Goal: Navigation & Orientation: Find specific page/section

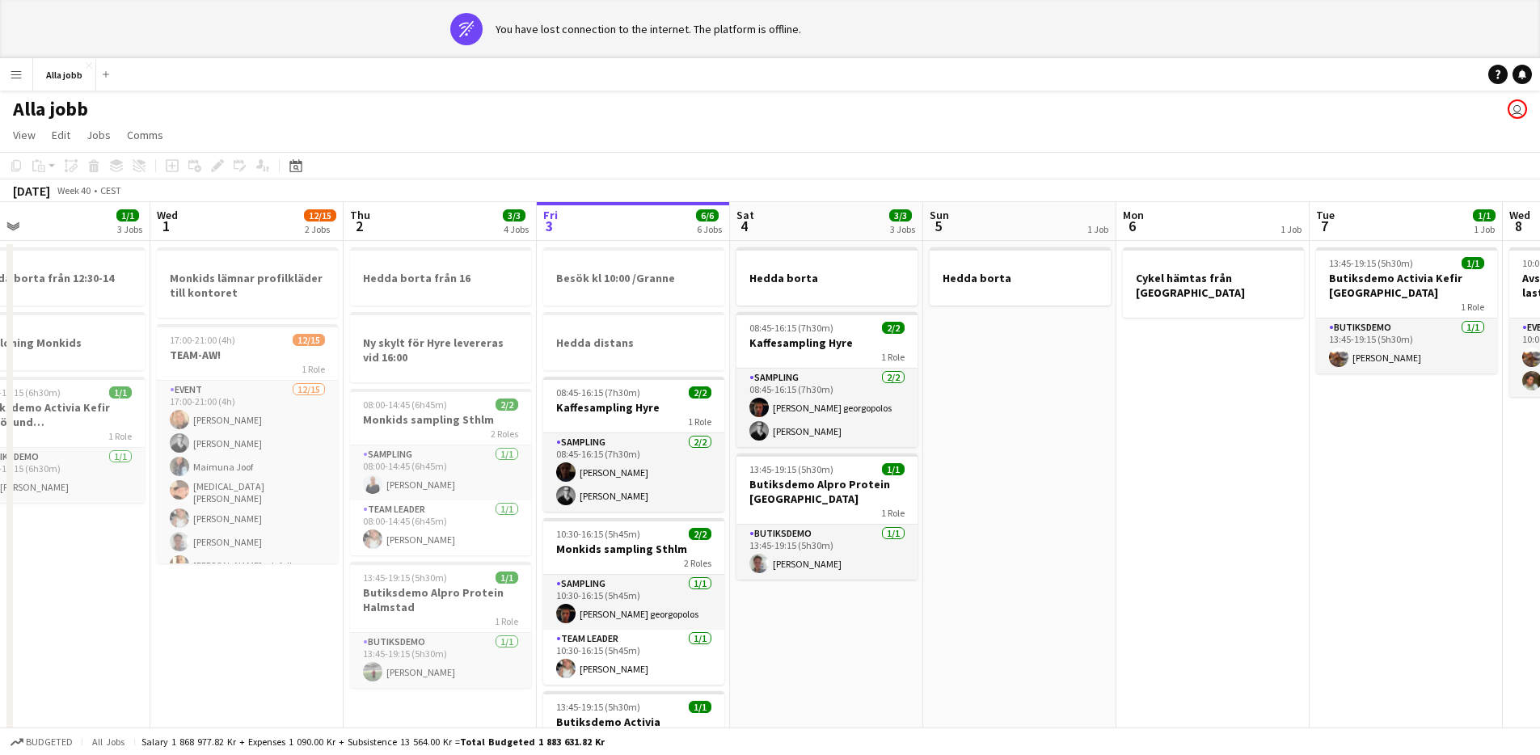
scroll to position [0, 422]
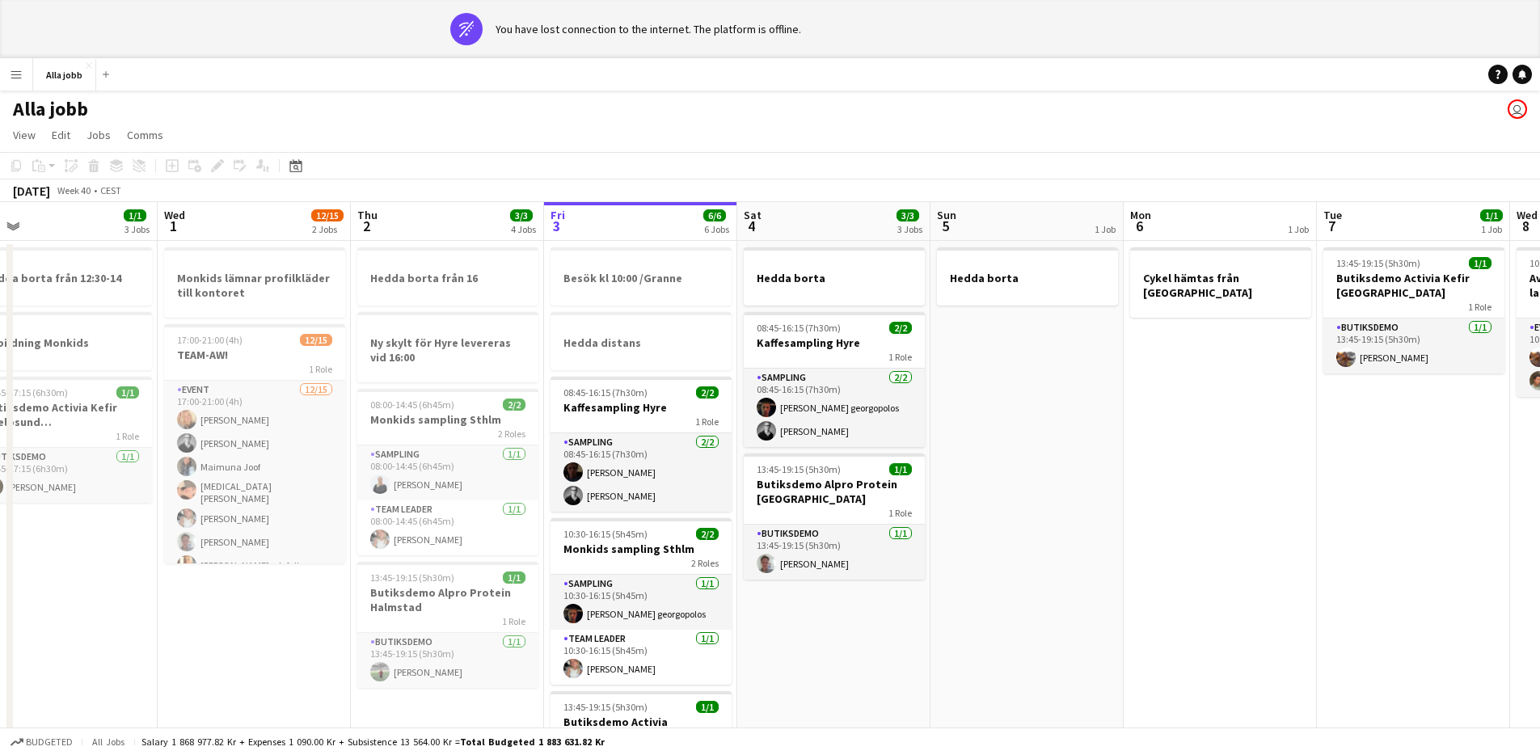
click at [537, 552] on app-calendar-viewport "Sun 28 2/2 1 Job Mon 29 2/2 4 Jobs Tue 30 1/1 3 Jobs Wed 1 12/15 2 Jobs Thu 2 3…" at bounding box center [770, 756] width 1540 height 1108
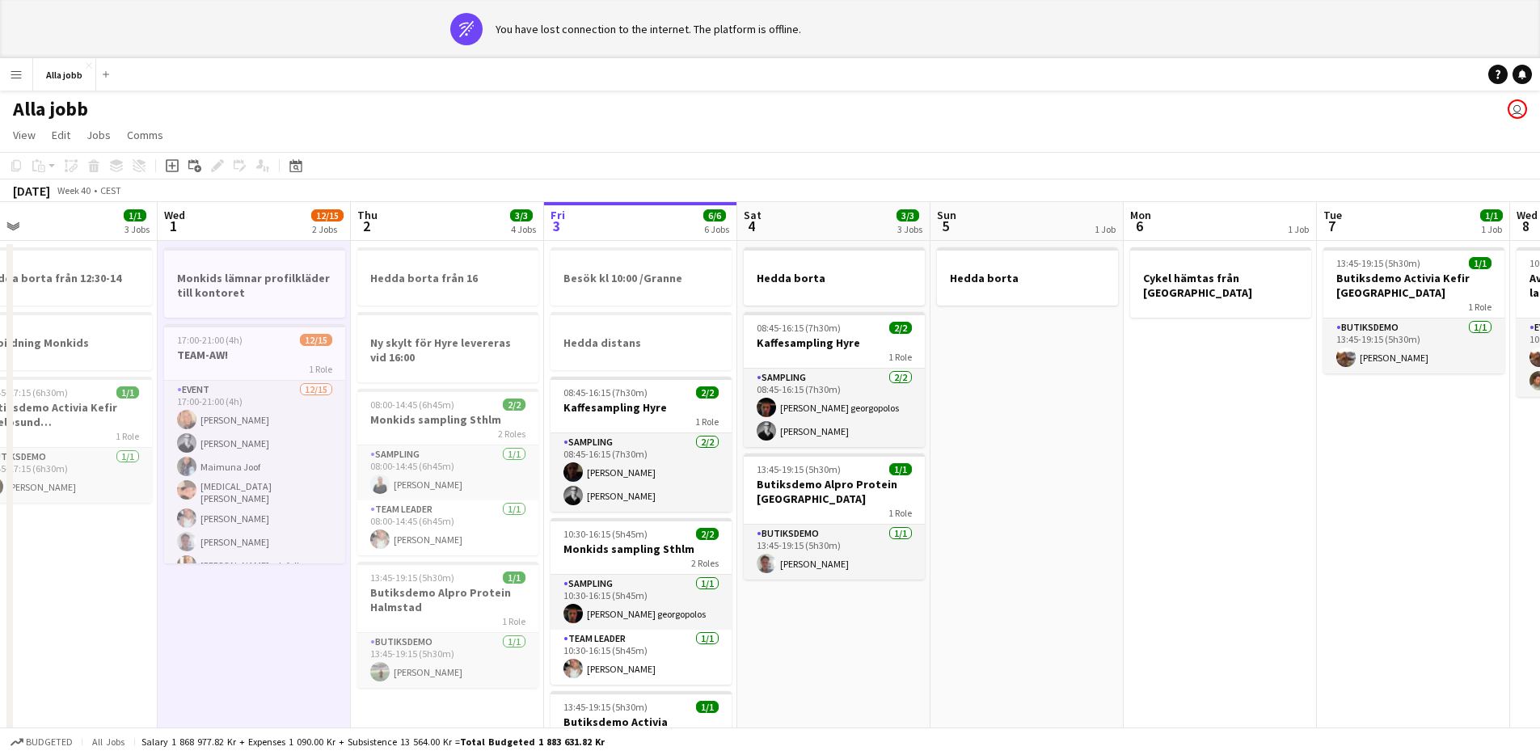
scroll to position [167, 0]
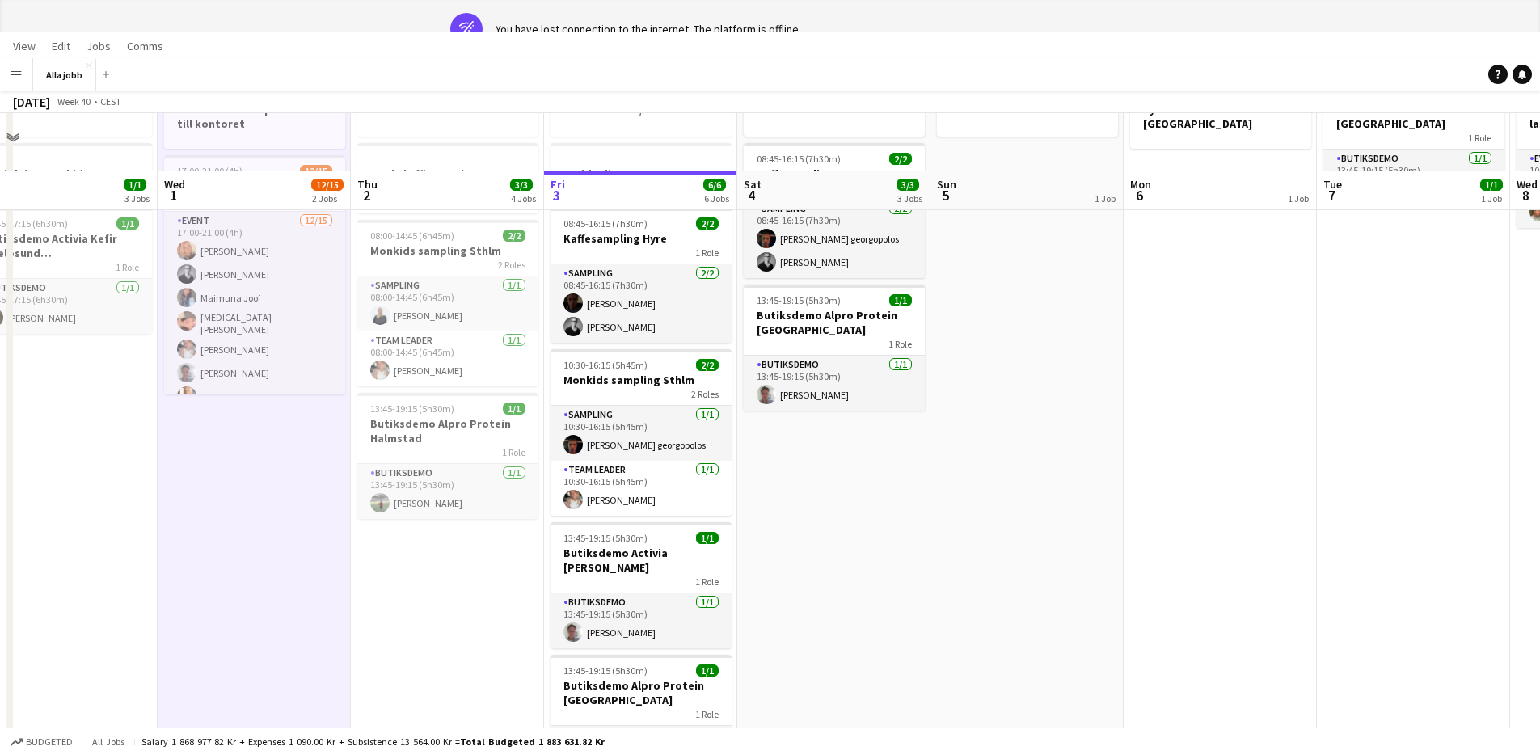
click at [430, 541] on app-date-cell "Hedda borta från 16 Ny skylt för Hyre levereras vid 16:00 08:00-14:45 (6h45m) 2…" at bounding box center [447, 606] width 193 height 1069
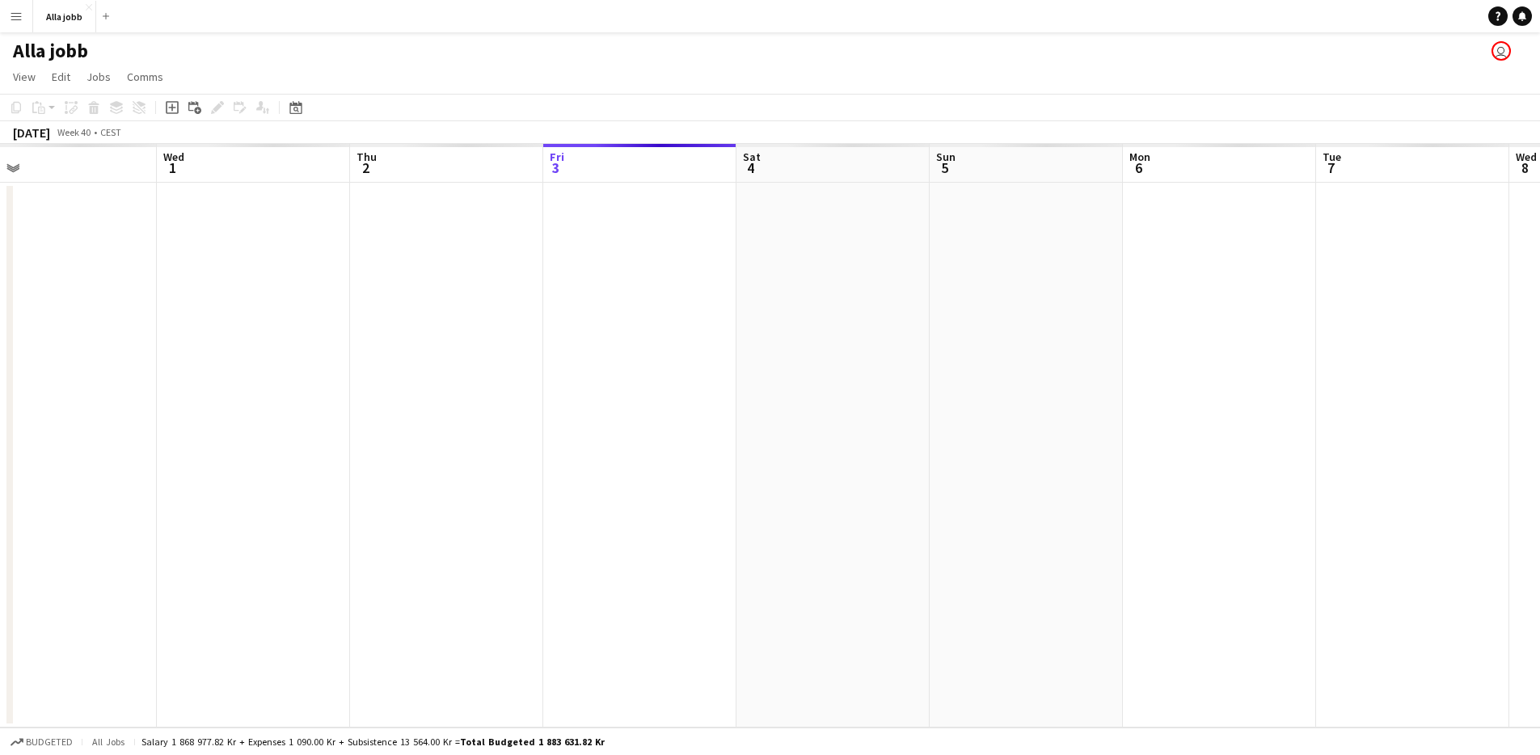
scroll to position [0, 0]
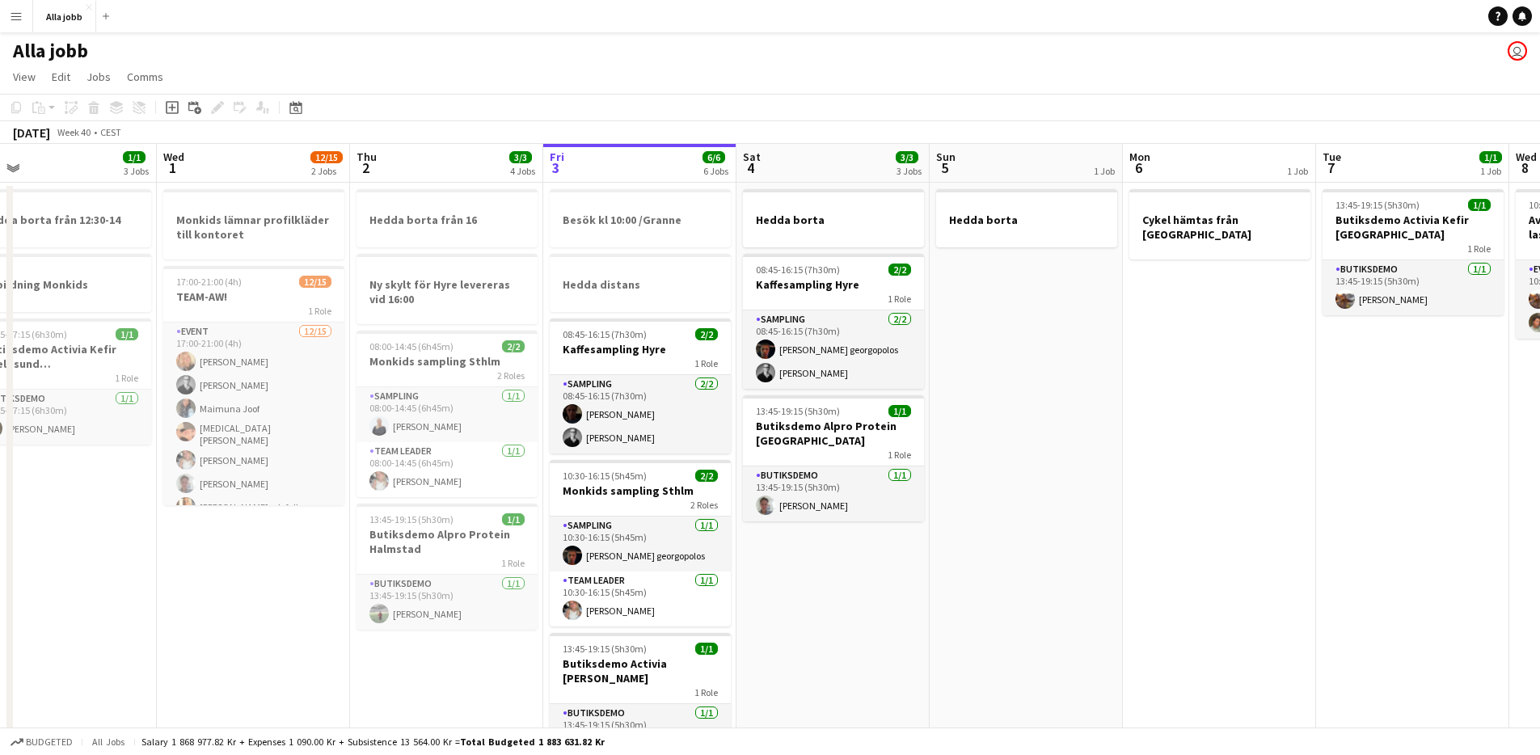
click at [417, 696] on app-date-cell "Hedda borta från 16 Ny skylt för Hyre levereras vid 16:00 08:00-14:45 (6h45m) 2…" at bounding box center [446, 717] width 193 height 1069
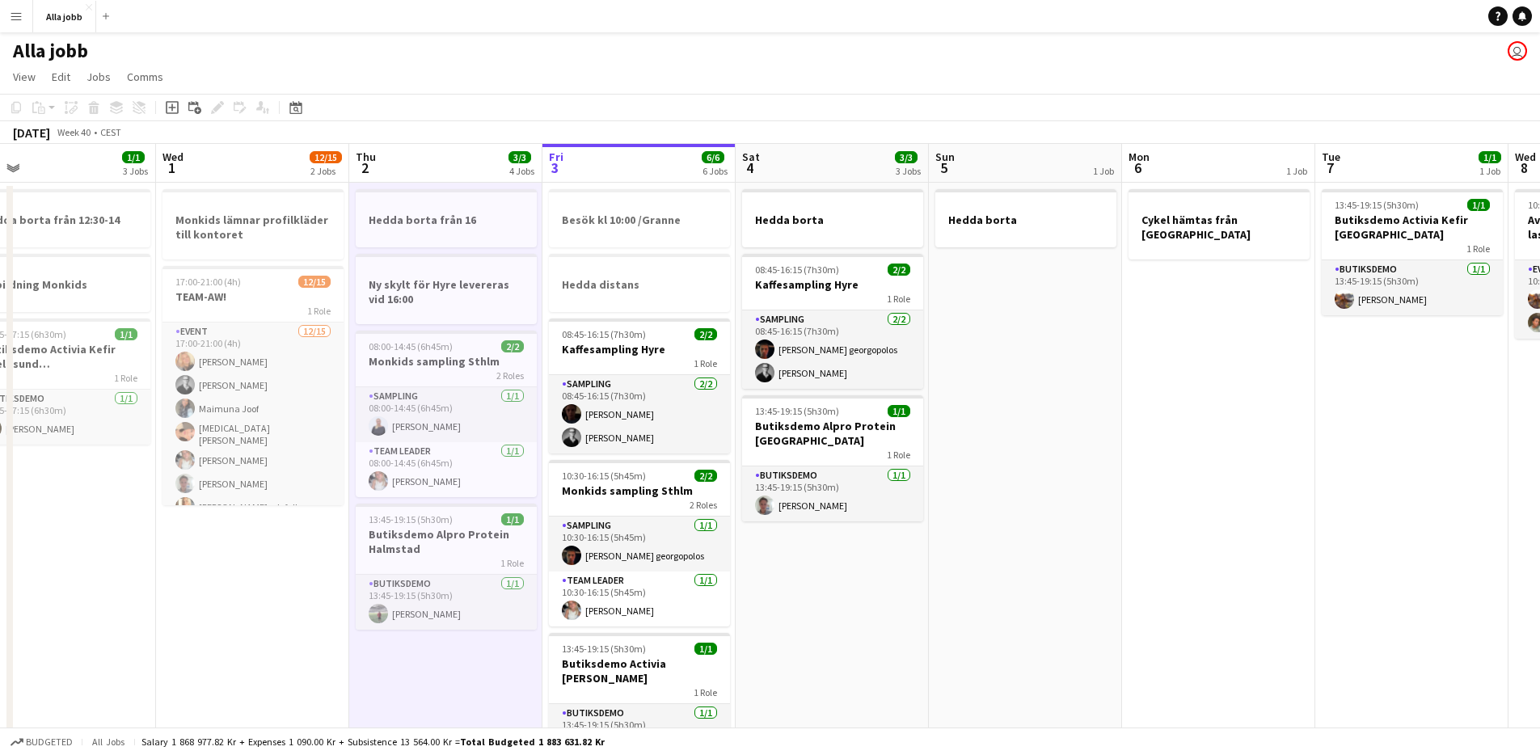
click at [417, 696] on app-date-cell "Hedda borta från 16 Ny skylt för Hyre levereras vid 16:00 08:00-14:45 (6h45m) 2…" at bounding box center [445, 717] width 193 height 1069
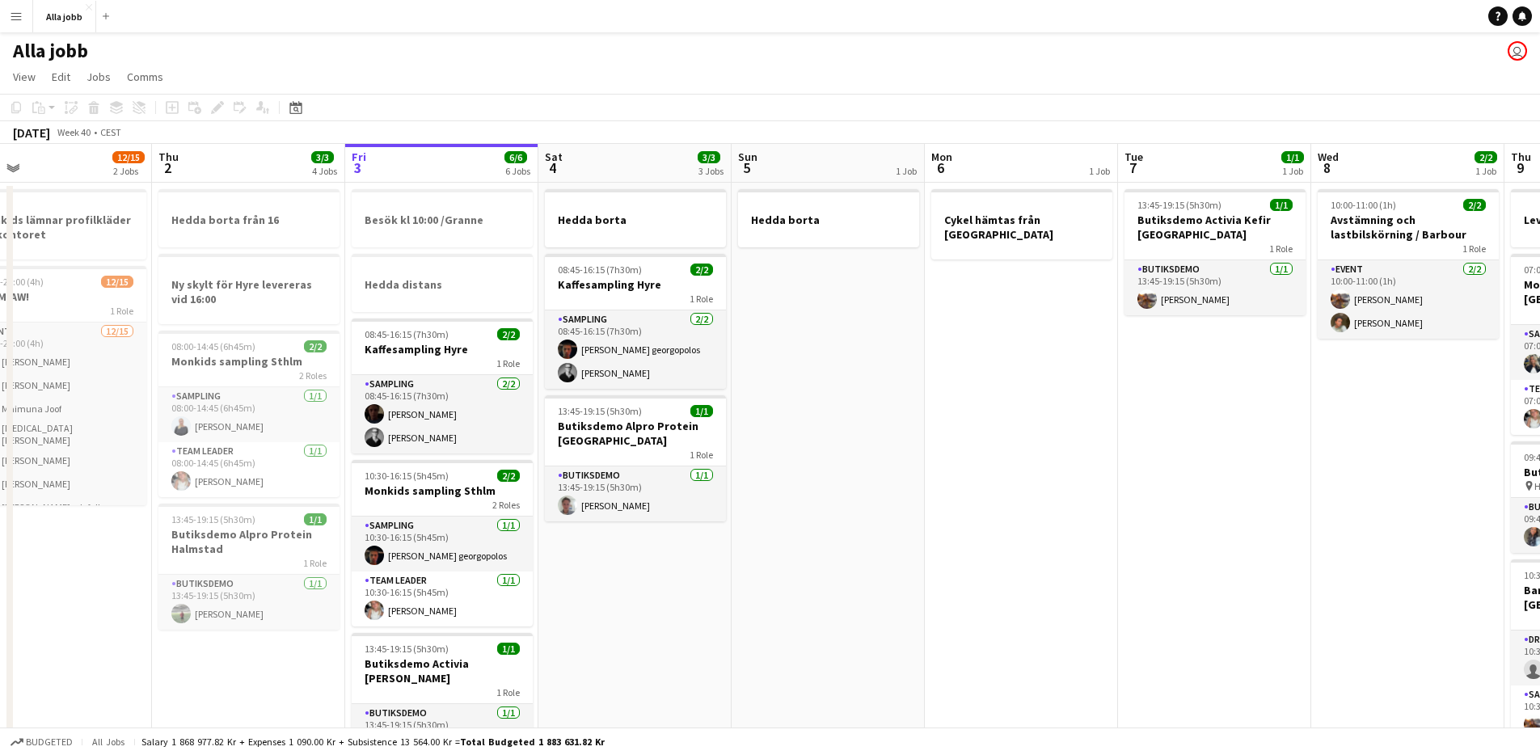
scroll to position [0, 584]
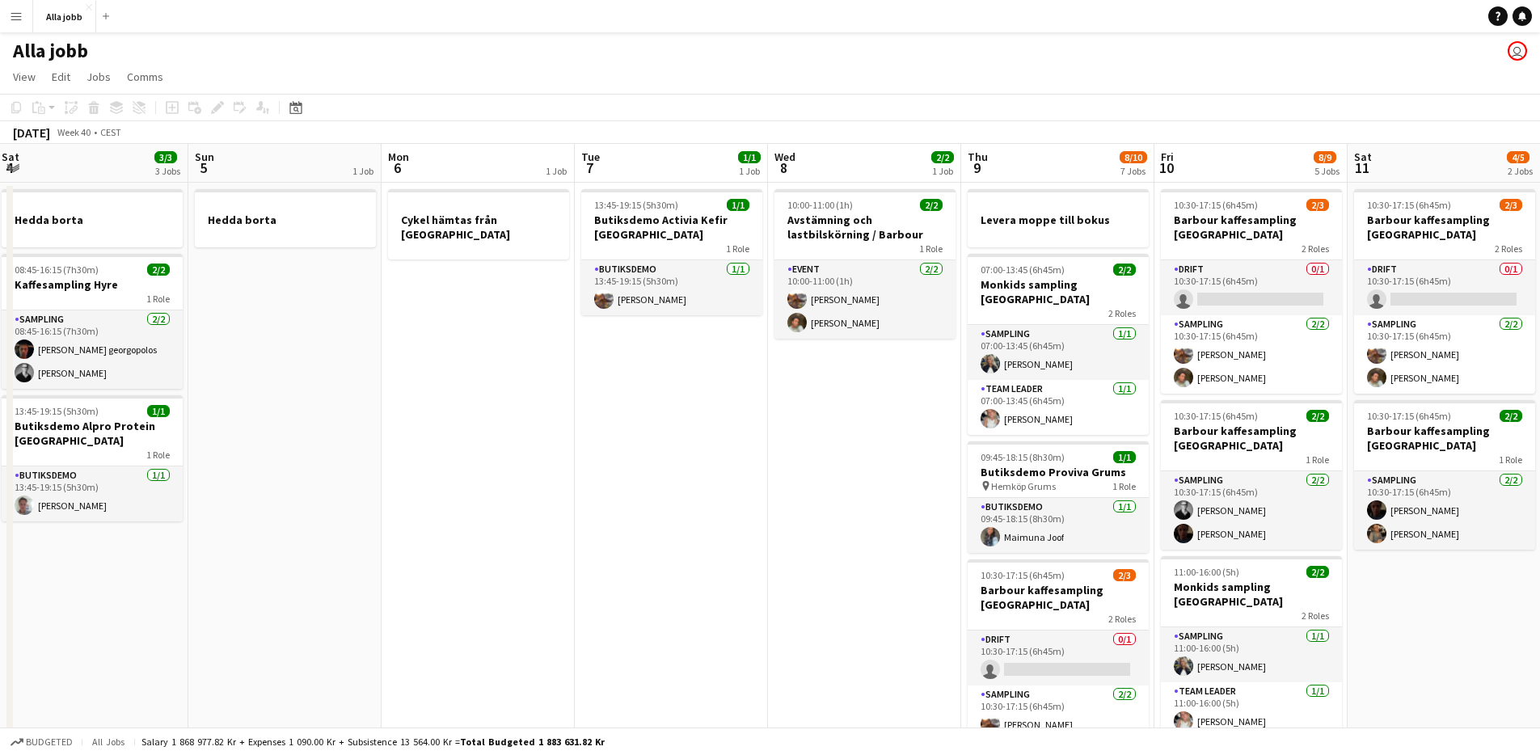
drag, startPoint x: 987, startPoint y: 612, endPoint x: 252, endPoint y: 647, distance: 735.6
click at [252, 647] on app-calendar-viewport "Wed 1 12/15 2 Jobs Thu 2 3/3 4 Jobs Fri 3 6/6 6 Jobs Sat 4 3/3 3 Jobs Sun 5 1 J…" at bounding box center [770, 698] width 1540 height 1108
click at [736, 581] on app-date-cell "13:45-19:15 (5h30m) 1/1 Butiksdemo Activia Kefir Stockholm 1 Role Butiksdemo [D…" at bounding box center [671, 717] width 193 height 1069
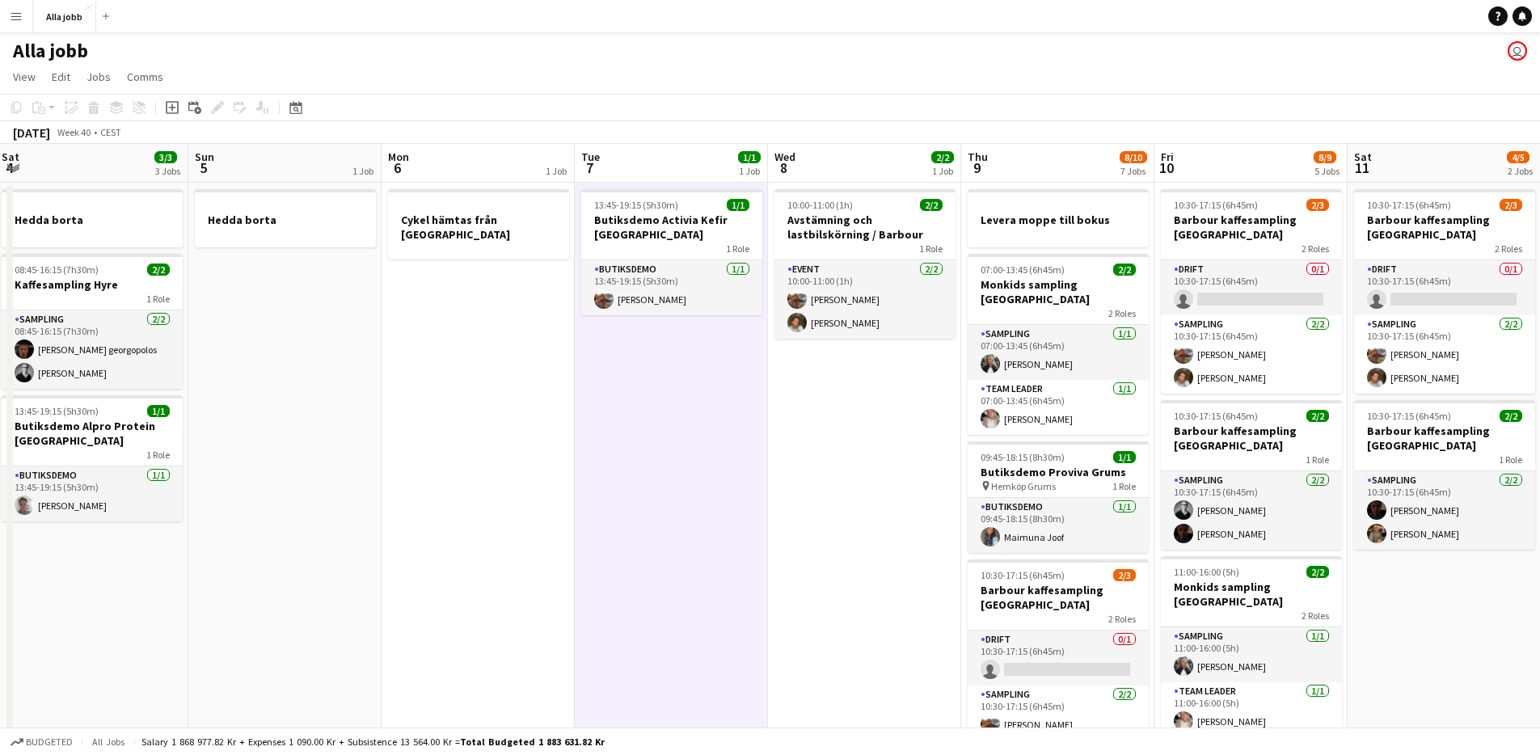
drag, startPoint x: 736, startPoint y: 581, endPoint x: 705, endPoint y: 580, distance: 31.6
click at [735, 581] on app-date-cell "13:45-19:15 (5h30m) 1/1 Butiksdemo Activia Kefir Stockholm 1 Role Butiksdemo [D…" at bounding box center [671, 717] width 193 height 1069
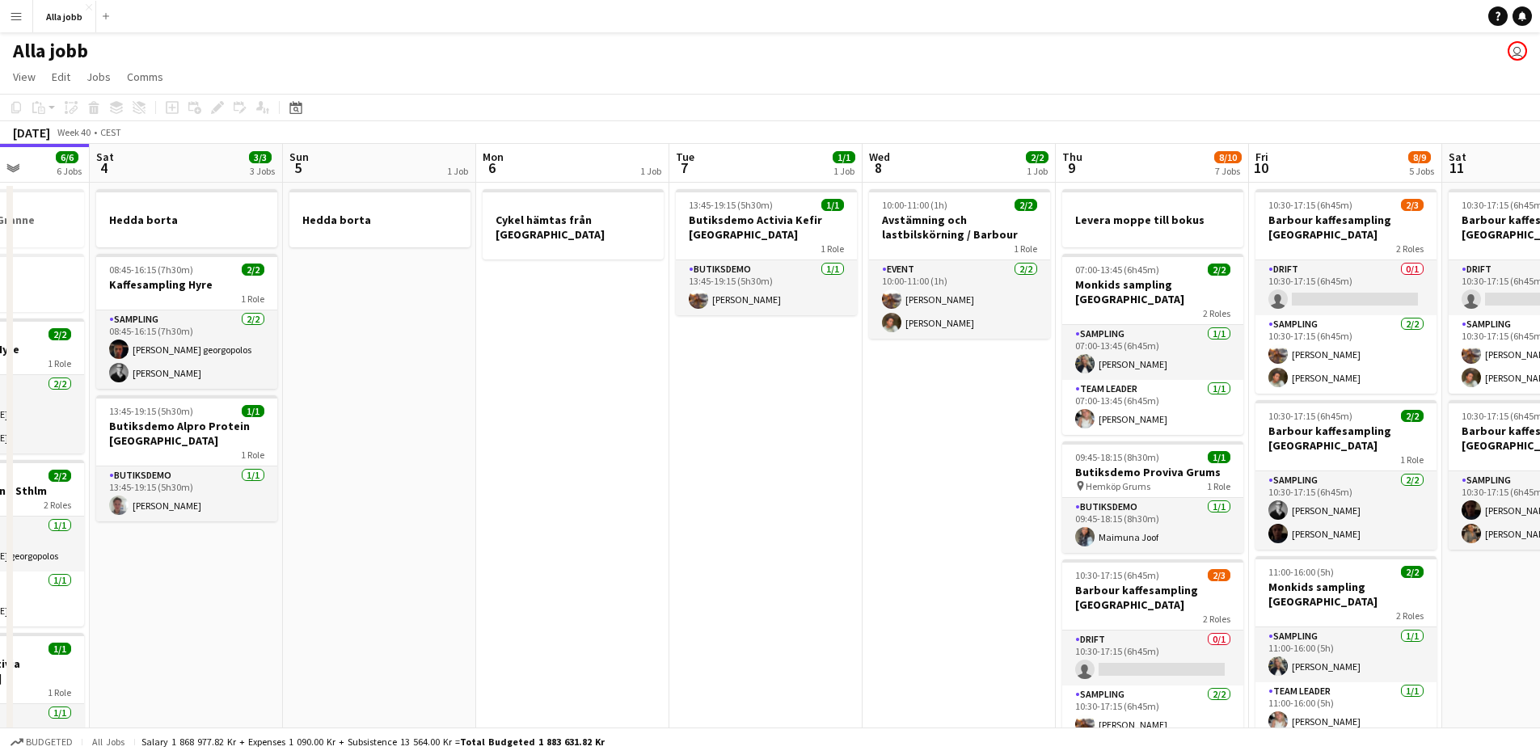
drag, startPoint x: 664, startPoint y: 581, endPoint x: 951, endPoint y: 550, distance: 289.5
click at [952, 550] on app-calendar-viewport "Wed 1 12/15 2 Jobs Thu 2 3/3 4 Jobs Fri 3 6/6 6 Jobs Sat 4 3/3 3 Jobs Sun 5 1 J…" at bounding box center [770, 698] width 1540 height 1108
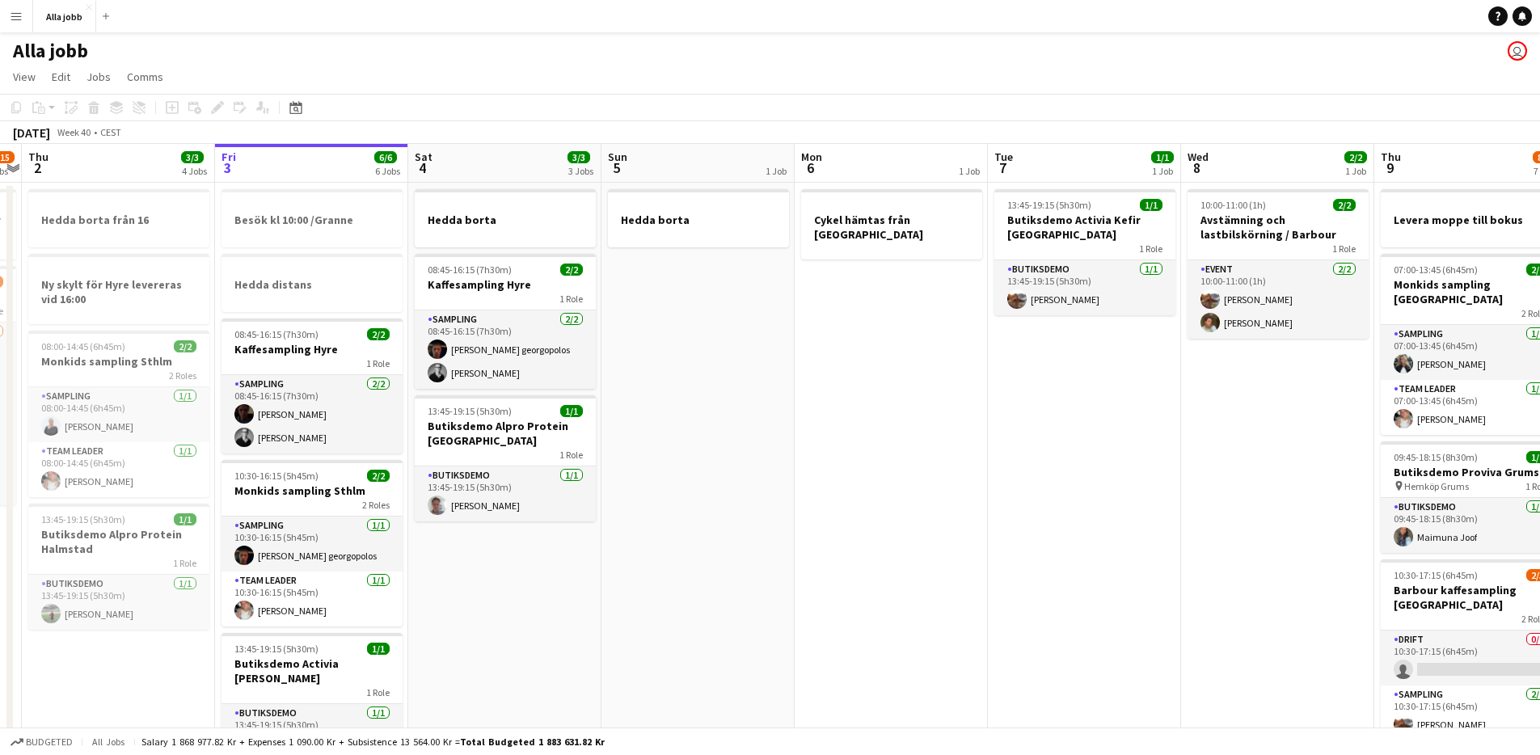
drag, startPoint x: 587, startPoint y: 576, endPoint x: 727, endPoint y: 546, distance: 143.2
click at [727, 546] on app-calendar-viewport "Tue 30 1/1 3 Jobs Wed 1 12/15 2 Jobs Thu 2 3/3 4 Jobs Fri 3 6/6 6 Jobs Sat 4 3/…" at bounding box center [770, 698] width 1540 height 1108
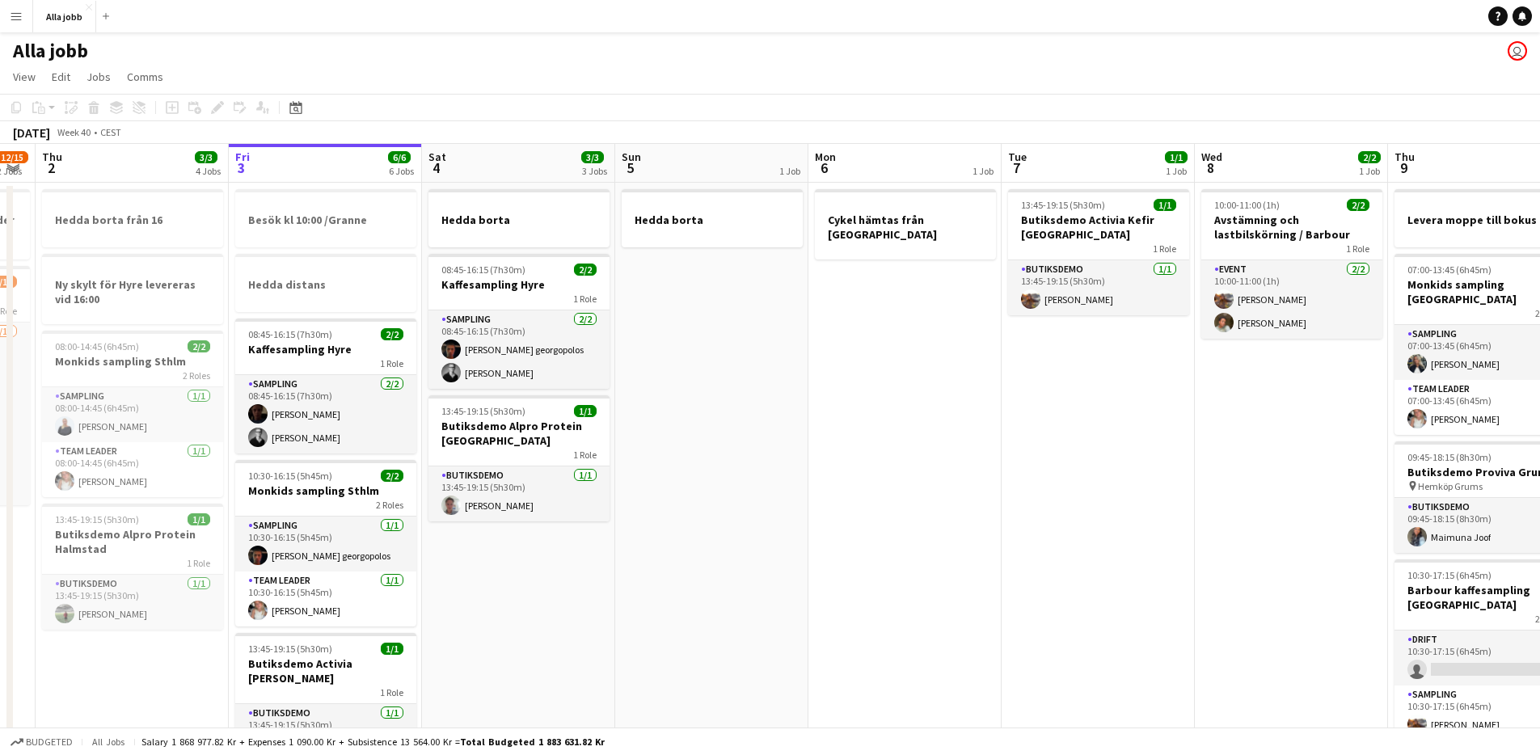
click at [727, 546] on app-calendar-viewport "Tue 30 1/1 3 Jobs Wed 1 12/15 2 Jobs Thu 2 3/3 4 Jobs Fri 3 6/6 6 Jobs Sat 4 3/…" at bounding box center [770, 698] width 1540 height 1108
click at [711, 550] on app-date-cell "Hedda borta" at bounding box center [711, 717] width 193 height 1069
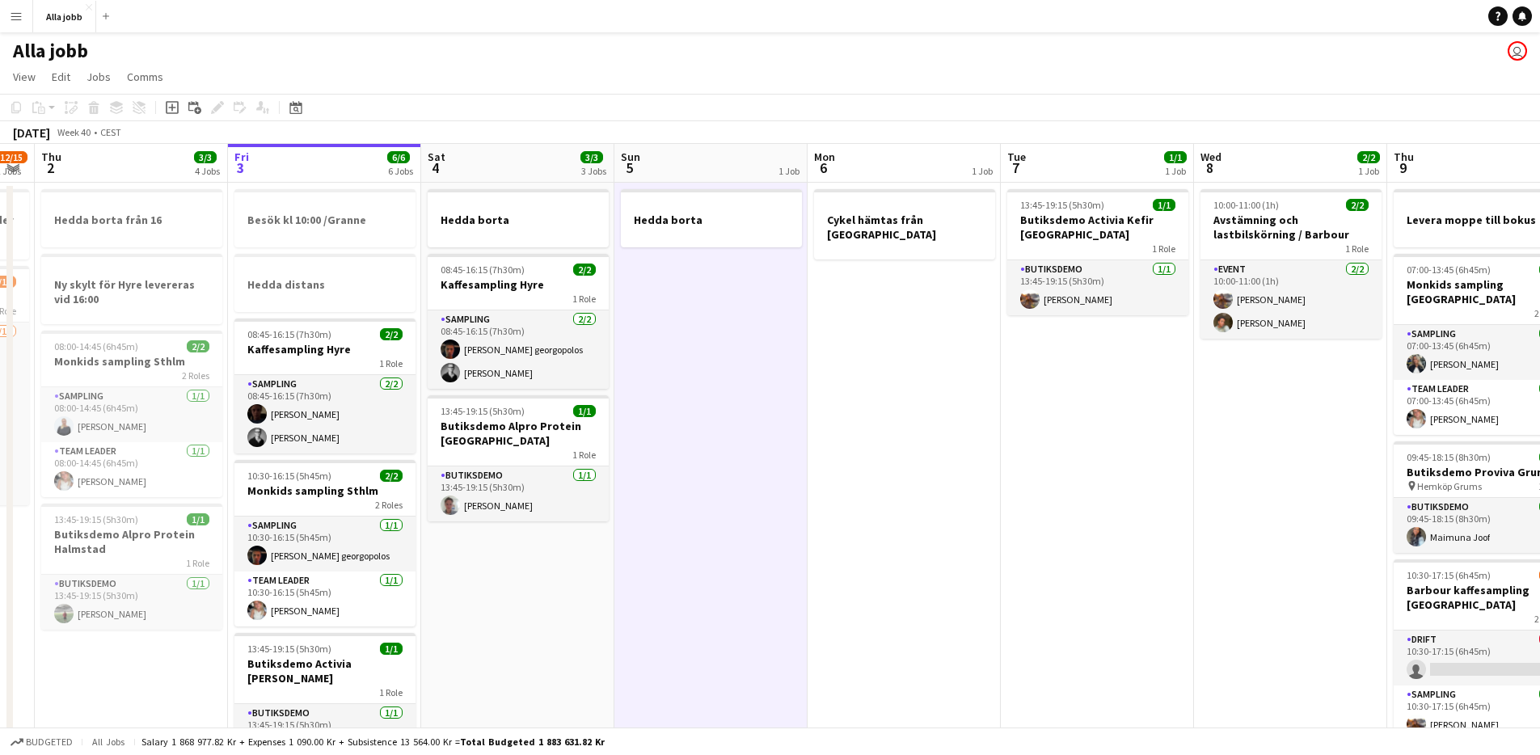
click at [711, 550] on app-date-cell "Hedda borta" at bounding box center [710, 717] width 193 height 1069
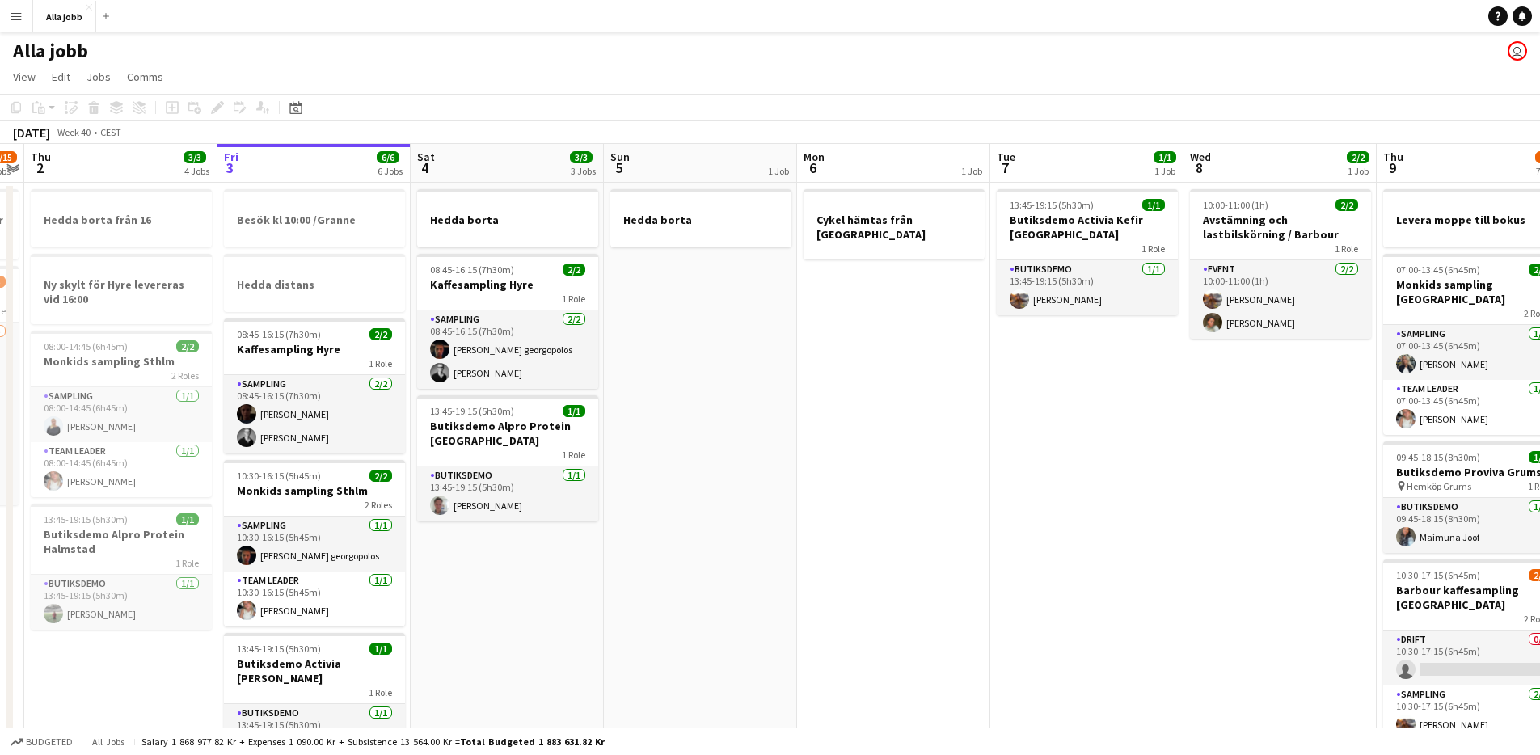
drag, startPoint x: 766, startPoint y: 515, endPoint x: 756, endPoint y: 520, distance: 11.6
click at [756, 520] on app-calendar-viewport "Tue 30 1/1 3 Jobs Wed 1 12/15 2 Jobs Thu 2 3/3 4 Jobs Fri 3 6/6 6 Jobs Sat 4 3/…" at bounding box center [770, 698] width 1540 height 1108
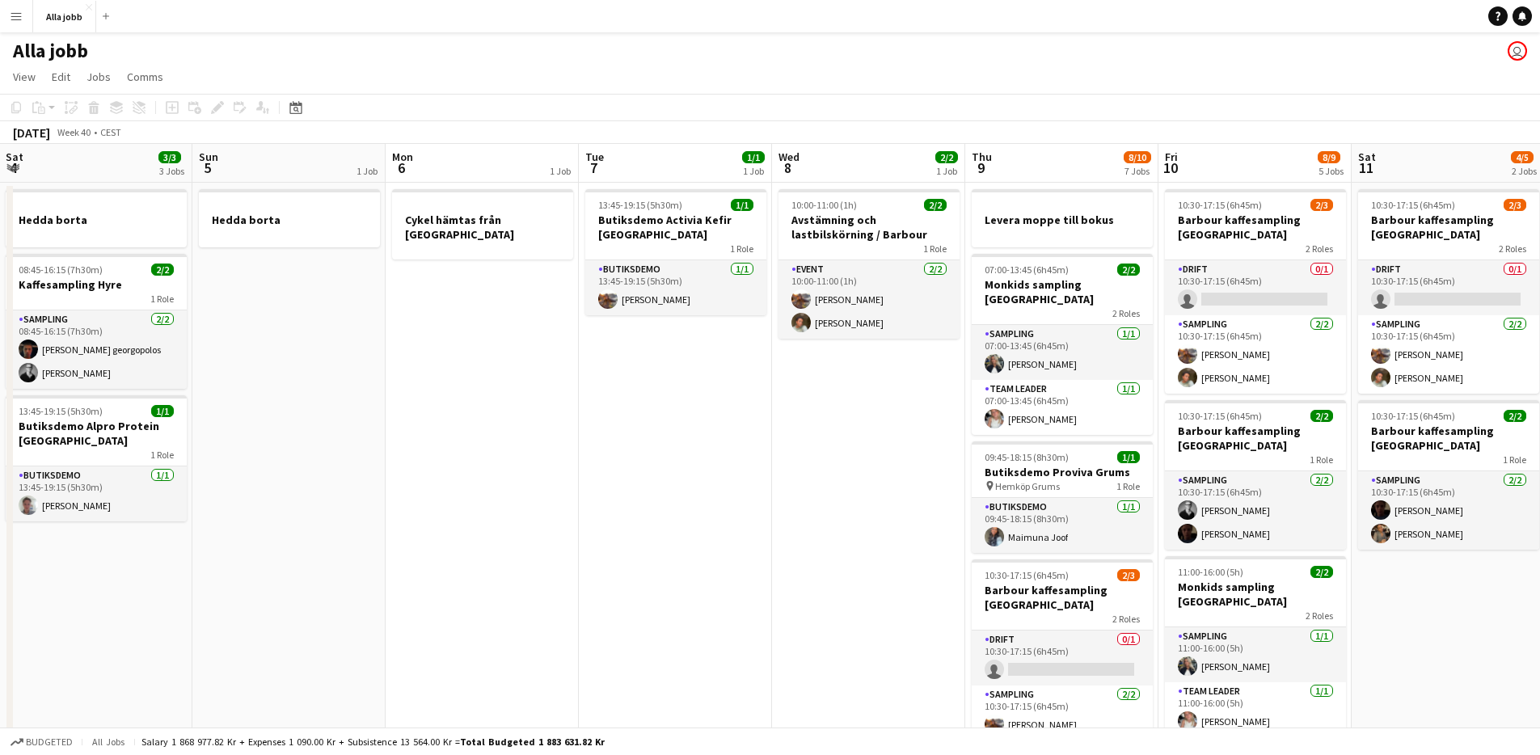
scroll to position [0, 603]
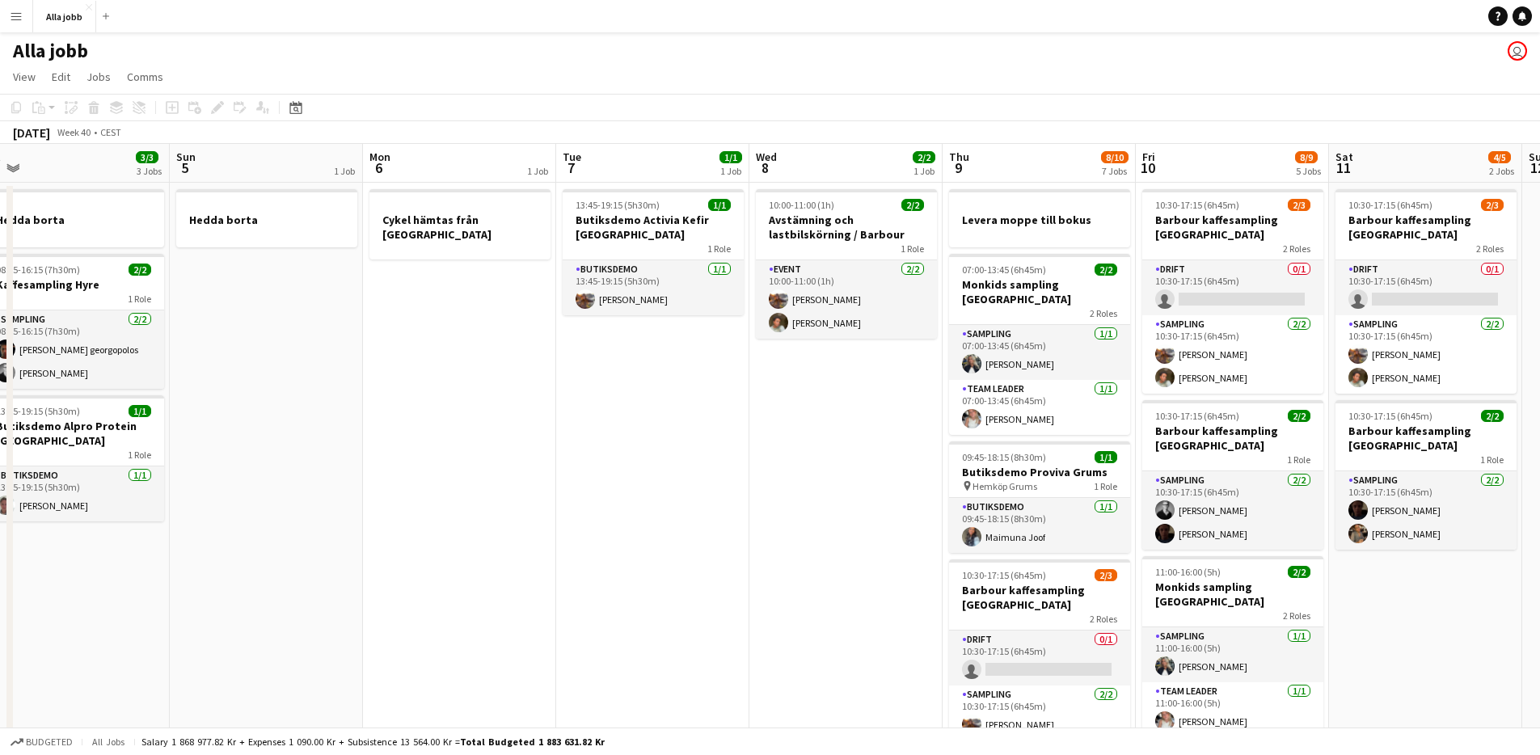
drag, startPoint x: 516, startPoint y: 512, endPoint x: 321, endPoint y: 520, distance: 194.9
click at [321, 520] on app-calendar-viewport "Wed 1 12/15 2 Jobs Thu 2 3/3 4 Jobs Fri 3 6/6 6 Jobs Sat 4 3/3 3 Jobs Sun 5 1 J…" at bounding box center [770, 698] width 1540 height 1108
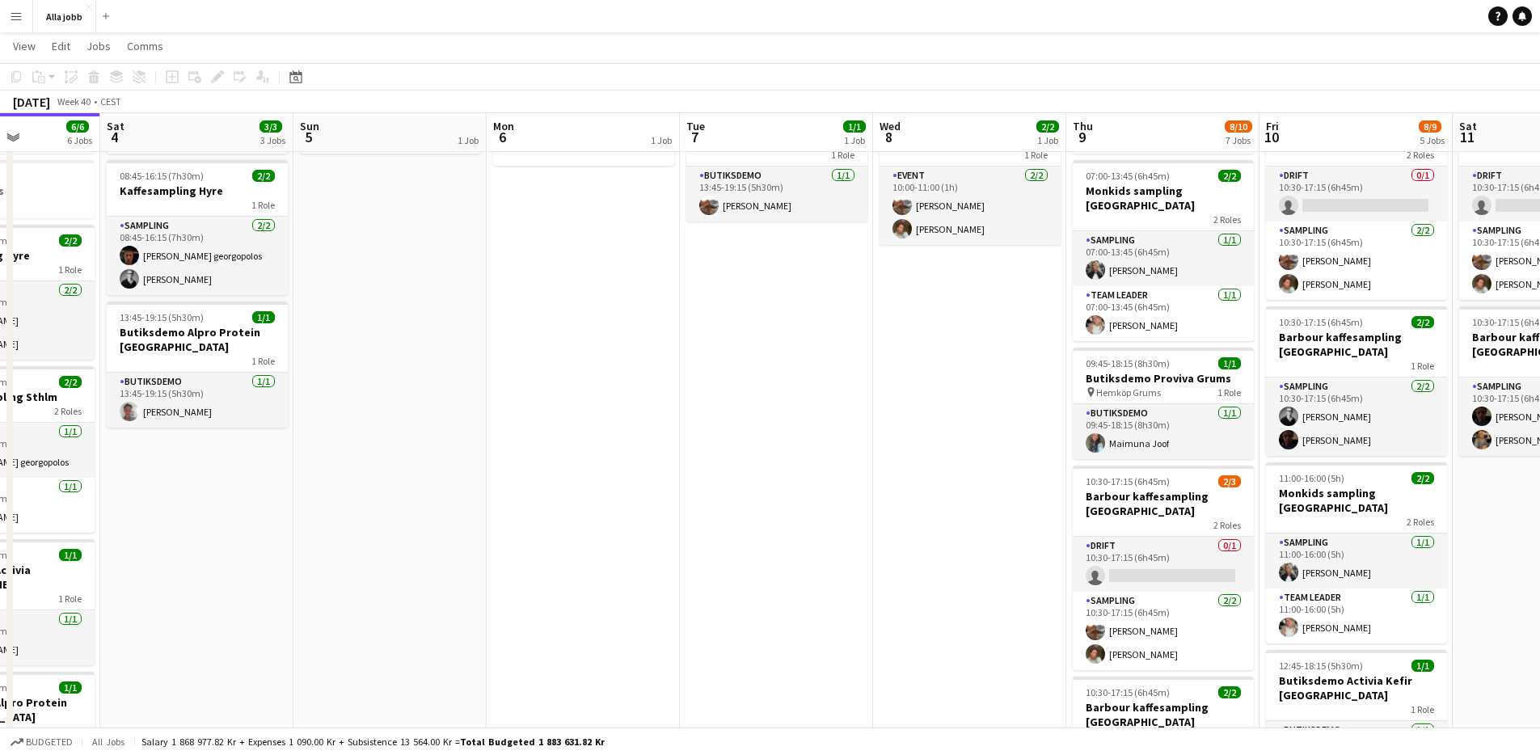
scroll to position [0, 419]
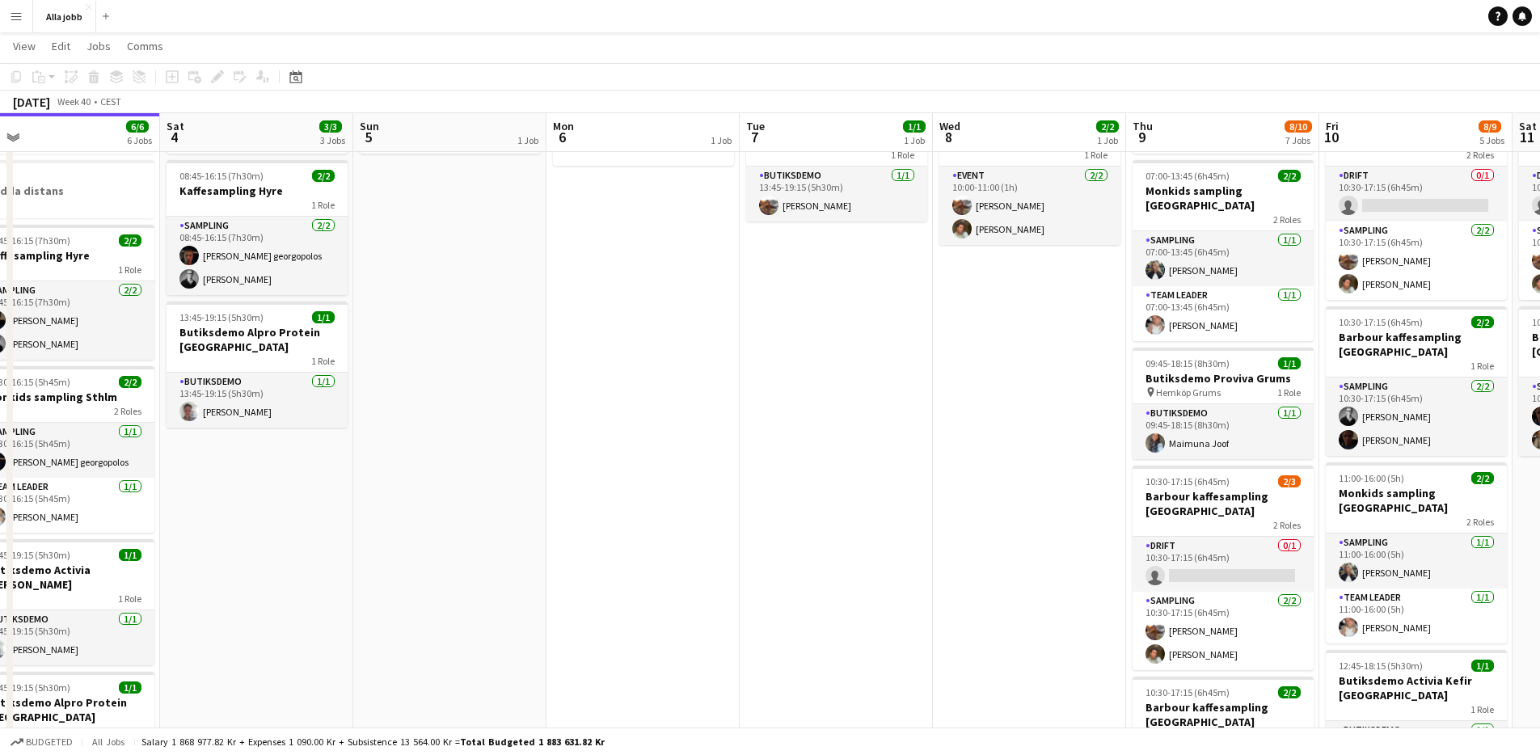
drag, startPoint x: 422, startPoint y: 525, endPoint x: 605, endPoint y: 497, distance: 185.6
click at [605, 497] on app-calendar-viewport "Wed 1 12/15 2 Jobs Thu 2 3/3 4 Jobs Fri 3 6/6 6 Jobs Sat 4 3/3 3 Jobs Sun 5 1 J…" at bounding box center [770, 564] width 1540 height 1187
click at [523, 510] on app-date-cell "Hedda borta" at bounding box center [449, 623] width 193 height 1069
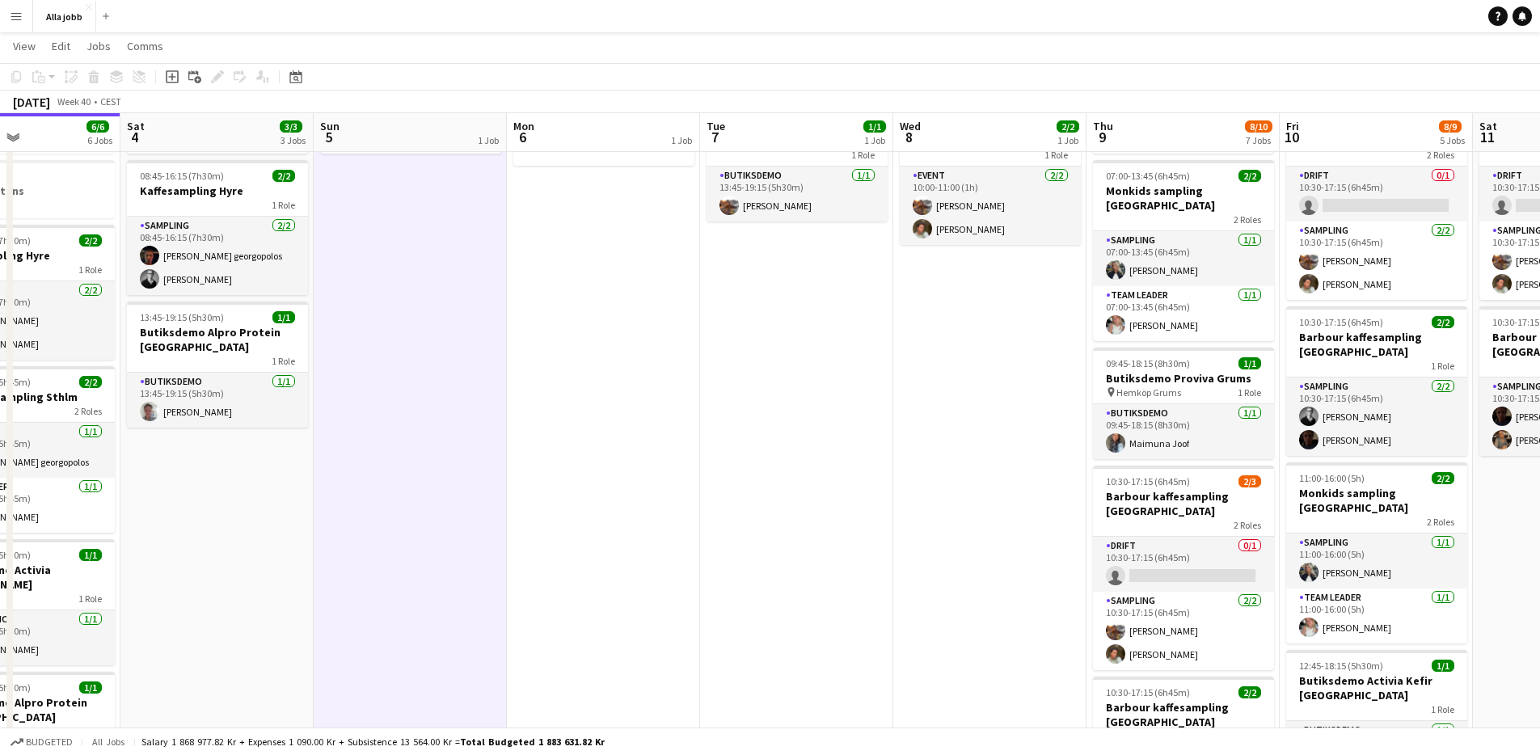
drag, startPoint x: 481, startPoint y: 529, endPoint x: 839, endPoint y: 441, distance: 368.7
click at [839, 441] on app-calendar-viewport "Wed 1 12/15 2 Jobs Thu 2 3/3 4 Jobs Fri 3 6/6 6 Jobs Sat 4 3/3 3 Jobs Sun 5 1 J…" at bounding box center [770, 564] width 1540 height 1187
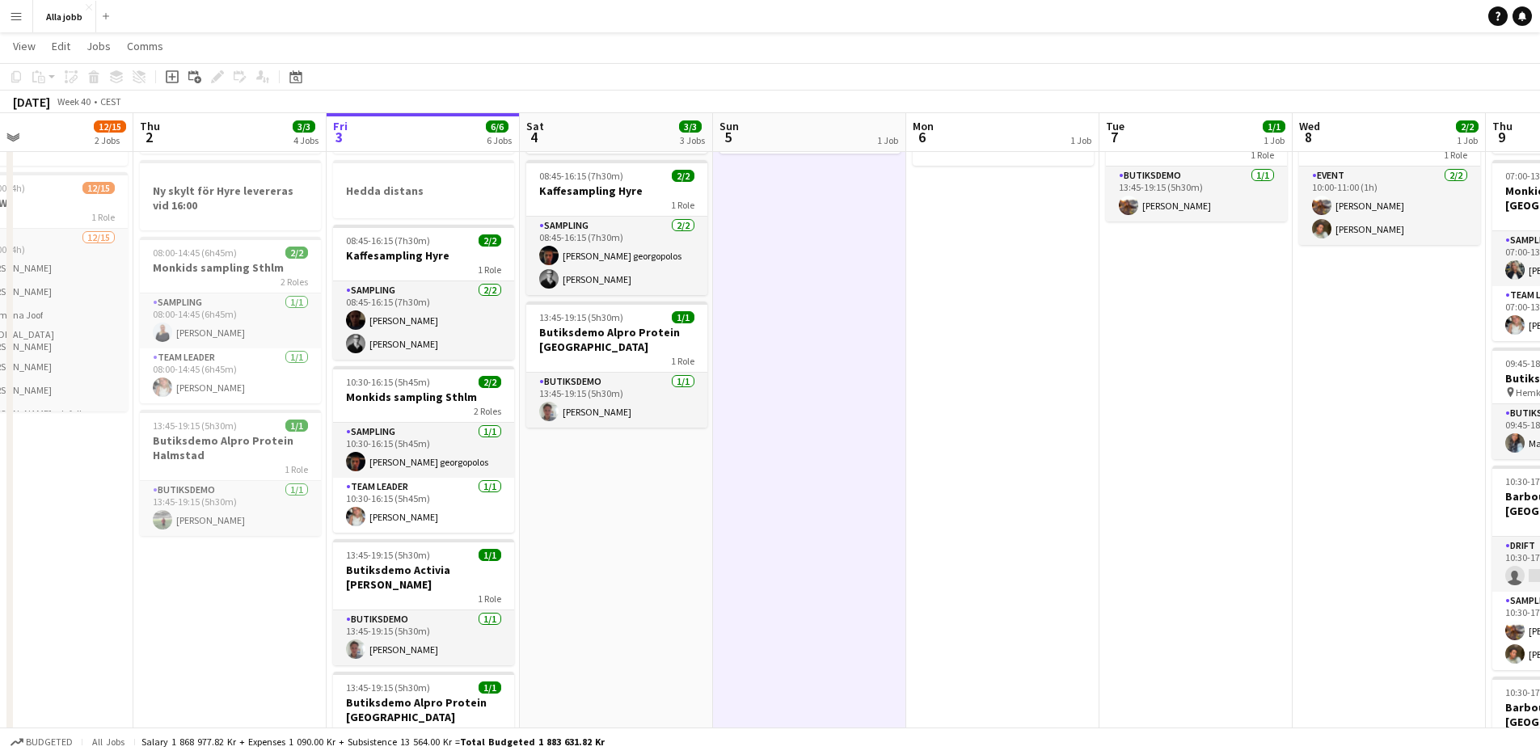
click at [605, 508] on app-date-cell "Hedda borta 08:45-16:15 (7h30m) 2/2 Kaffesampling Hyre 1 Role Sampling [DATE] 0…" at bounding box center [616, 623] width 193 height 1069
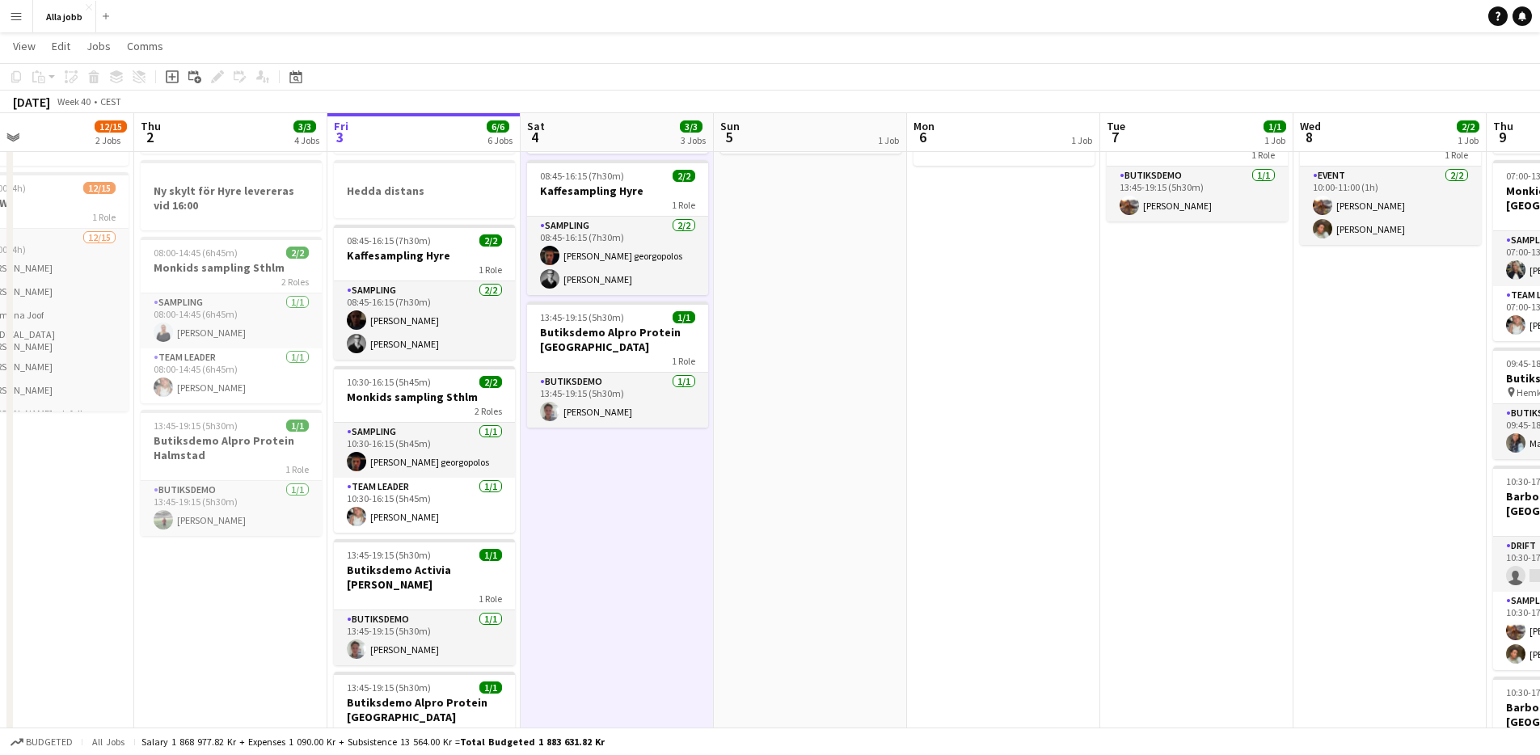
scroll to position [0, 447]
click at [603, 508] on app-date-cell "Hedda borta 08:45-16:15 (7h30m) 2/2 Kaffesampling Hyre 1 Role Sampling [DATE] 0…" at bounding box center [615, 623] width 193 height 1069
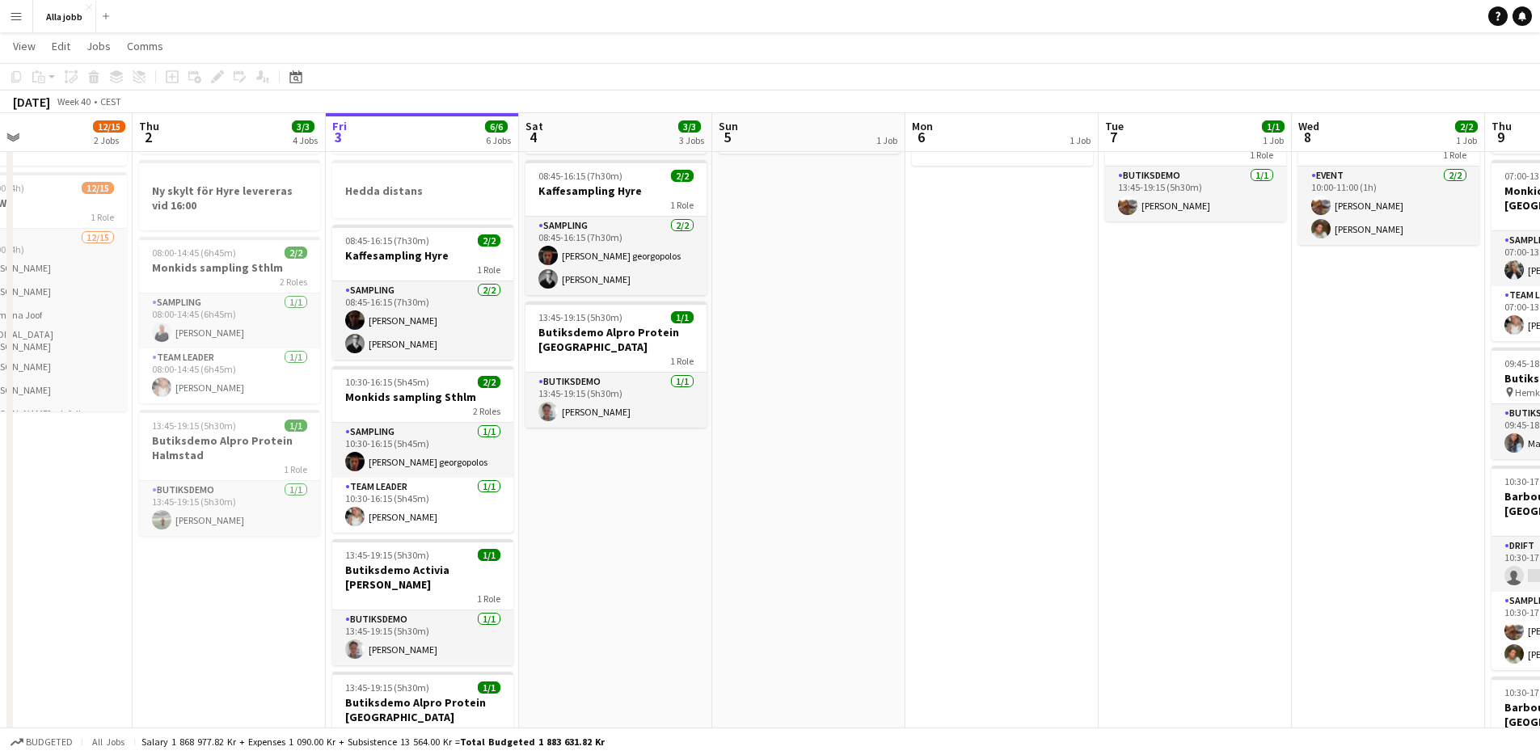
click at [603, 508] on app-date-cell "Hedda borta 08:45-16:15 (7h30m) 2/2 Kaffesampling Hyre 1 Role Sampling [DATE] 0…" at bounding box center [615, 623] width 193 height 1069
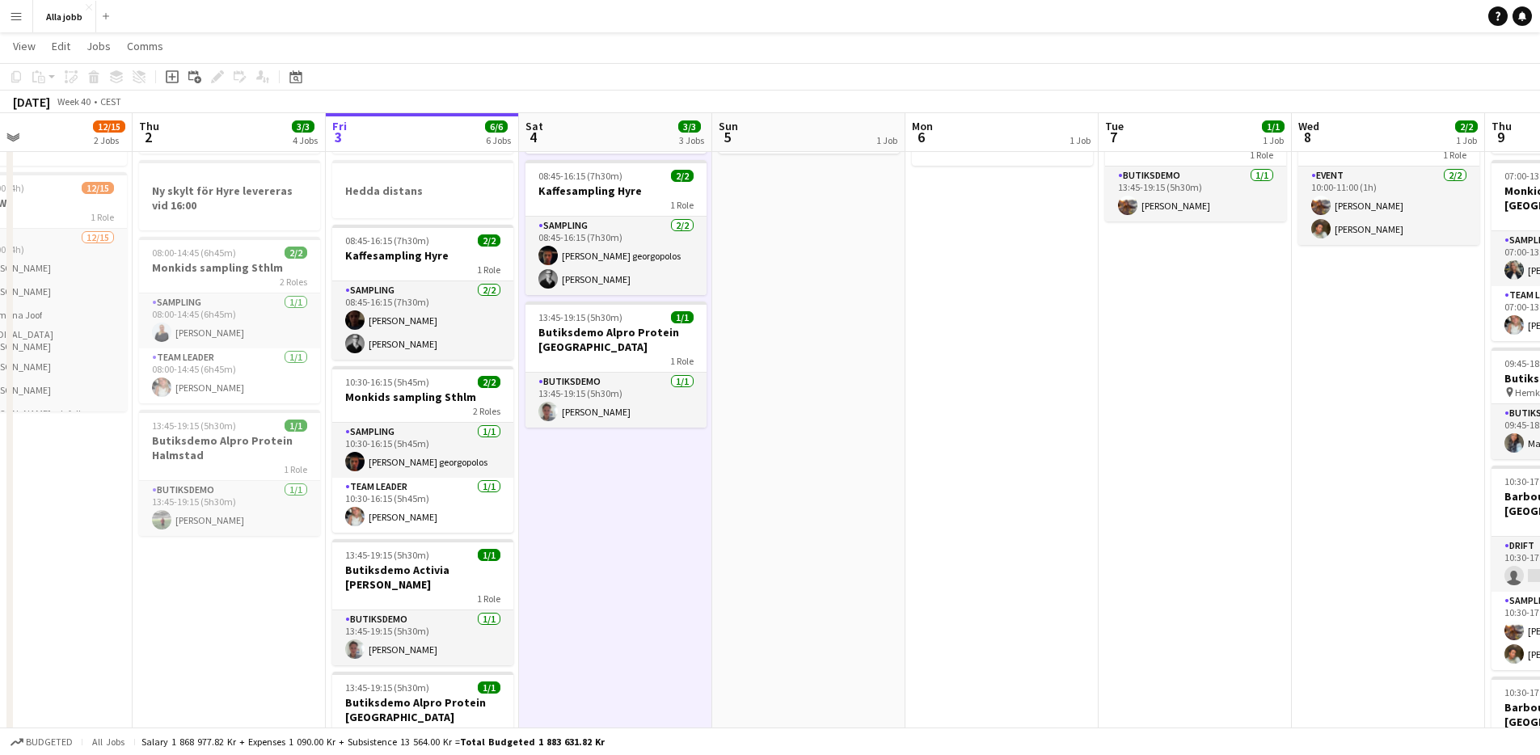
click at [598, 511] on app-date-cell "Hedda borta 08:45-16:15 (7h30m) 2/2 Kaffesampling Hyre 1 Role Sampling [DATE] 0…" at bounding box center [615, 623] width 193 height 1069
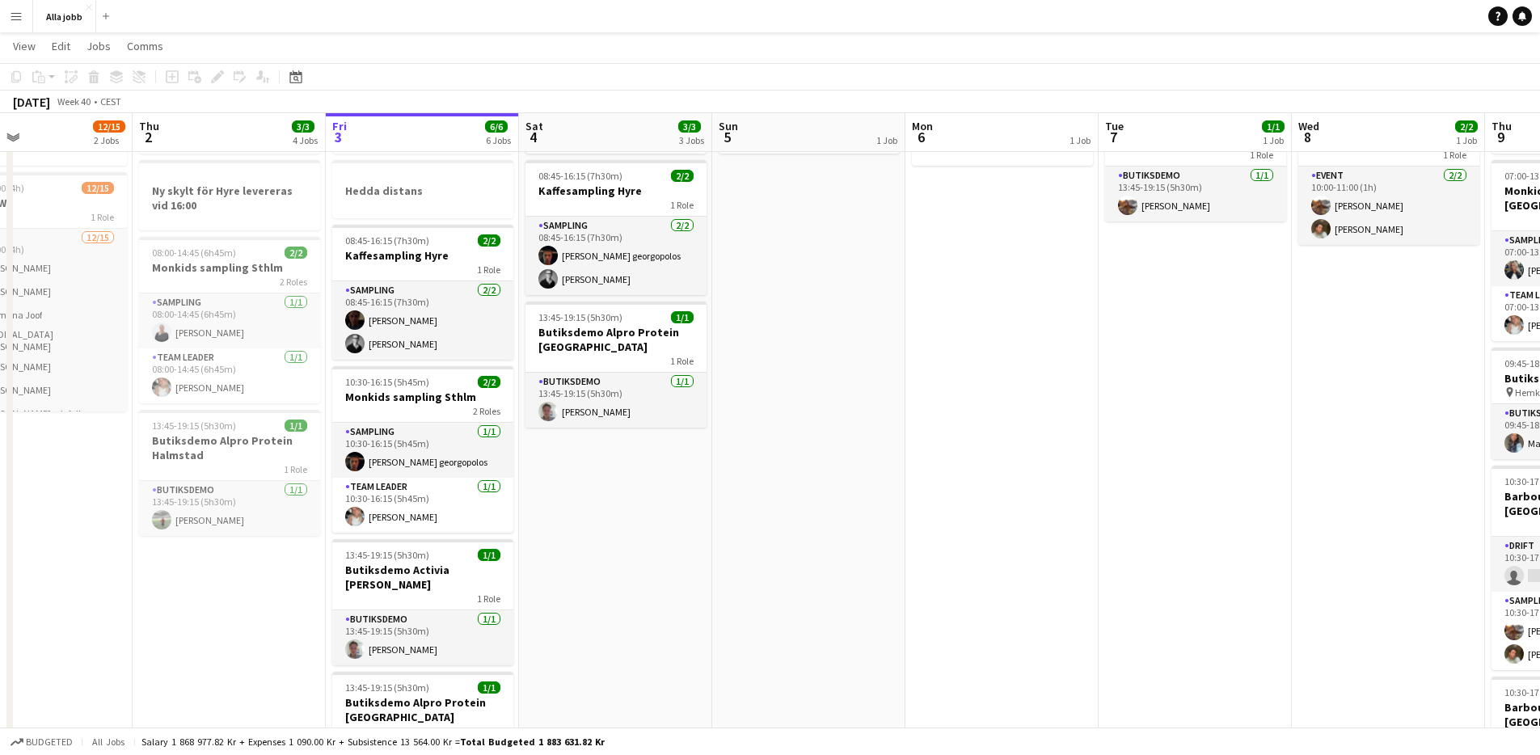
click at [598, 511] on app-date-cell "Hedda borta 08:45-16:15 (7h30m) 2/2 Kaffesampling Hyre 1 Role Sampling [DATE] 0…" at bounding box center [615, 623] width 193 height 1069
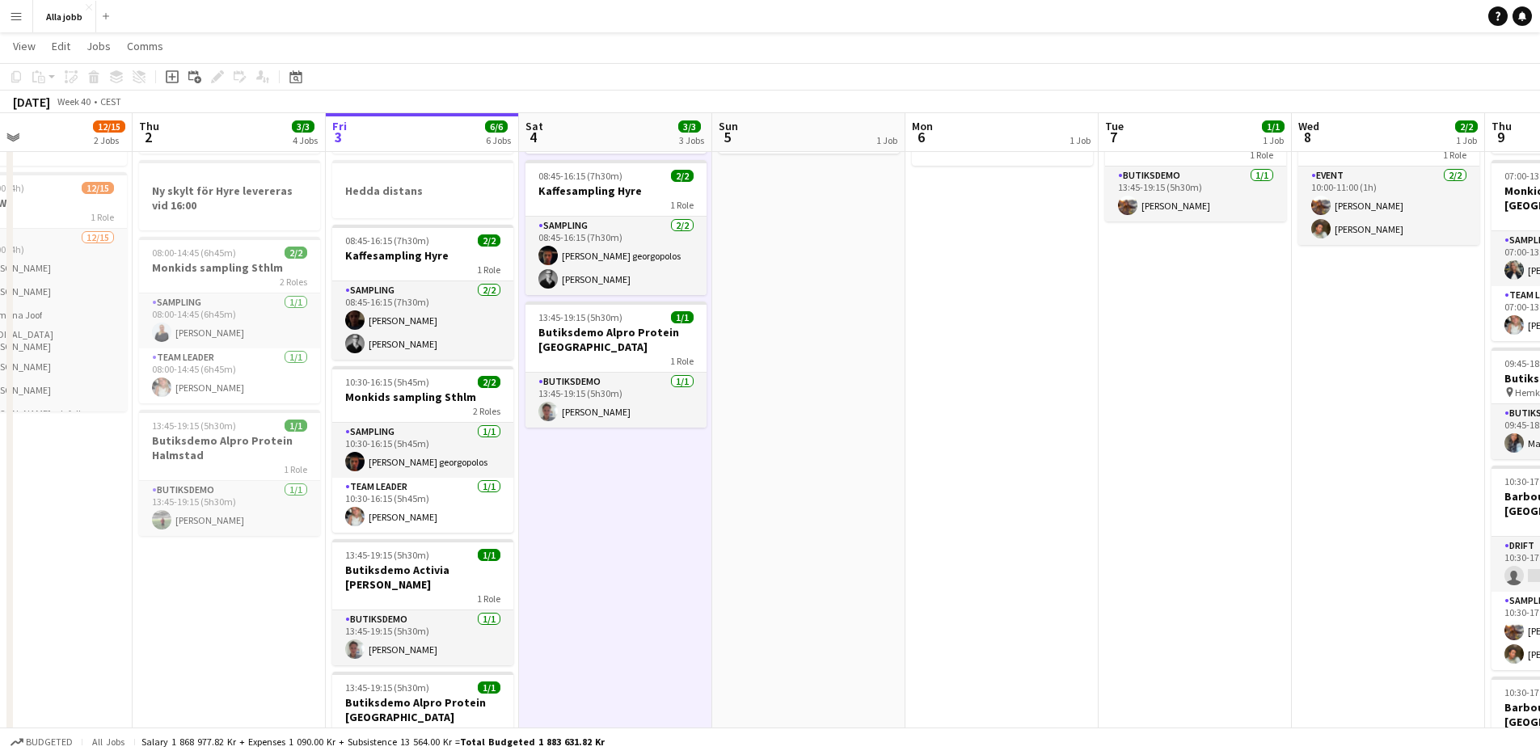
click at [598, 511] on app-date-cell "Hedda borta 08:45-16:15 (7h30m) 2/2 Kaffesampling Hyre 1 Role Sampling [DATE] 0…" at bounding box center [615, 623] width 193 height 1069
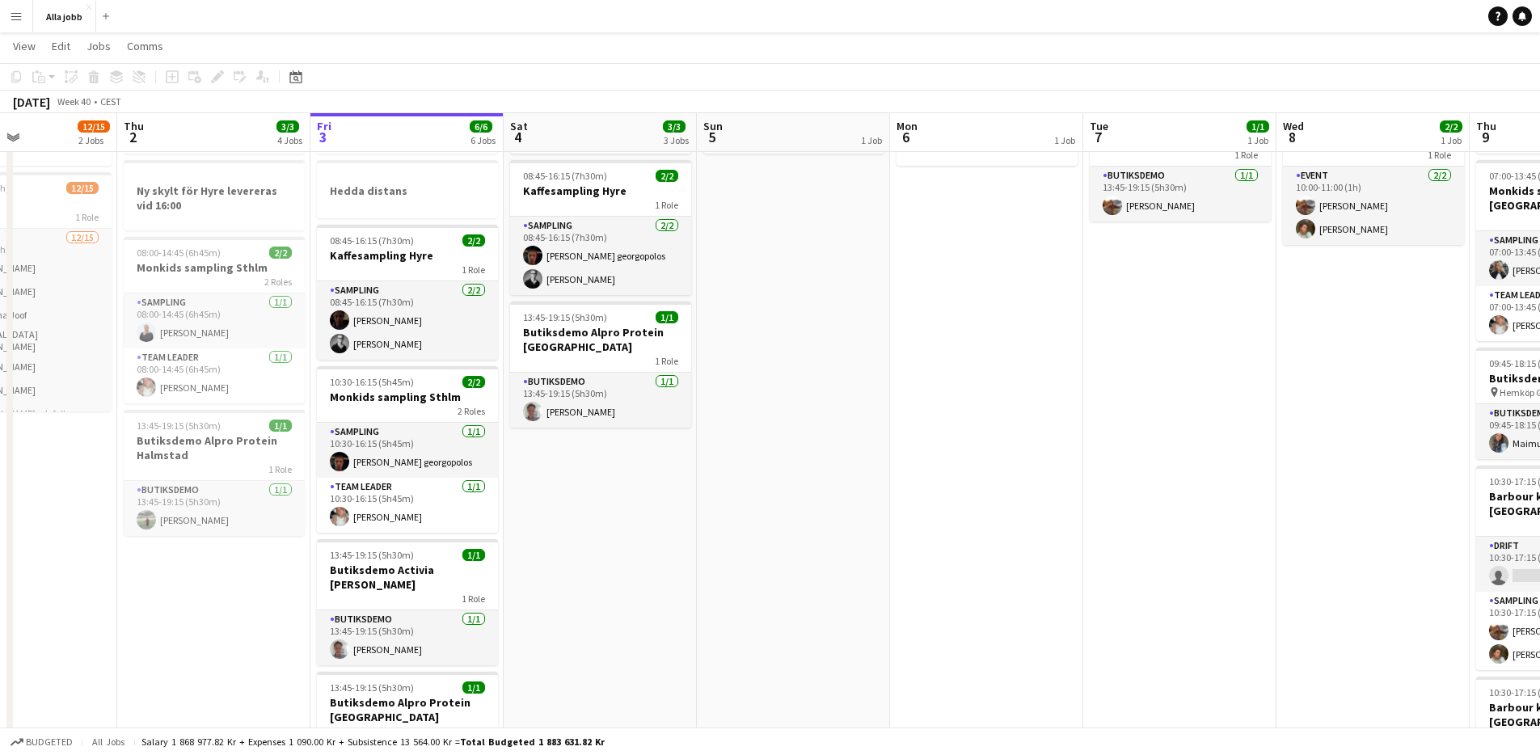
drag, startPoint x: 598, startPoint y: 511, endPoint x: 583, endPoint y: 516, distance: 16.1
click at [583, 516] on app-calendar-viewport "Mon 29 2/2 4 Jobs Tue 30 1/1 3 Jobs Wed 1 12/15 2 Jobs Thu 2 3/3 4 Jobs Fri 3 6…" at bounding box center [770, 564] width 1540 height 1187
click at [707, 512] on app-date-cell "Hedda borta" at bounding box center [793, 623] width 193 height 1069
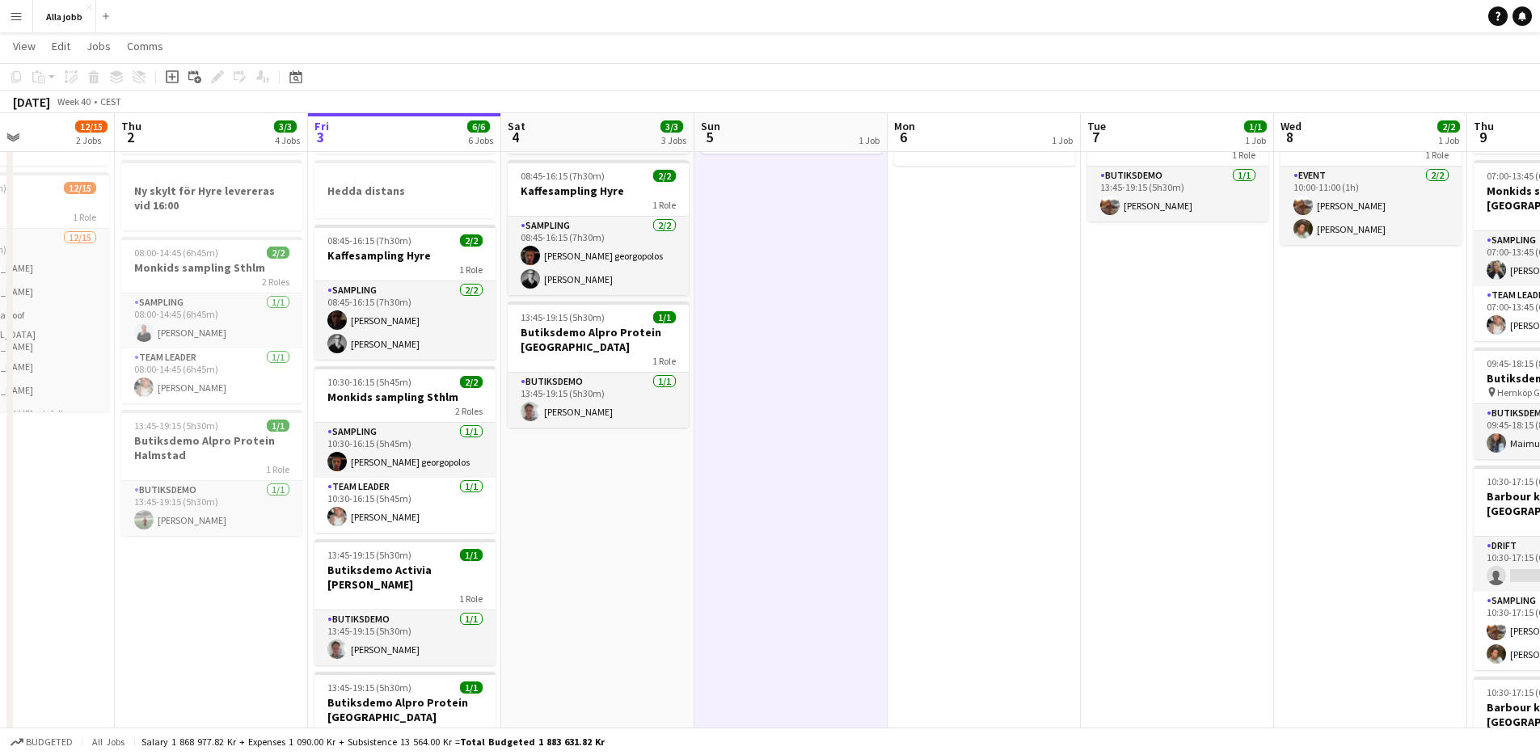
drag, startPoint x: 705, startPoint y: 512, endPoint x: 697, endPoint y: 514, distance: 8.2
click at [700, 513] on app-calendar-viewport "Mon 29 2/2 4 Jobs Tue 30 1/1 3 Jobs Wed 1 12/15 2 Jobs Thu 2 3/3 4 Jobs Fri 3 6…" at bounding box center [770, 564] width 1540 height 1187
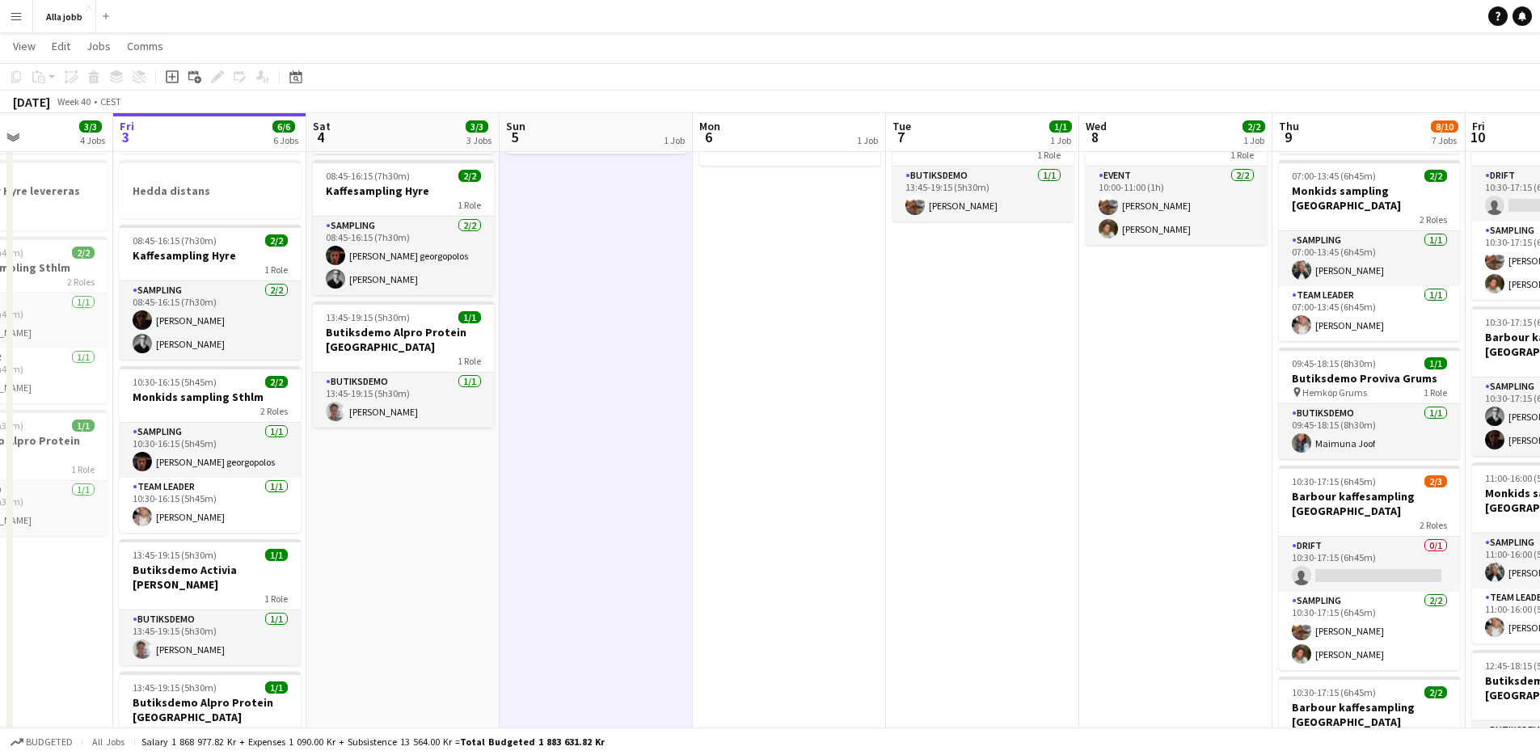
drag, startPoint x: 656, startPoint y: 522, endPoint x: 268, endPoint y: 559, distance: 389.7
click at [260, 565] on app-calendar-viewport "Tue 30 1/1 3 Jobs Wed 1 12/15 2 Jobs Thu 2 3/3 4 Jobs Fri 3 6/6 6 Jobs Sat 4 3/…" at bounding box center [770, 564] width 1540 height 1187
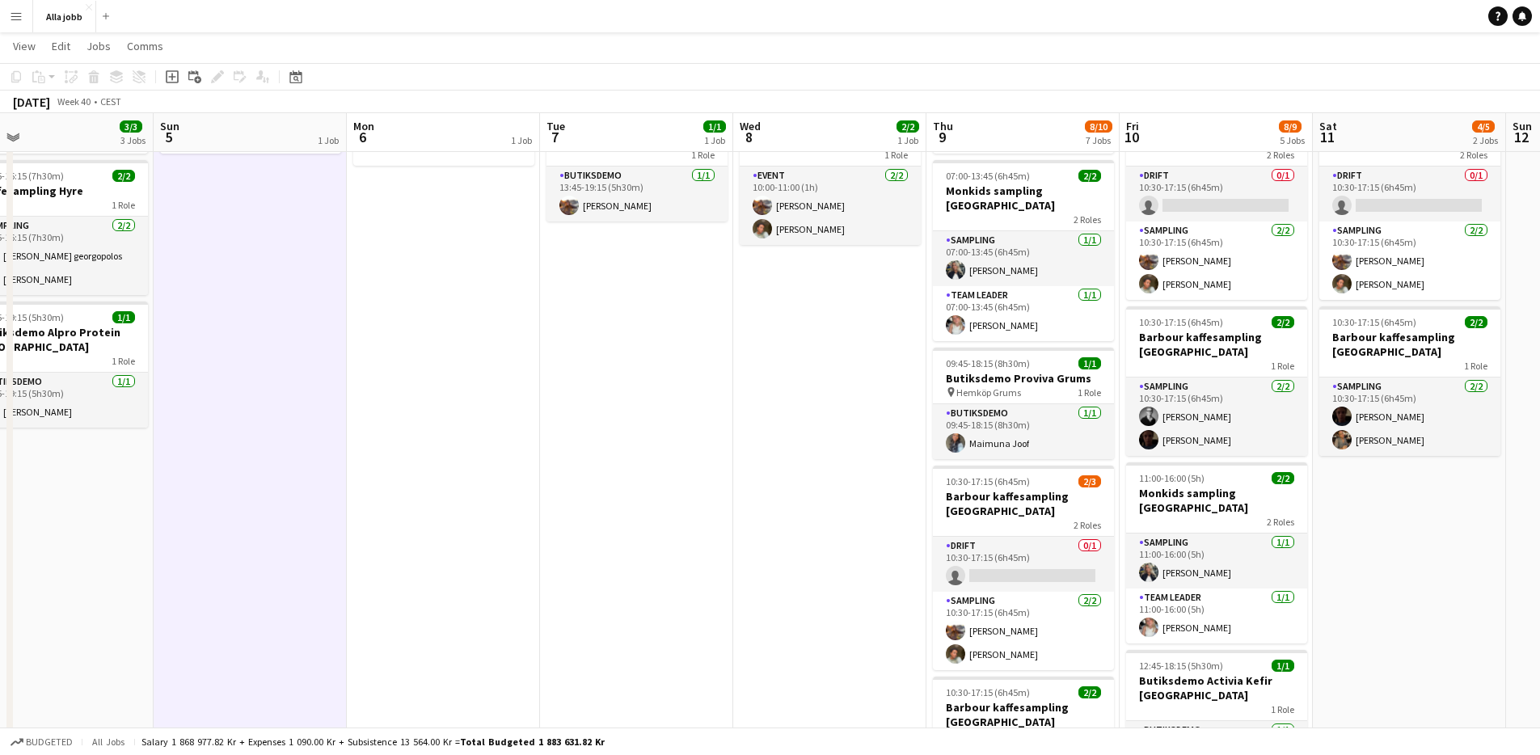
drag, startPoint x: 755, startPoint y: 462, endPoint x: 428, endPoint y: 504, distance: 329.1
click at [428, 504] on app-calendar-viewport "Wed 1 12/15 2 Jobs Thu 2 3/3 4 Jobs Fri 3 6/6 6 Jobs Sat 4 3/3 3 Jobs Sun 5 1 J…" at bounding box center [770, 564] width 1540 height 1187
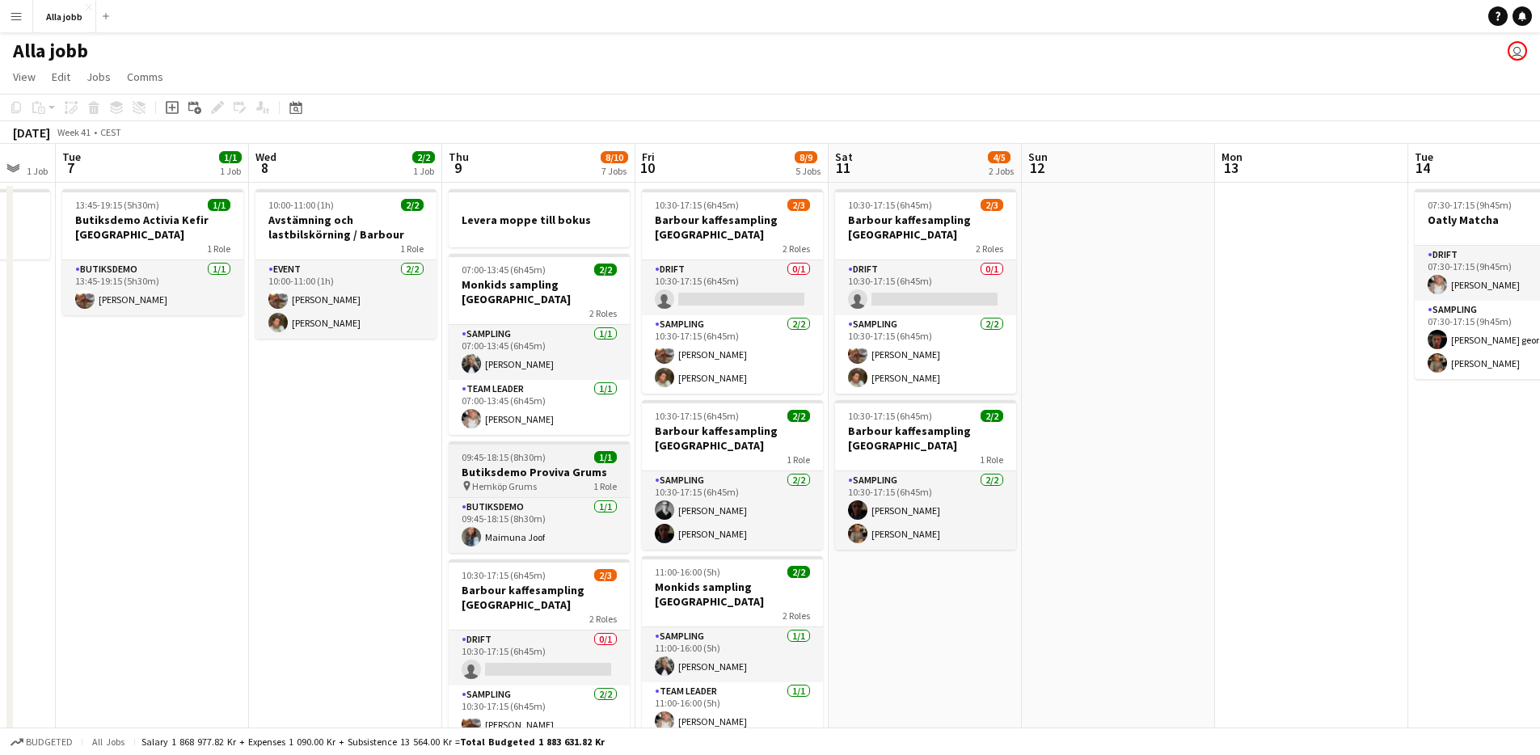
scroll to position [0, 538]
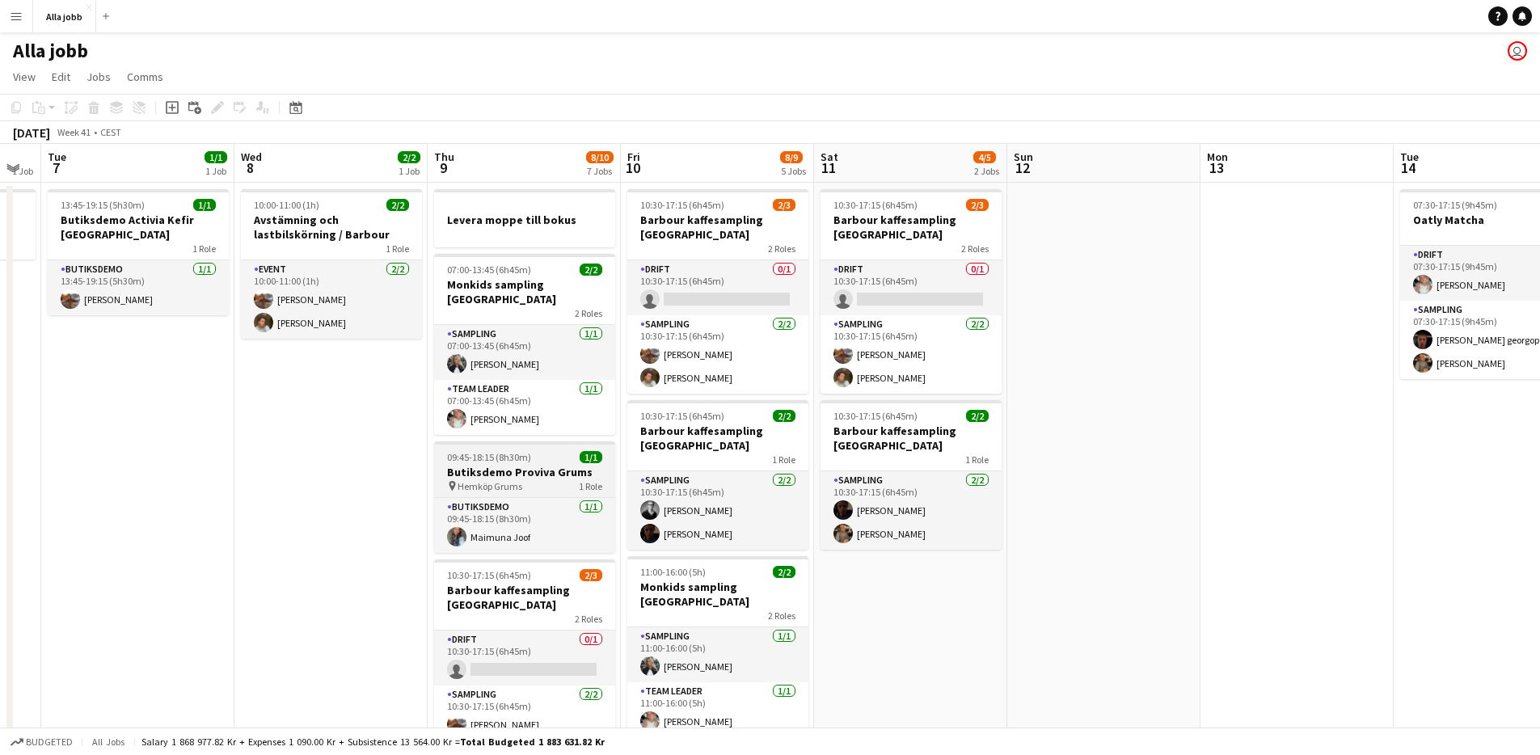
drag, startPoint x: 797, startPoint y: 439, endPoint x: 512, endPoint y: 447, distance: 285.4
click at [514, 450] on app-calendar-viewport "Sat 4 3/3 3 Jobs Sun 5 1 Job Mon 6 1 Job Tue 7 1/1 1 Job Wed 8 2/2 1 Job Thu 9 …" at bounding box center [770, 698] width 1540 height 1108
click at [395, 420] on app-date-cell "10:00-11:00 (1h) 2/2 Avstämning och lastbilskörning / Barbour 1 Role Event [DAT…" at bounding box center [330, 717] width 193 height 1069
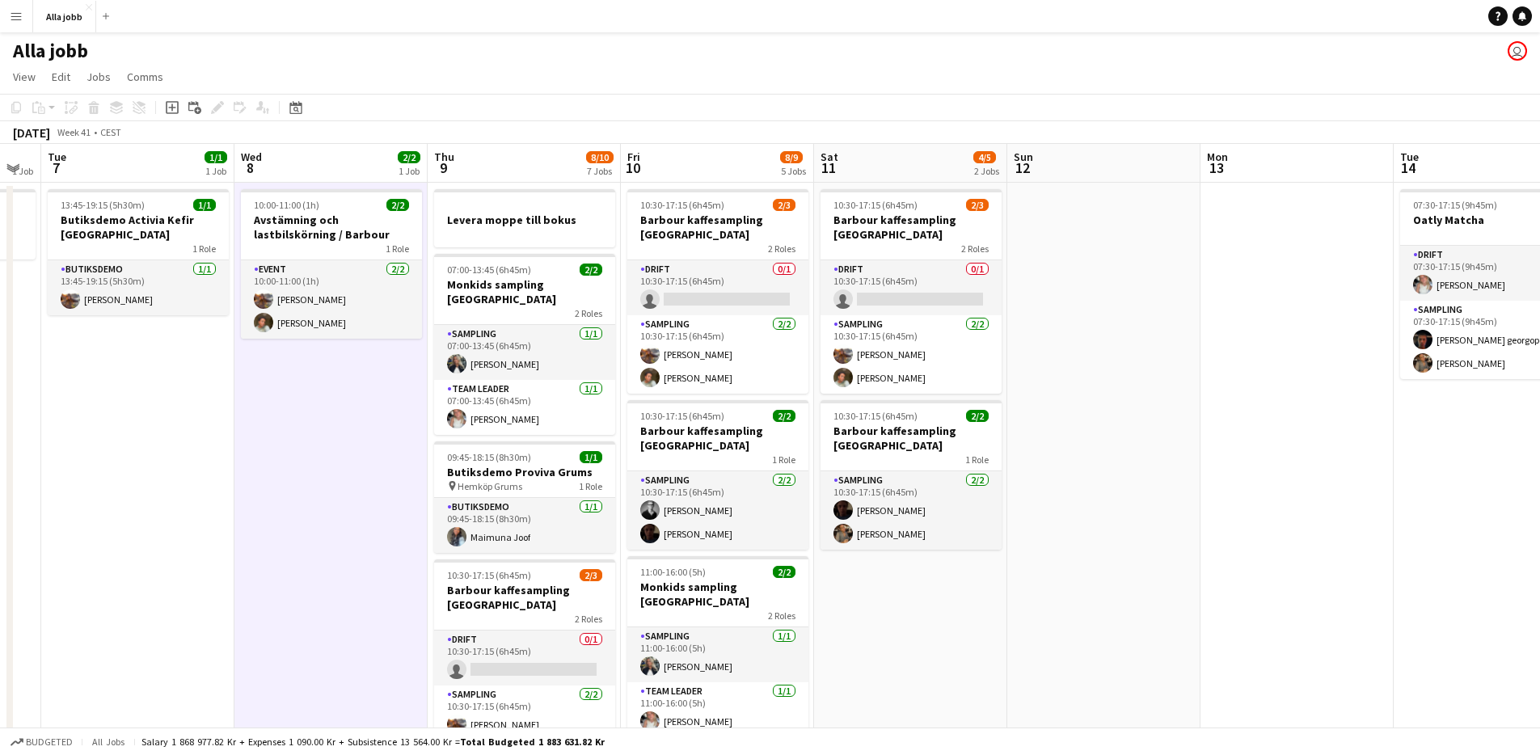
click at [386, 417] on app-date-cell "10:00-11:00 (1h) 2/2 Avstämning och lastbilskörning / Barbour 1 Role Event [DAT…" at bounding box center [330, 717] width 193 height 1069
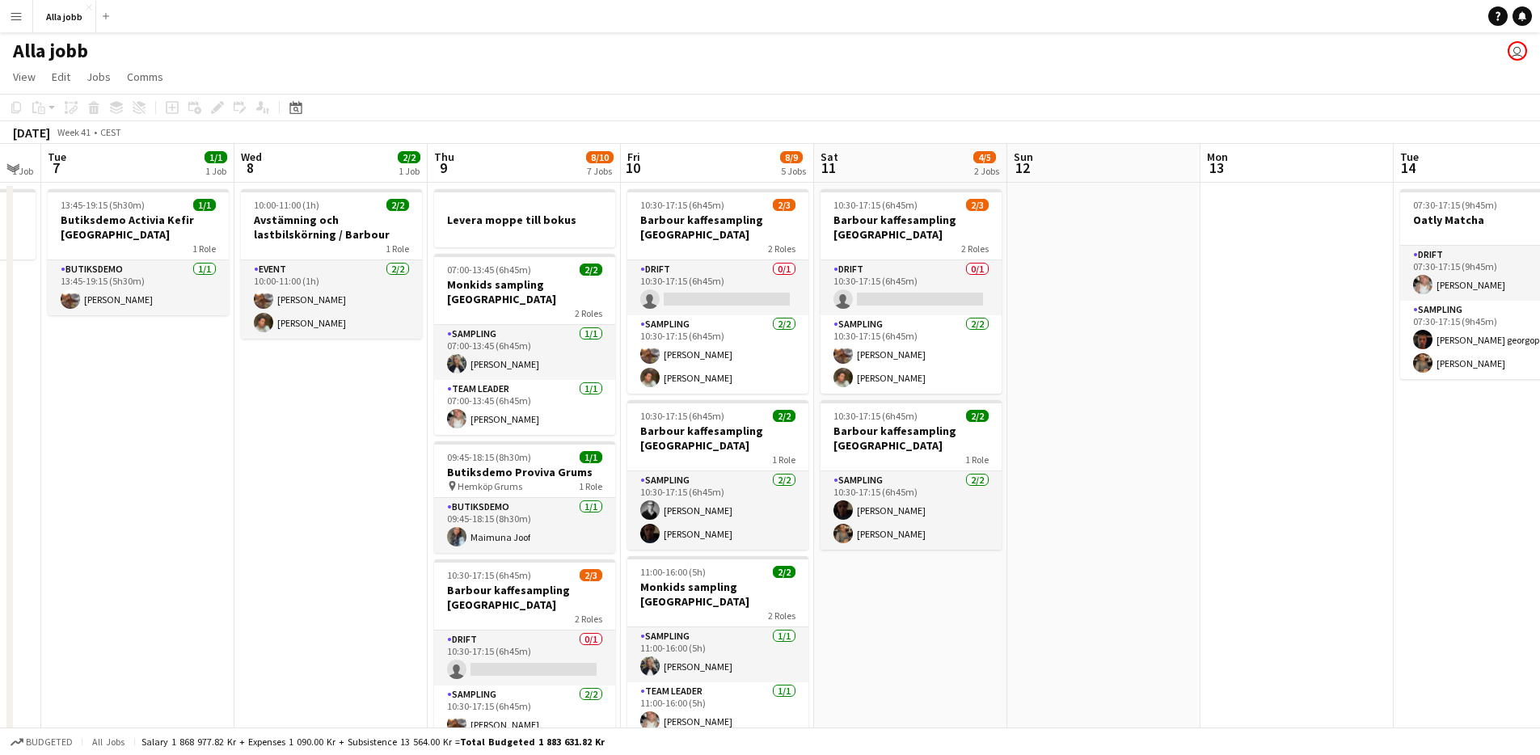
click at [386, 416] on app-date-cell "10:00-11:00 (1h) 2/2 Avstämning och lastbilskörning / Barbour 1 Role Event [DAT…" at bounding box center [330, 717] width 193 height 1069
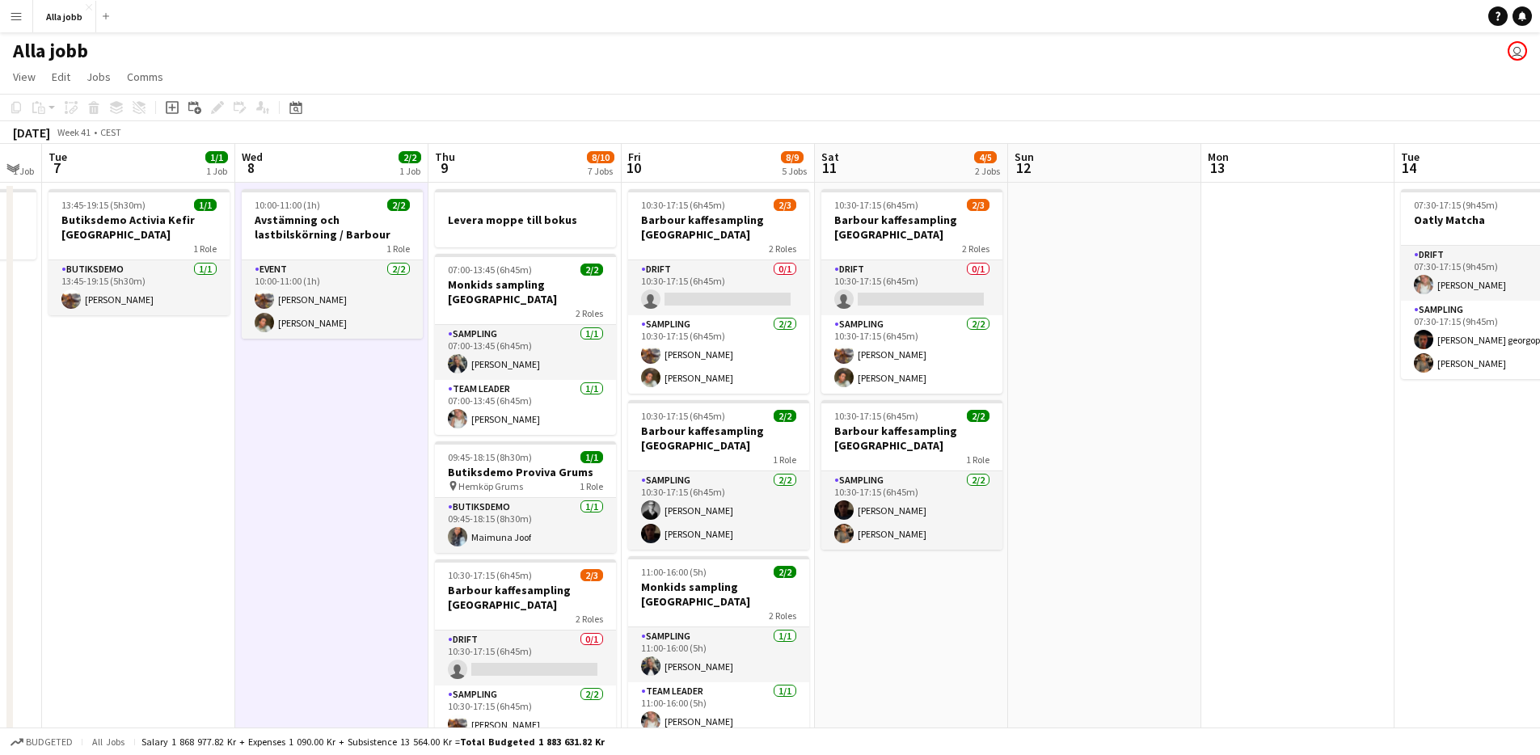
click at [386, 416] on app-date-cell "10:00-11:00 (1h) 2/2 Avstämning och lastbilskörning / Barbour 1 Role Event [DAT…" at bounding box center [331, 717] width 193 height 1069
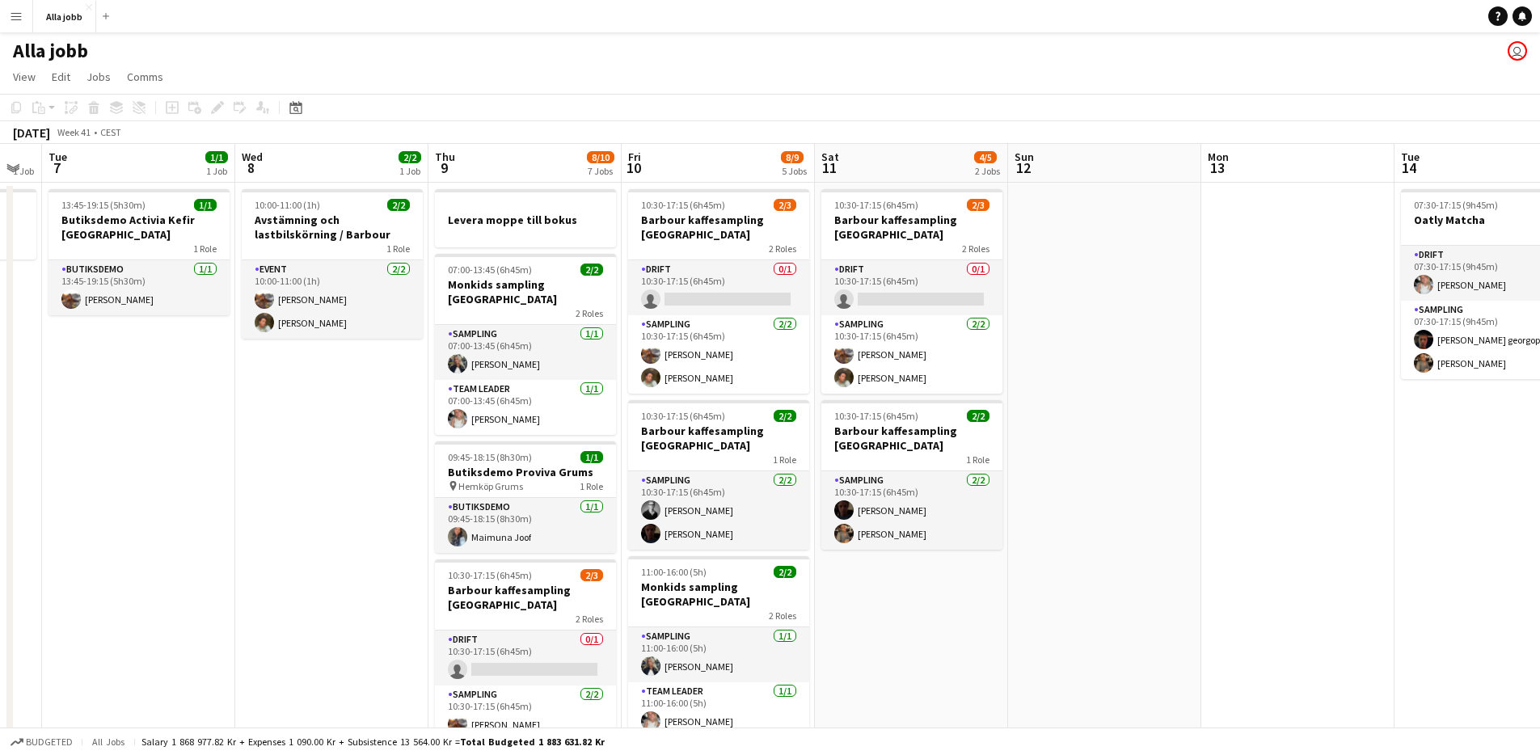
click at [386, 416] on app-date-cell "10:00-11:00 (1h) 2/2 Avstämning och lastbilskörning / Barbour 1 Role Event [DAT…" at bounding box center [331, 717] width 193 height 1069
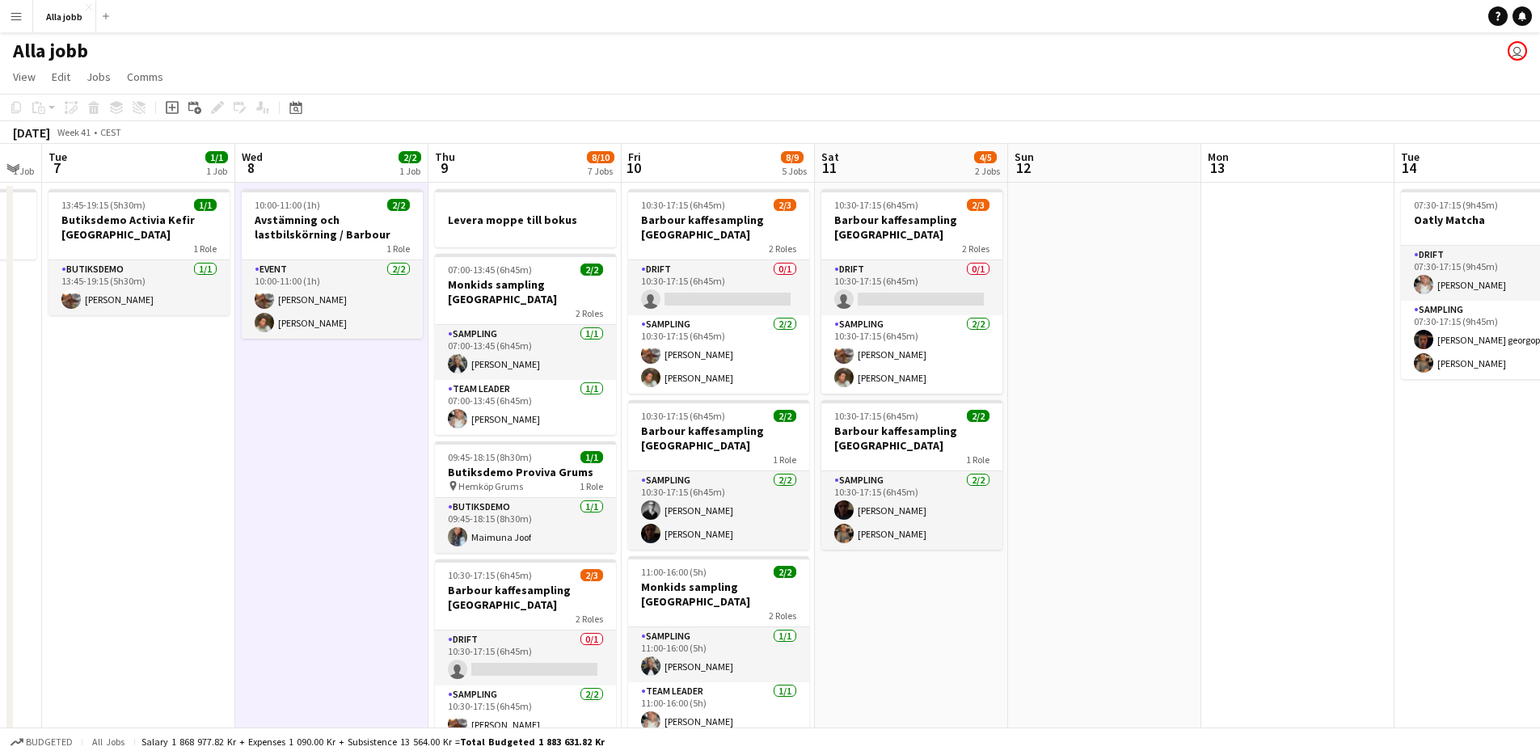
click at [377, 427] on app-date-cell "10:00-11:00 (1h) 2/2 Avstämning och lastbilskörning / Barbour 1 Role Event [DAT…" at bounding box center [331, 717] width 193 height 1069
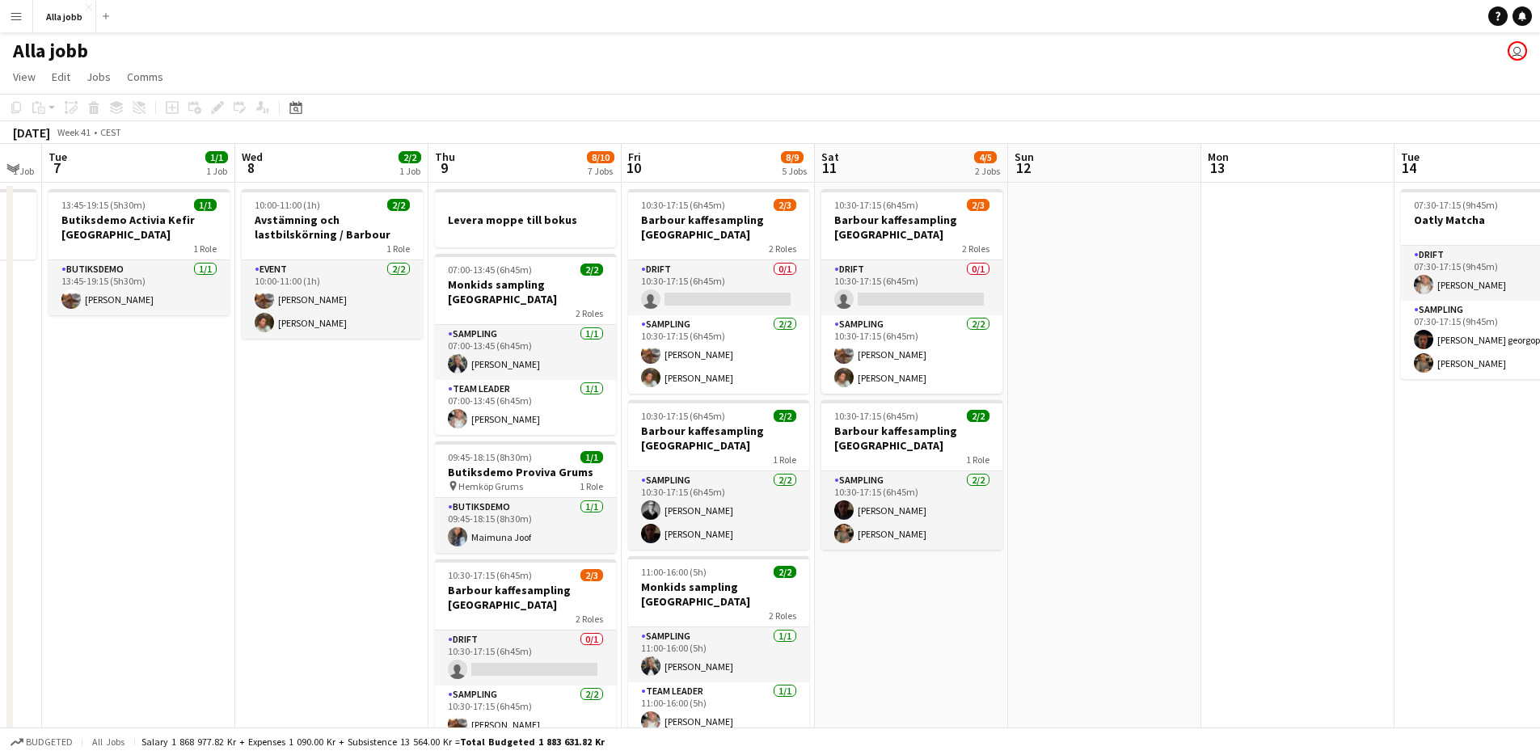
click at [379, 407] on app-date-cell "10:00-11:00 (1h) 2/2 Avstämning och lastbilskörning / Barbour 1 Role Event [DAT…" at bounding box center [331, 717] width 193 height 1069
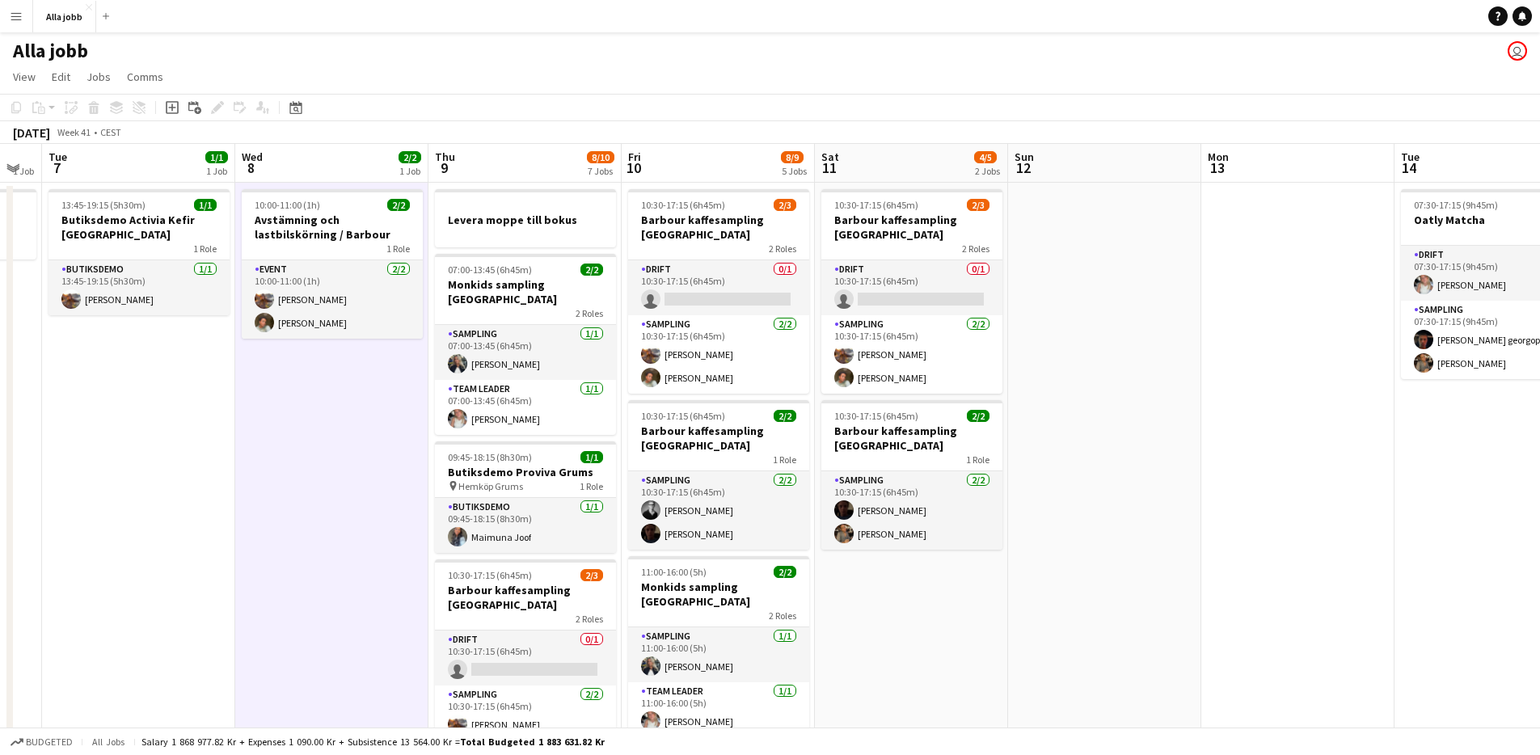
click at [352, 467] on app-date-cell "10:00-11:00 (1h) 2/2 Avstämning och lastbilskörning / Barbour 1 Role Event [DAT…" at bounding box center [331, 717] width 193 height 1069
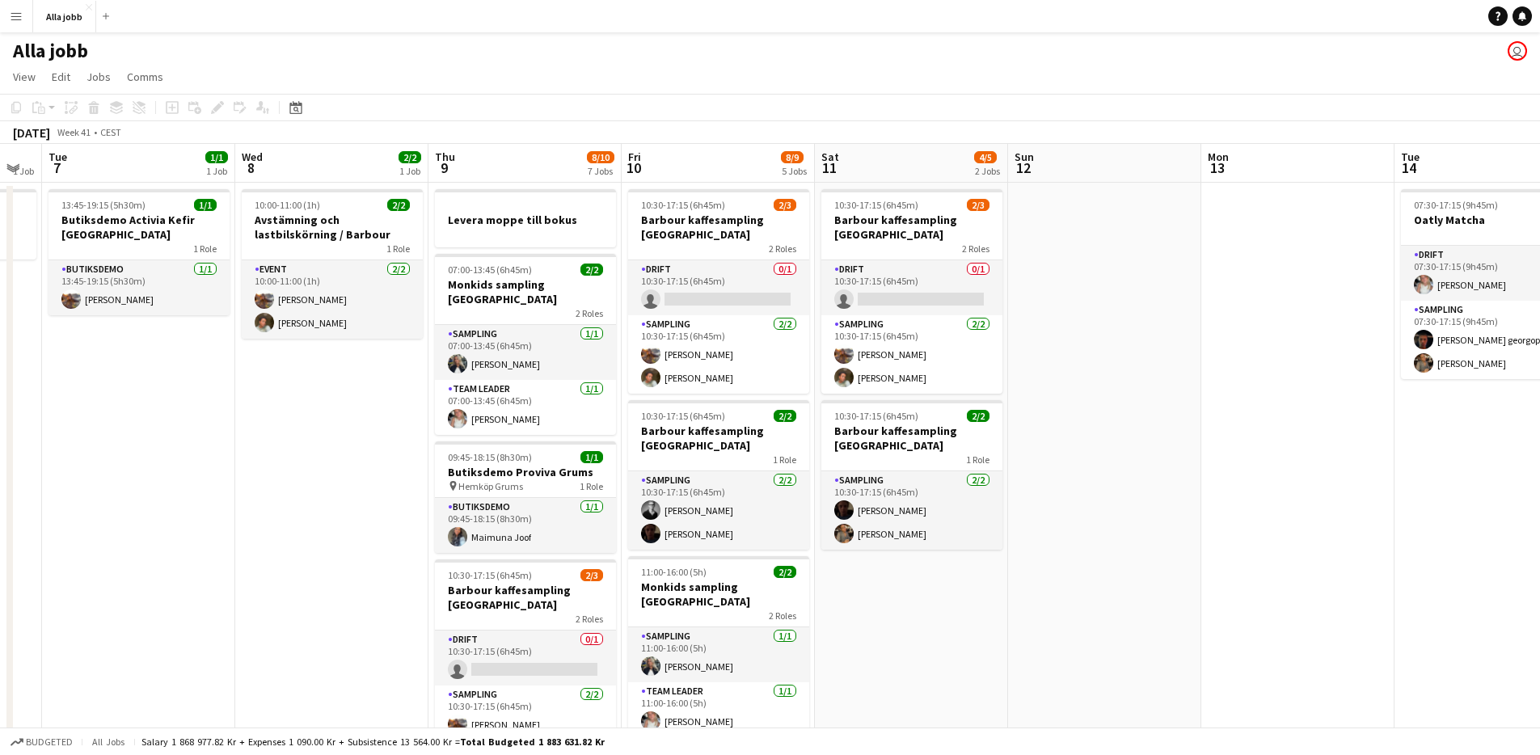
click at [217, 470] on app-date-cell "13:45-19:15 (5h30m) 1/1 Butiksdemo Activia Kefir Stockholm 1 Role Butiksdemo [D…" at bounding box center [138, 717] width 193 height 1069
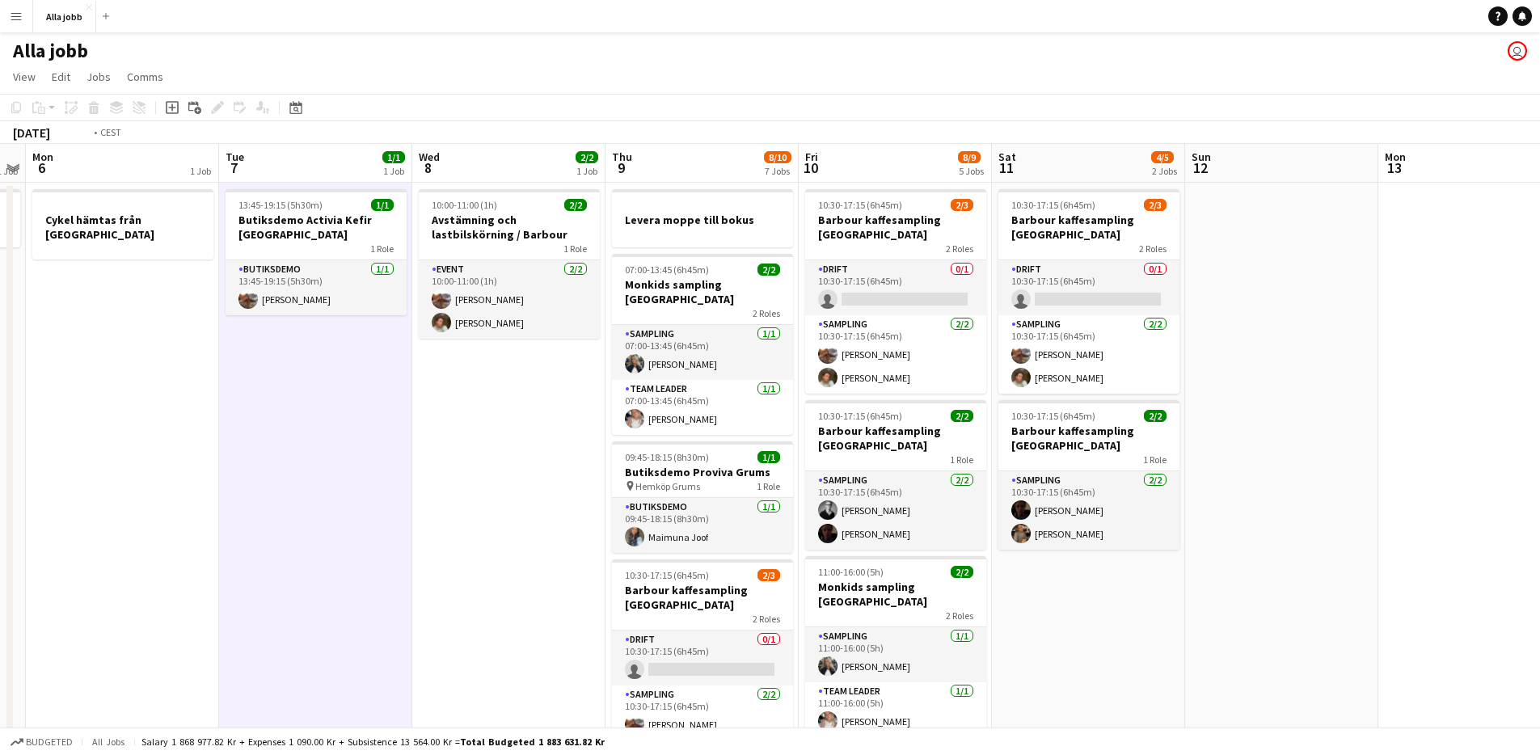
drag, startPoint x: 247, startPoint y: 466, endPoint x: 420, endPoint y: 487, distance: 175.0
click at [420, 487] on app-calendar-viewport "Sat 4 3/3 3 Jobs Sun 5 1 Job Mon 6 1 Job Tue 7 1/1 1 Job Wed 8 2/2 1 Job Thu 9 …" at bounding box center [770, 698] width 1540 height 1108
click at [443, 458] on app-date-cell "10:00-11:00 (1h) 2/2 Avstämning och lastbilskörning / Barbour 1 Role Event [DAT…" at bounding box center [506, 717] width 193 height 1069
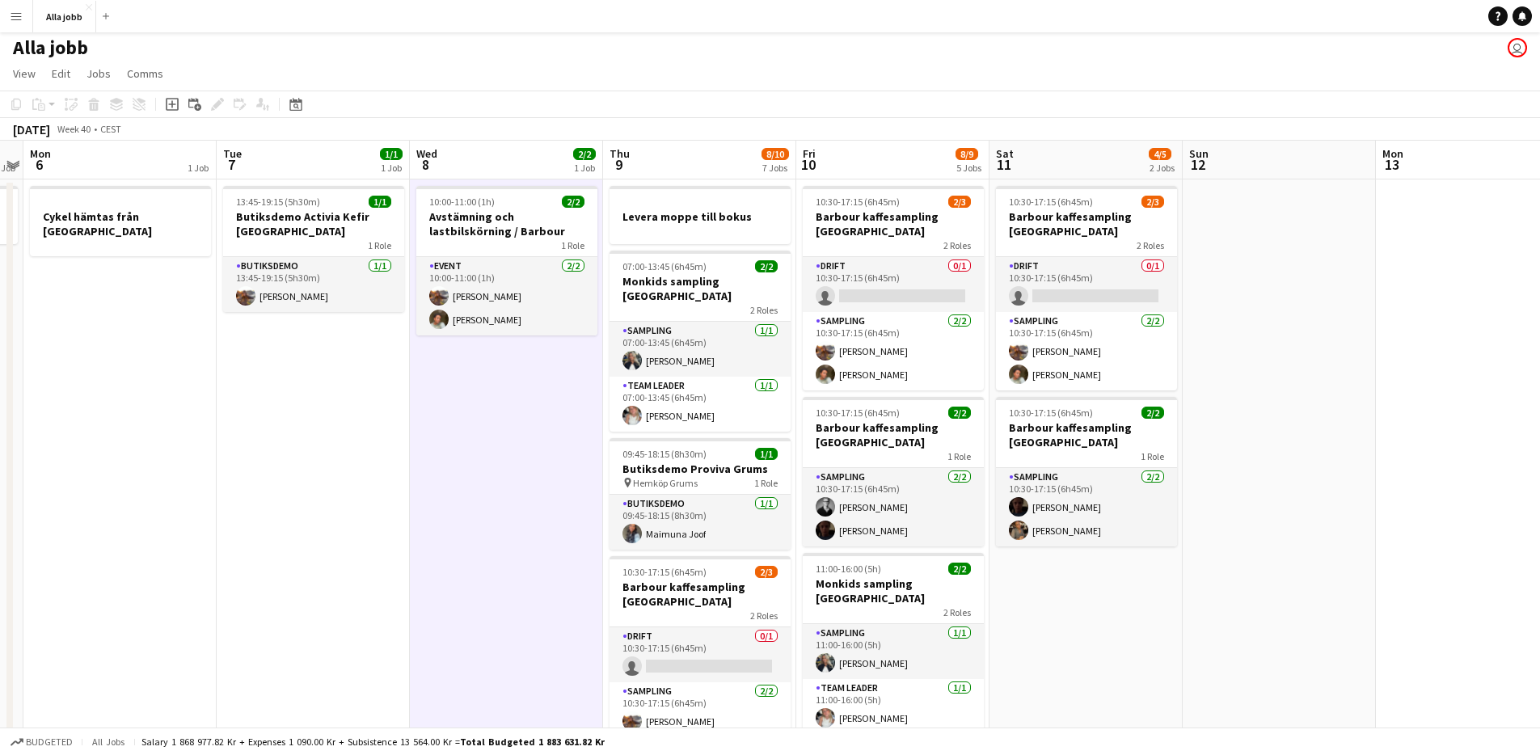
scroll to position [6, 0]
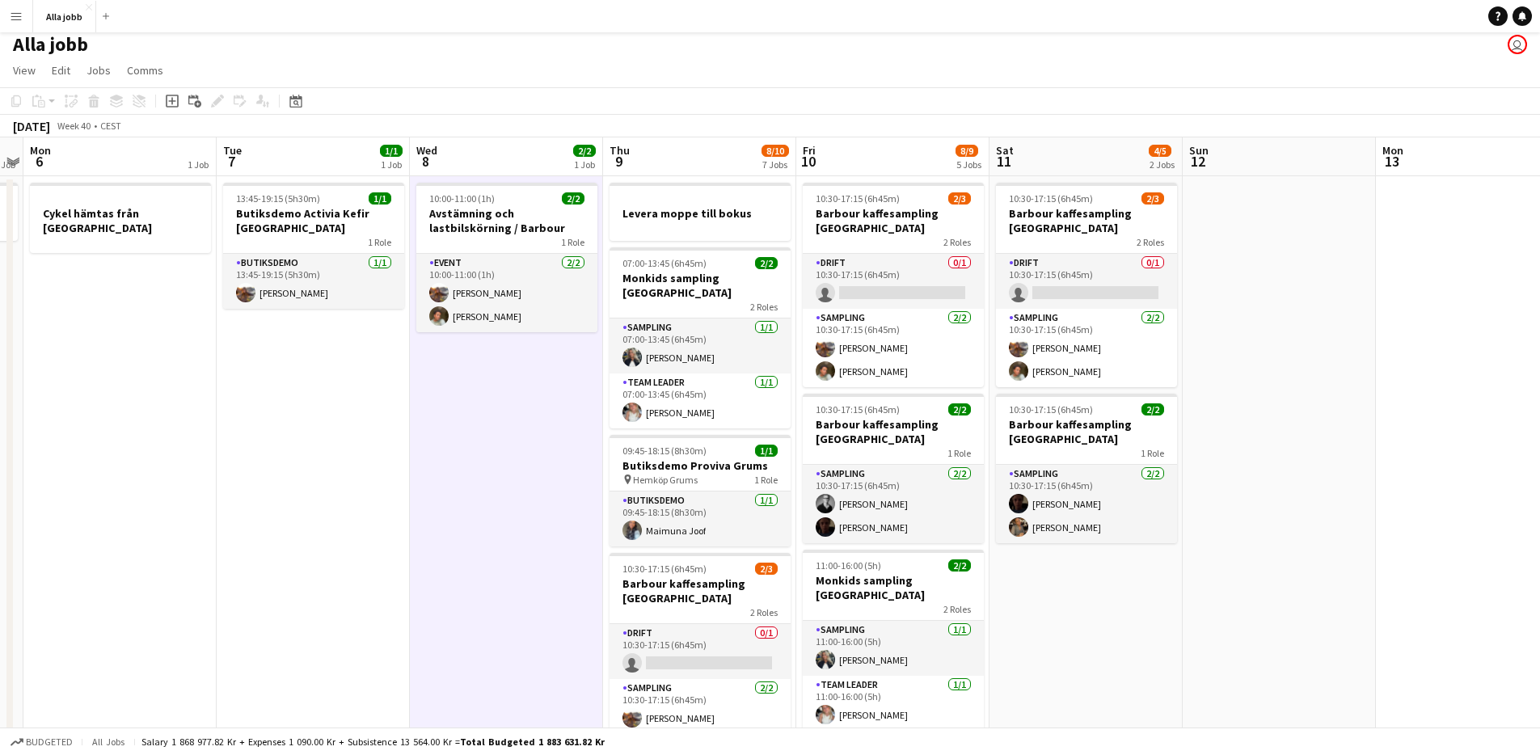
click at [582, 411] on app-date-cell "10:00-11:00 (1h) 2/2 Avstämning och lastbilskörning / Barbour 1 Role Event [DAT…" at bounding box center [506, 710] width 193 height 1069
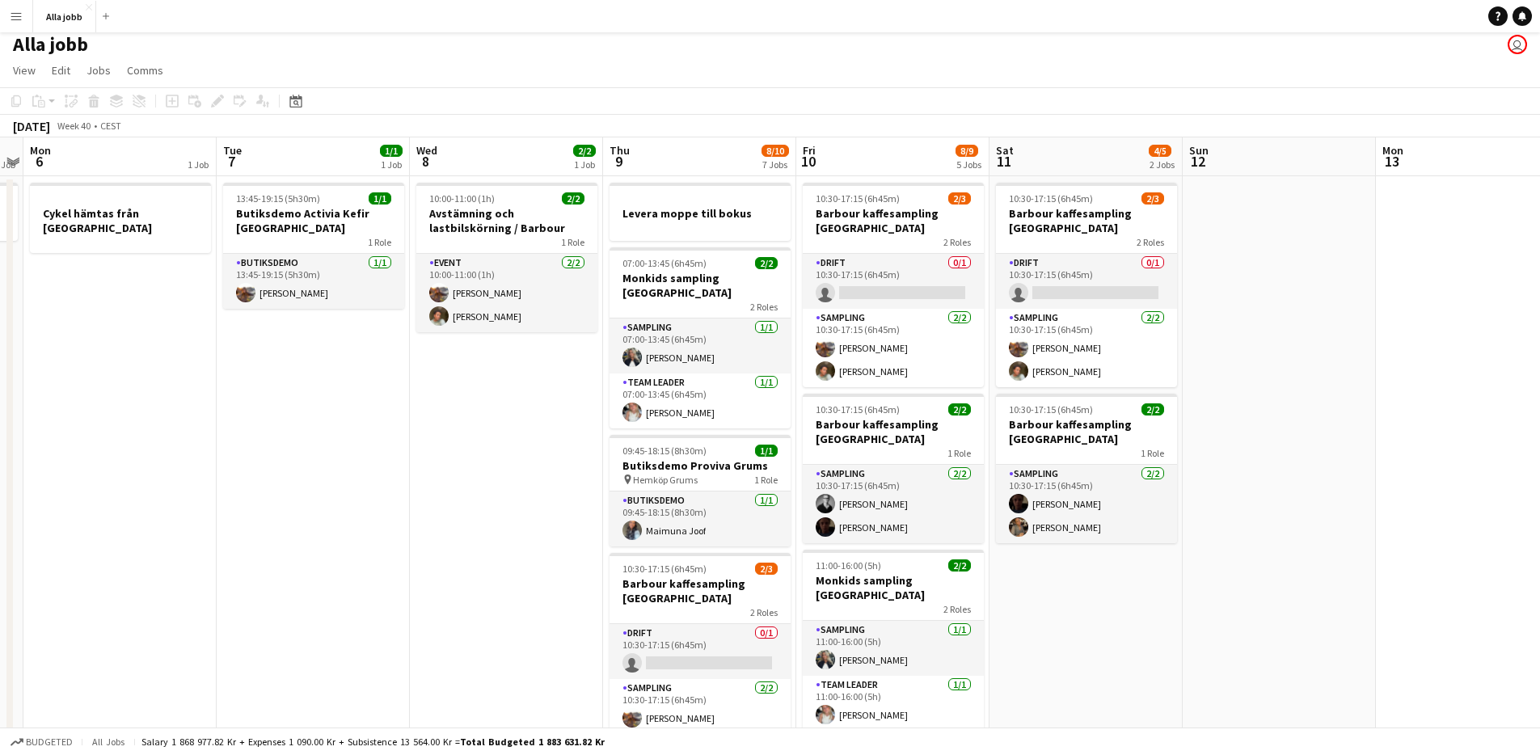
click at [583, 411] on app-date-cell "10:00-11:00 (1h) 2/2 Avstämning och lastbilskörning / Barbour 1 Role Event [DAT…" at bounding box center [506, 710] width 193 height 1069
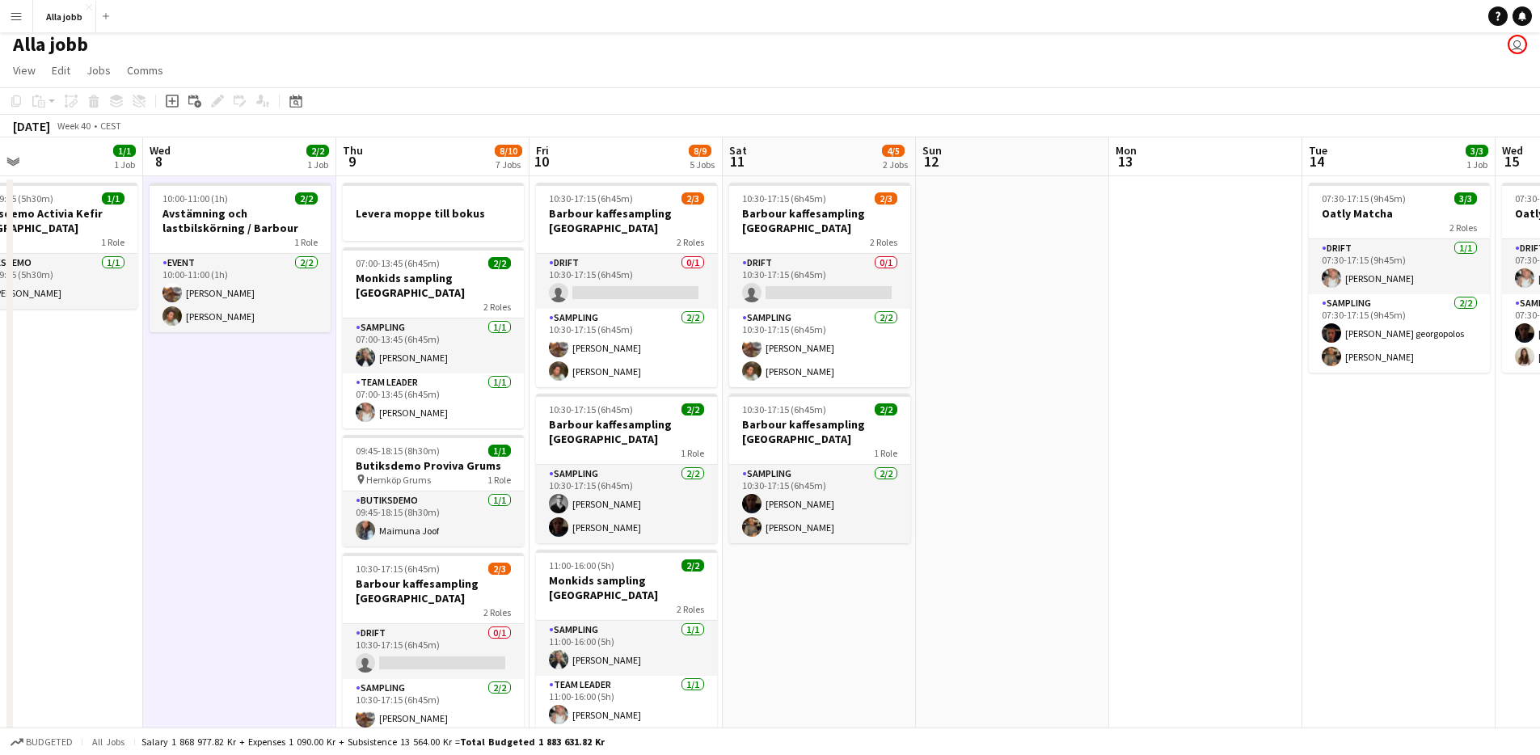
scroll to position [0, 634]
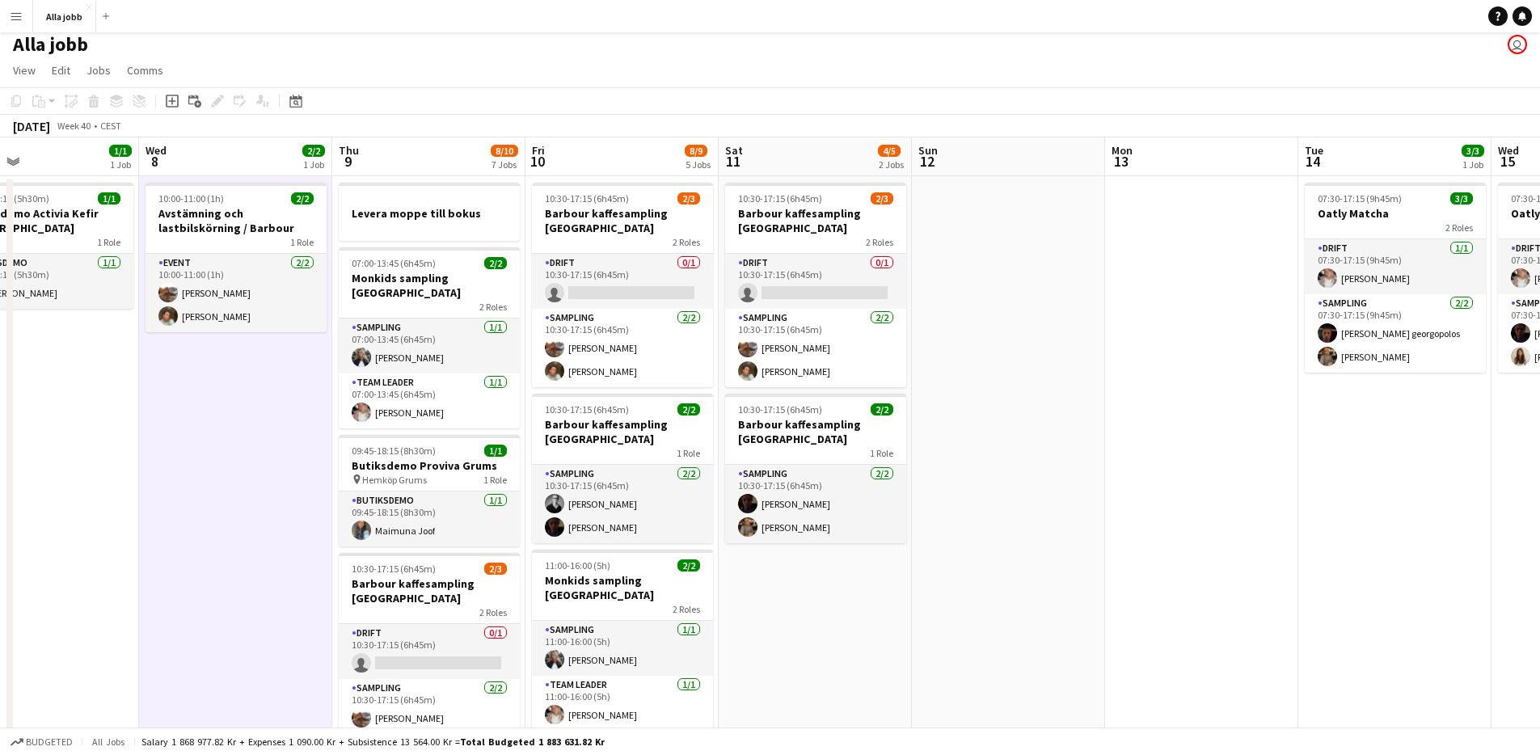
drag, startPoint x: 583, startPoint y: 411, endPoint x: 312, endPoint y: 422, distance: 271.0
click at [312, 422] on app-calendar-viewport "Sat 4 3/3 3 Jobs Sun 5 1 Job Mon 6 1 Job Tue 7 1/1 1 Job Wed 8 2/2 1 Job Thu 9 …" at bounding box center [770, 691] width 1540 height 1108
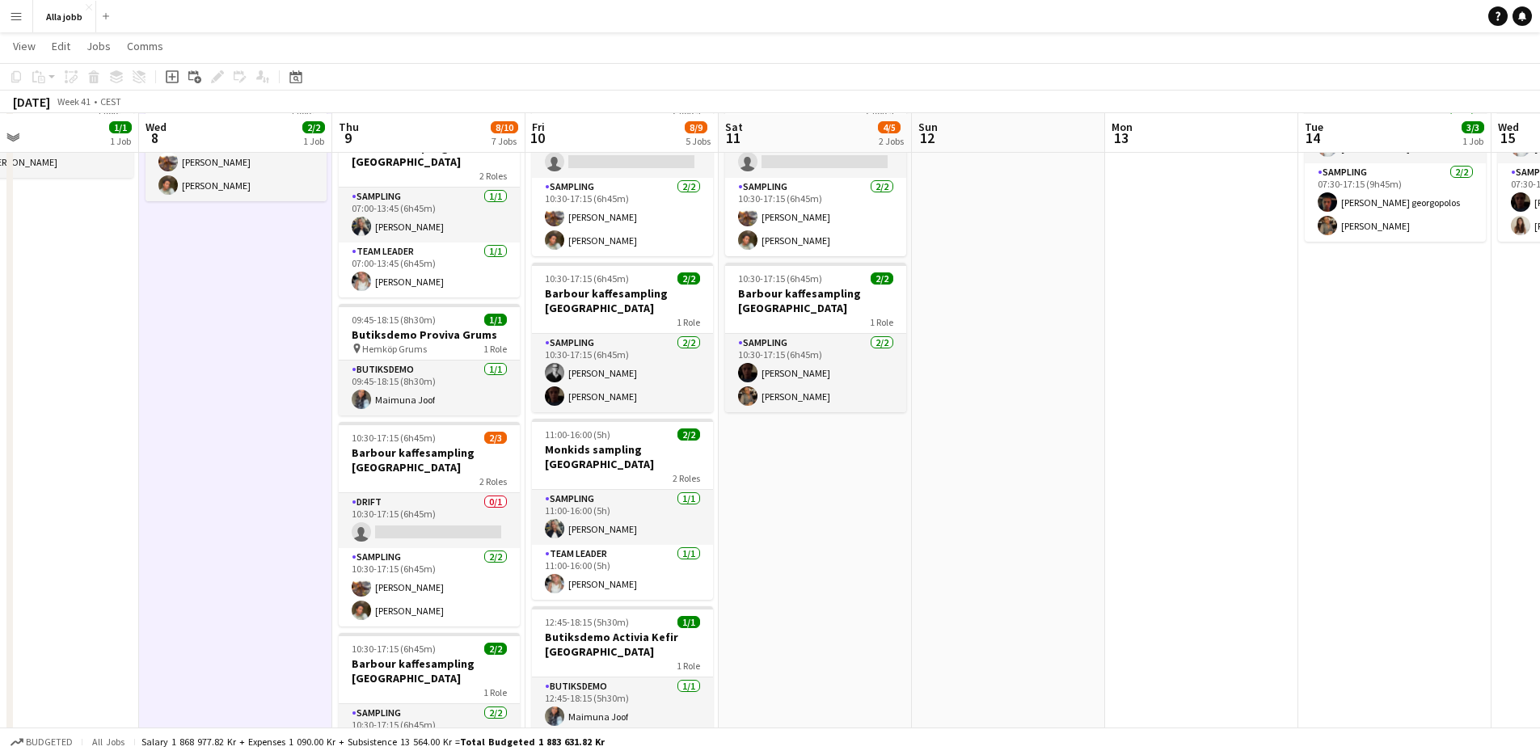
scroll to position [137, 0]
click at [913, 533] on app-date-cell at bounding box center [1008, 578] width 193 height 1069
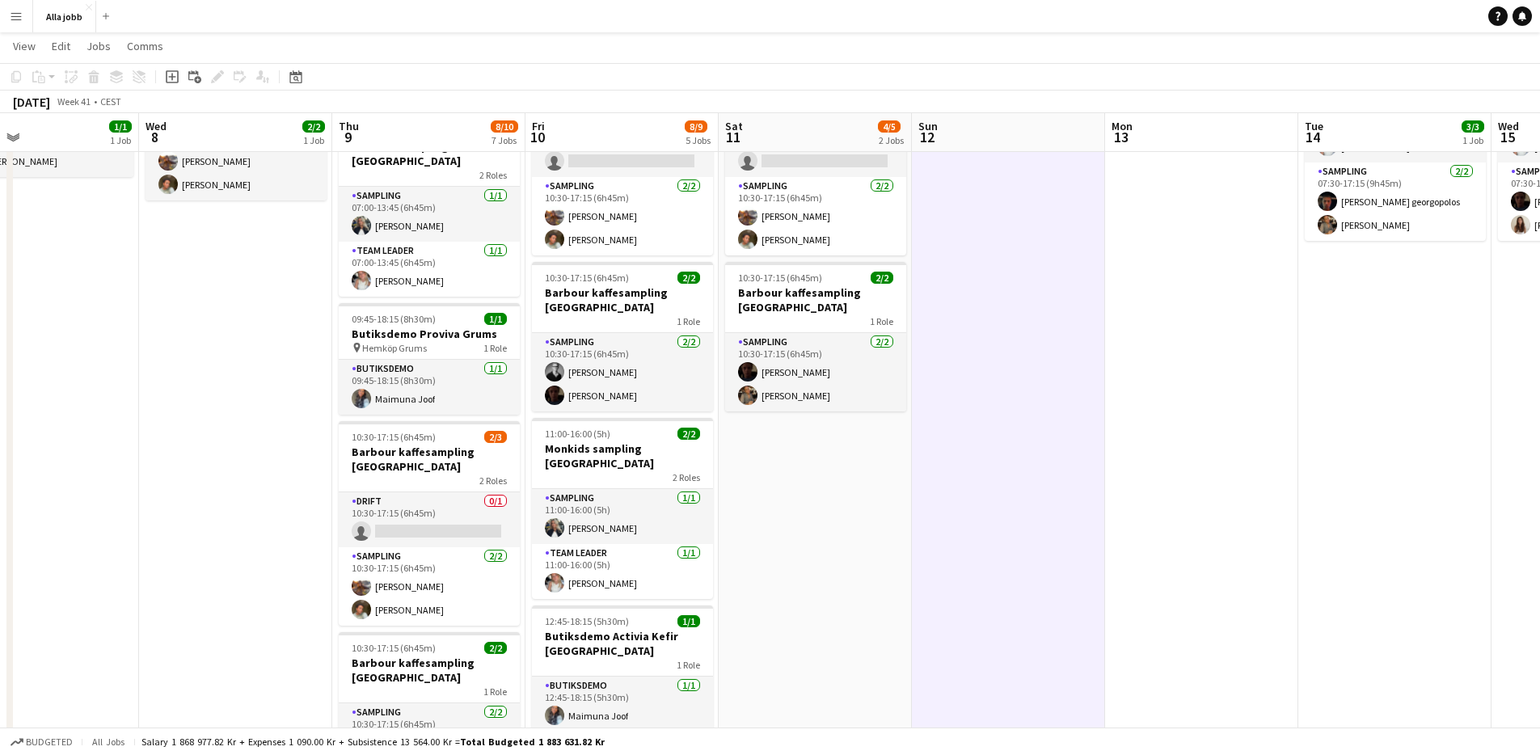
click at [786, 490] on app-date-cell "10:30-17:15 (6h45m) 2/3 Barbour kaffesampling Köpenhamn 2 Roles Drift 0/1 10:30…" at bounding box center [815, 578] width 193 height 1069
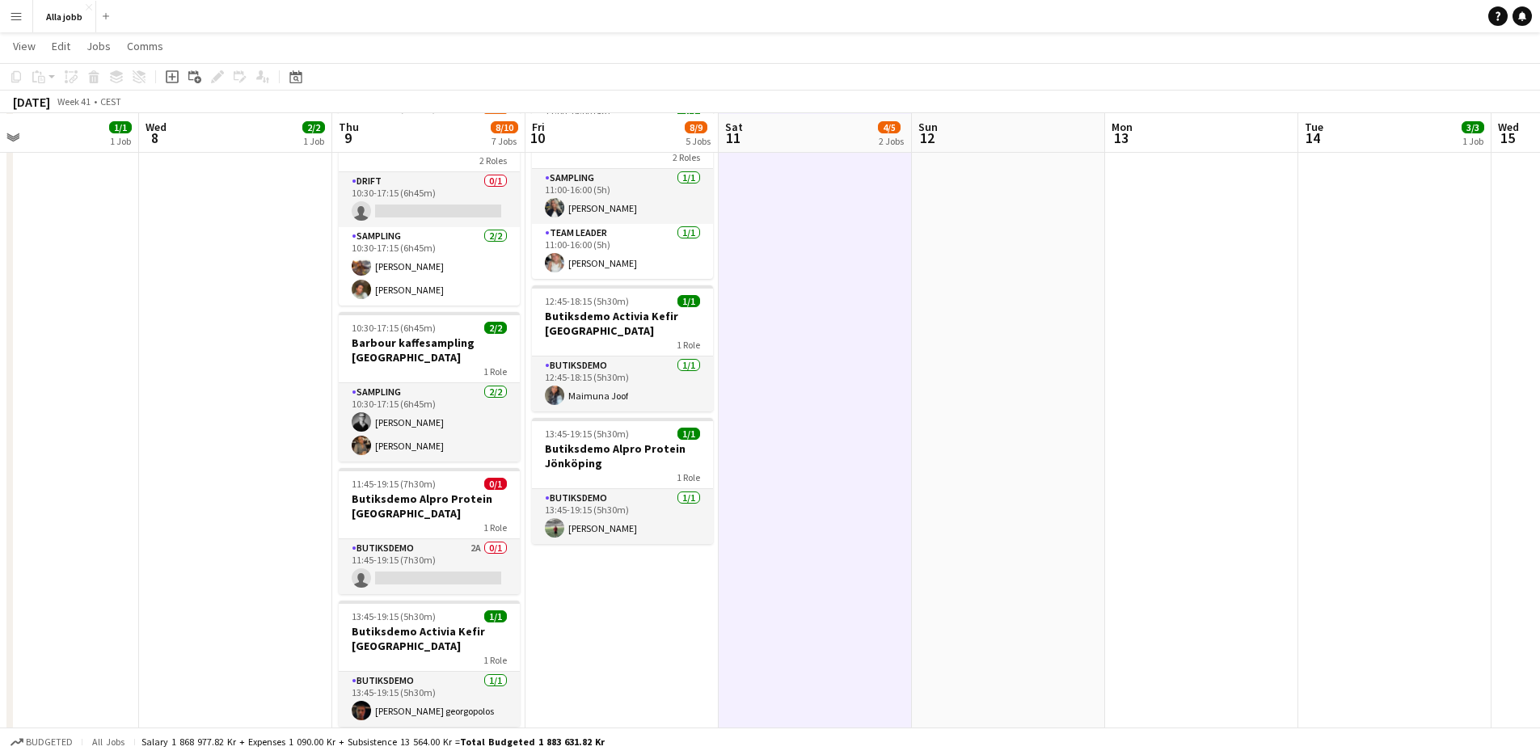
scroll to position [0, 0]
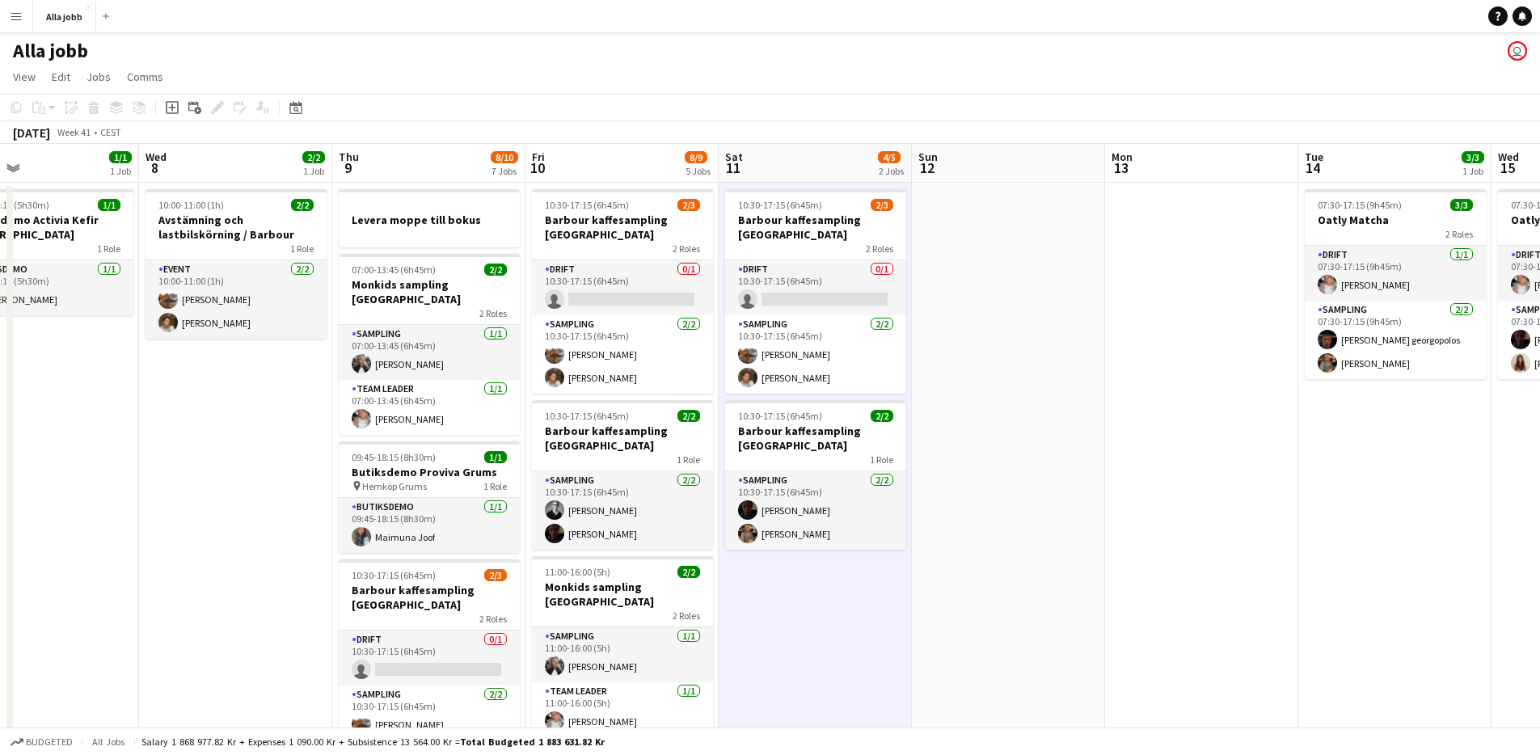
click at [978, 363] on app-date-cell at bounding box center [1008, 717] width 193 height 1069
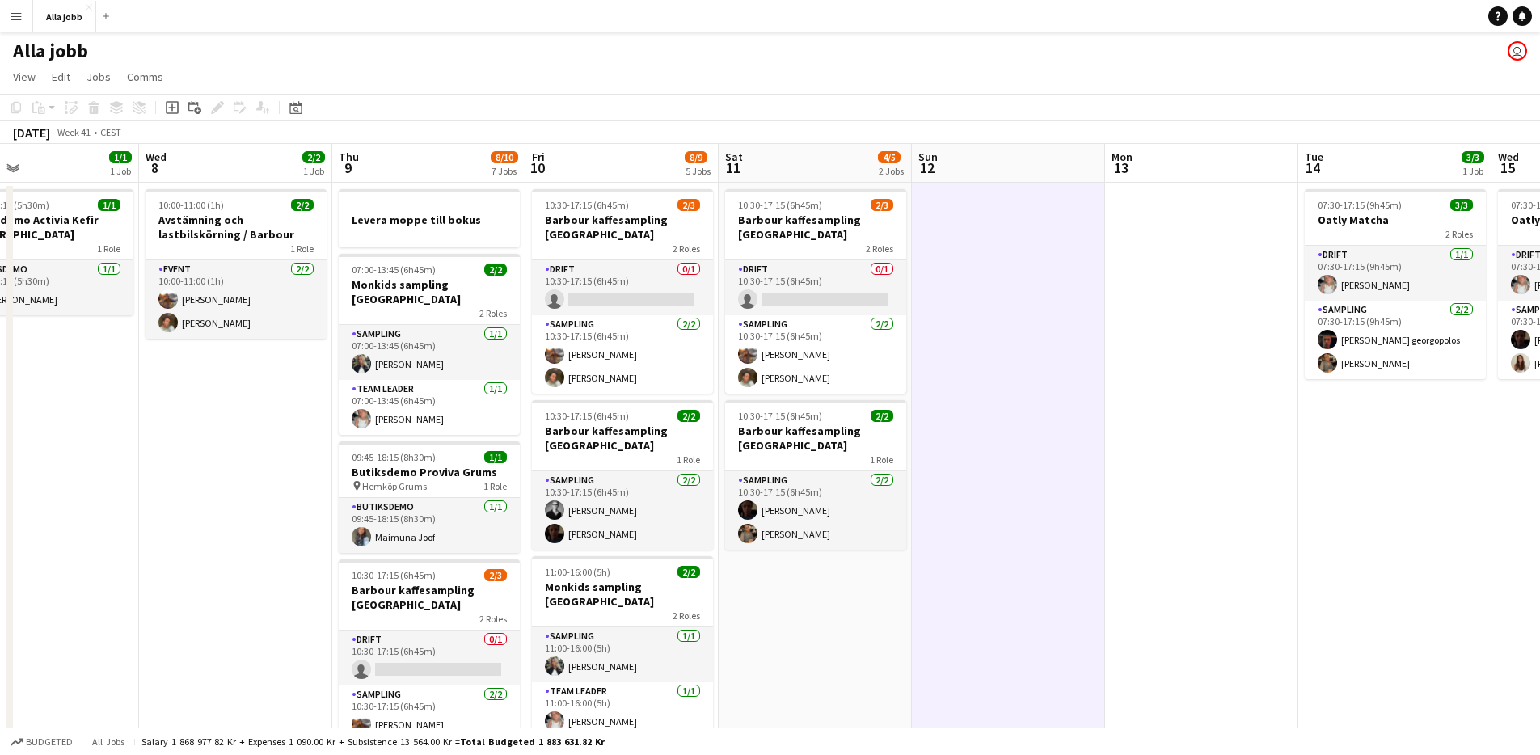
click at [830, 696] on app-date-cell "10:30-17:15 (6h45m) 2/3 Barbour kaffesampling Köpenhamn 2 Roles Drift 0/1 10:30…" at bounding box center [815, 717] width 193 height 1069
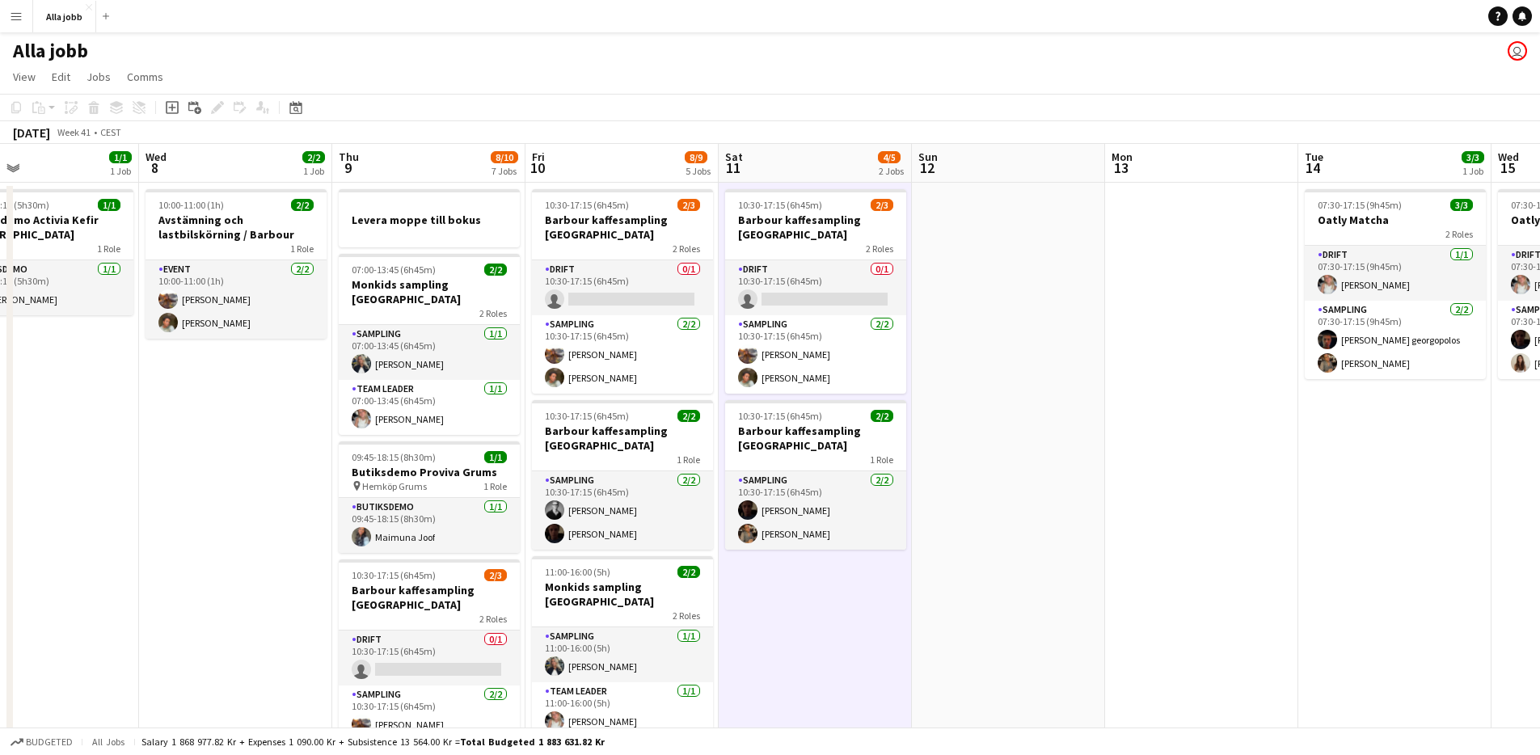
scroll to position [0, 635]
click at [764, 639] on app-date-cell "10:30-17:15 (6h45m) 2/3 Barbour kaffesampling Köpenhamn 2 Roles Drift 0/1 10:30…" at bounding box center [814, 717] width 193 height 1069
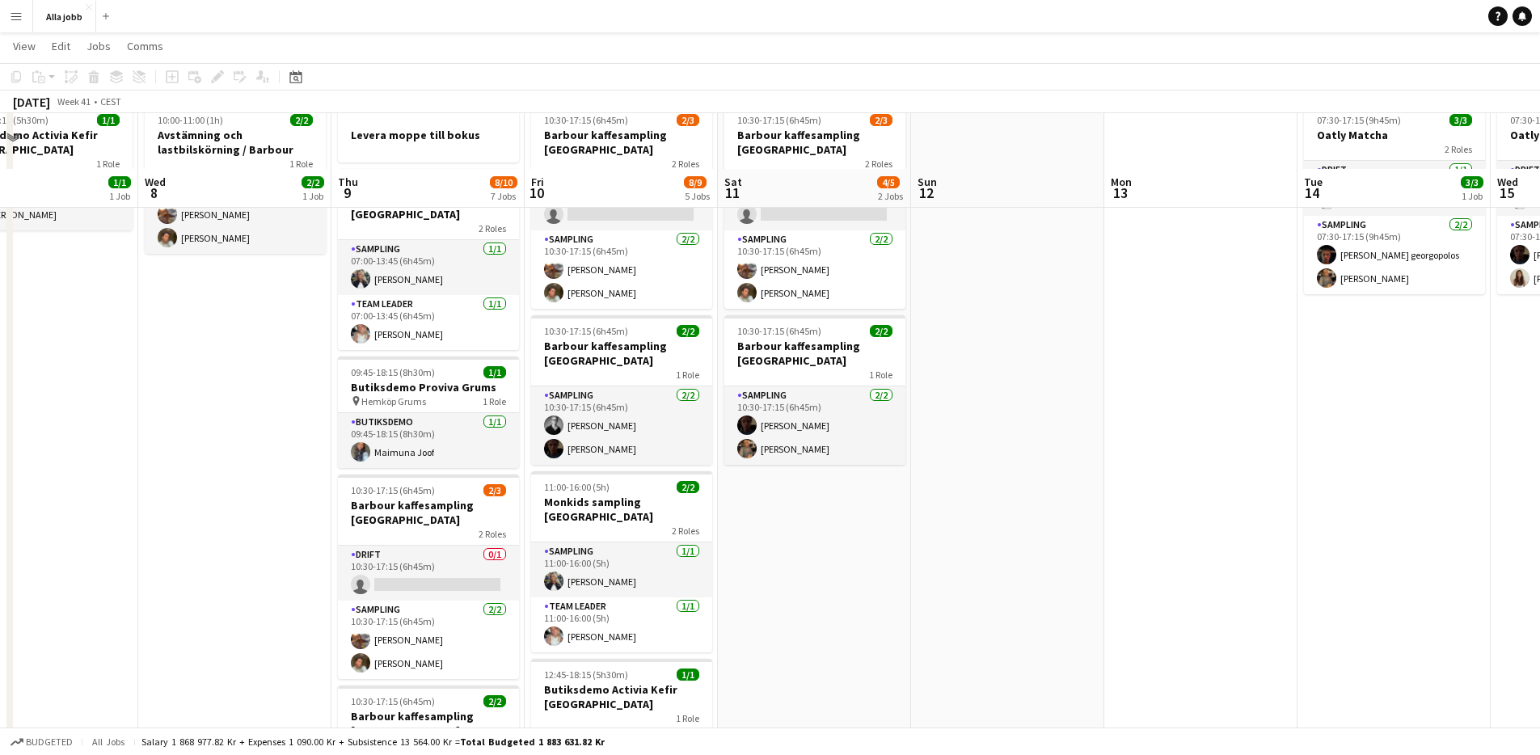
scroll to position [0, 0]
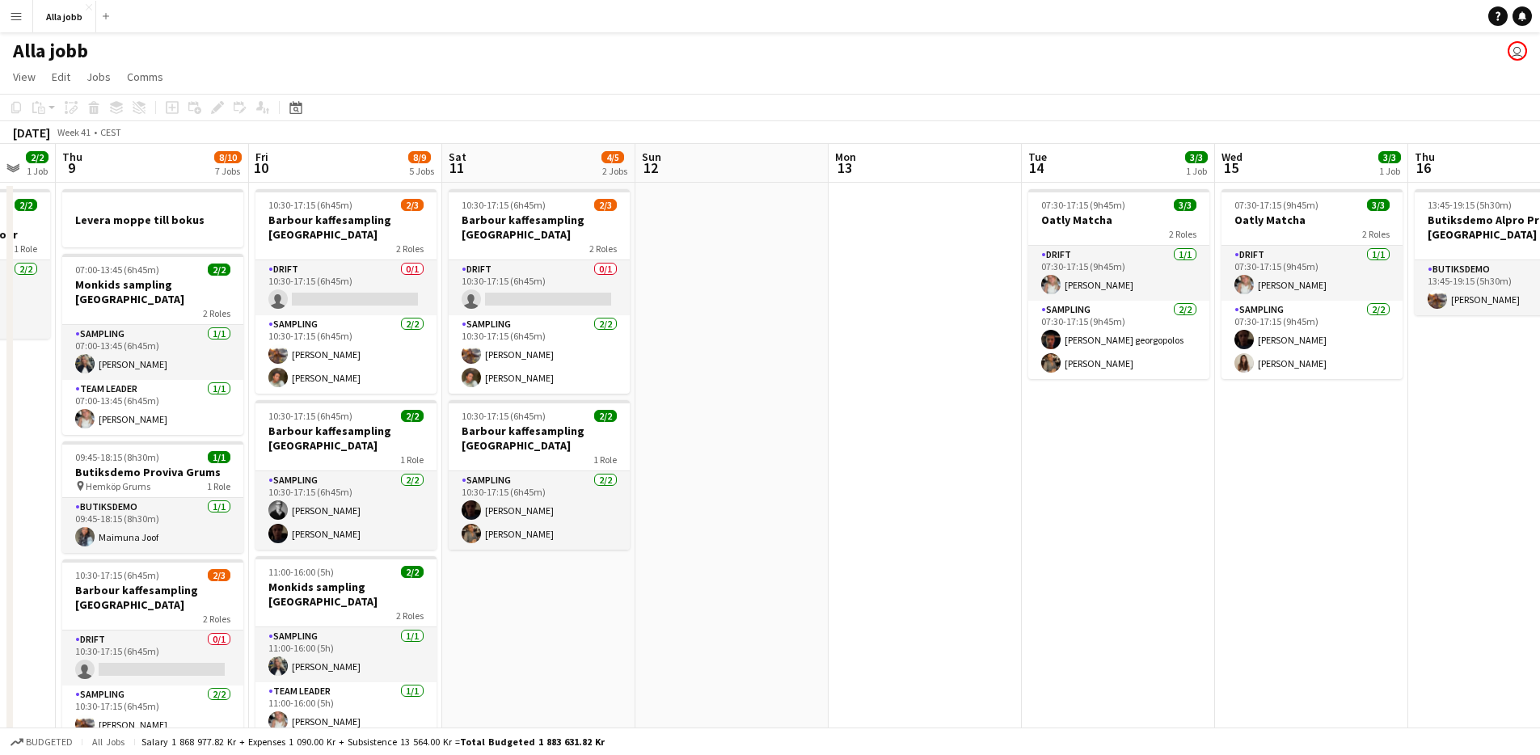
drag, startPoint x: 959, startPoint y: 643, endPoint x: 705, endPoint y: 629, distance: 255.0
click at [706, 629] on app-calendar-viewport "Mon 6 1 Job Tue 7 1/1 1 Job Wed 8 2/2 1 Job Thu 9 8/10 7 Jobs Fri 10 8/9 5 Jobs…" at bounding box center [770, 698] width 1540 height 1108
click at [704, 626] on app-date-cell at bounding box center [731, 717] width 193 height 1069
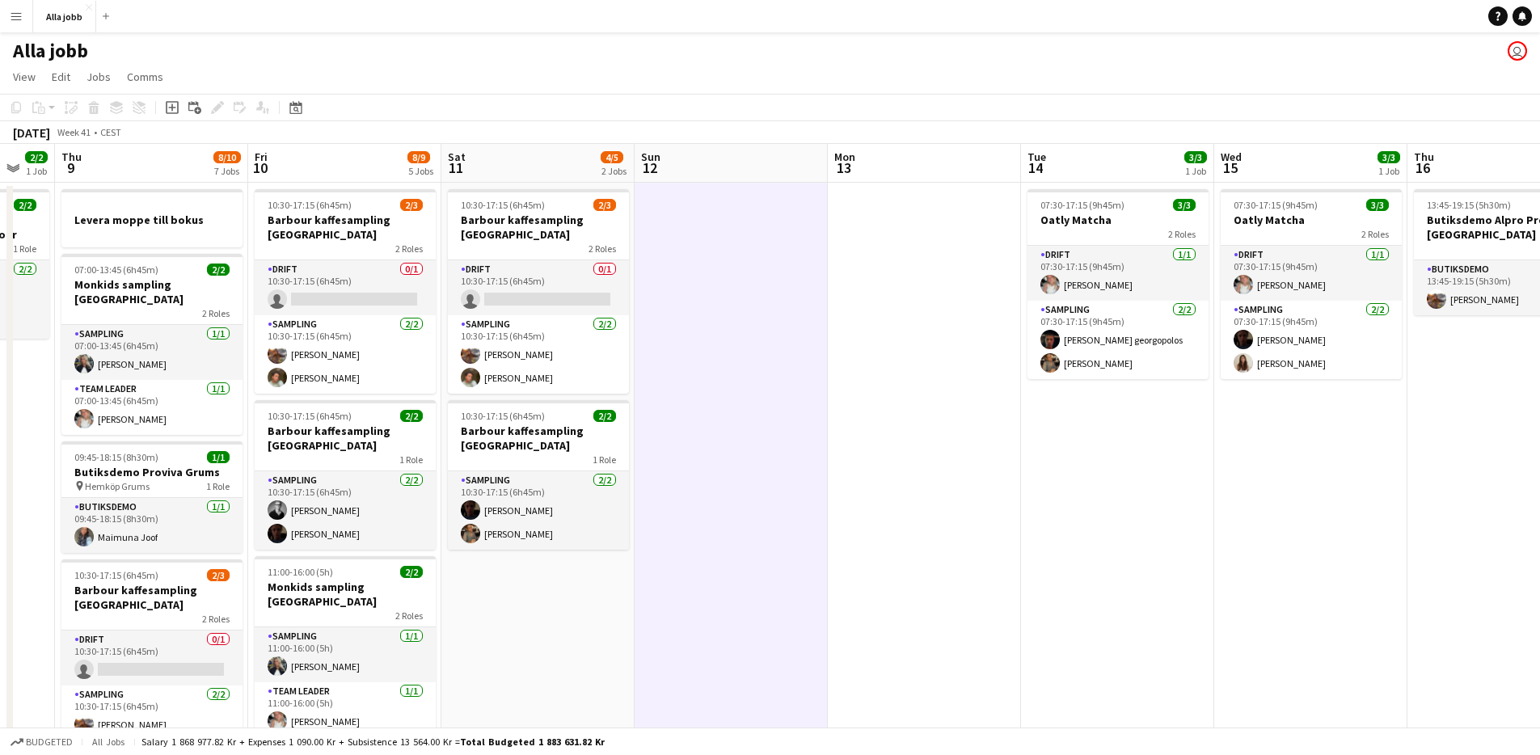
click at [704, 626] on app-date-cell at bounding box center [731, 717] width 193 height 1069
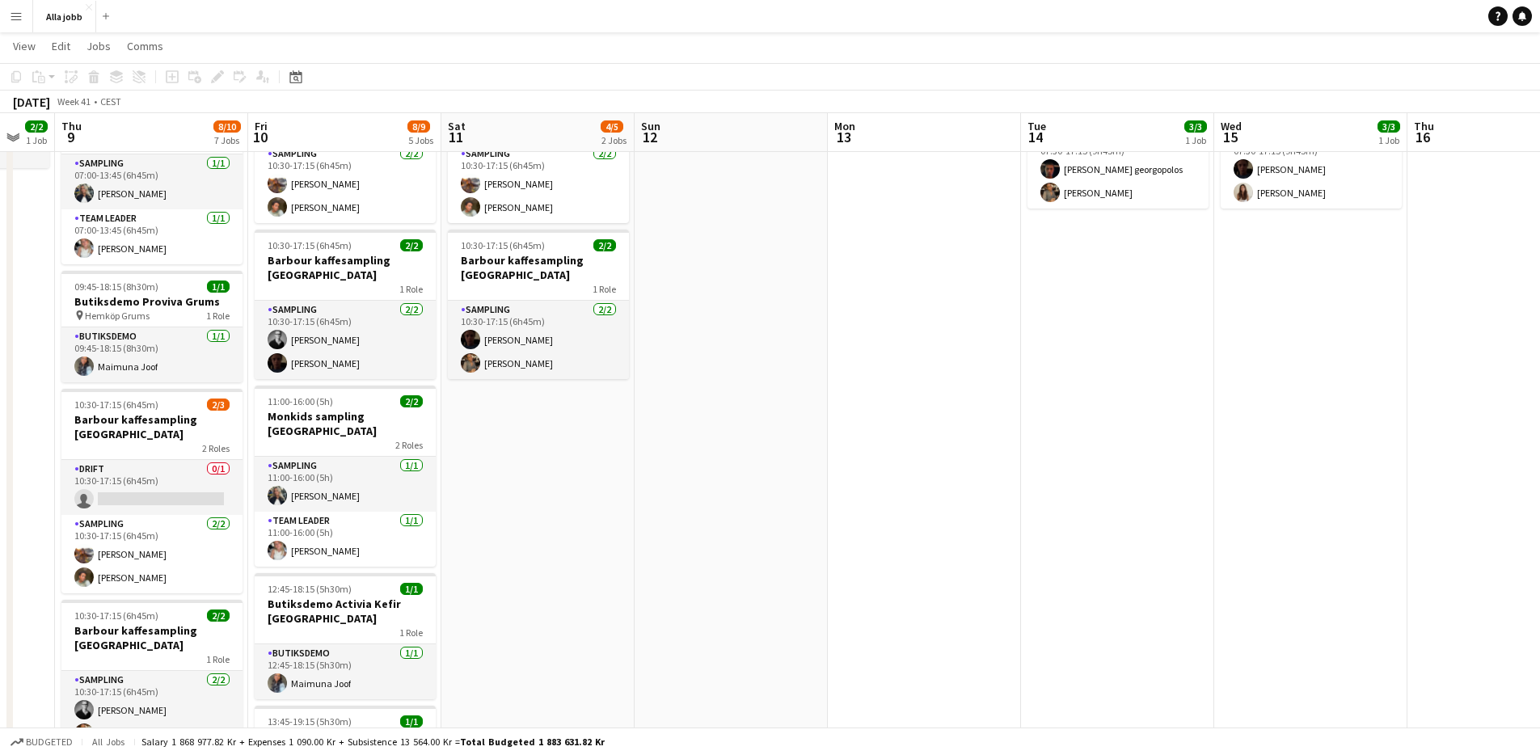
scroll to position [0, 0]
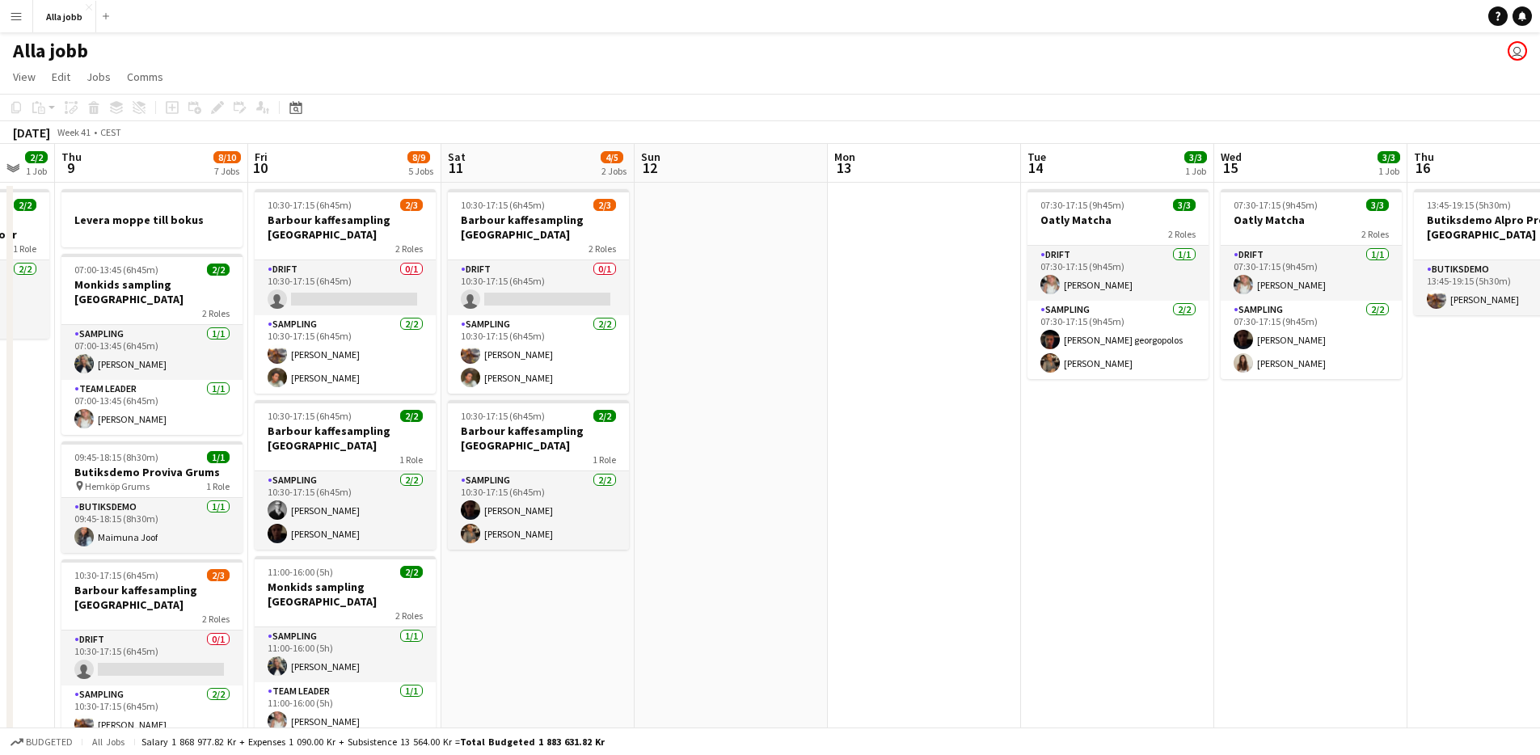
click at [487, 613] on app-date-cell "10:30-17:15 (6h45m) 2/3 Barbour kaffesampling Köpenhamn 2 Roles Drift 0/1 10:30…" at bounding box center [537, 717] width 193 height 1069
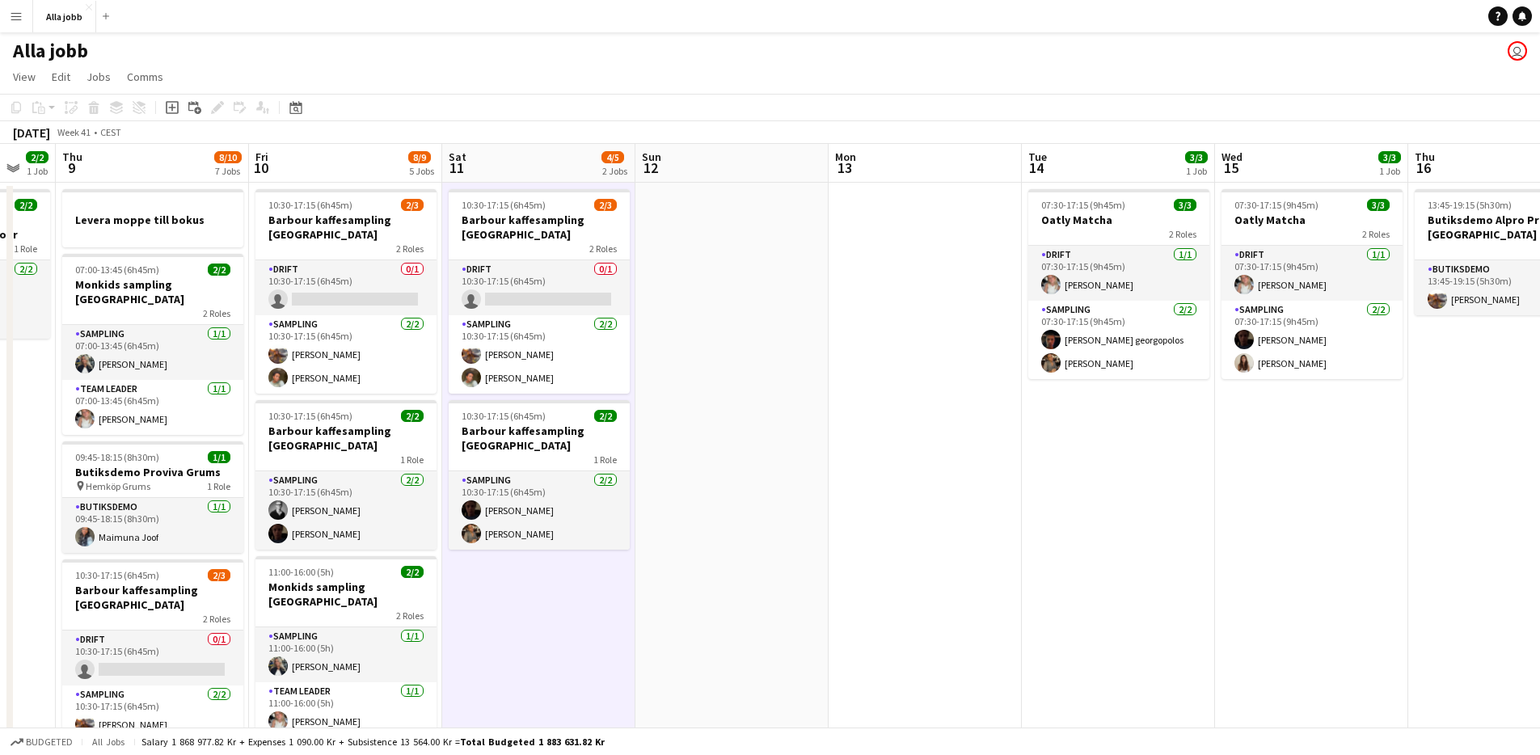
click at [671, 509] on app-date-cell at bounding box center [731, 717] width 193 height 1069
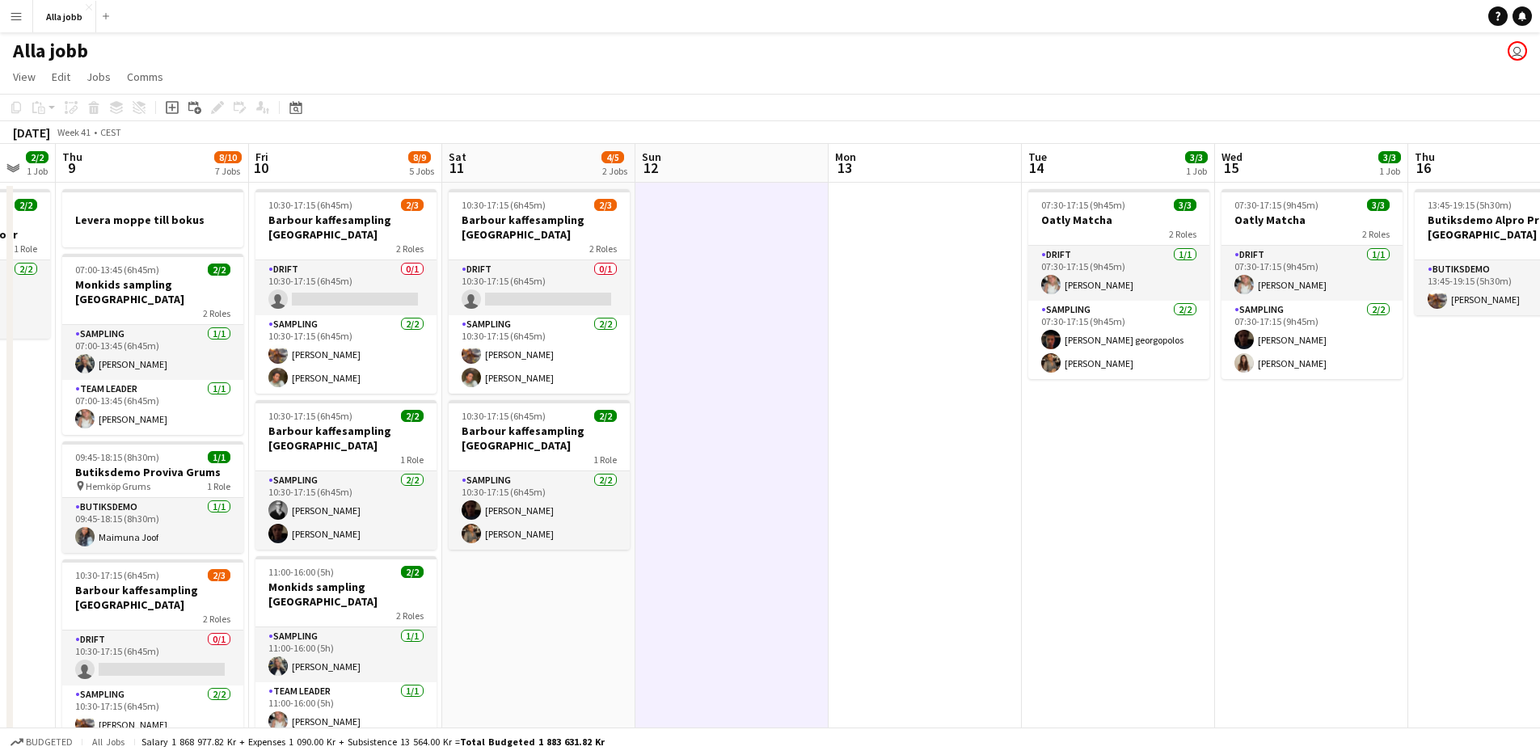
click at [705, 522] on app-date-cell at bounding box center [731, 717] width 193 height 1069
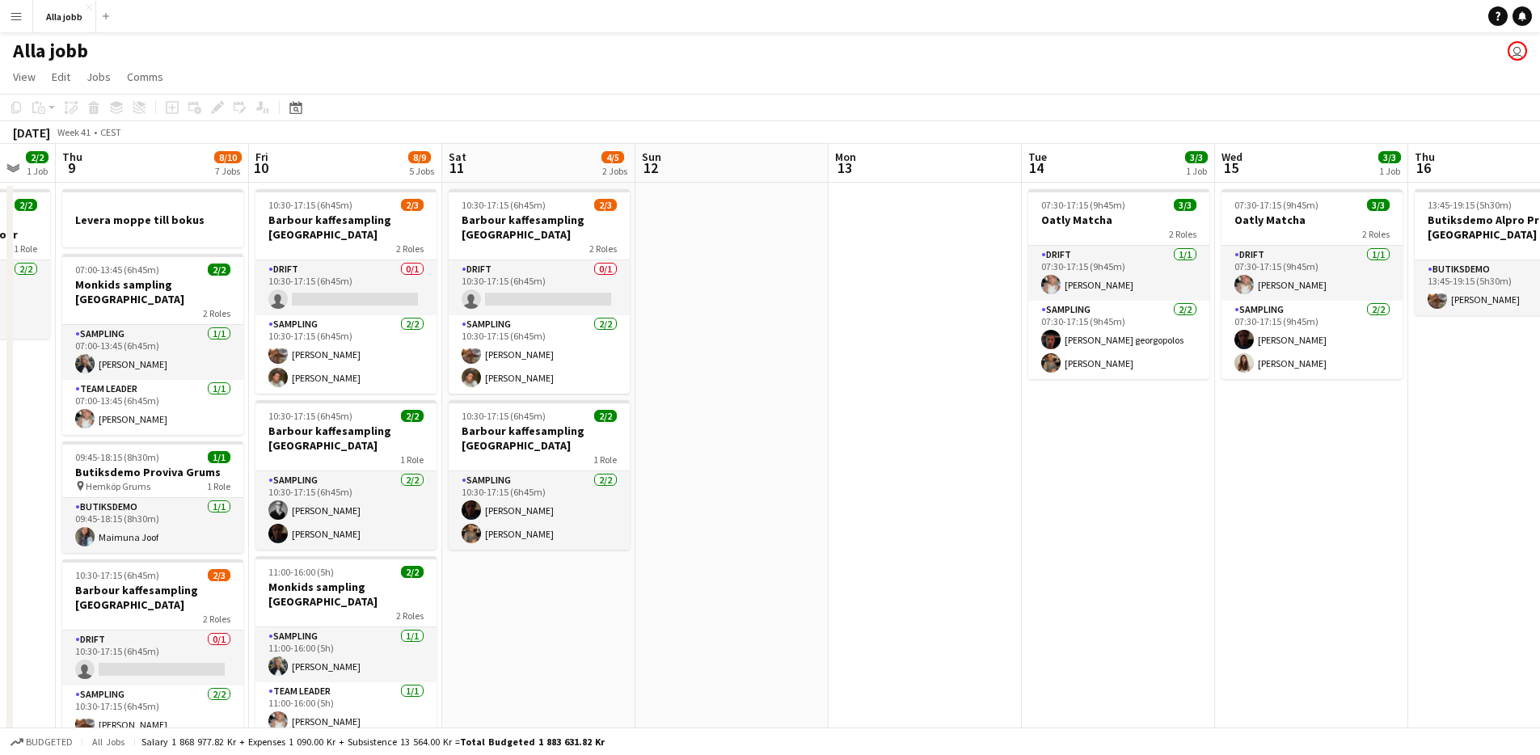
click at [726, 337] on app-date-cell at bounding box center [731, 717] width 193 height 1069
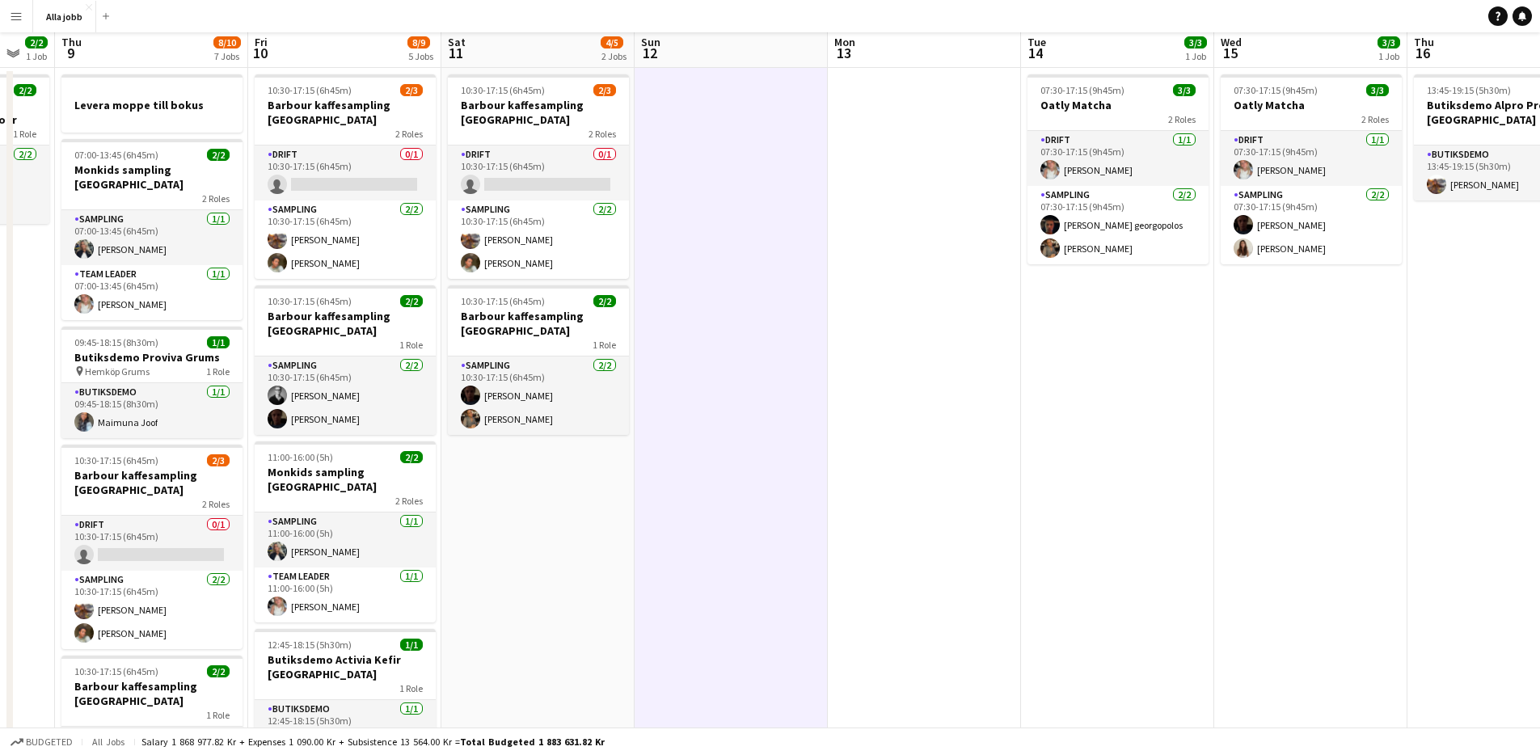
scroll to position [203, 0]
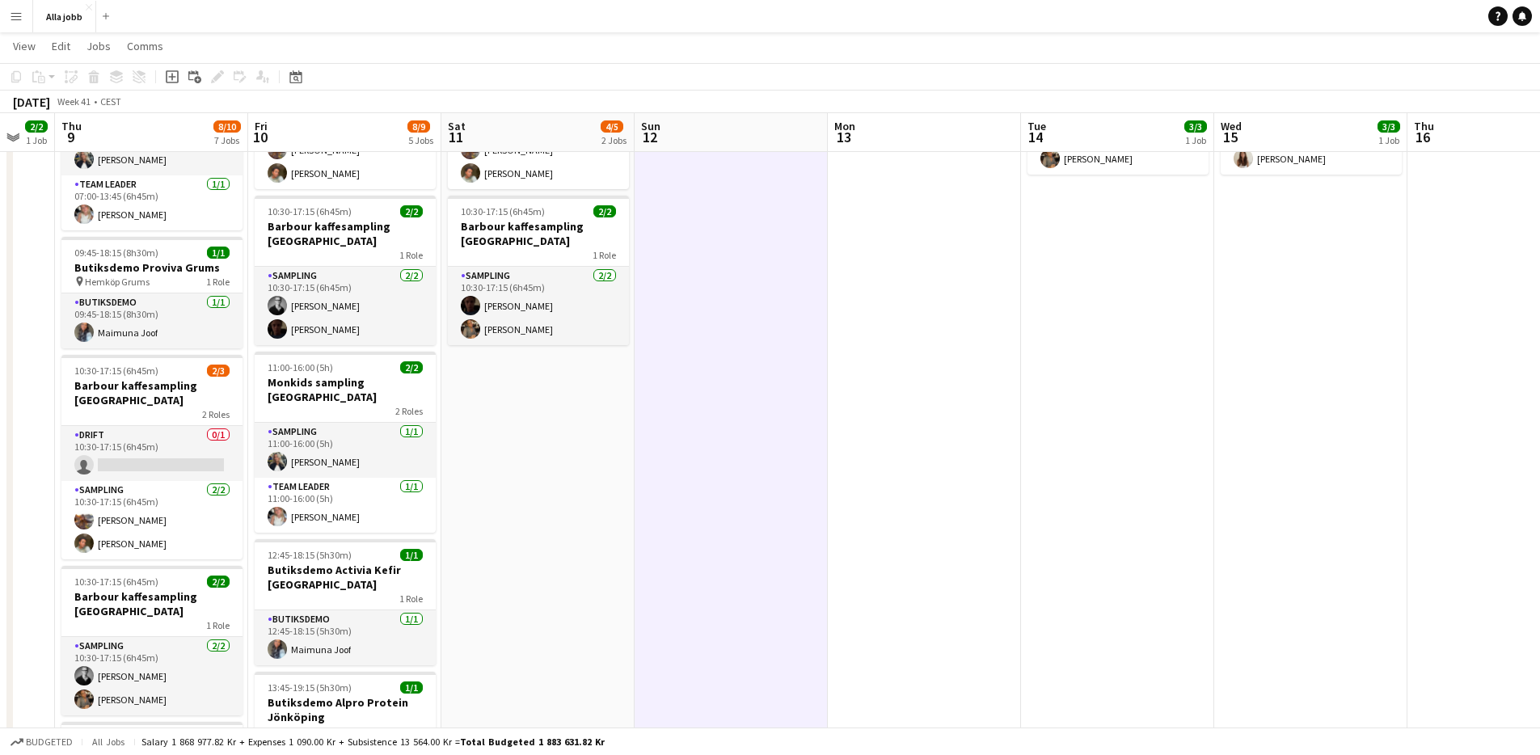
click at [575, 448] on app-date-cell "10:30-17:15 (6h45m) 2/3 Barbour kaffesampling Köpenhamn 2 Roles Drift 0/1 10:30…" at bounding box center [537, 512] width 193 height 1069
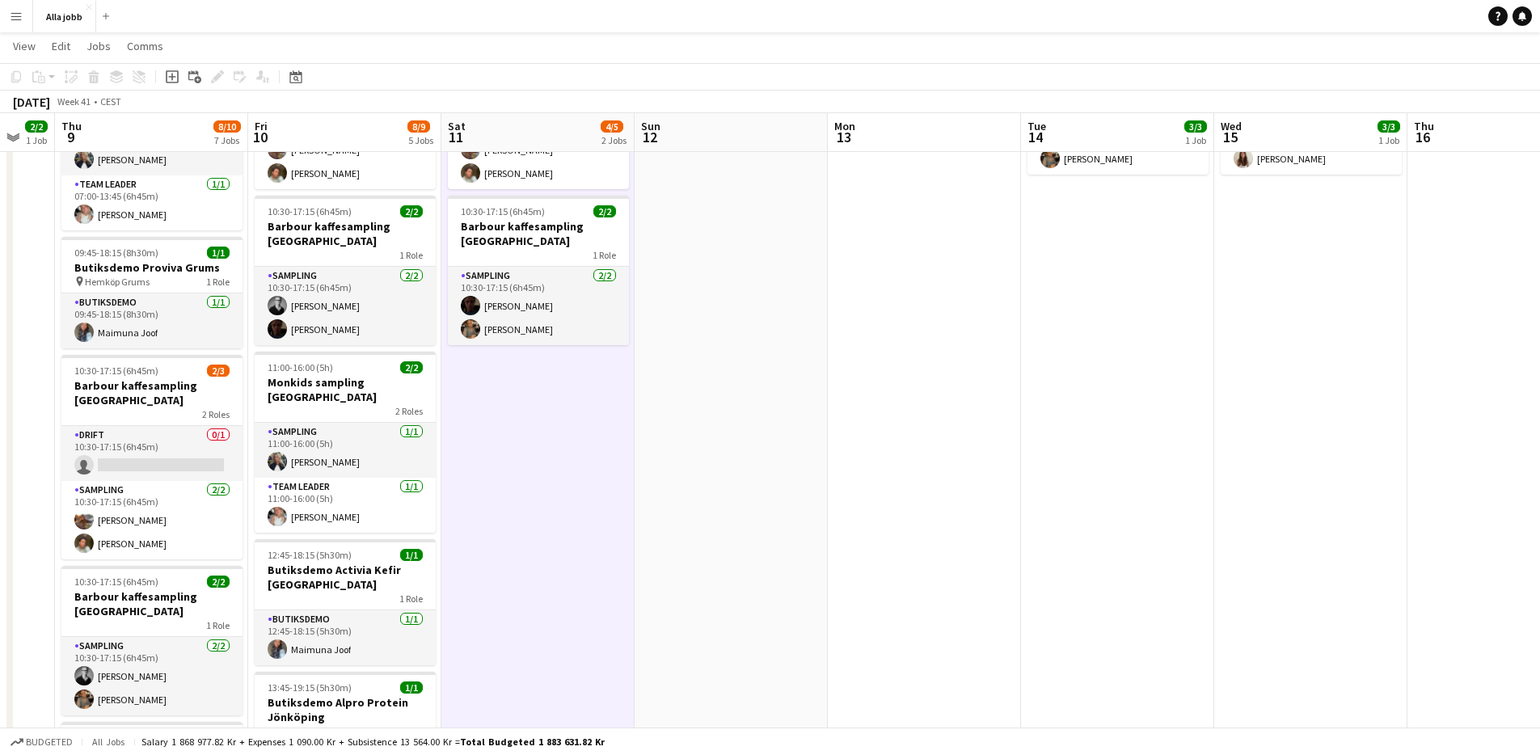
click at [695, 239] on app-date-cell at bounding box center [731, 512] width 193 height 1069
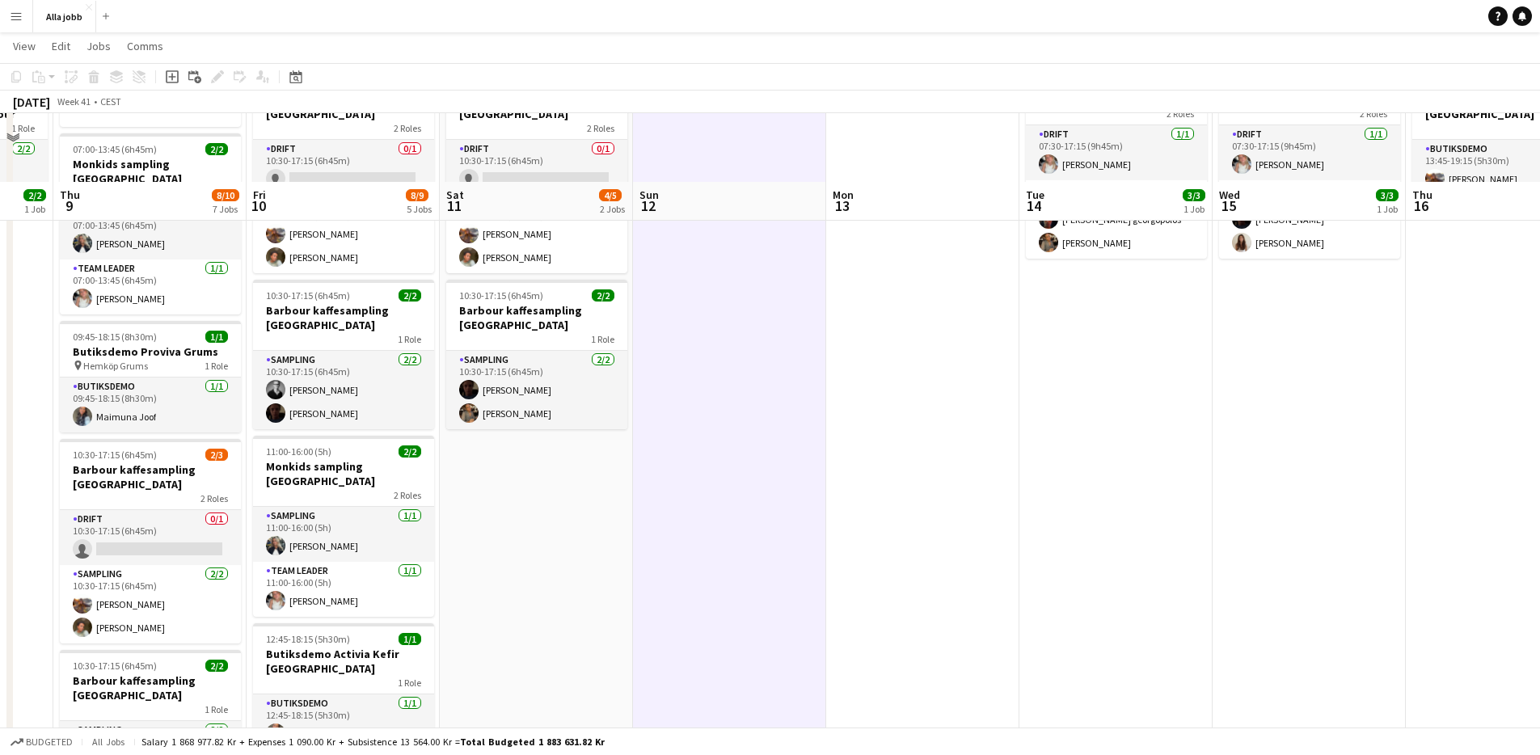
scroll to position [0, 0]
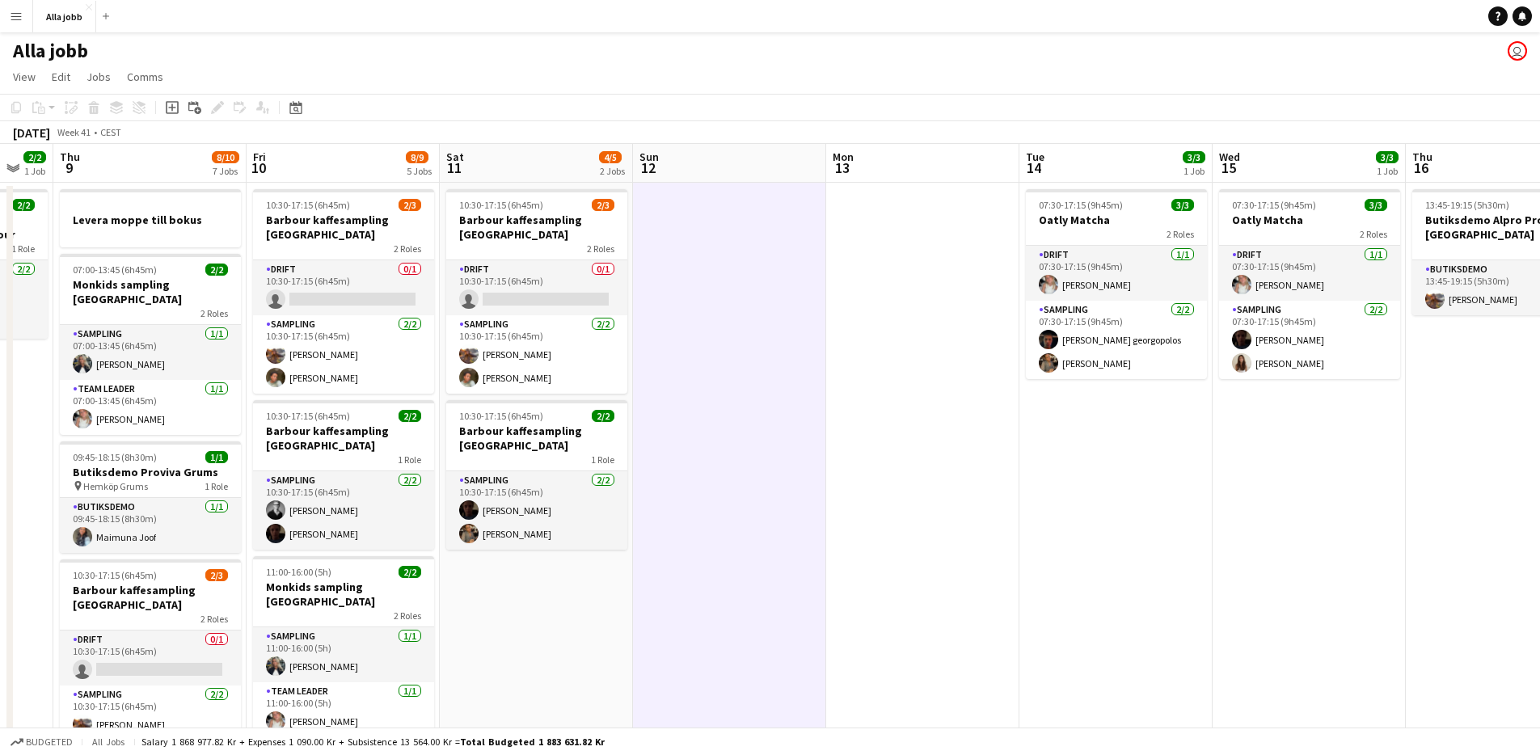
click at [496, 616] on app-date-cell "10:30-17:15 (6h45m) 2/3 Barbour kaffesampling Köpenhamn 2 Roles Drift 0/1 10:30…" at bounding box center [536, 717] width 193 height 1069
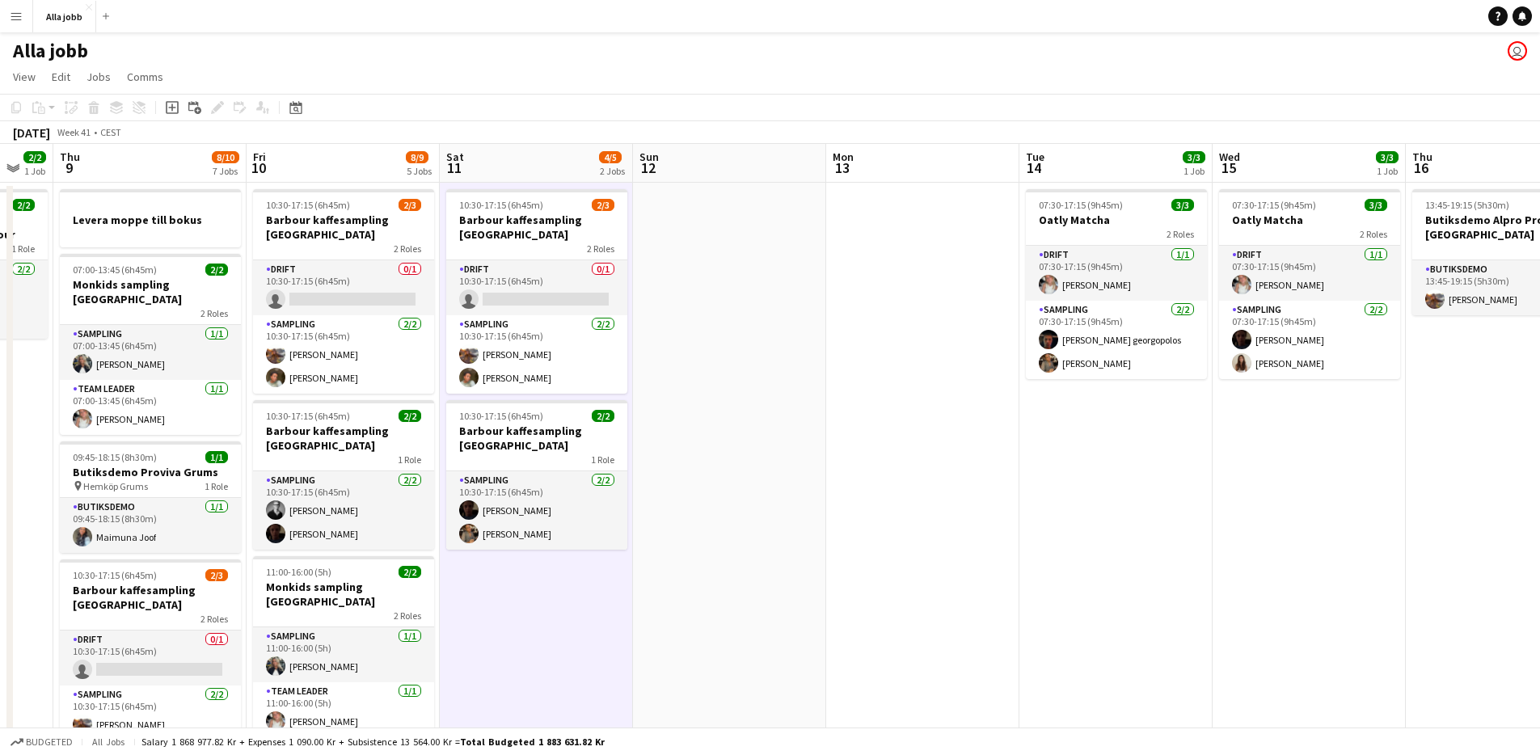
click at [714, 356] on app-date-cell at bounding box center [729, 717] width 193 height 1069
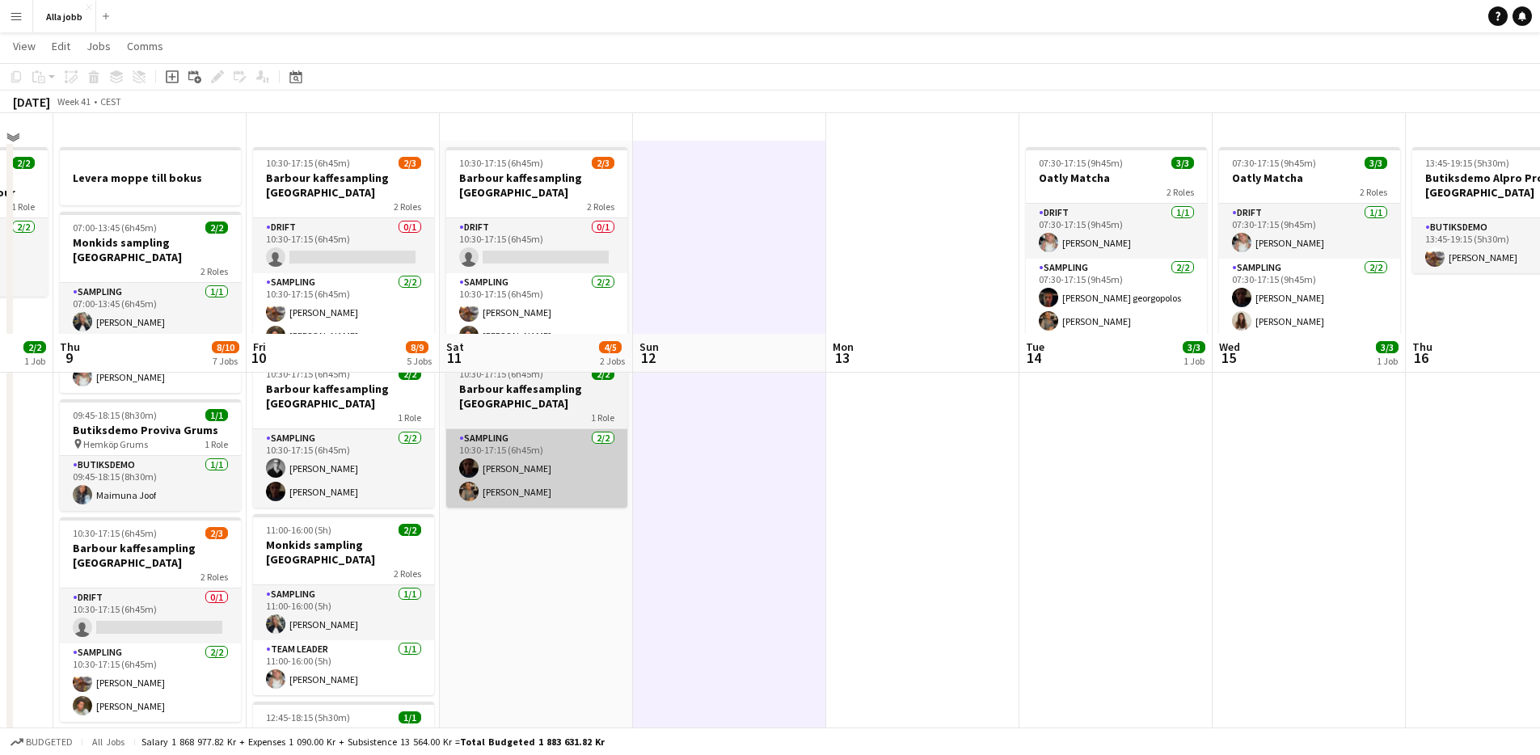
scroll to position [24, 0]
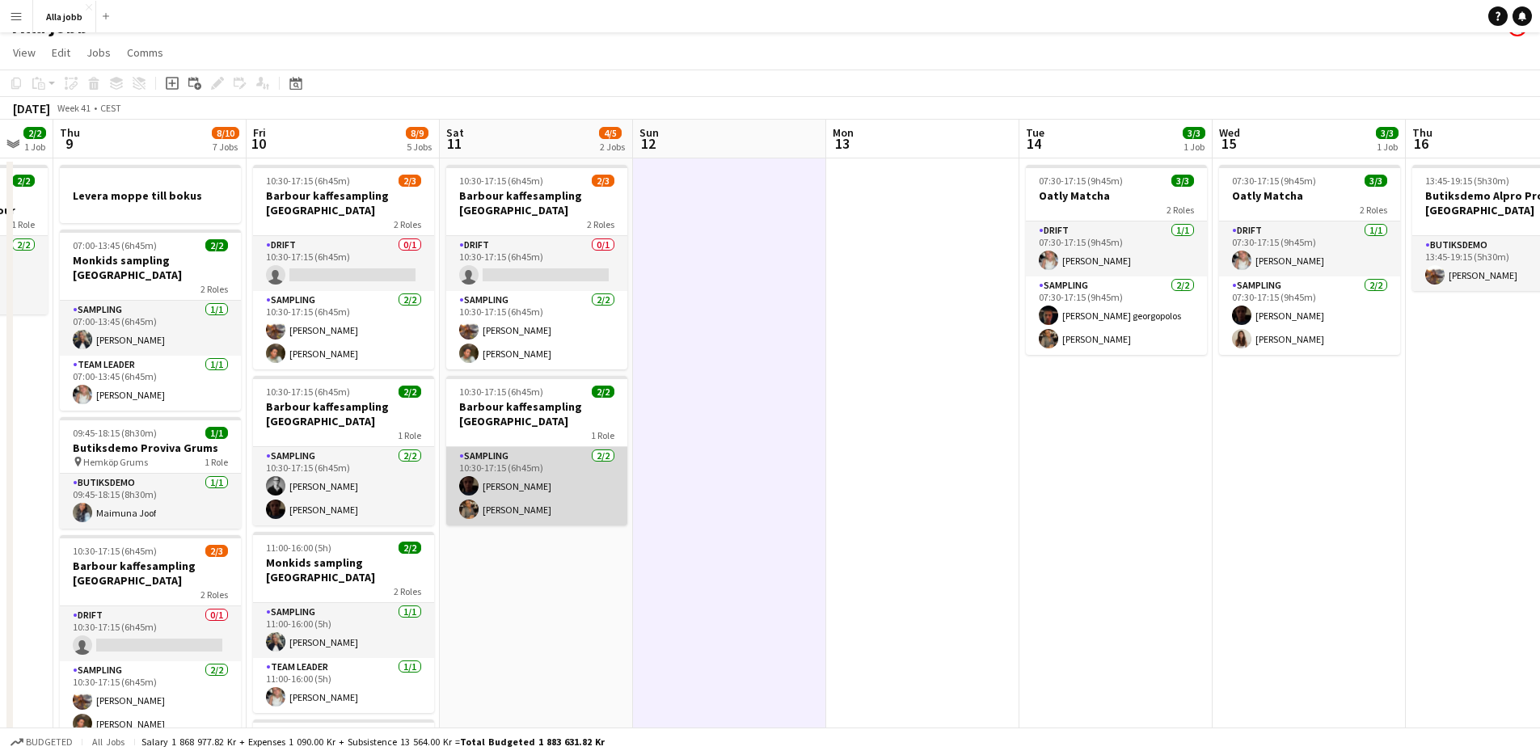
click at [529, 507] on app-card-role "Sampling [DATE] 10:30-17:15 (6h45m) [PERSON_NAME] [PERSON_NAME]" at bounding box center [536, 486] width 181 height 78
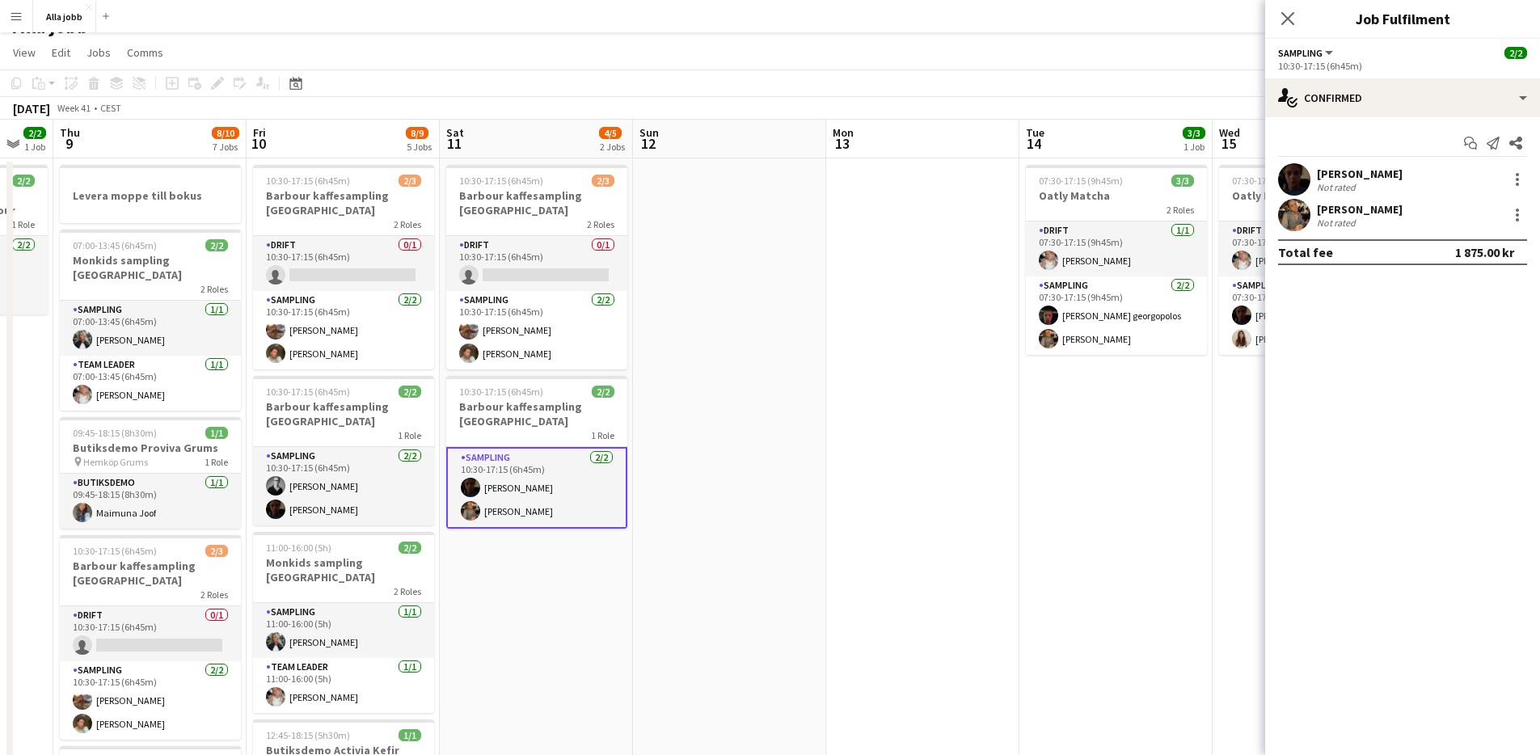
scroll to position [0, 525]
click at [563, 597] on app-date-cell "10:30-17:15 (6h45m) 2/3 Barbour kaffesampling Köpenhamn 2 Roles Drift 0/1 10:30…" at bounding box center [537, 692] width 193 height 1069
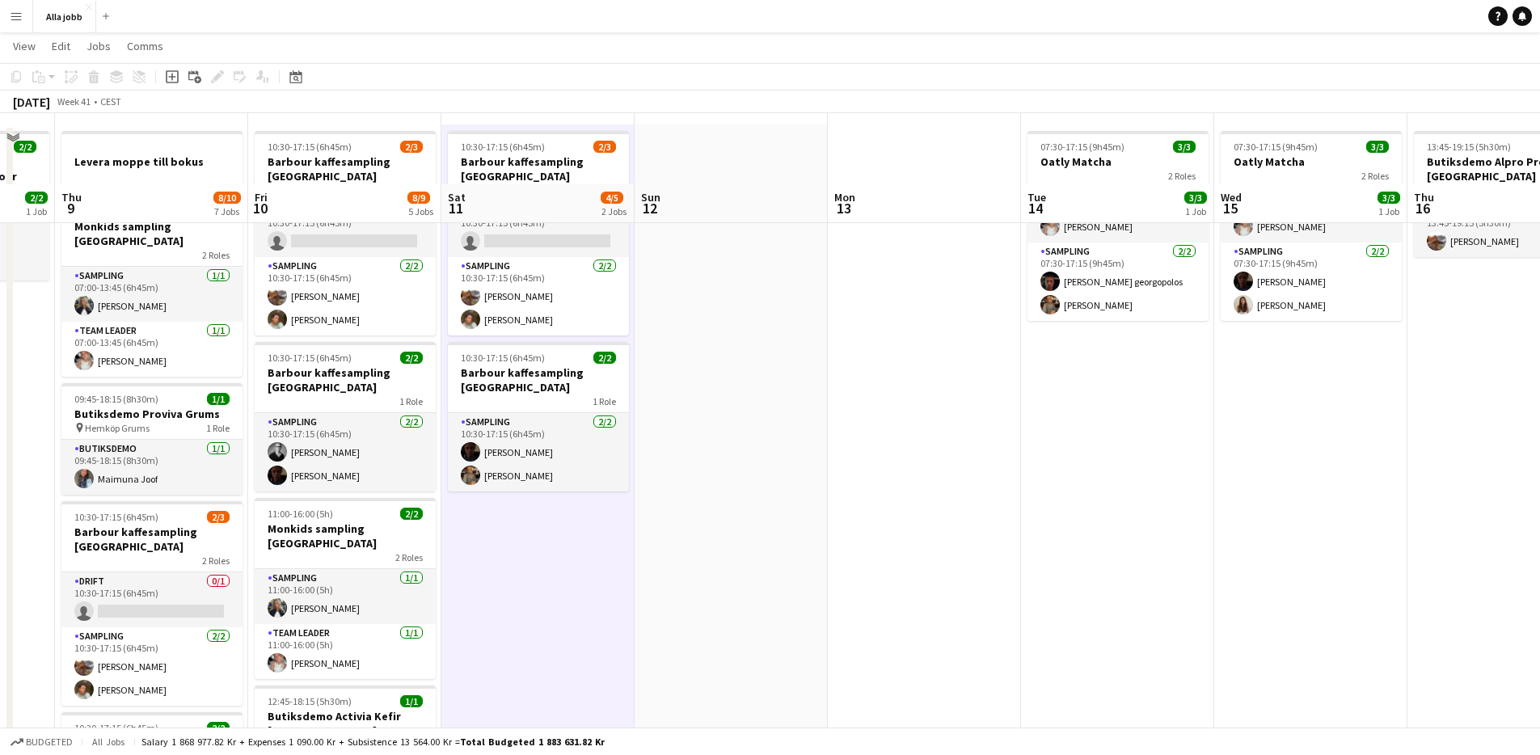
scroll to position [0, 0]
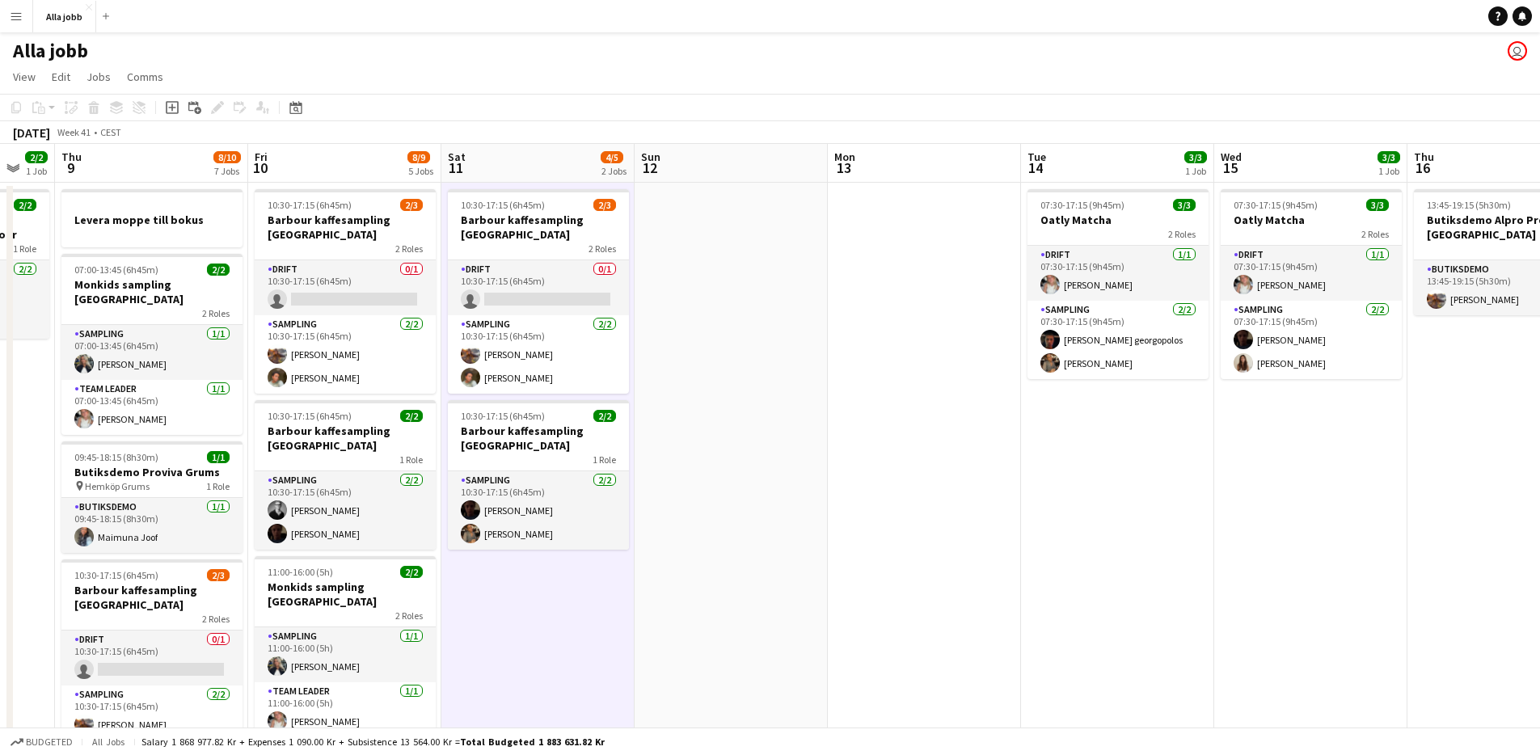
click at [700, 366] on app-date-cell at bounding box center [731, 717] width 193 height 1069
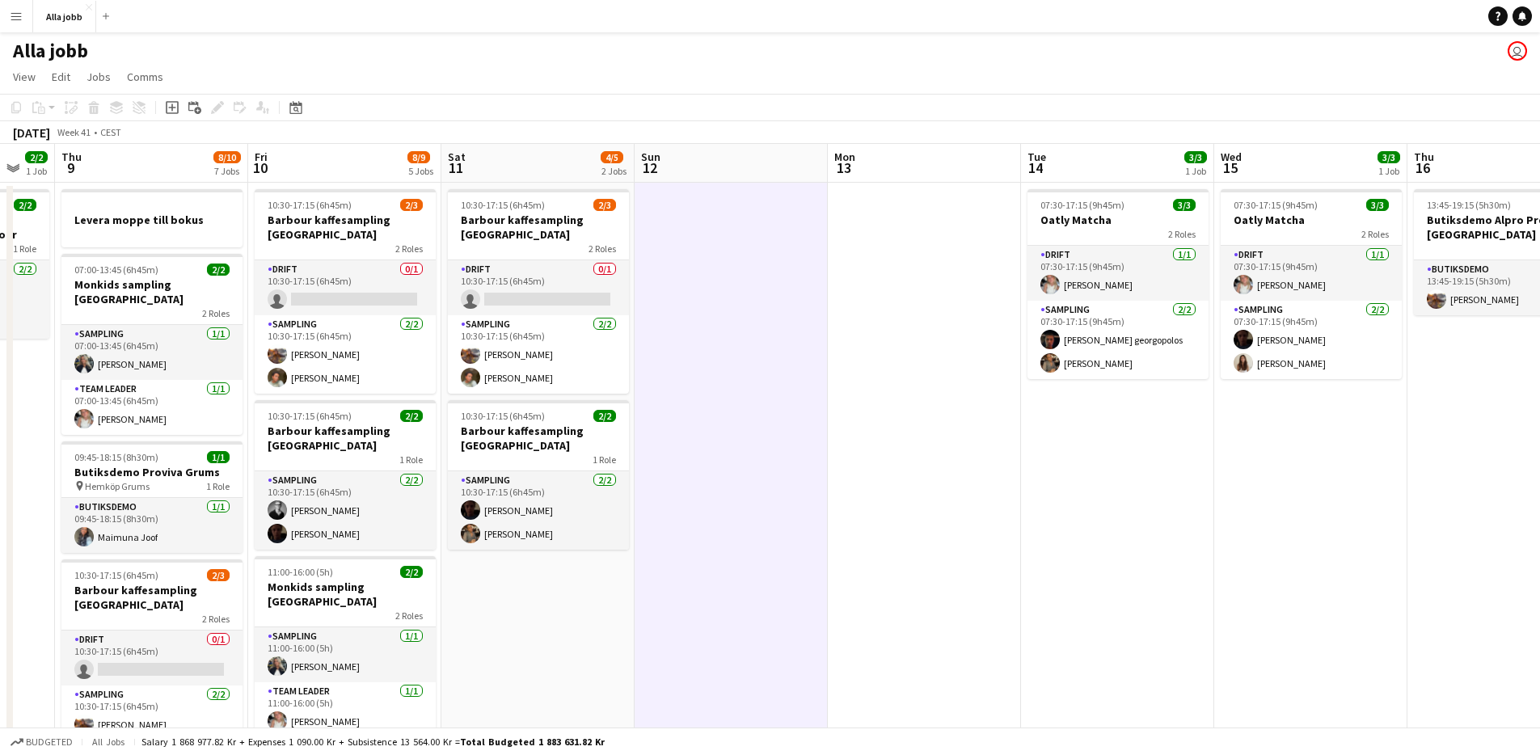
click at [680, 211] on app-date-cell at bounding box center [731, 717] width 193 height 1069
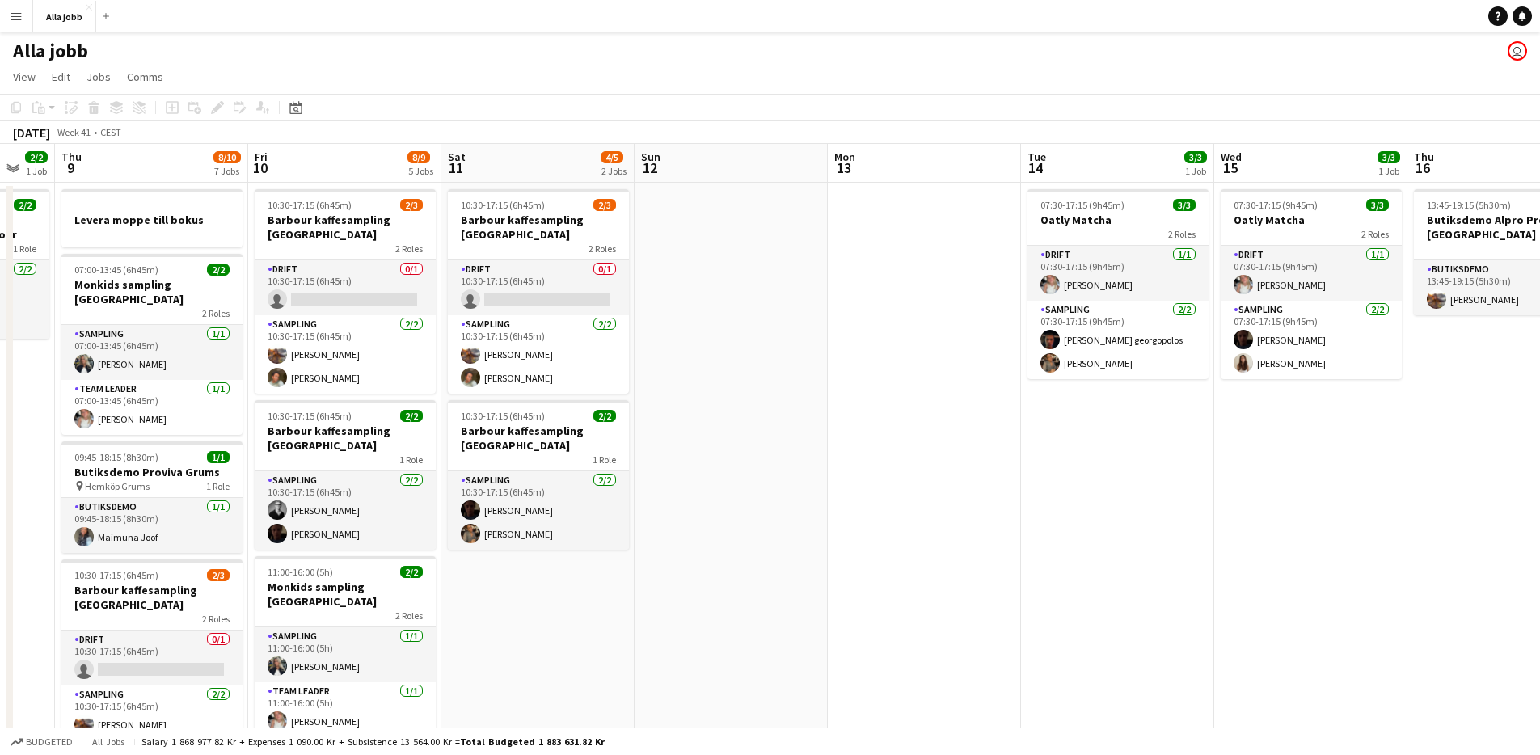
click at [680, 211] on app-date-cell at bounding box center [731, 717] width 193 height 1069
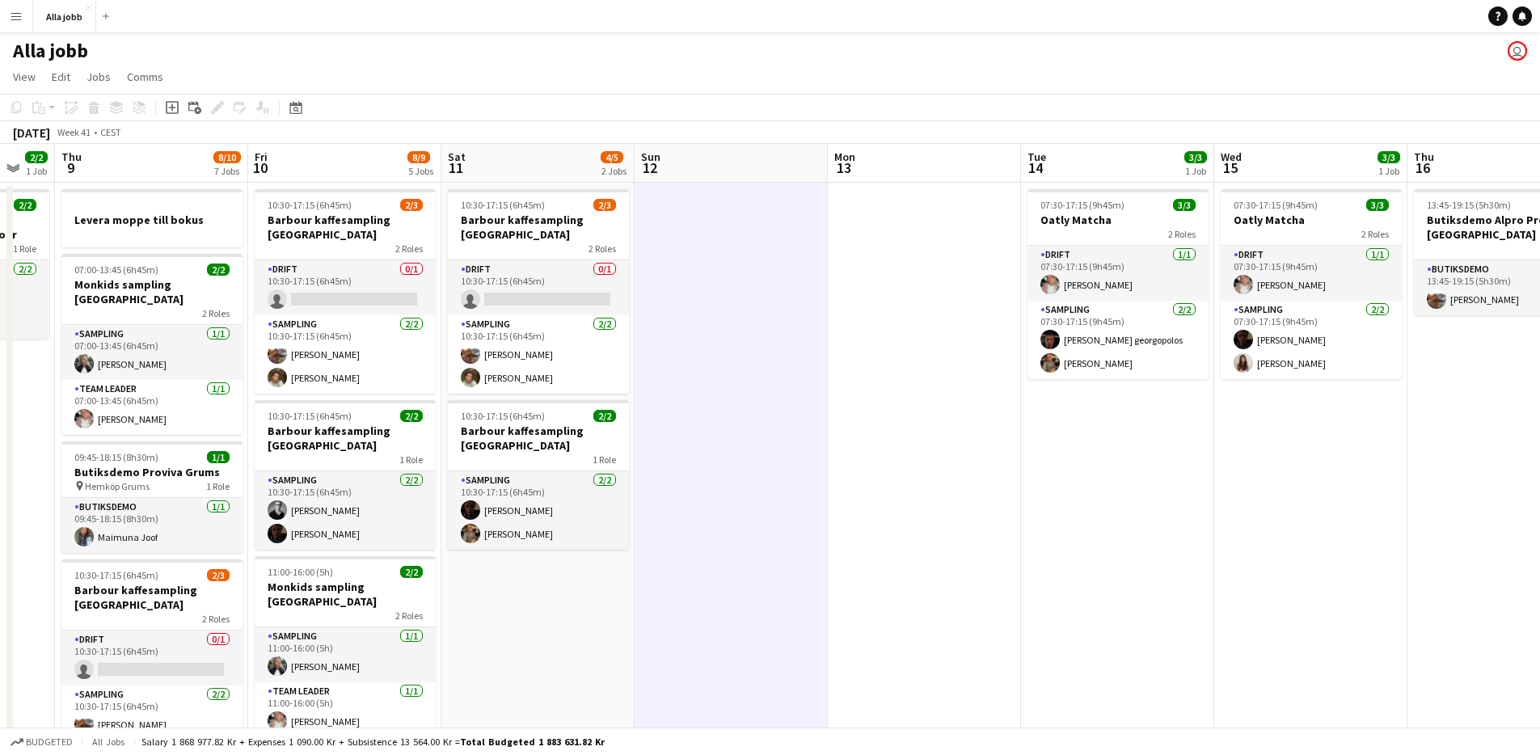
click at [680, 211] on app-date-cell at bounding box center [731, 717] width 193 height 1069
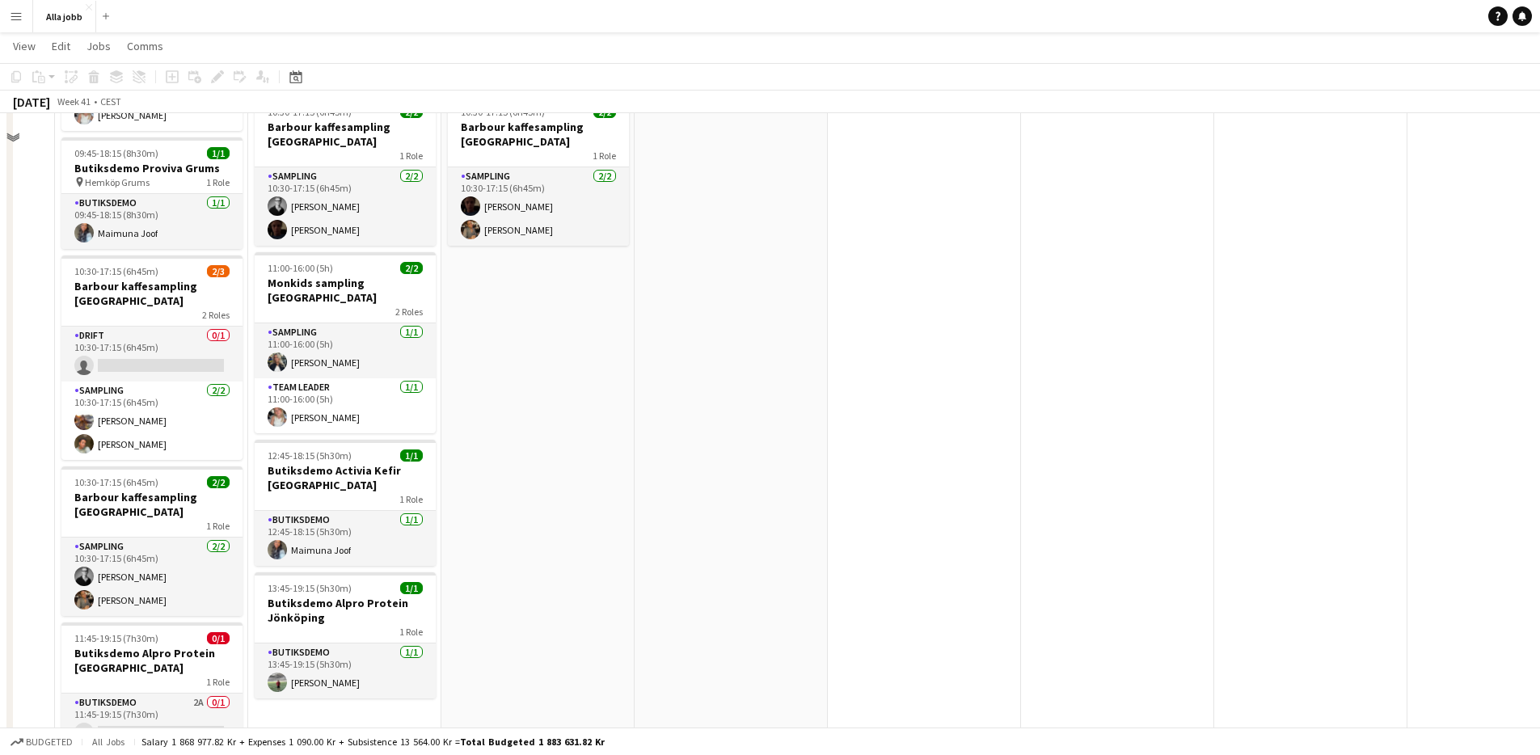
scroll to position [85, 0]
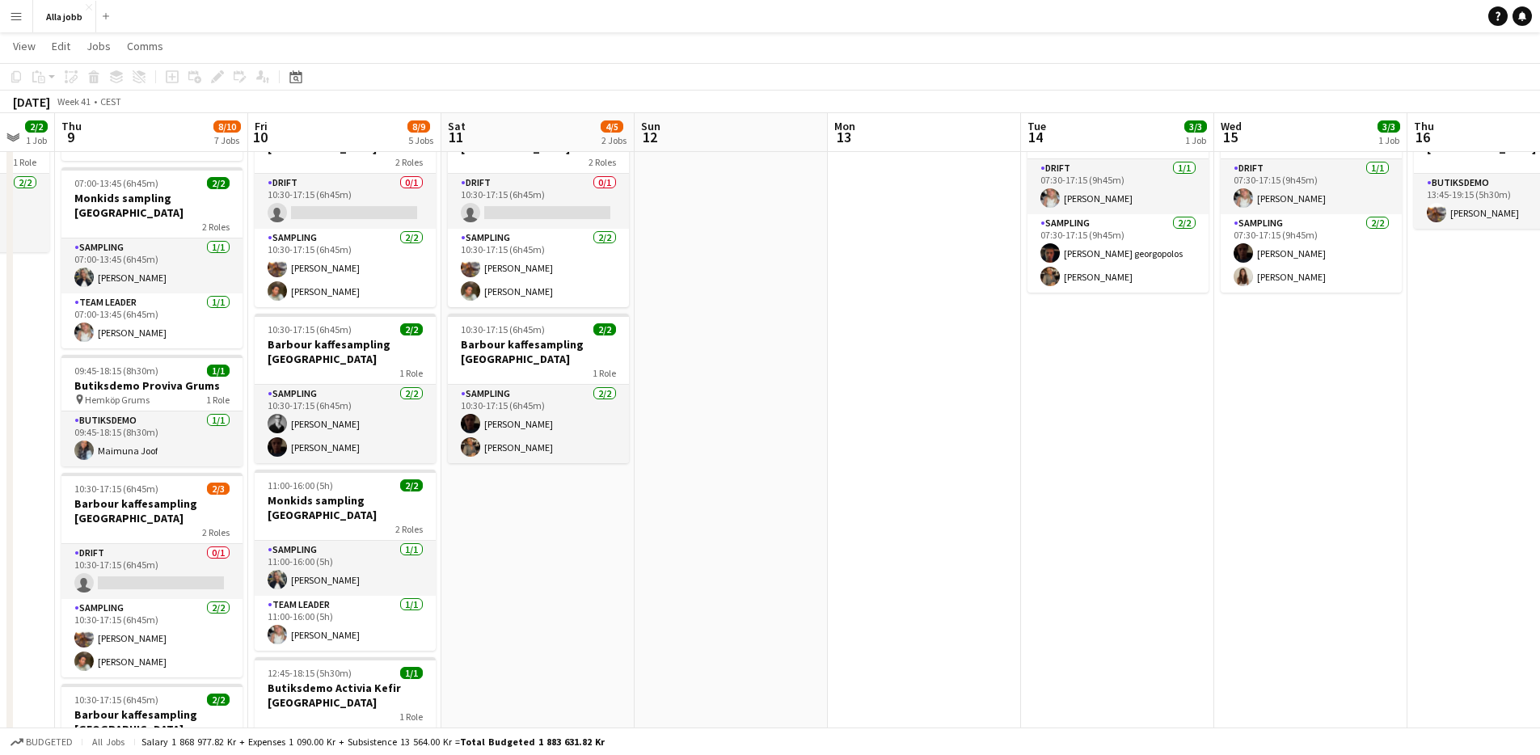
click at [542, 567] on app-date-cell "10:30-17:15 (6h45m) 2/3 Barbour kaffesampling Köpenhamn 2 Roles Drift 0/1 10:30…" at bounding box center [537, 630] width 193 height 1069
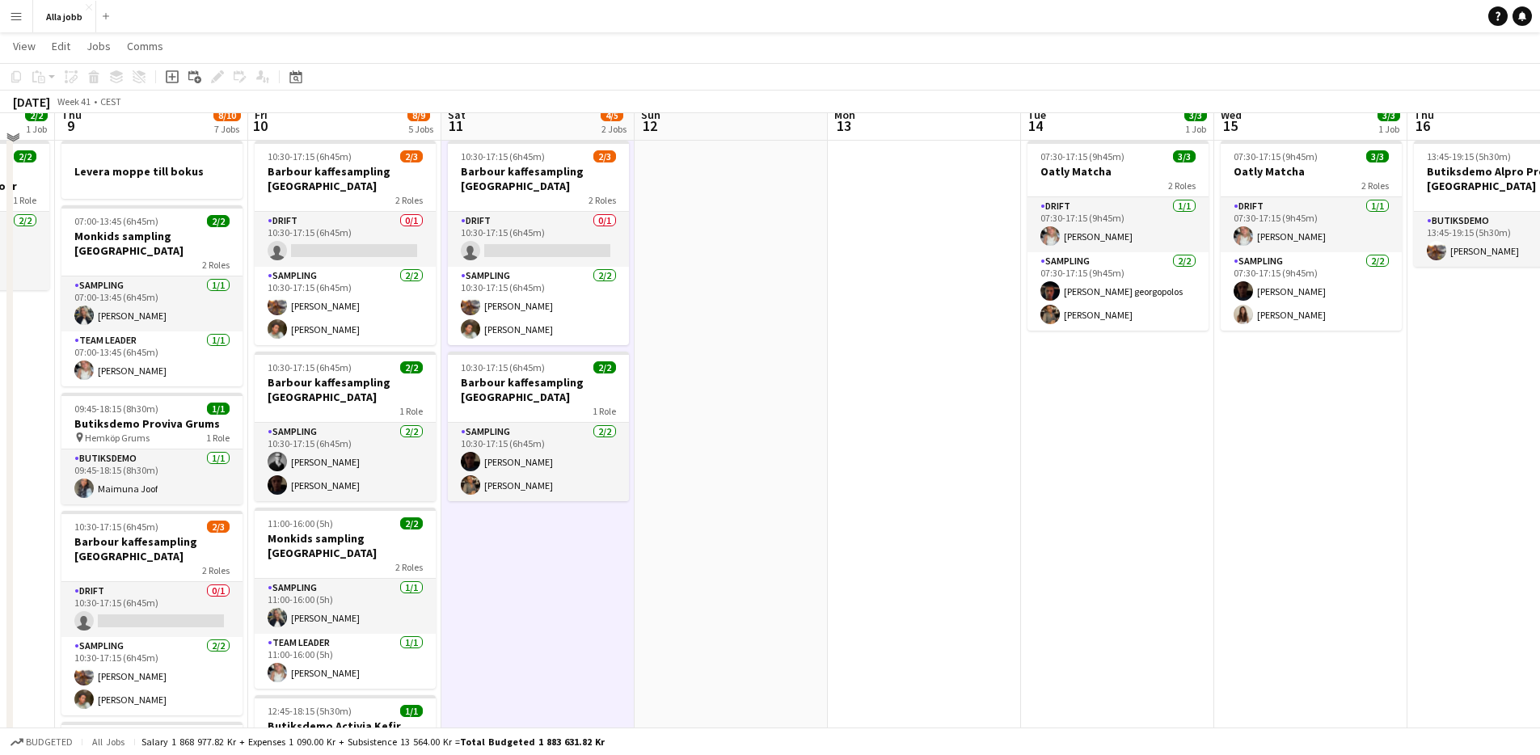
scroll to position [0, 0]
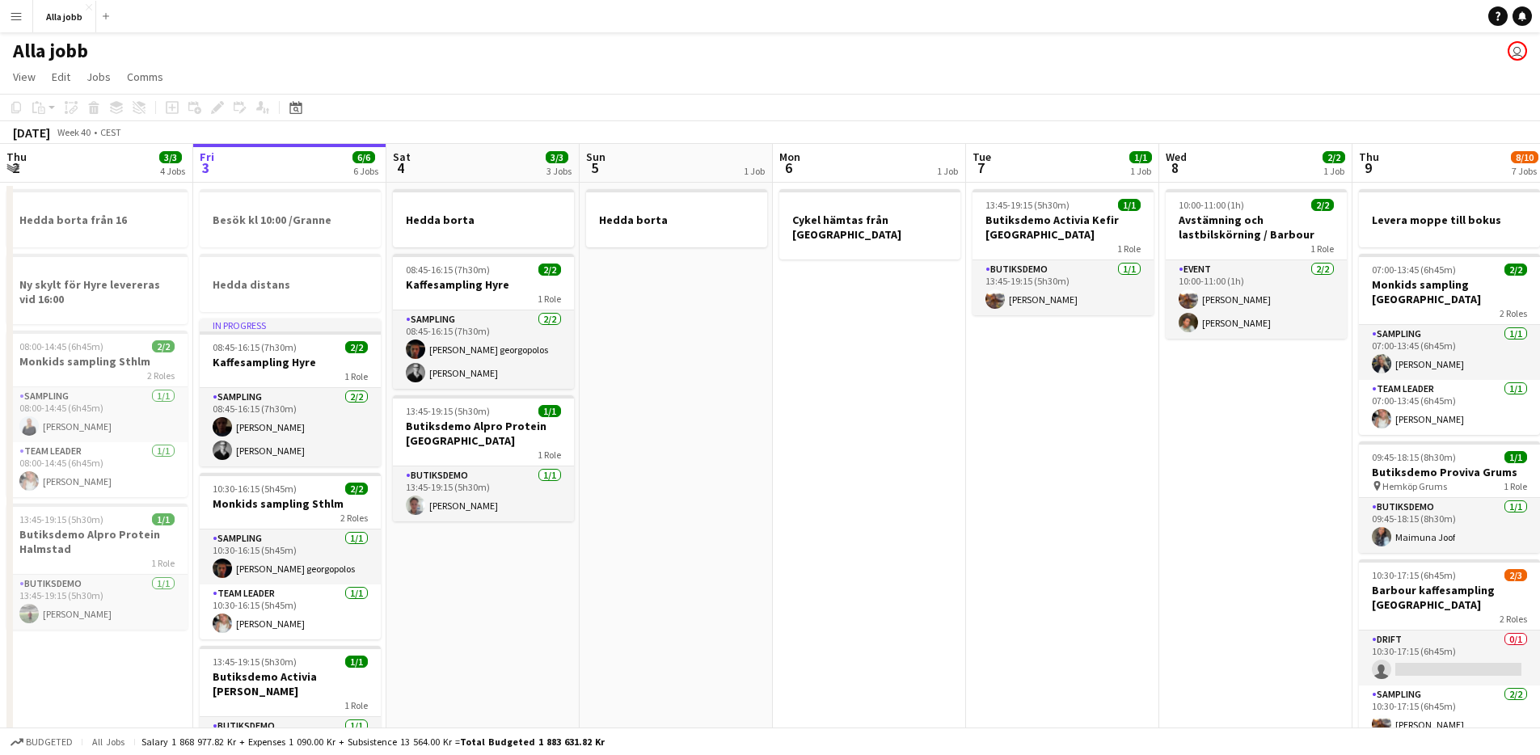
scroll to position [3, 0]
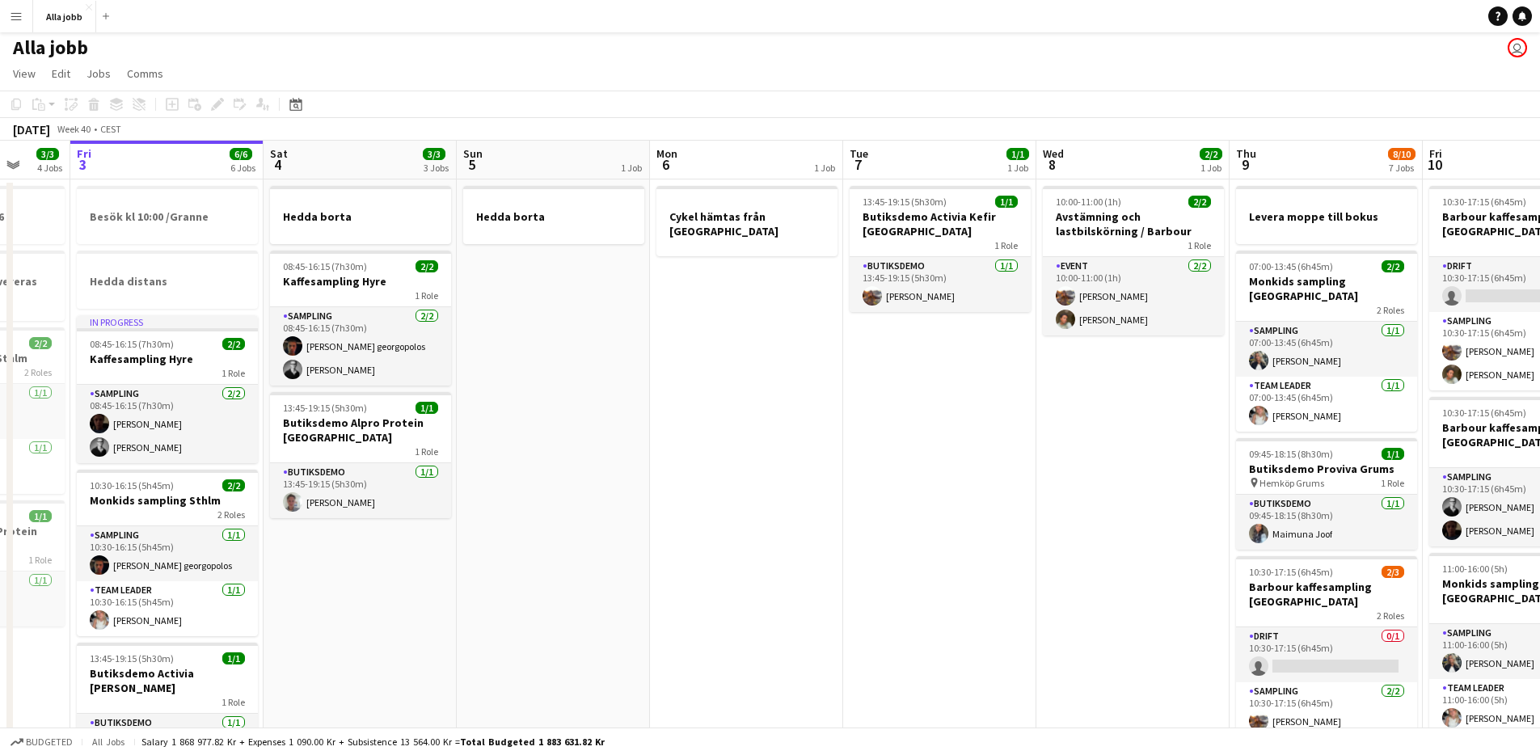
drag, startPoint x: 687, startPoint y: 465, endPoint x: 204, endPoint y: 424, distance: 484.2
click at [205, 424] on app-calendar-viewport "Tue 30 1/1 3 Jobs Wed 1 12/15 2 Jobs Thu 2 3/3 4 Jobs Fri 3 6/6 6 Jobs Sat 4 3/…" at bounding box center [770, 695] width 1540 height 1108
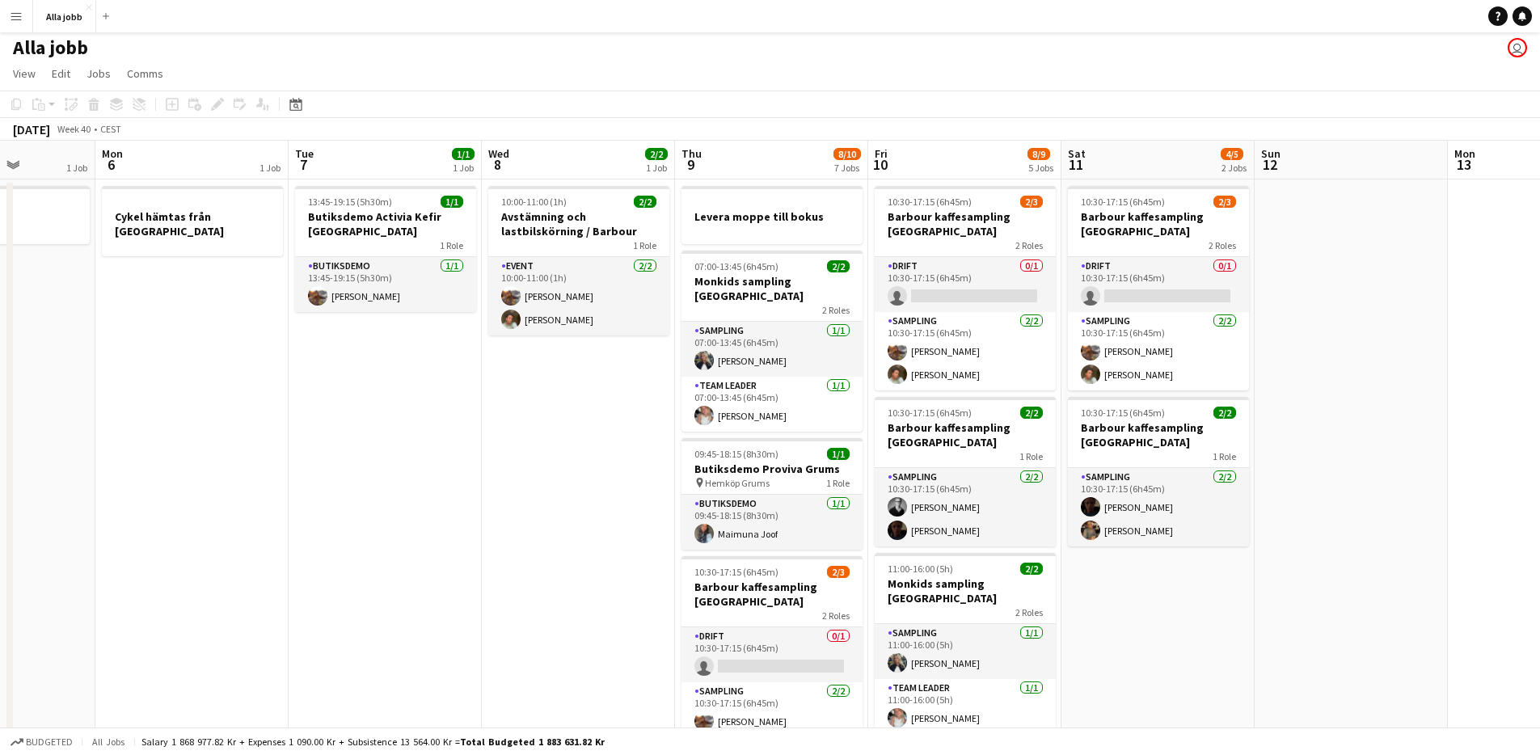
scroll to position [0, 681]
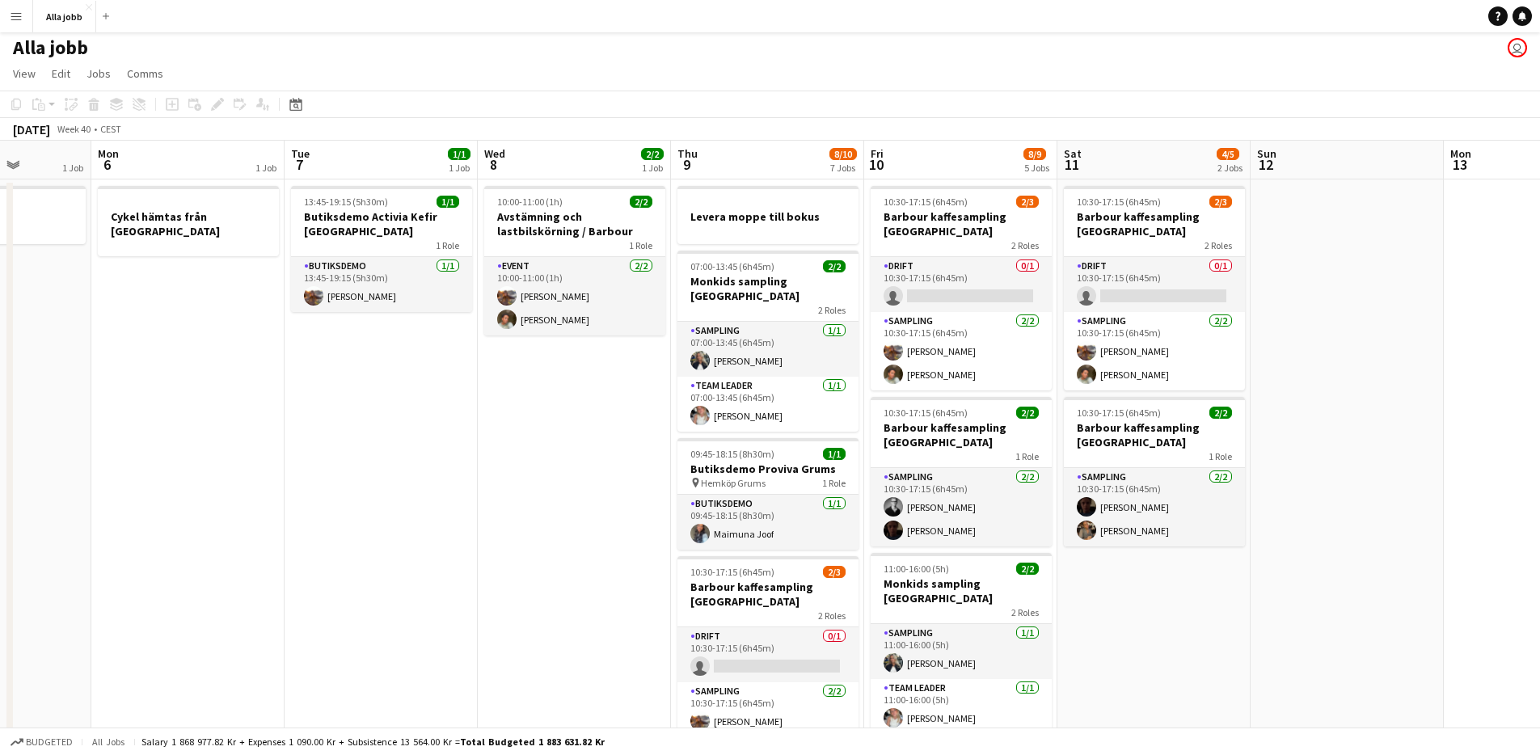
drag, startPoint x: 564, startPoint y: 487, endPoint x: 398, endPoint y: 471, distance: 166.4
click at [393, 476] on app-calendar-viewport "Thu 2 3/3 4 Jobs Fri 3 6/6 6 Jobs Sat 4 3/3 3 Jobs Sun 5 1 Job Mon 6 1 Job Tue …" at bounding box center [770, 695] width 1540 height 1108
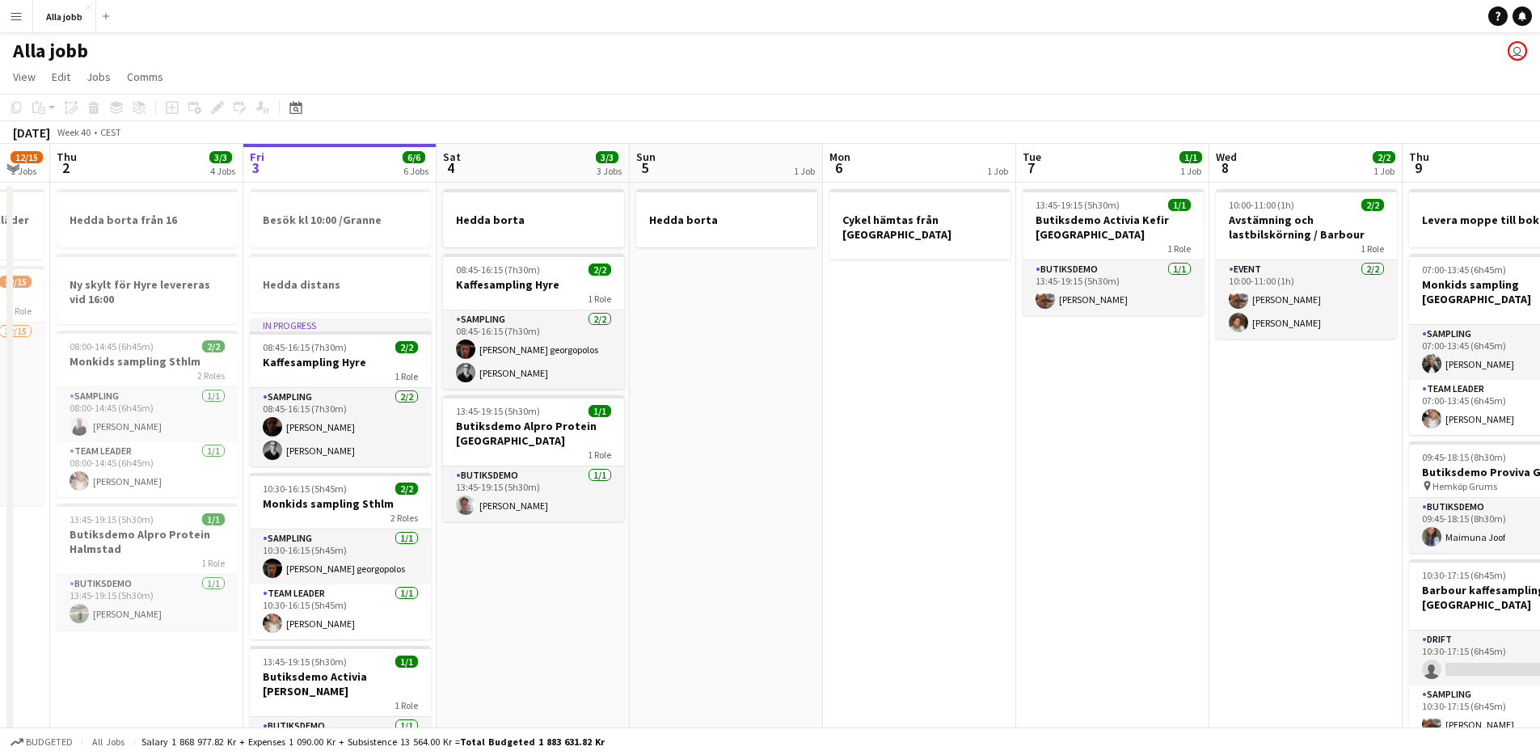
scroll to position [0, 331]
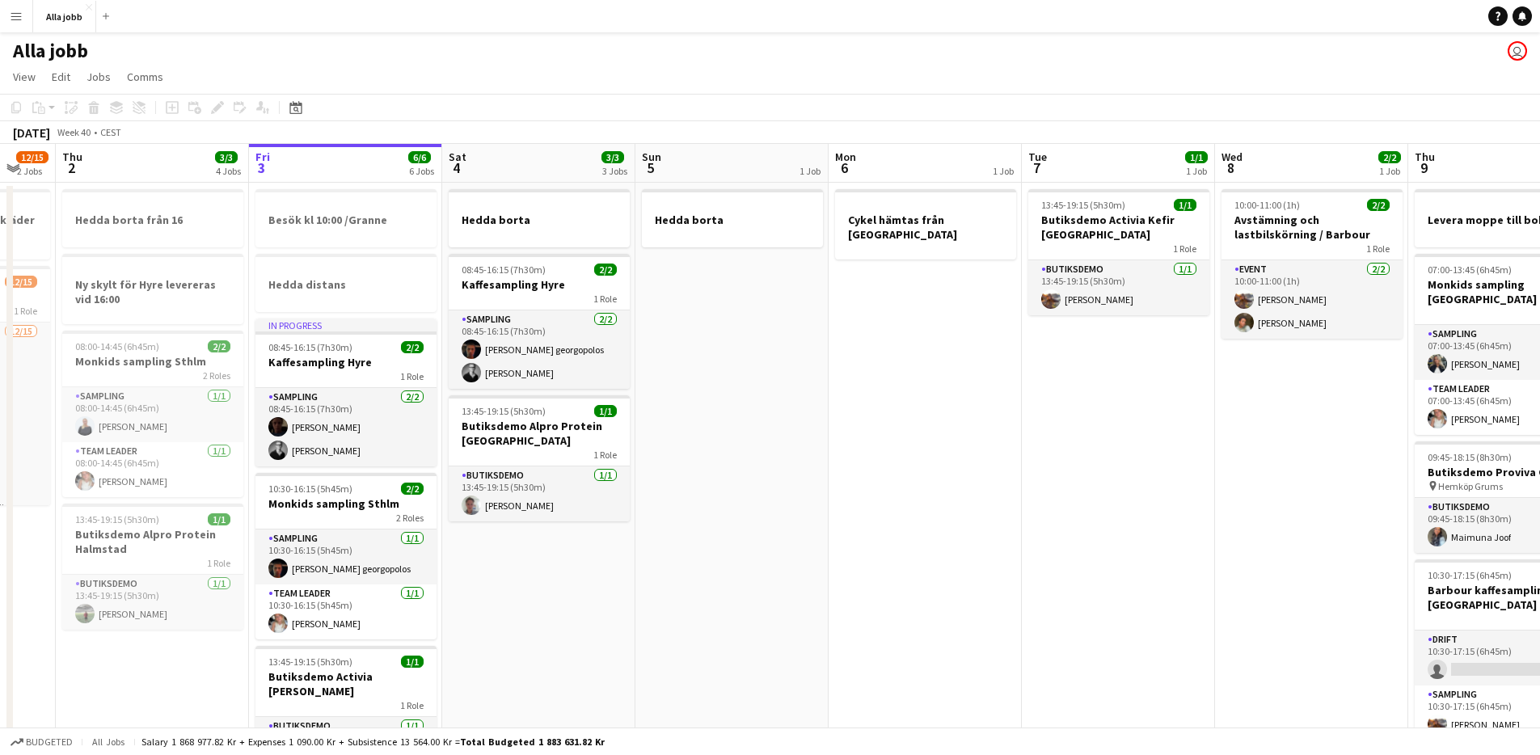
drag, startPoint x: 816, startPoint y: 529, endPoint x: 872, endPoint y: 533, distance: 55.9
click at [872, 533] on app-calendar-viewport "Tue 30 1/1 3 Jobs Wed 1 12/15 2 Jobs Thu 2 3/3 4 Jobs Fri 3 6/6 6 Jobs Sat 4 3/…" at bounding box center [770, 698] width 1540 height 1108
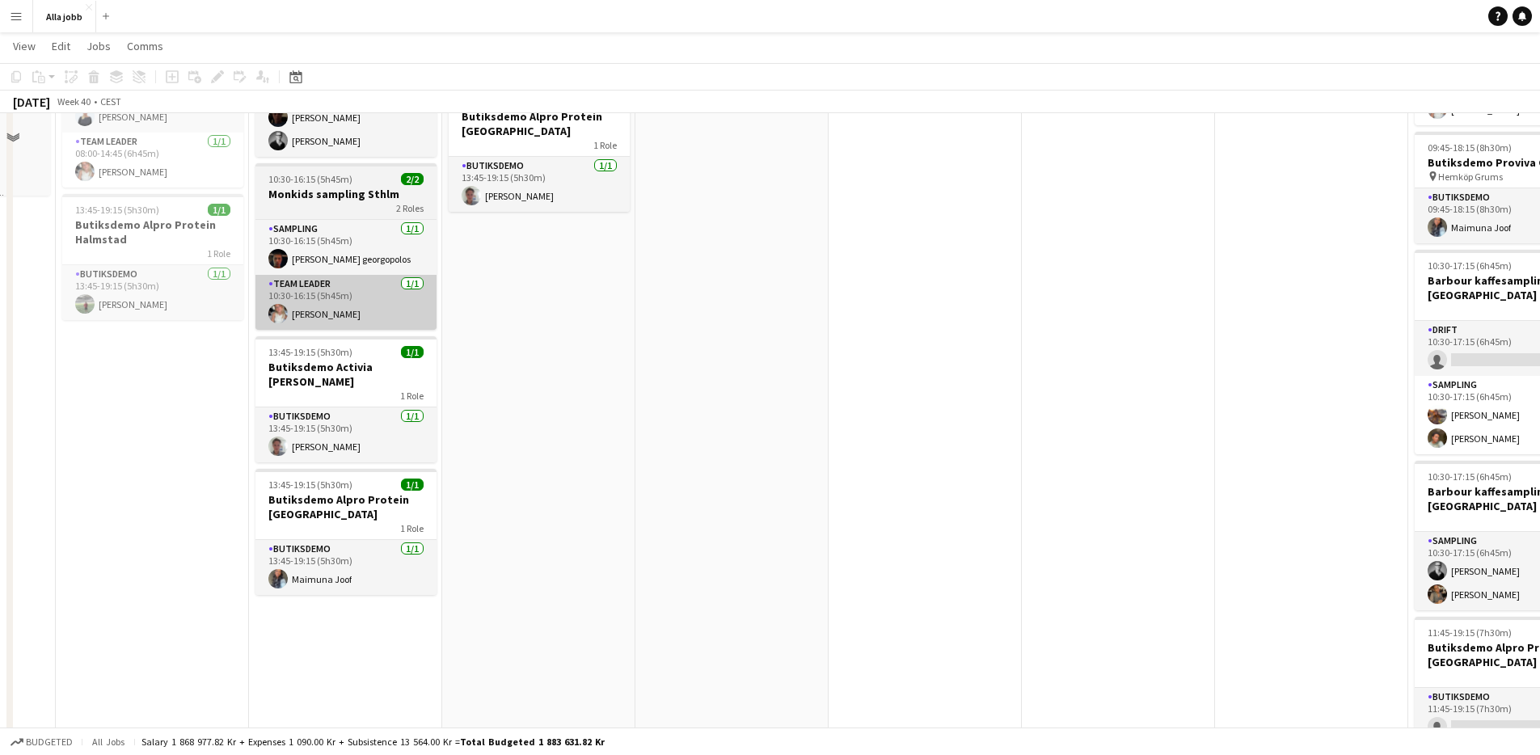
scroll to position [362, 0]
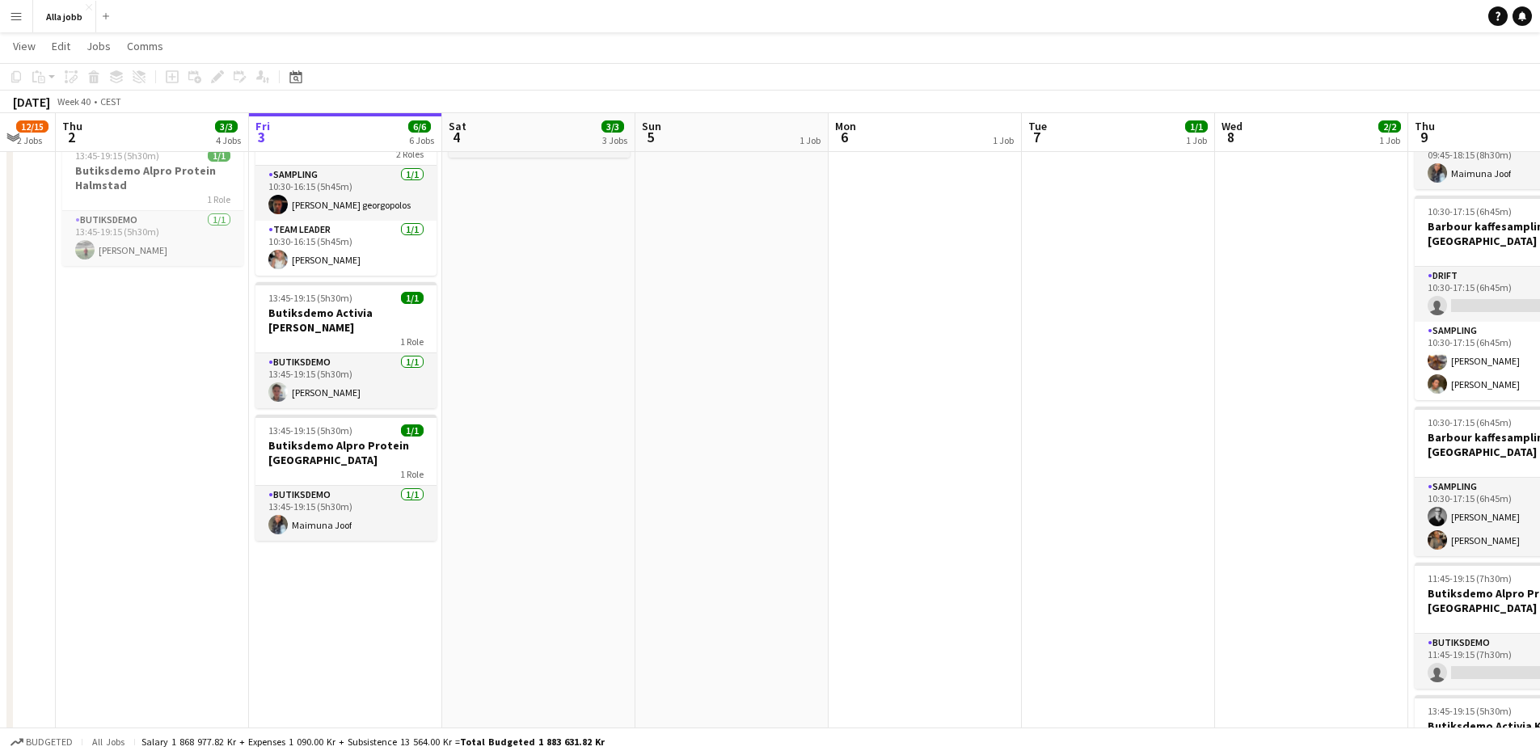
click at [390, 582] on app-date-cell "Besök kl 10:00 /Granne Hedda distans In progress 08:45-16:15 (7h30m) 2/2 Kaffes…" at bounding box center [345, 353] width 193 height 1069
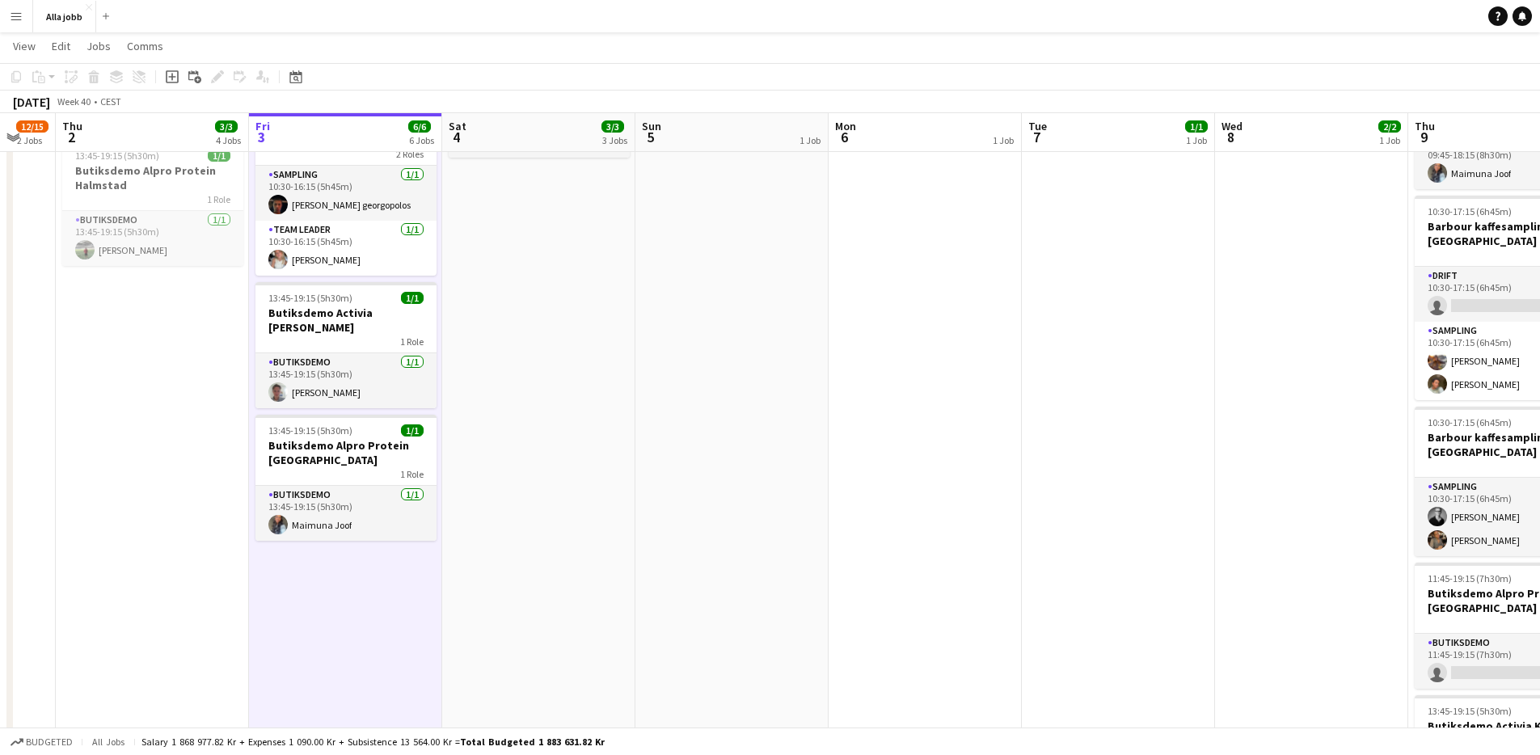
click at [500, 589] on app-date-cell "Hedda borta 08:45-16:15 (7h30m) 2/2 Kaffesampling Hyre 1 Role Sampling [DATE] 0…" at bounding box center [538, 353] width 193 height 1069
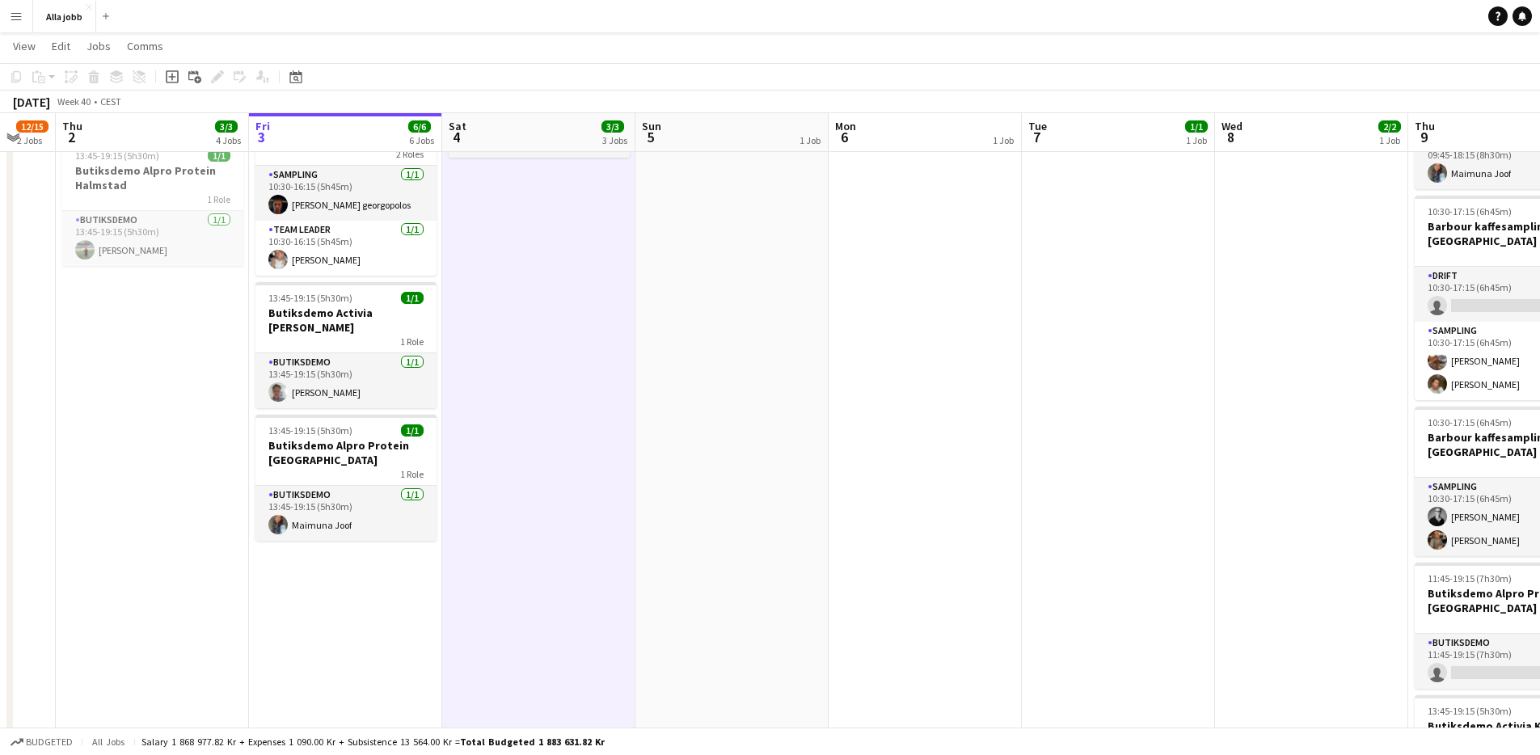
click at [390, 603] on app-date-cell "Besök kl 10:00 /Granne Hedda distans In progress 08:45-16:15 (7h30m) 2/2 Kaffes…" at bounding box center [345, 353] width 193 height 1069
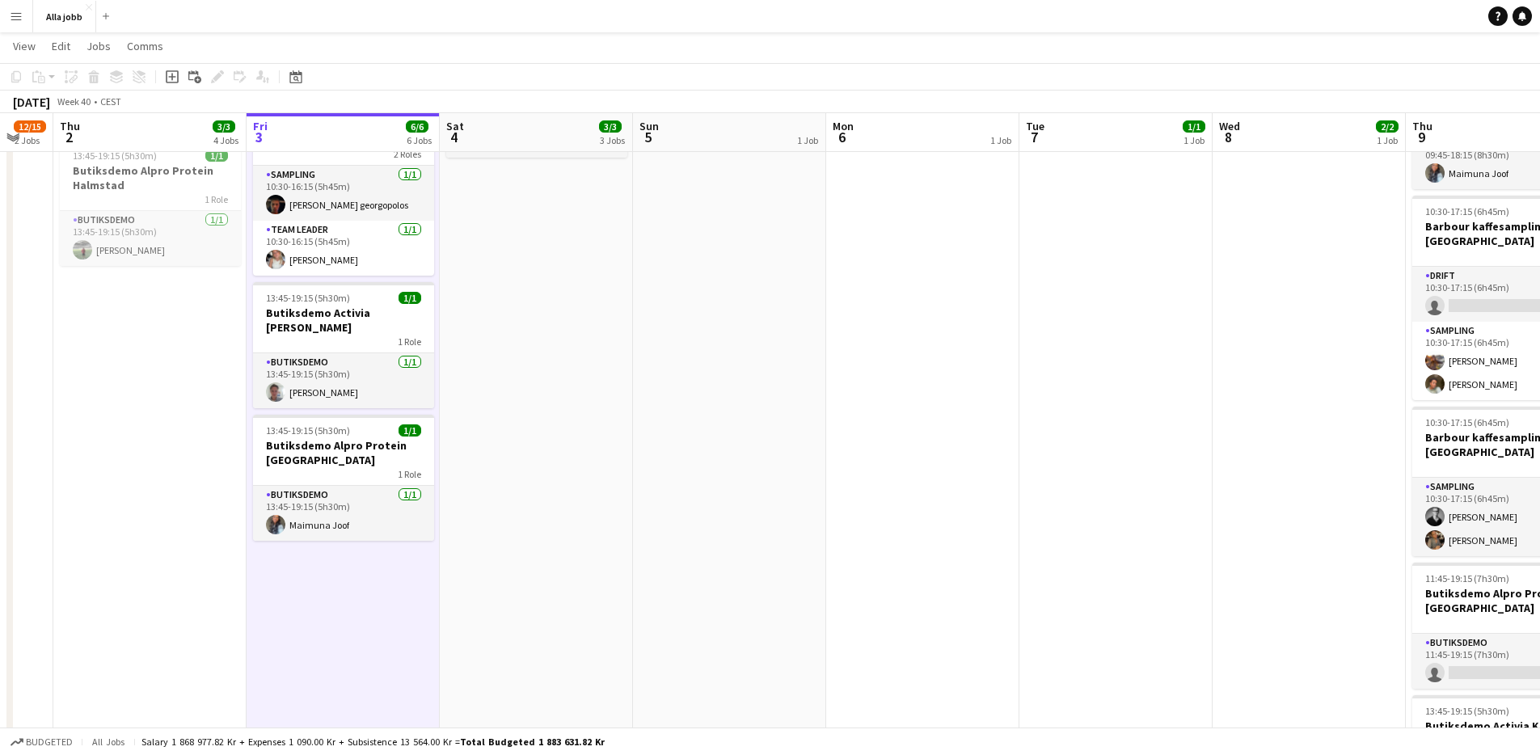
click at [495, 267] on app-date-cell "Hedda borta 08:45-16:15 (7h30m) 2/2 Kaffesampling Hyre 1 Role Sampling [DATE] 0…" at bounding box center [536, 353] width 193 height 1069
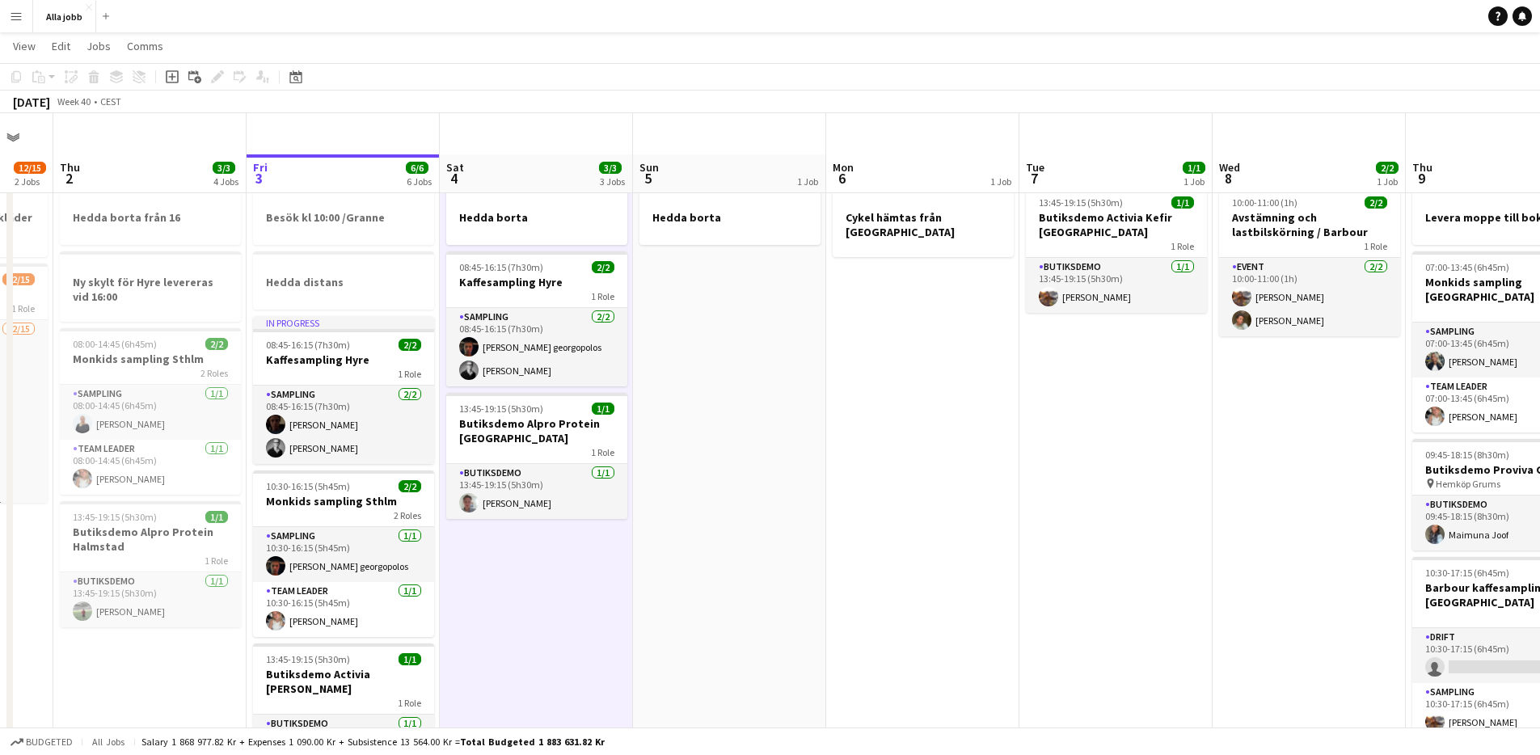
scroll to position [0, 0]
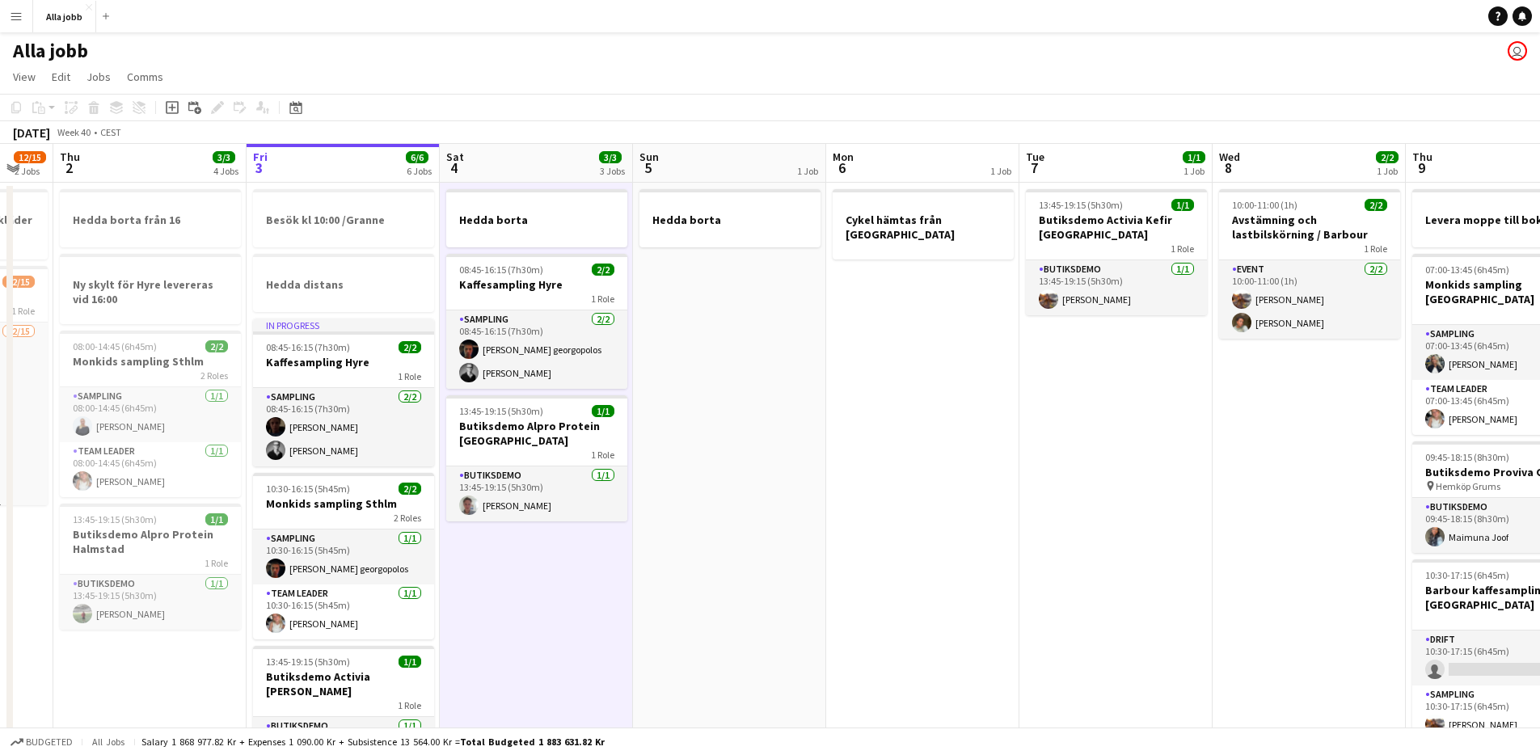
click at [545, 579] on app-date-cell "Hedda borta 08:45-16:15 (7h30m) 2/2 Kaffesampling Hyre 1 Role Sampling [DATE] 0…" at bounding box center [536, 717] width 193 height 1069
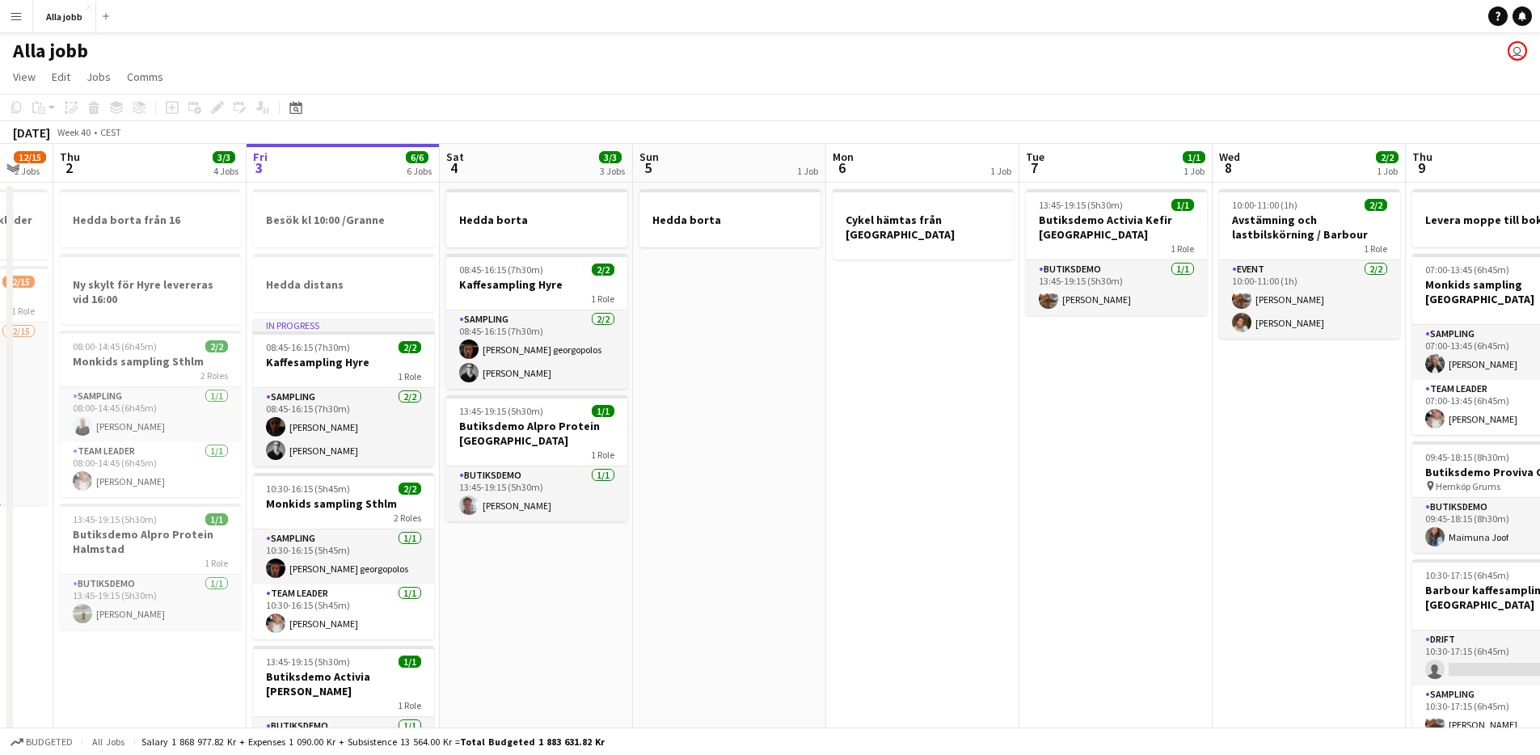
click at [546, 579] on app-date-cell "Hedda borta 08:45-16:15 (7h30m) 2/2 Kaffesampling Hyre 1 Role Sampling [DATE] 0…" at bounding box center [536, 717] width 193 height 1069
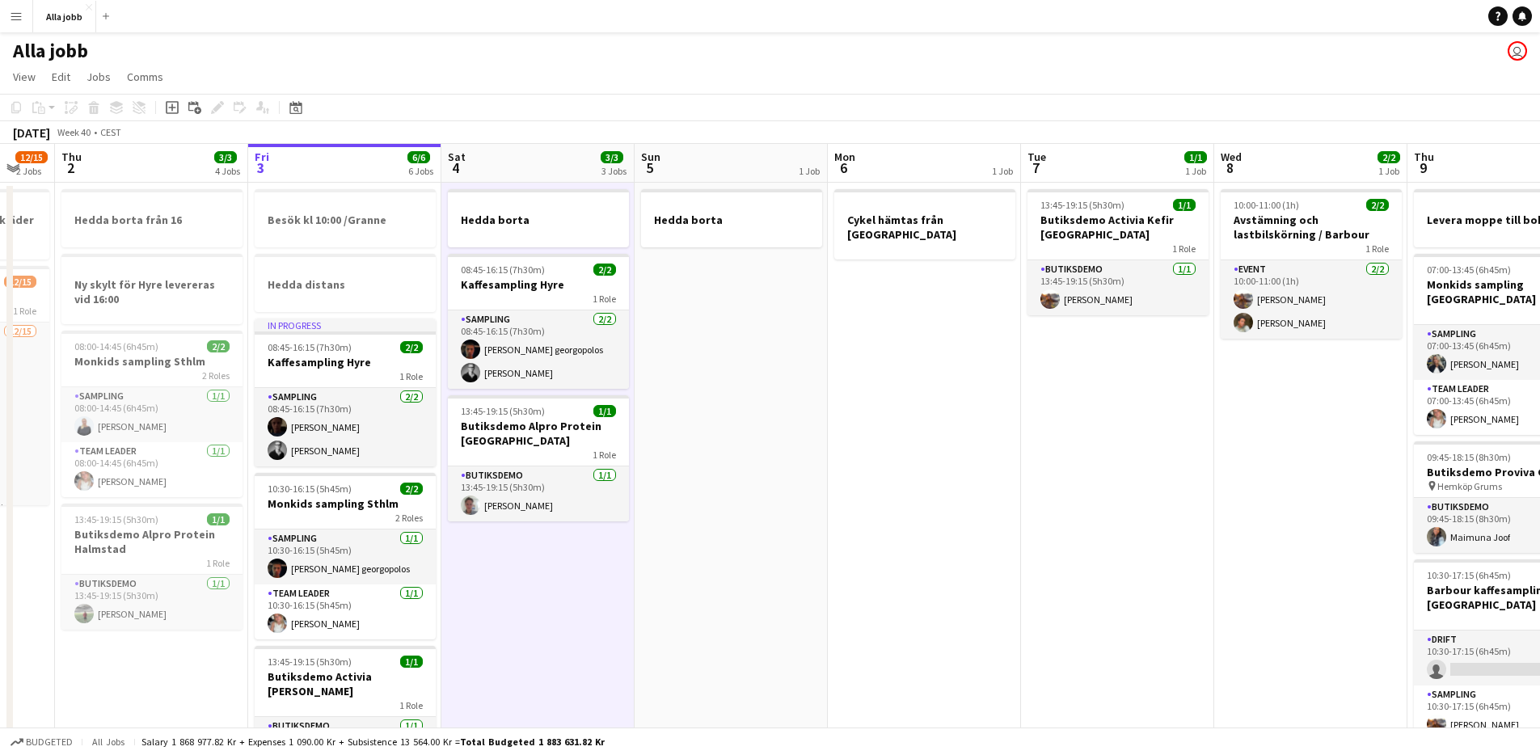
click at [504, 607] on app-date-cell "Hedda borta 08:45-16:15 (7h30m) 2/2 Kaffesampling Hyre 1 Role Sampling [DATE] 0…" at bounding box center [537, 717] width 193 height 1069
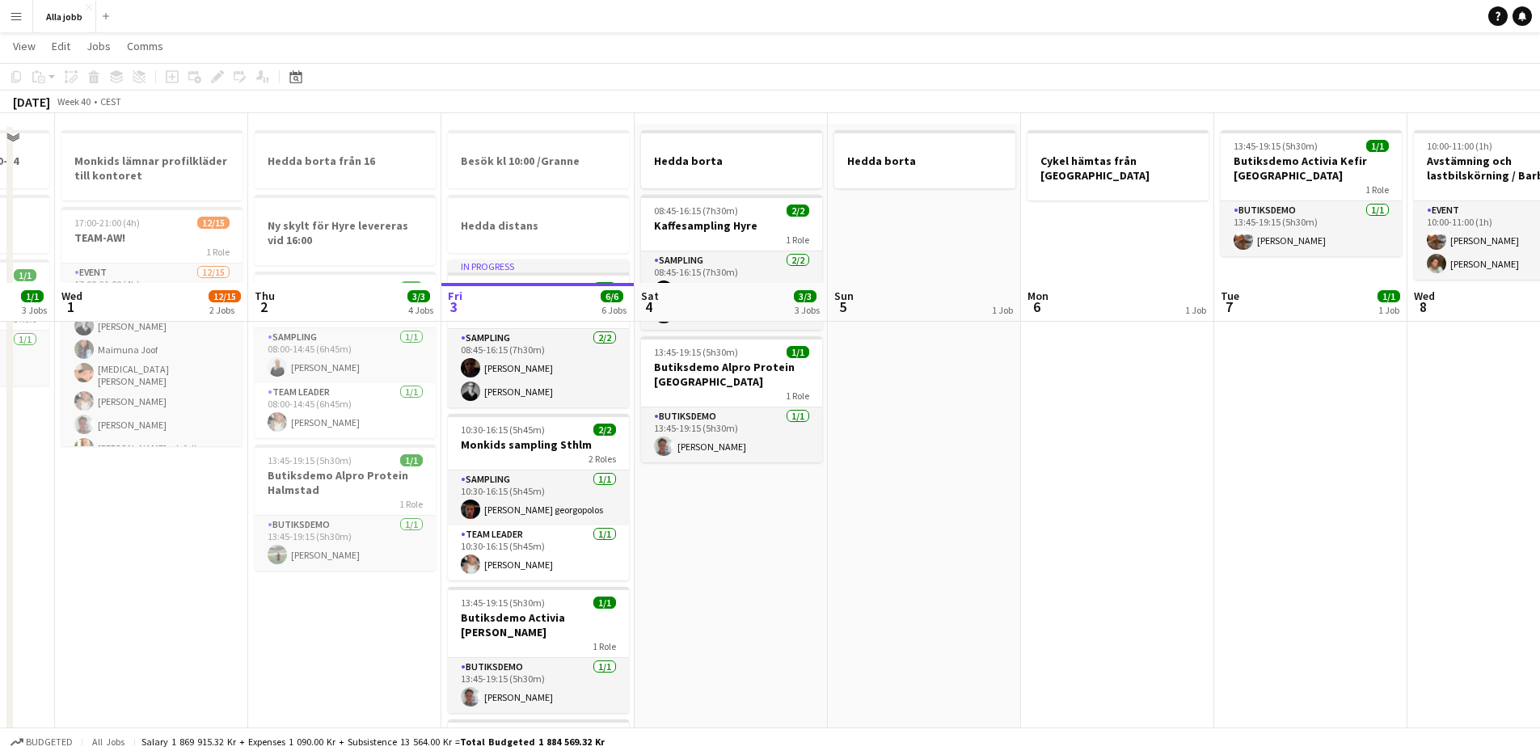
scroll to position [0, 0]
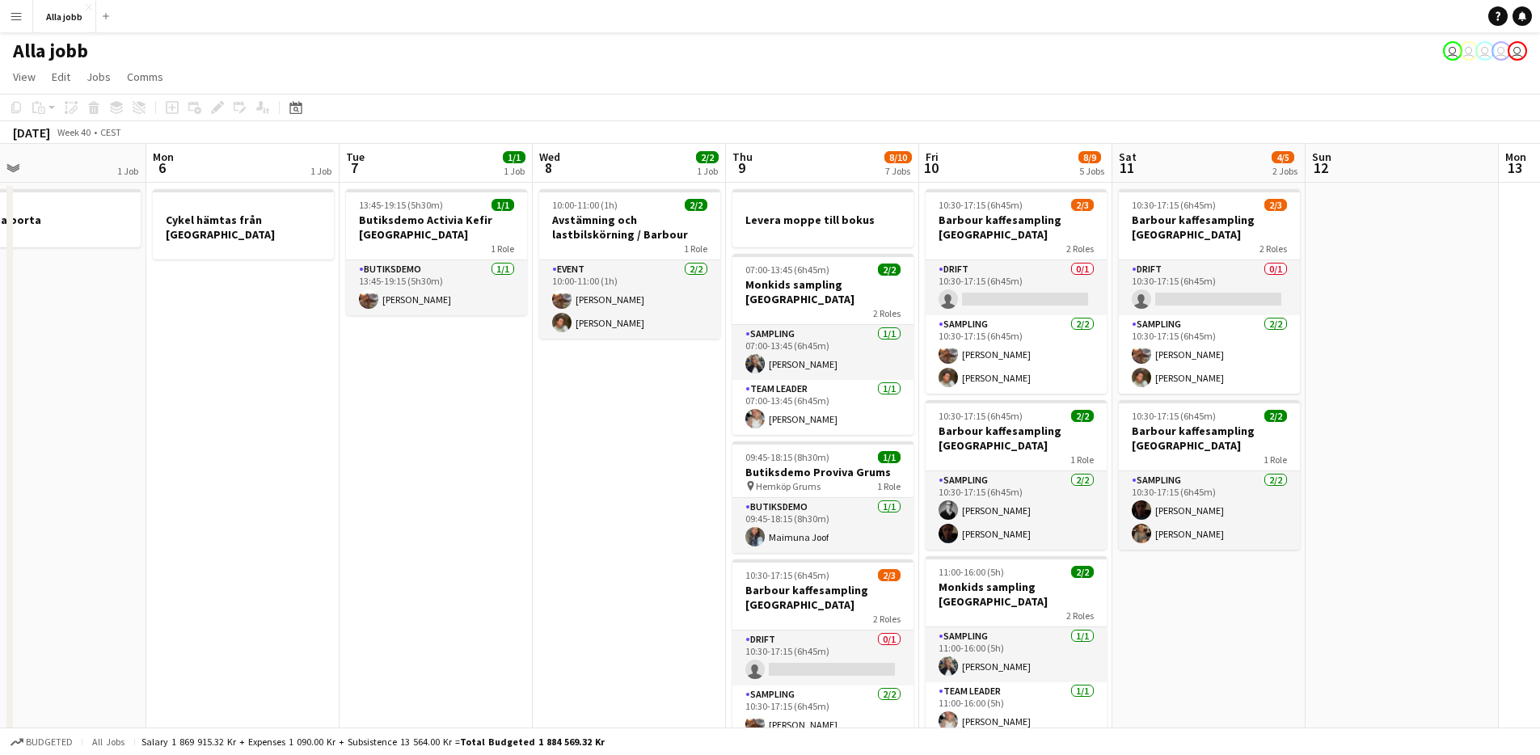
drag, startPoint x: 991, startPoint y: 516, endPoint x: 112, endPoint y: 466, distance: 880.8
click at [82, 462] on app-calendar-viewport "Thu 2 3/3 4 Jobs Fri 3 6/6 6 Jobs Sat 4 3/3 3 Jobs Sun 5 1 Job Mon 6 1 Job Tue …" at bounding box center [770, 698] width 1540 height 1108
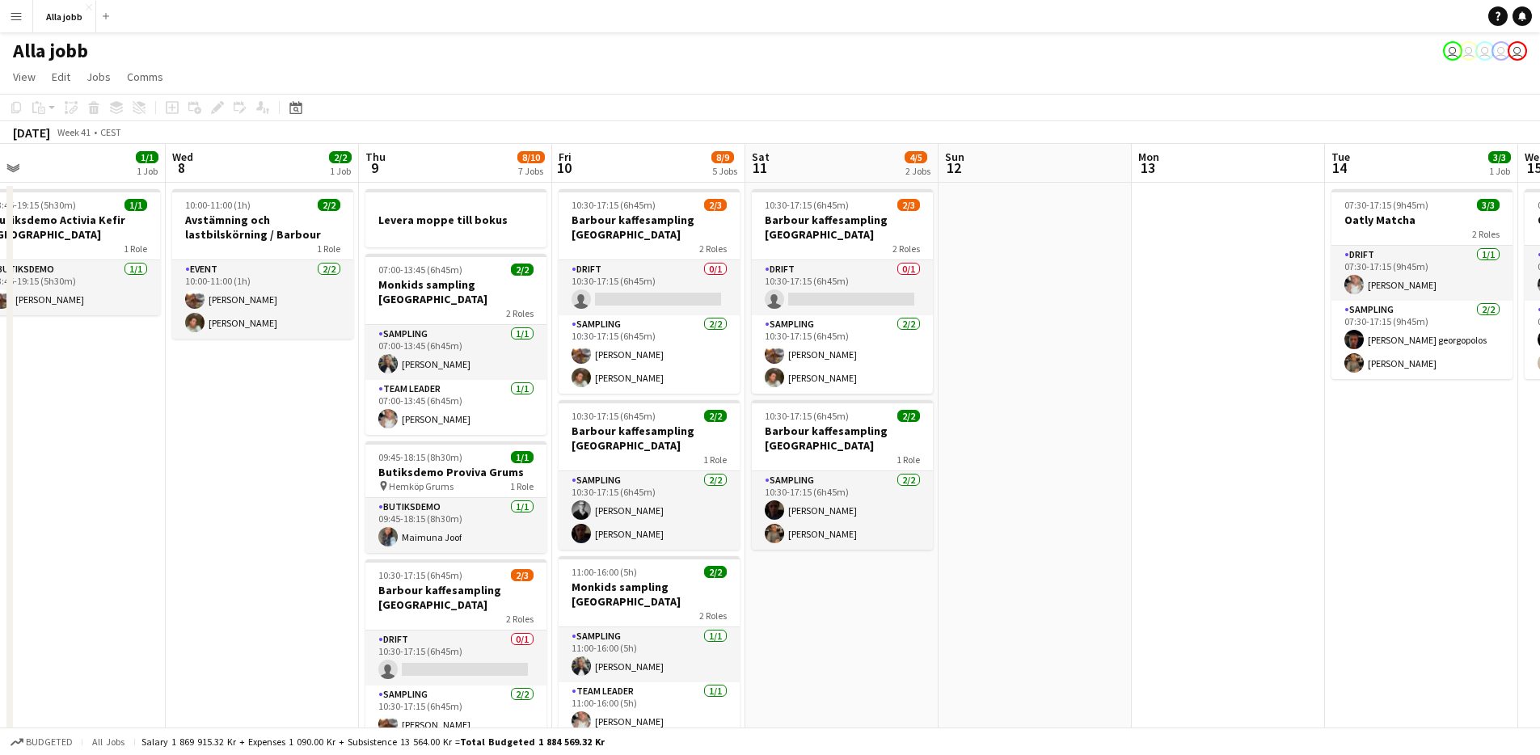
drag, startPoint x: 523, startPoint y: 586, endPoint x: 188, endPoint y: 572, distance: 335.7
click at [188, 572] on app-calendar-viewport "Sat 4 3/3 3 Jobs Sun 5 1 Job Mon 6 1 Job Tue 7 1/1 1 Job Wed 8 2/2 1 Job Thu 9 …" at bounding box center [770, 698] width 1540 height 1108
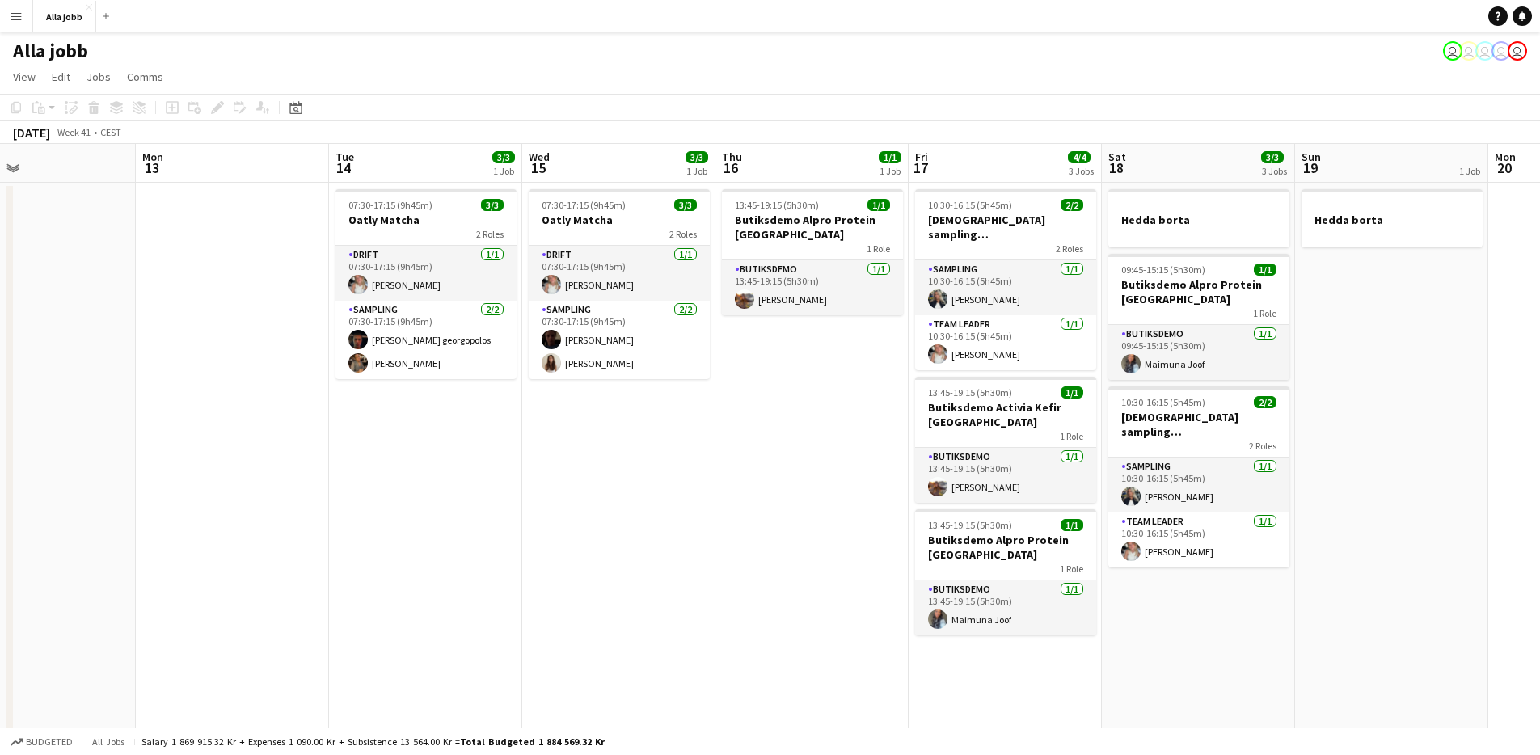
drag, startPoint x: 964, startPoint y: 451, endPoint x: 146, endPoint y: 419, distance: 818.6
click at [146, 419] on app-calendar-viewport "Thu 9 8/10 7 Jobs Fri 10 8/9 5 Jobs Sat 11 4/5 2 Jobs Sun 12 Mon 13 Tue 14 3/3 …" at bounding box center [770, 698] width 1540 height 1108
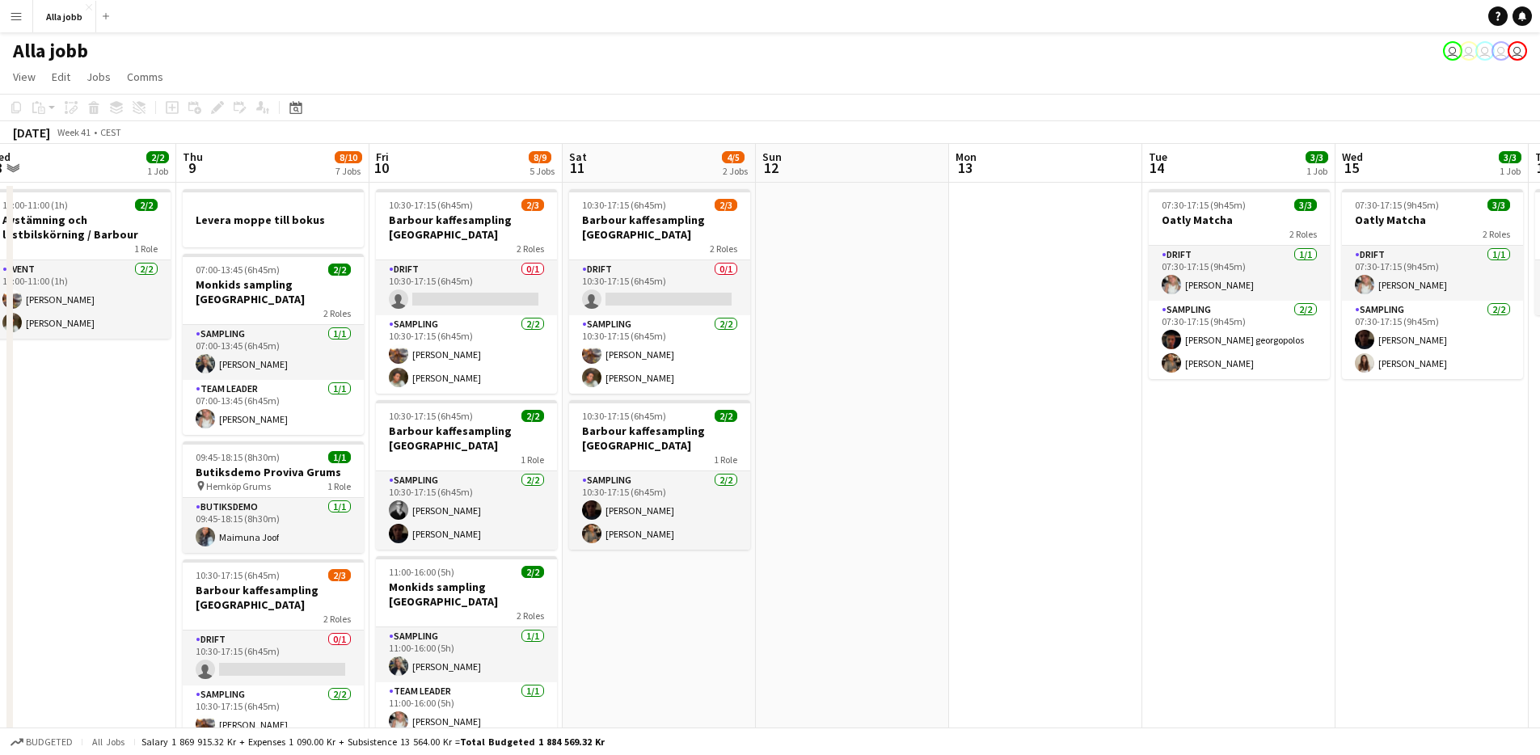
drag, startPoint x: 417, startPoint y: 484, endPoint x: 1145, endPoint y: 513, distance: 728.8
click at [1140, 512] on app-calendar-viewport "Mon 6 1 Job Tue 7 1/1 1 Job Wed 8 2/2 1 Job Thu 9 8/10 7 Jobs Fri 10 8/9 5 Jobs…" at bounding box center [770, 698] width 1540 height 1108
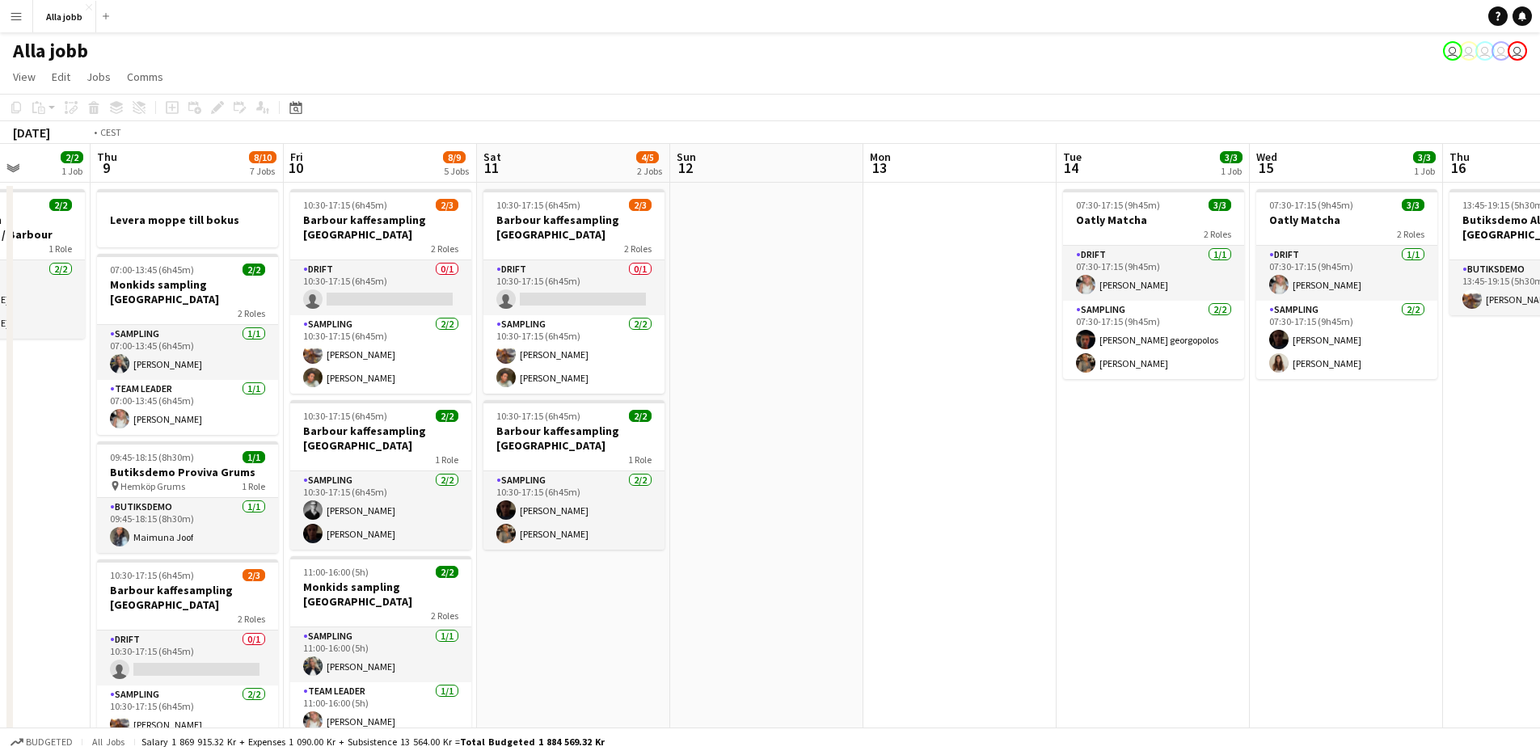
drag, startPoint x: 950, startPoint y: 559, endPoint x: 1551, endPoint y: 566, distance: 601.4
click at [1540, 566] on html "Menu Boards Boards Boards All jobs Status Workforce Workforce My Workforce Recr…" at bounding box center [770, 640] width 1540 height 1280
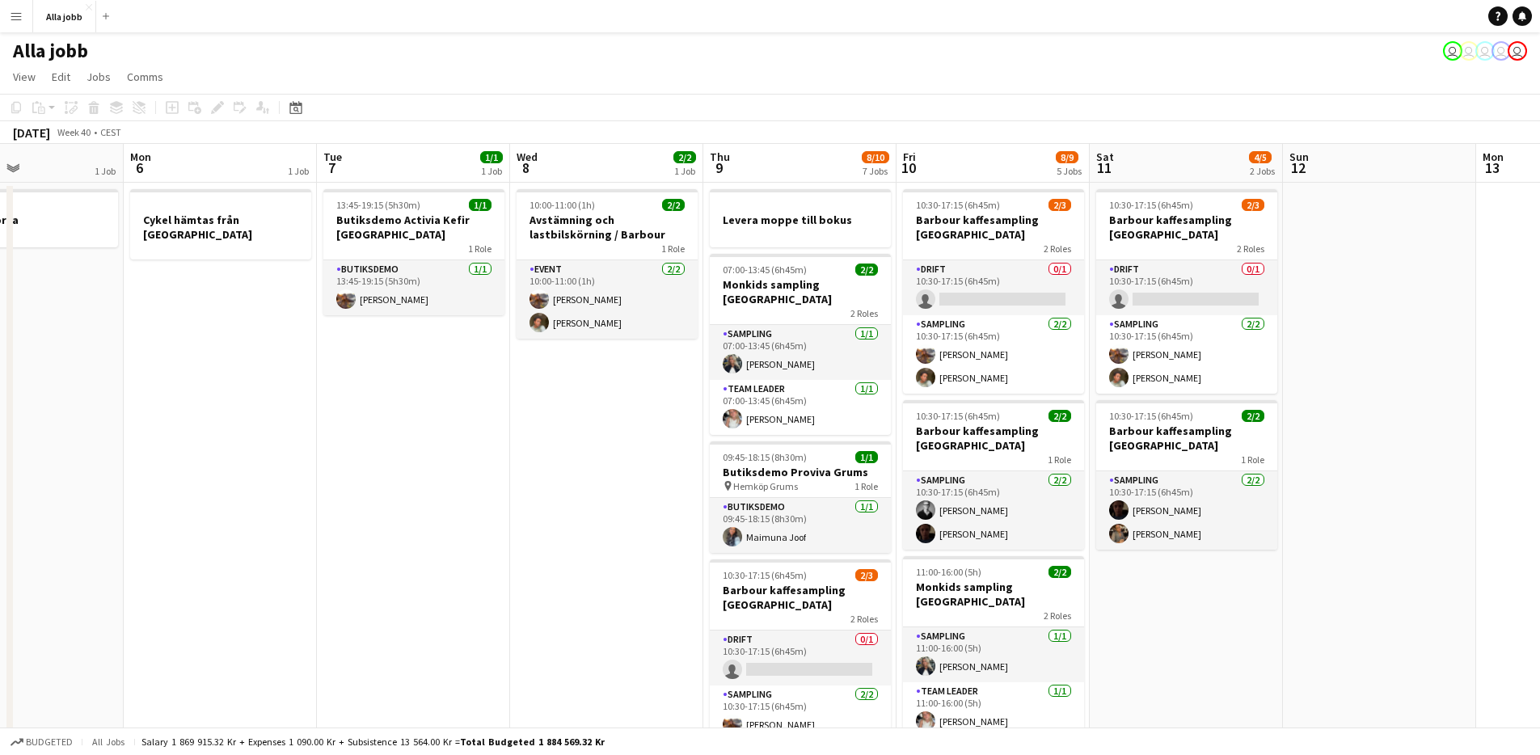
click at [592, 419] on app-date-cell "10:00-11:00 (1h) 2/2 Avstämning och lastbilskörning / Barbour 1 Role Event [DAT…" at bounding box center [606, 717] width 193 height 1069
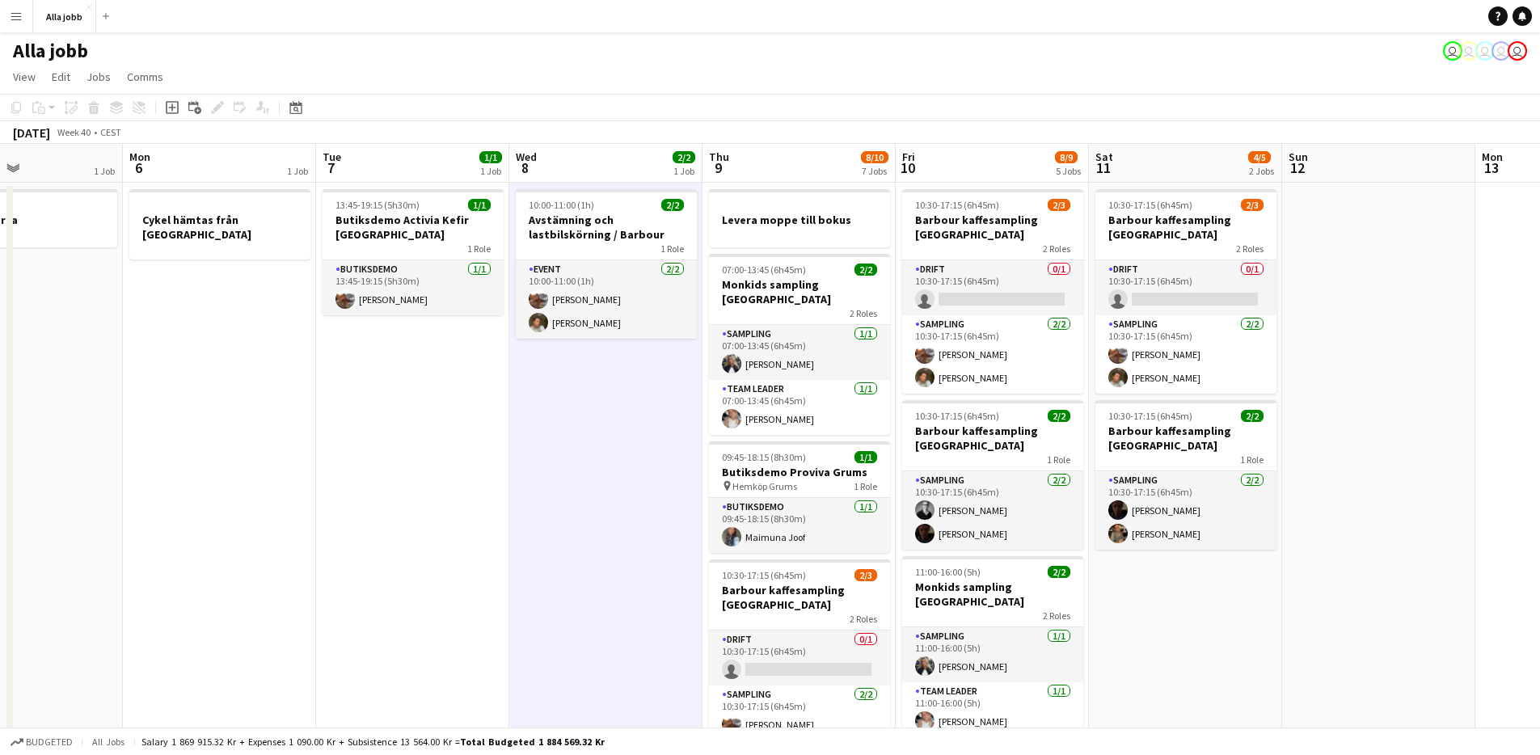
click at [456, 362] on app-date-cell "13:45-19:15 (5h30m) 1/1 Butiksdemo Activia Kefir Stockholm 1 Role Butiksdemo [D…" at bounding box center [412, 717] width 193 height 1069
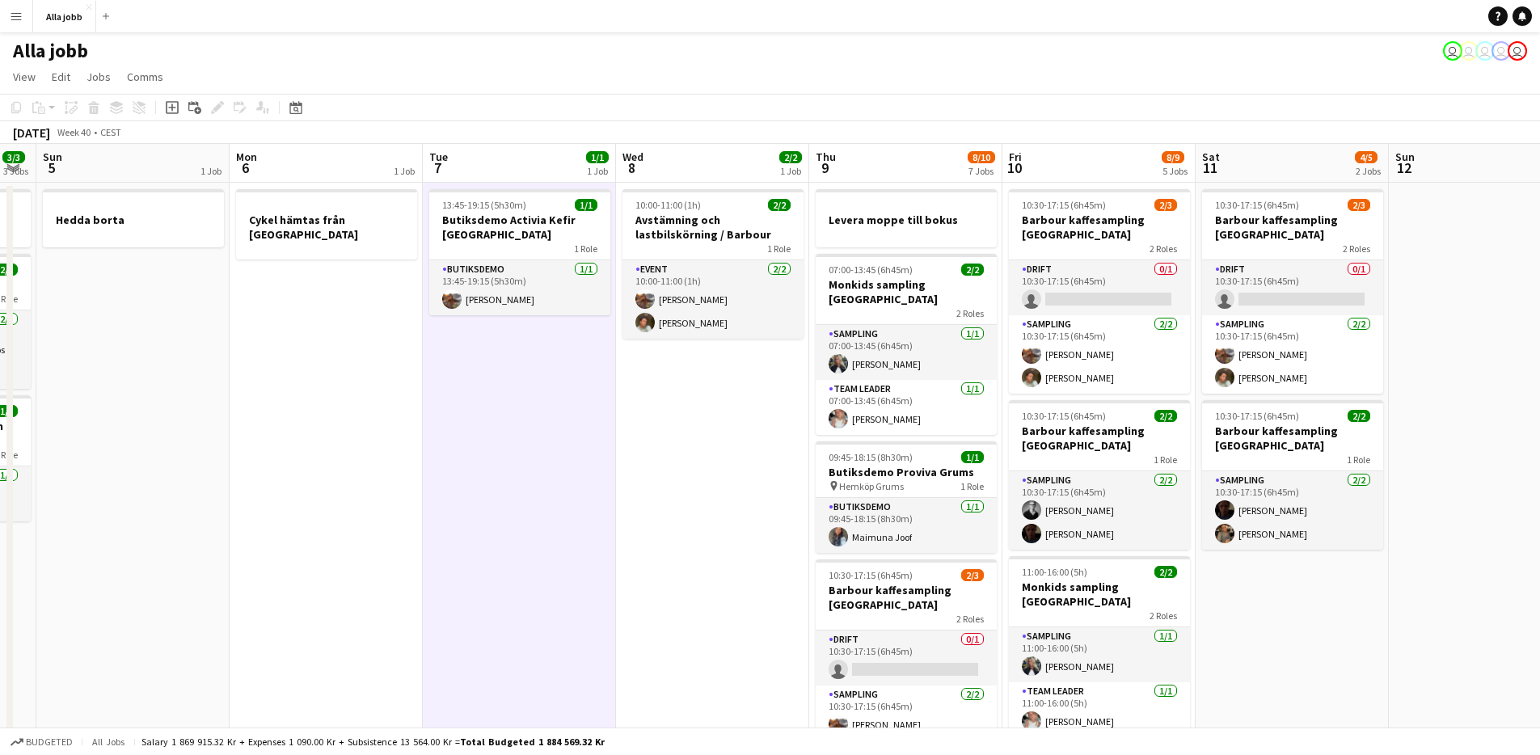
drag, startPoint x: 548, startPoint y: 399, endPoint x: 1044, endPoint y: 421, distance: 496.8
click at [1039, 420] on app-calendar-viewport "Fri 3 6/6 6 Jobs Sat 4 3/3 3 Jobs Sun 5 1 Job Mon 6 1 Job Tue 7 1/1 1 Job Wed 8…" at bounding box center [770, 698] width 1540 height 1108
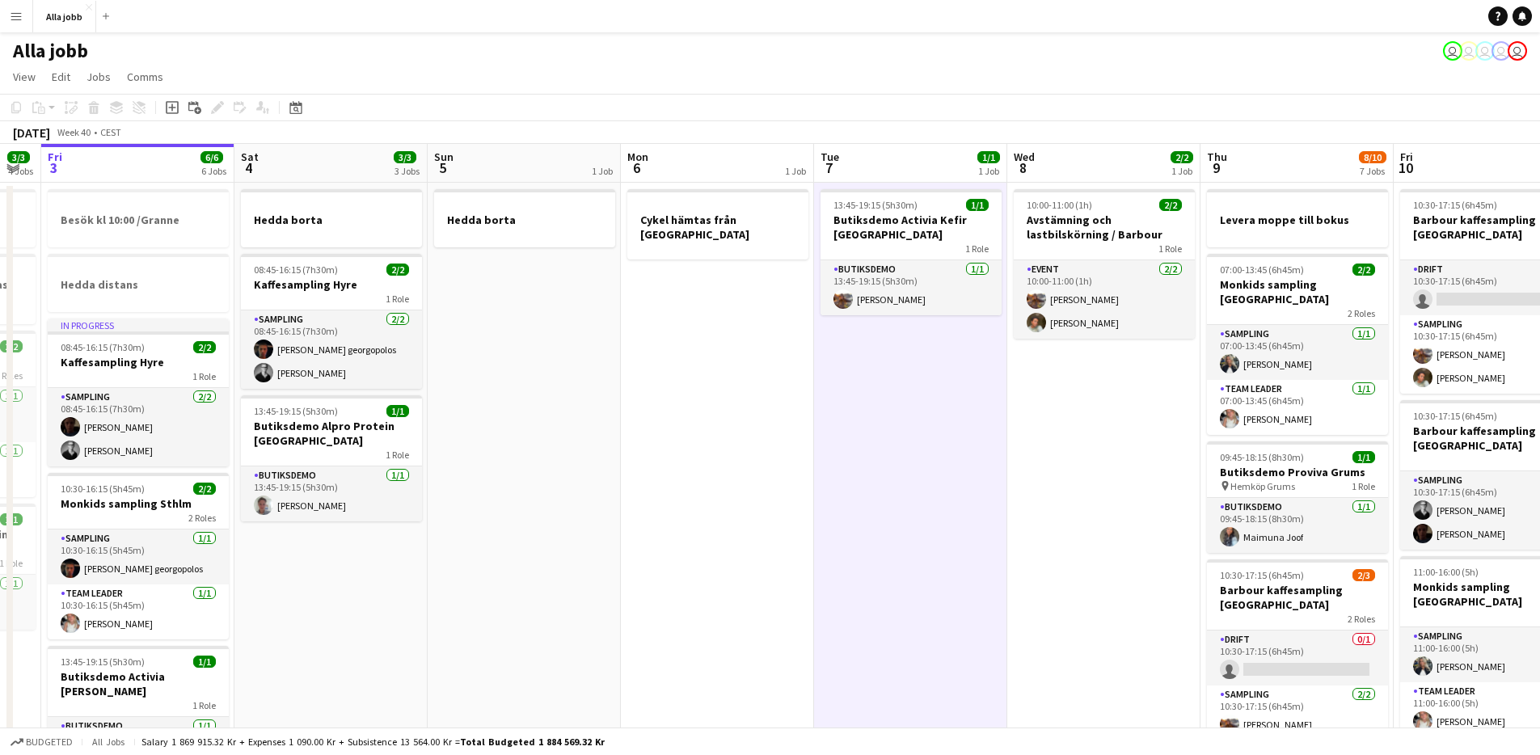
scroll to position [0, 352]
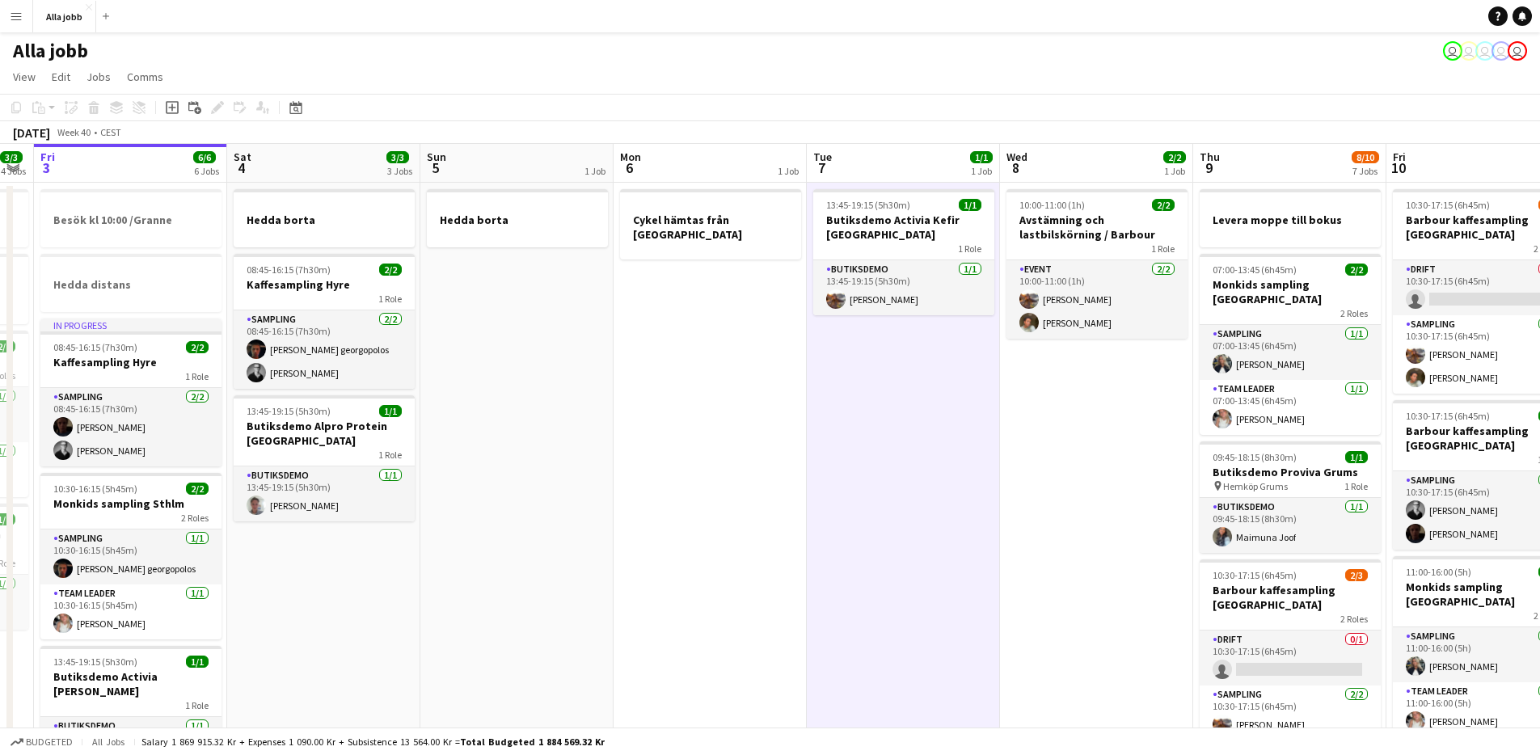
click at [953, 457] on app-calendar-viewport "Wed 1 12/15 2 Jobs Thu 2 3/3 4 Jobs Fri 3 6/6 6 Jobs Sat 4 3/3 3 Jobs Sun 5 1 J…" at bounding box center [770, 698] width 1540 height 1108
click at [700, 335] on app-date-cell "Cykel hämtas från [GEOGRAPHIC_DATA]" at bounding box center [709, 717] width 193 height 1069
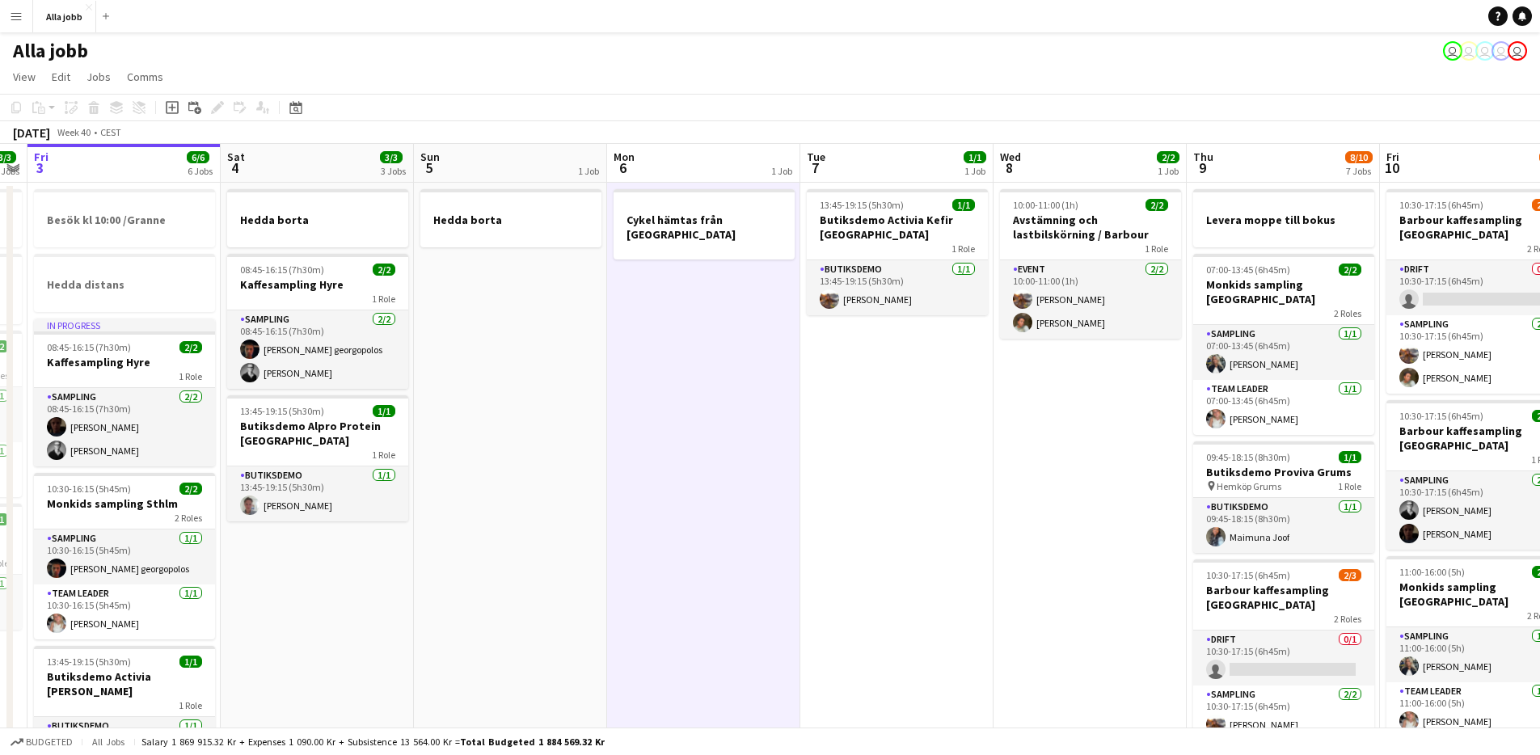
click at [911, 381] on app-calendar-viewport "Wed 1 12/15 2 Jobs Thu 2 3/3 4 Jobs Fri 3 6/6 6 Jobs Sat 4 3/3 3 Jobs Sun 5 1 J…" at bounding box center [770, 698] width 1540 height 1108
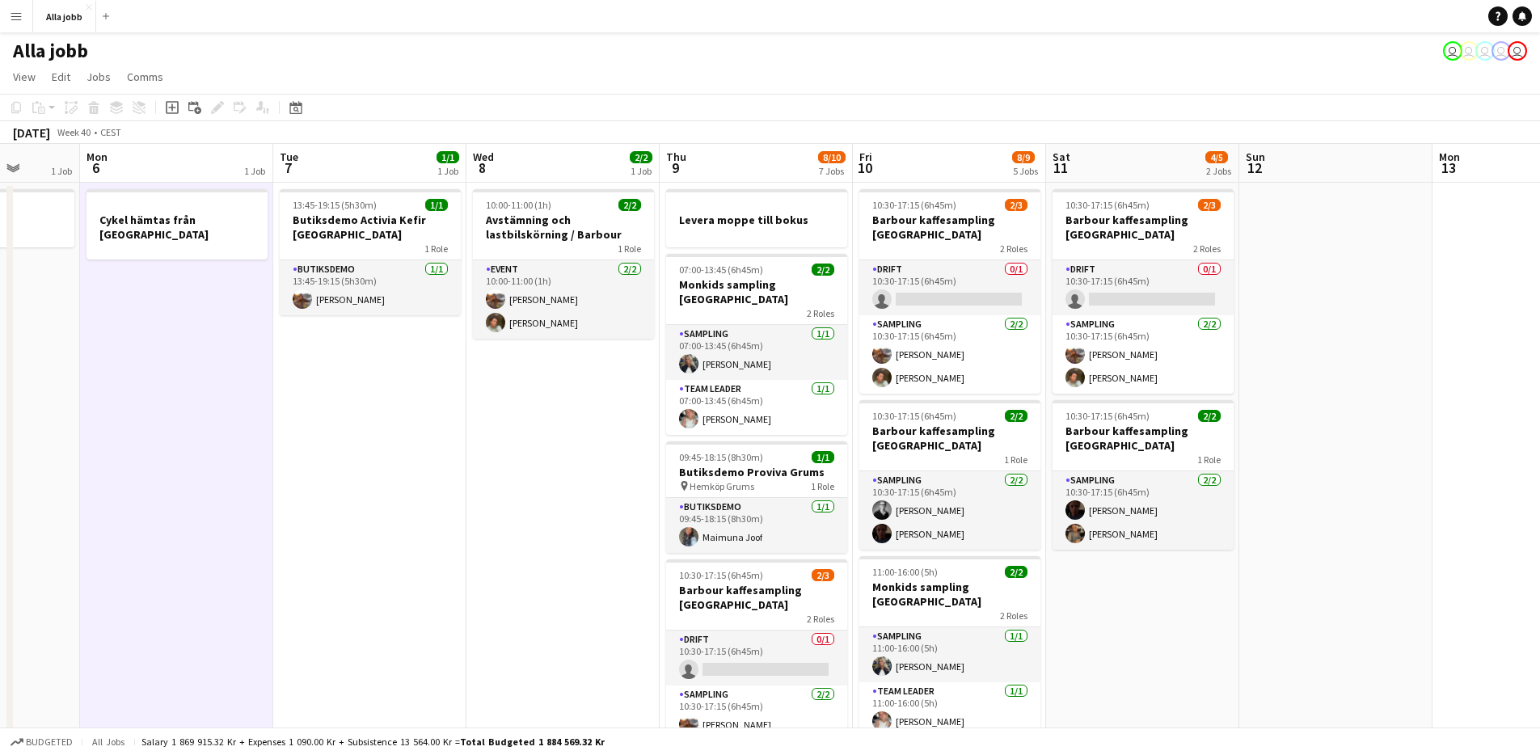
drag, startPoint x: 970, startPoint y: 414, endPoint x: 442, endPoint y: 432, distance: 528.1
click at [442, 432] on app-calendar-viewport "Fri 3 6/6 6 Jobs Sat 4 3/3 3 Jobs Sun 5 1 Job Mon 6 1 Job Tue 7 1/1 1 Job Wed 8…" at bounding box center [770, 698] width 1540 height 1108
drag, startPoint x: 444, startPoint y: 432, endPoint x: 462, endPoint y: 428, distance: 19.0
click at [447, 431] on app-date-cell "13:45-19:15 (5h30m) 1/1 Butiksdemo Activia Kefir Stockholm 1 Role Butiksdemo [D…" at bounding box center [369, 717] width 193 height 1069
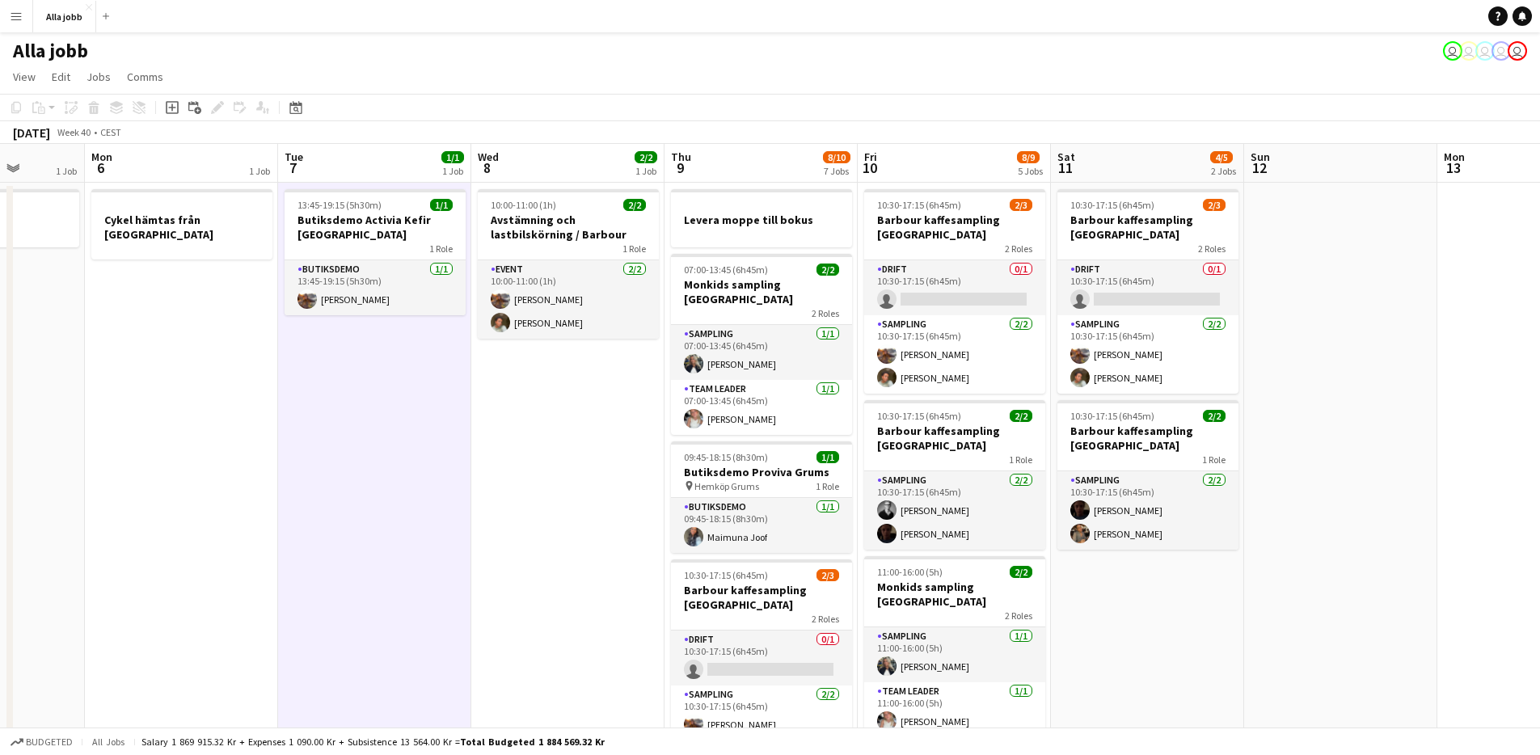
click at [590, 412] on app-date-cell "10:00-11:00 (1h) 2/2 Avstämning och lastbilskörning / Barbour 1 Role Event [DAT…" at bounding box center [567, 717] width 193 height 1069
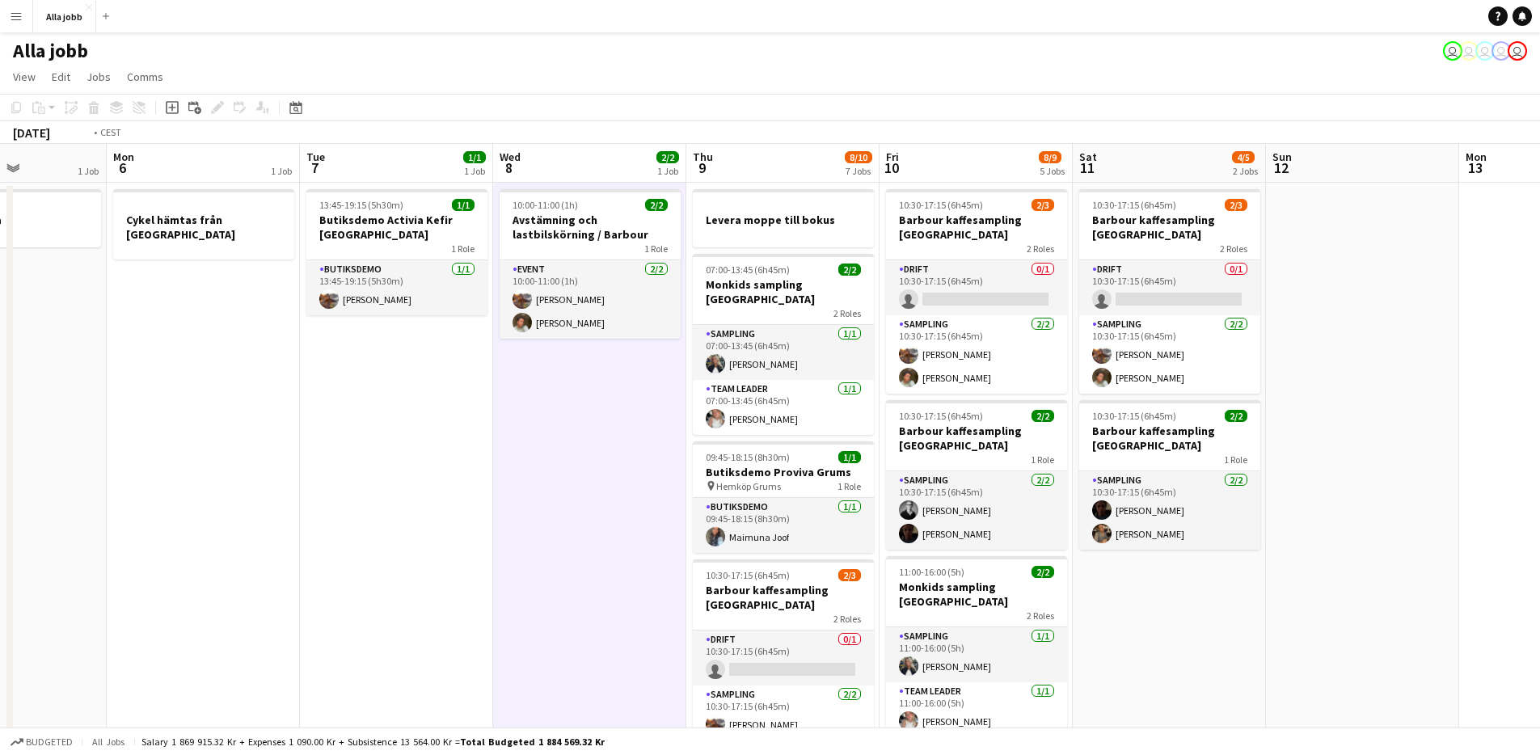
drag, startPoint x: 571, startPoint y: 431, endPoint x: 229, endPoint y: 434, distance: 341.9
click at [228, 435] on app-calendar-viewport "Fri 3 6/6 6 Jobs Sat 4 3/3 3 Jobs Sun 5 1 Job Mon 6 1 Job Tue 7 1/1 1 Job Wed 8…" at bounding box center [770, 698] width 1540 height 1108
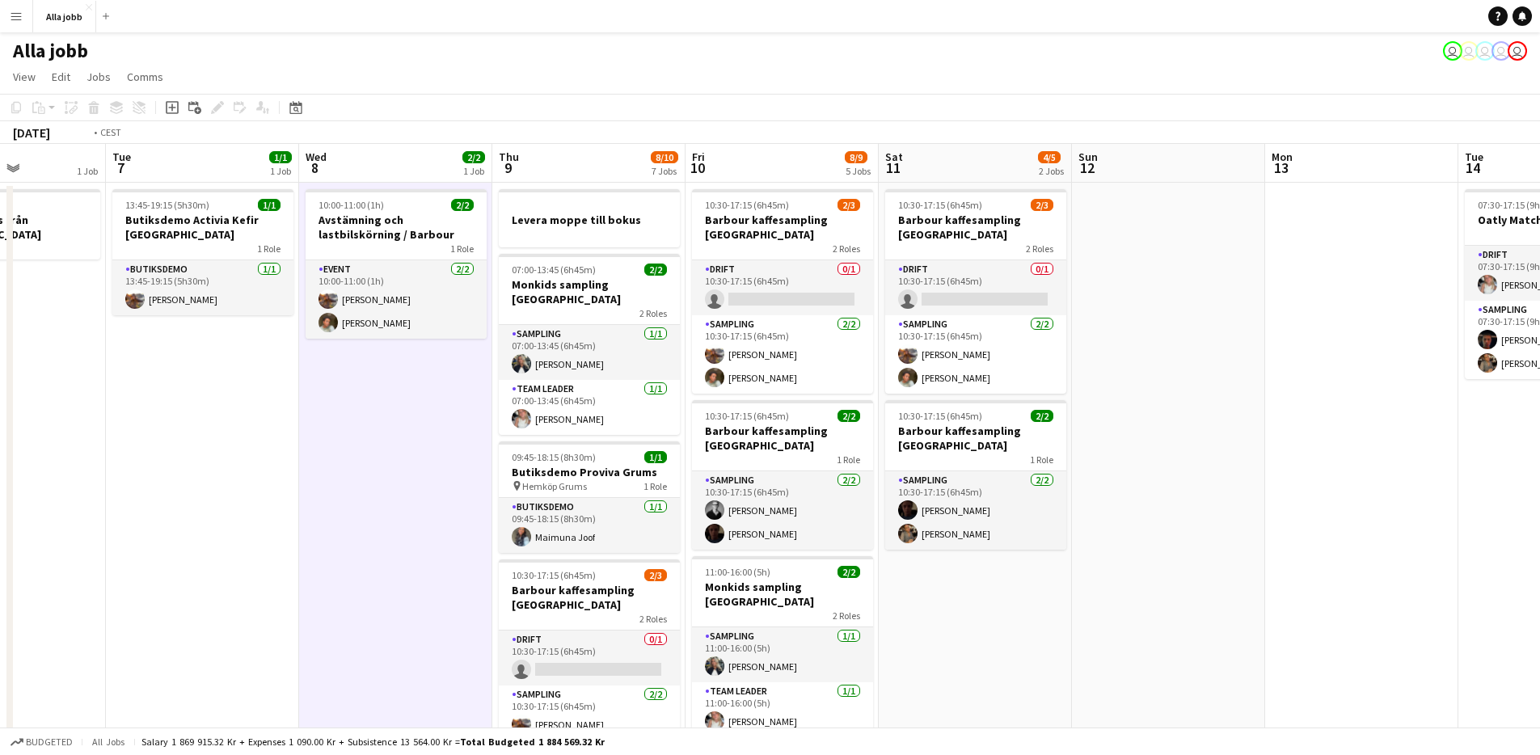
drag, startPoint x: 888, startPoint y: 503, endPoint x: 1551, endPoint y: 301, distance: 692.9
click at [1351, 336] on app-calendar-viewport "Sat 4 3/3 3 Jobs Sun 5 1 Job Mon 6 1 Job Tue 7 1/1 1 Job Wed 8 2/2 1 Job Thu 9 …" at bounding box center [770, 698] width 1540 height 1108
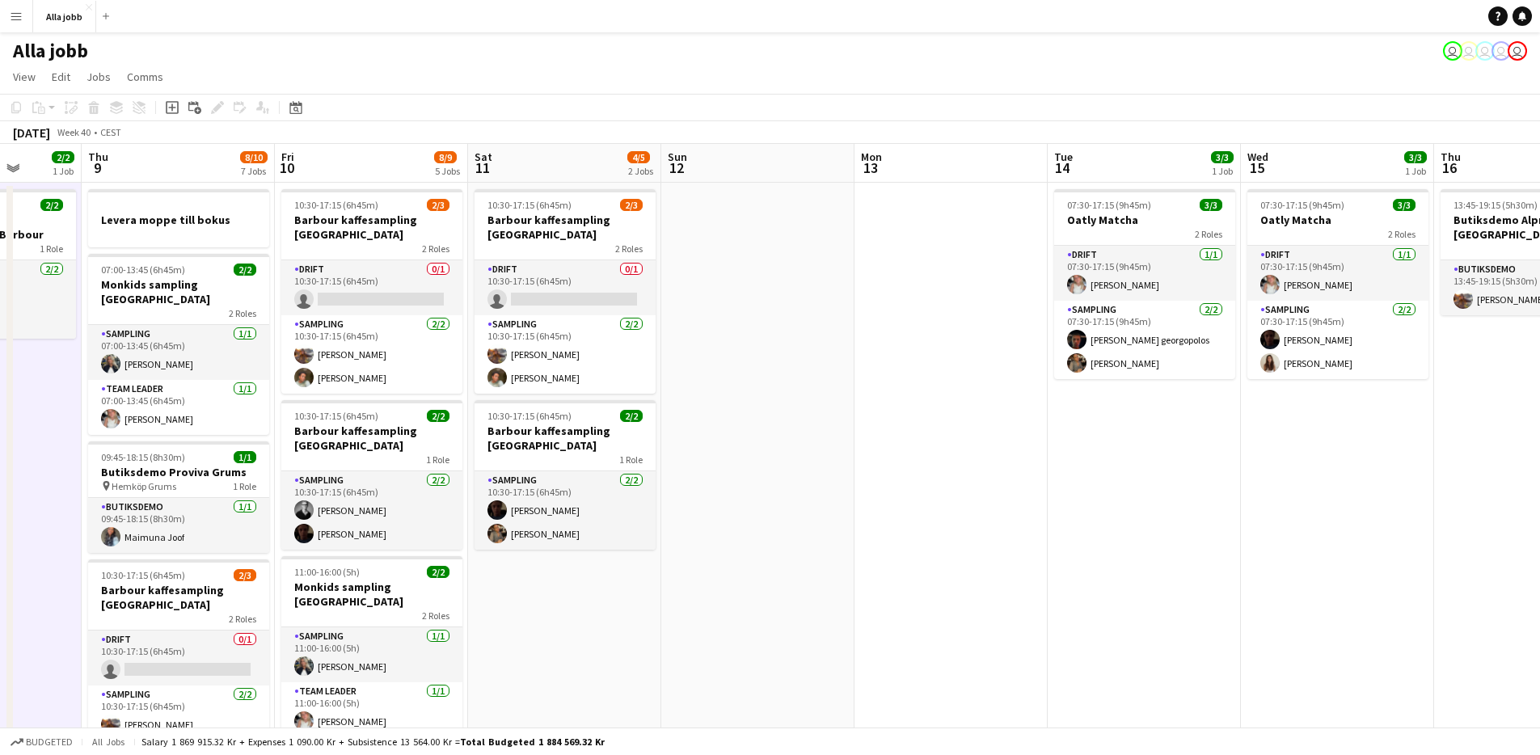
drag, startPoint x: 1223, startPoint y: 287, endPoint x: 542, endPoint y: 229, distance: 683.1
click at [542, 235] on app-calendar-viewport "Mon 6 1 Job Tue 7 1/1 1 Job Wed 8 2/2 1 Job Thu 9 8/10 7 Jobs Fri 10 8/9 5 Jobs…" at bounding box center [770, 698] width 1540 height 1108
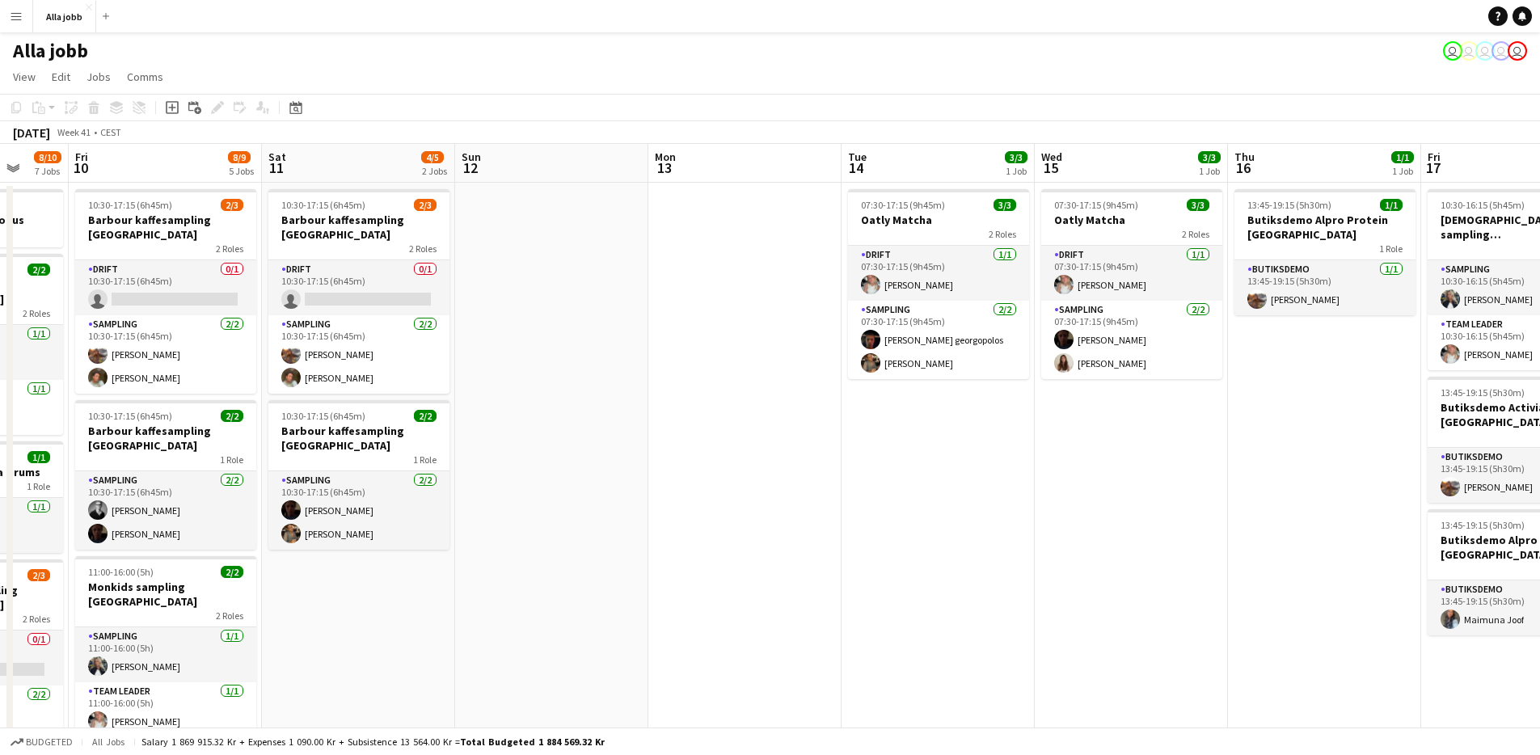
click at [668, 236] on app-date-cell at bounding box center [744, 717] width 193 height 1069
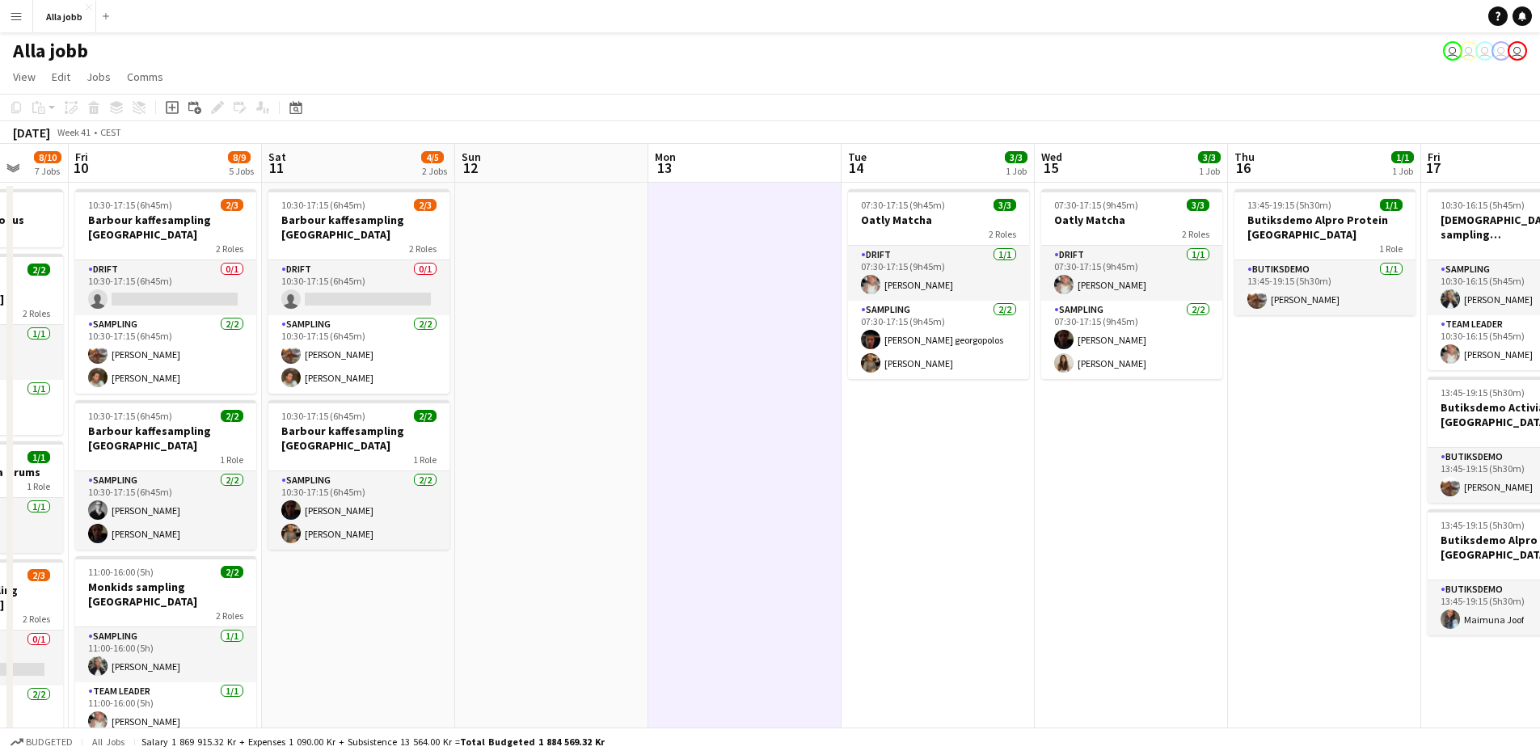
click at [573, 343] on app-date-cell at bounding box center [551, 717] width 193 height 1069
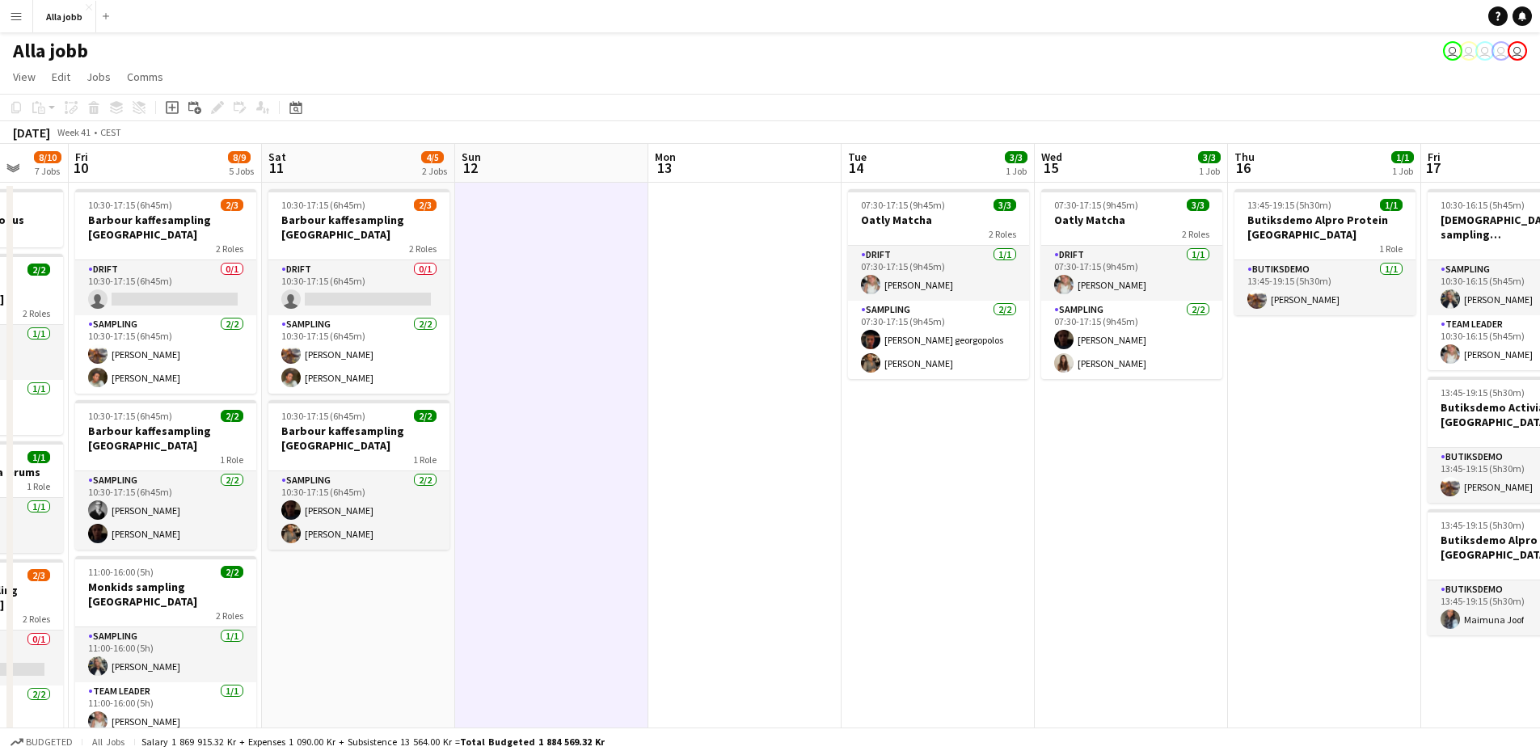
click at [573, 343] on app-date-cell at bounding box center [551, 717] width 193 height 1069
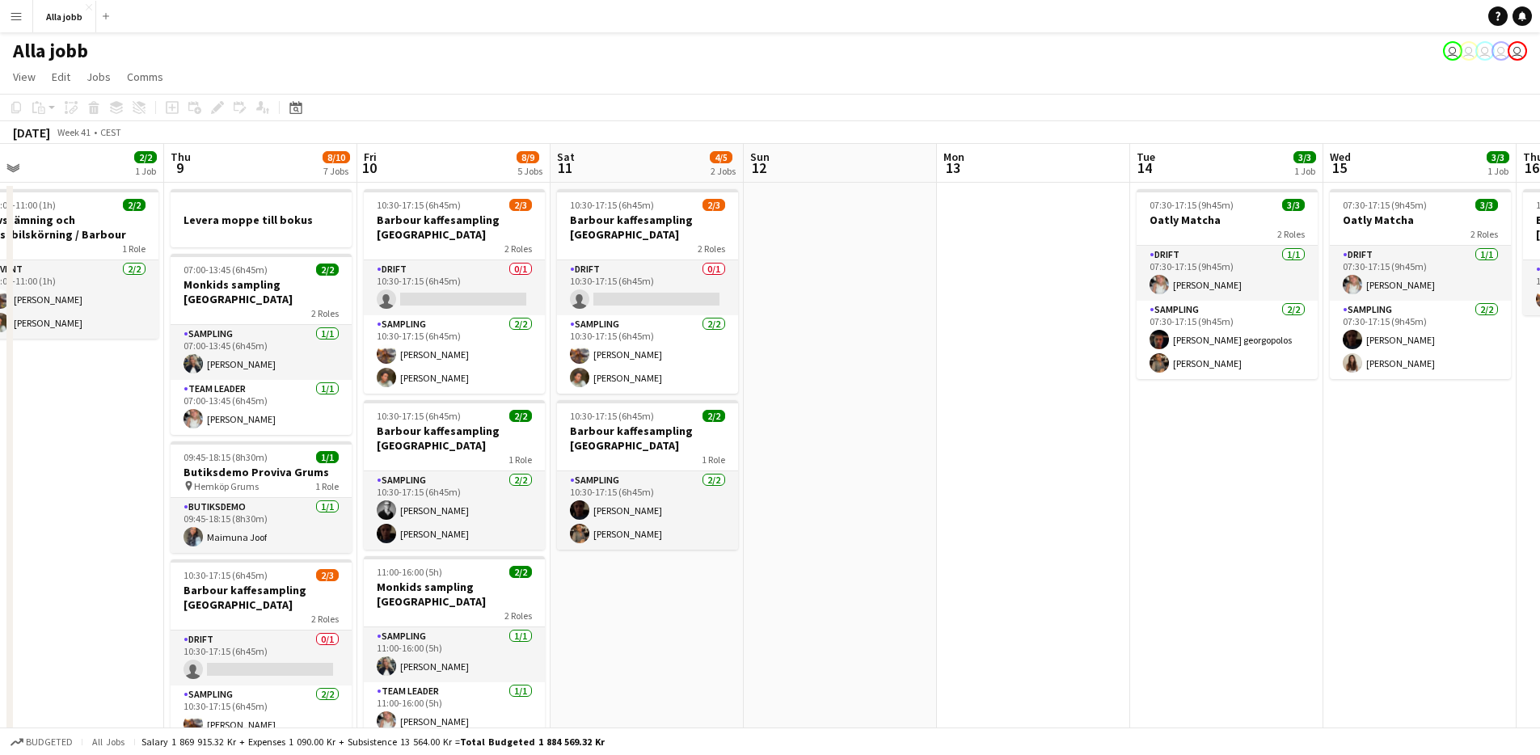
drag, startPoint x: 573, startPoint y: 343, endPoint x: 870, endPoint y: 378, distance: 298.8
click at [870, 378] on app-calendar-viewport "Mon 6 1 Job Tue 7 1/1 1 Job Wed 8 2/2 1 Job Thu 9 8/10 7 Jobs Fri 10 8/9 5 Jobs…" at bounding box center [770, 698] width 1540 height 1108
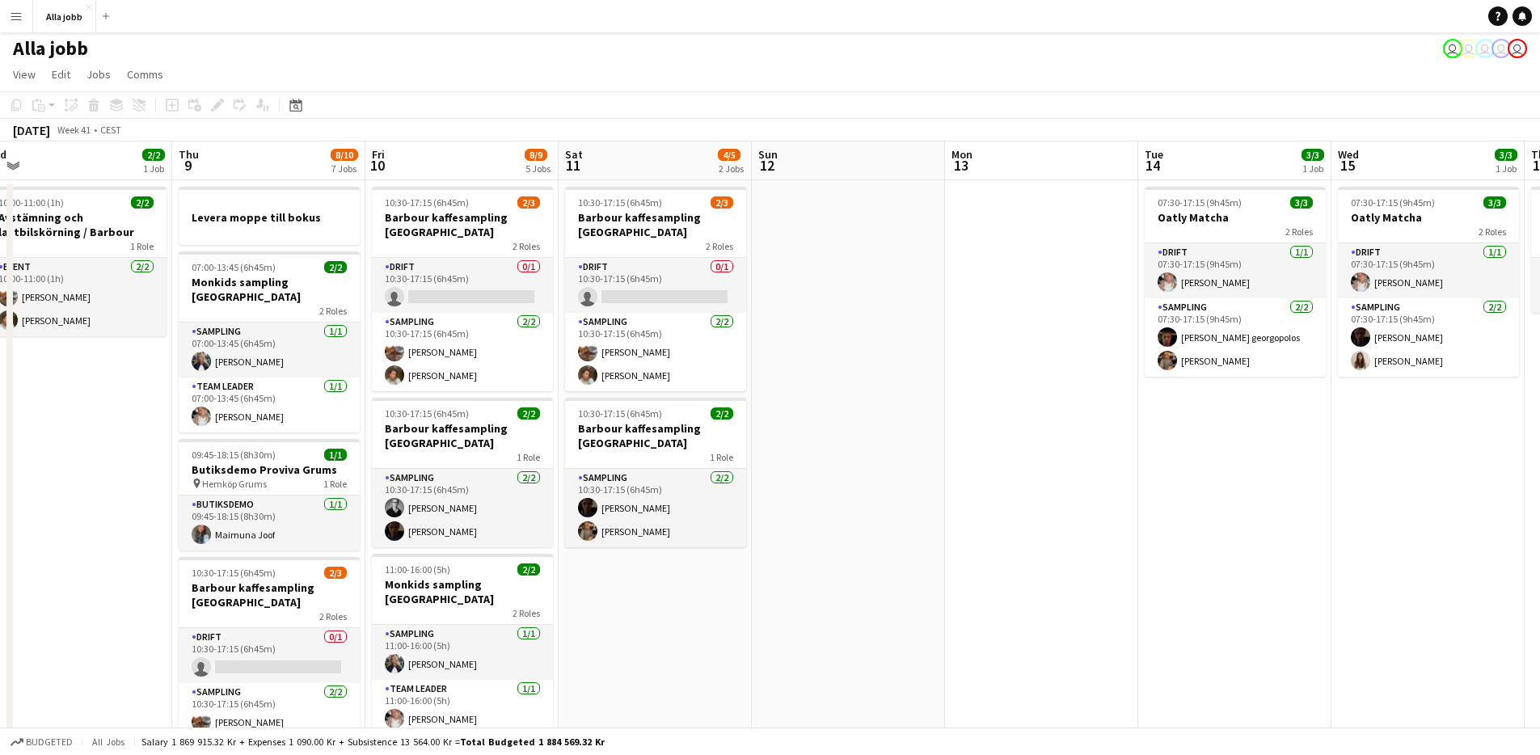
scroll to position [0, 0]
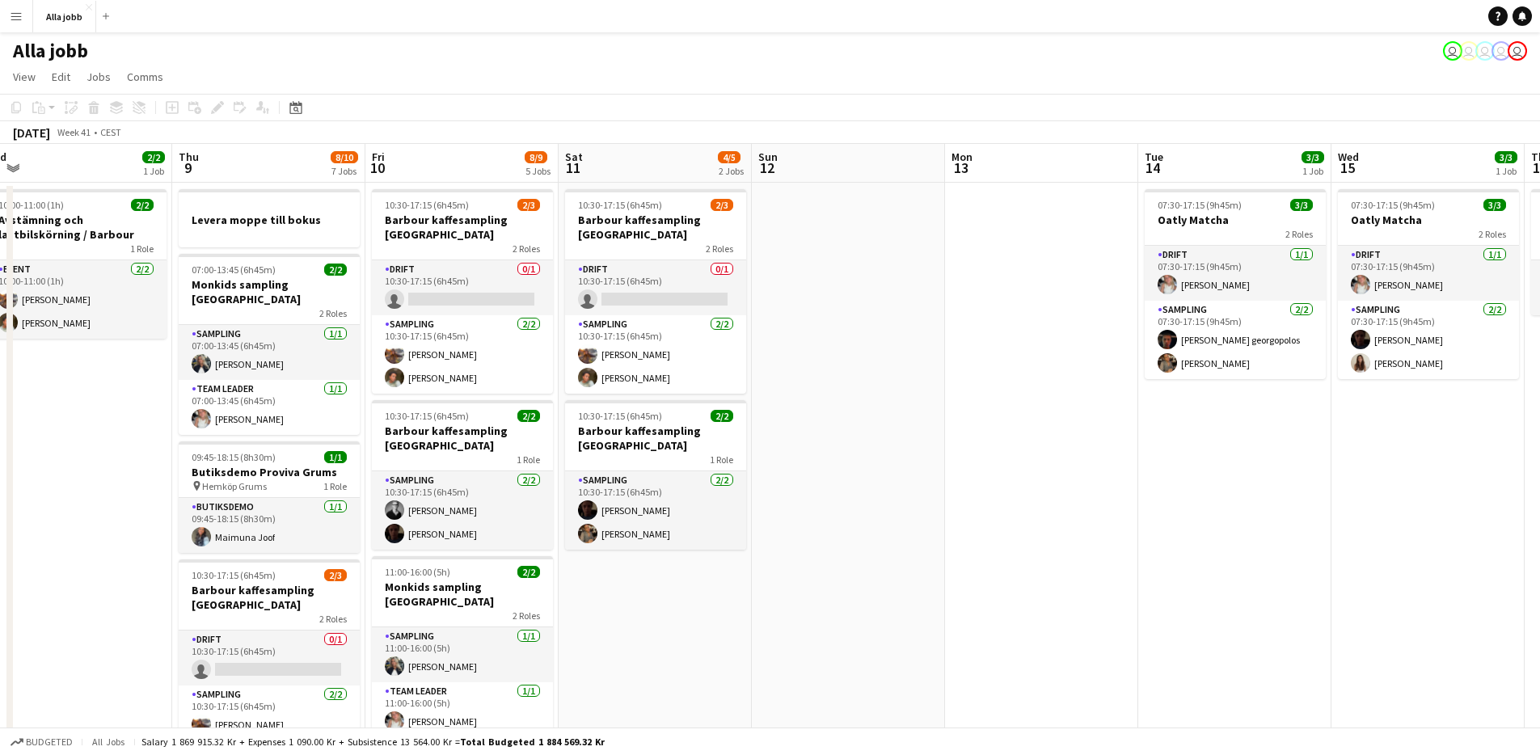
click at [664, 624] on app-date-cell "10:30-17:15 (6h45m) 2/3 Barbour kaffesampling Köpenhamn 2 Roles Drift 0/1 10:30…" at bounding box center [655, 717] width 193 height 1069
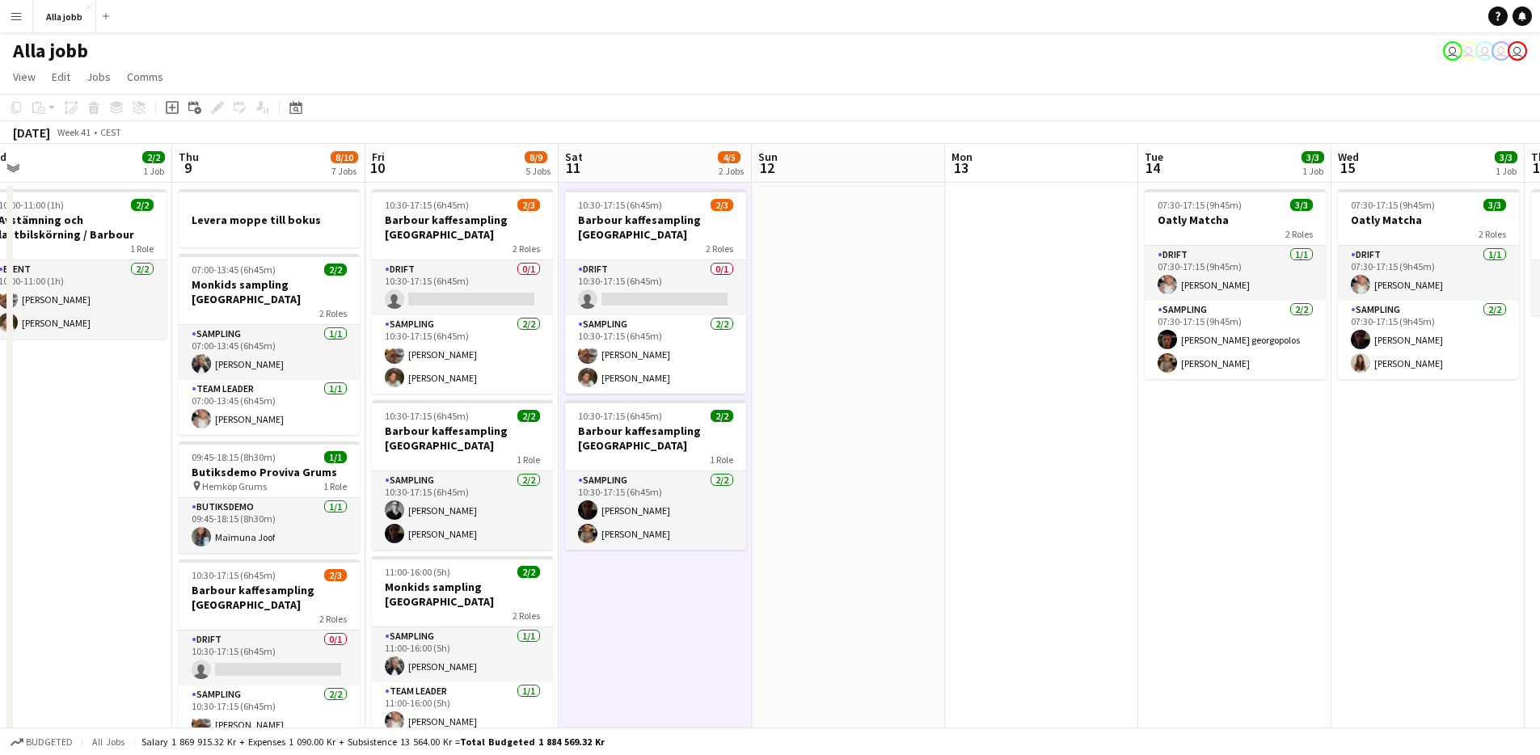
click at [664, 624] on app-date-cell "10:30-17:15 (6h45m) 2/3 Barbour kaffesampling Köpenhamn 2 Roles Drift 0/1 10:30…" at bounding box center [655, 717] width 193 height 1069
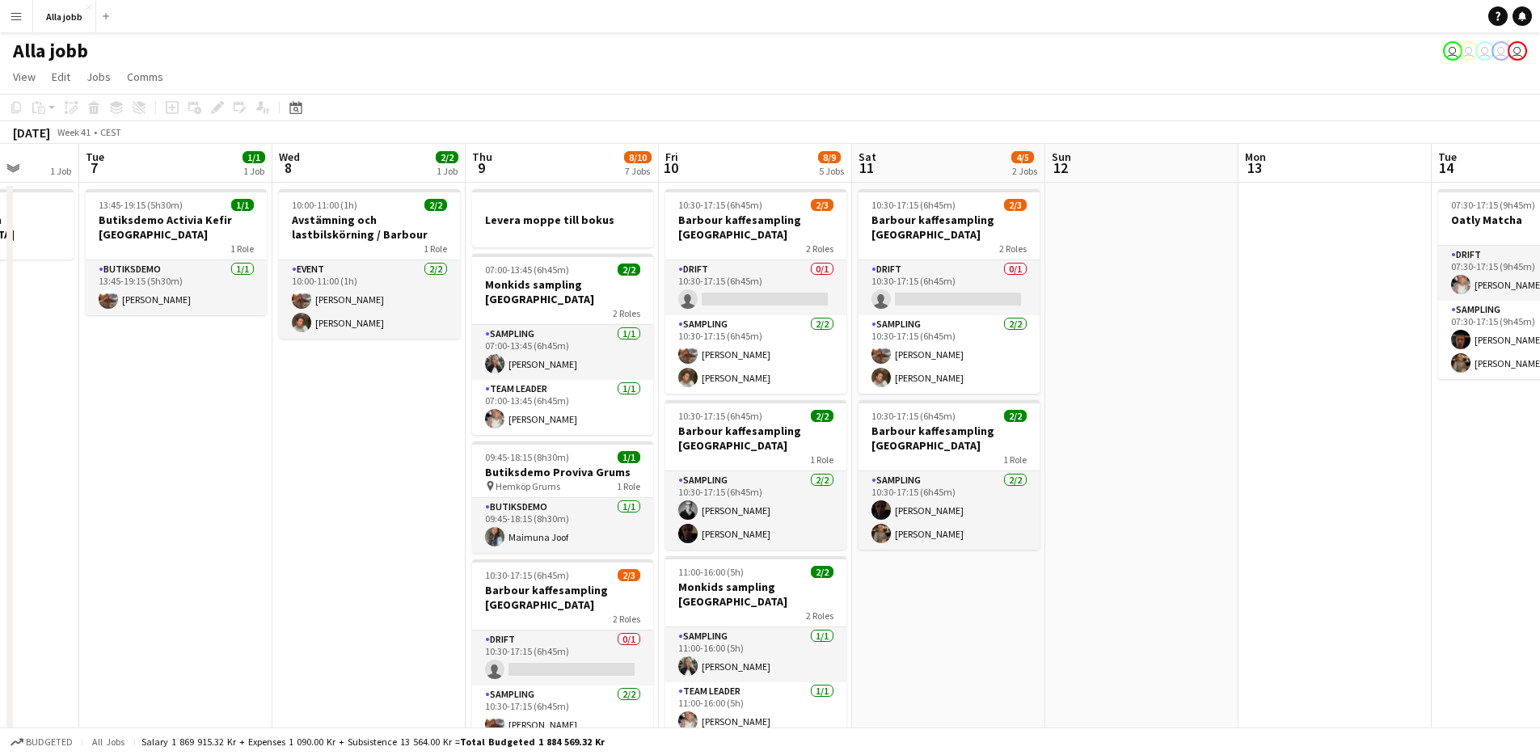
drag, startPoint x: 626, startPoint y: 618, endPoint x: 736, endPoint y: 547, distance: 131.2
click at [931, 547] on app-calendar-viewport "Sat 4 3/3 3 Jobs Sun 5 1 Job Mon 6 1 Job Tue 7 1/1 1 Job Wed 8 2/2 1 Job Thu 9 …" at bounding box center [770, 698] width 1540 height 1108
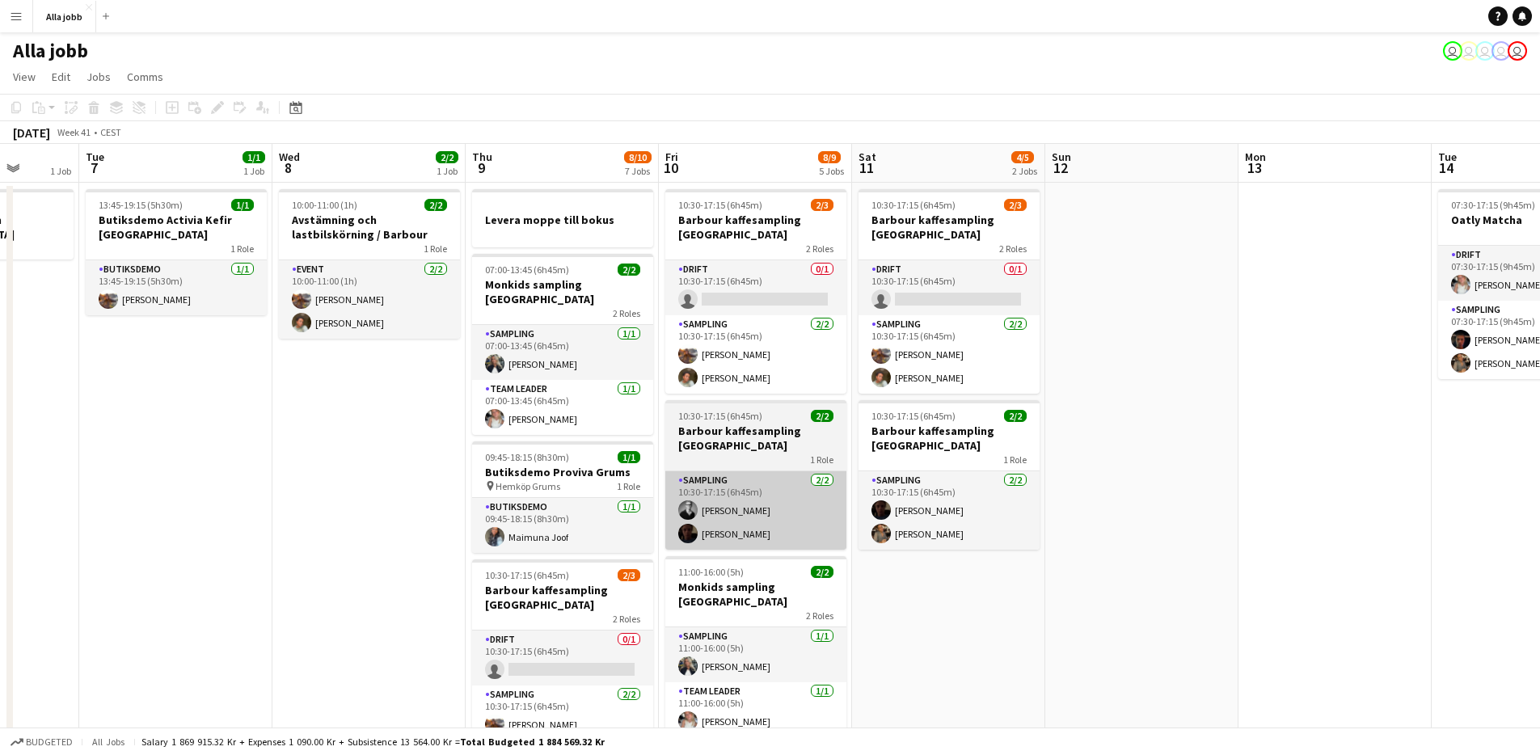
scroll to position [0, 484]
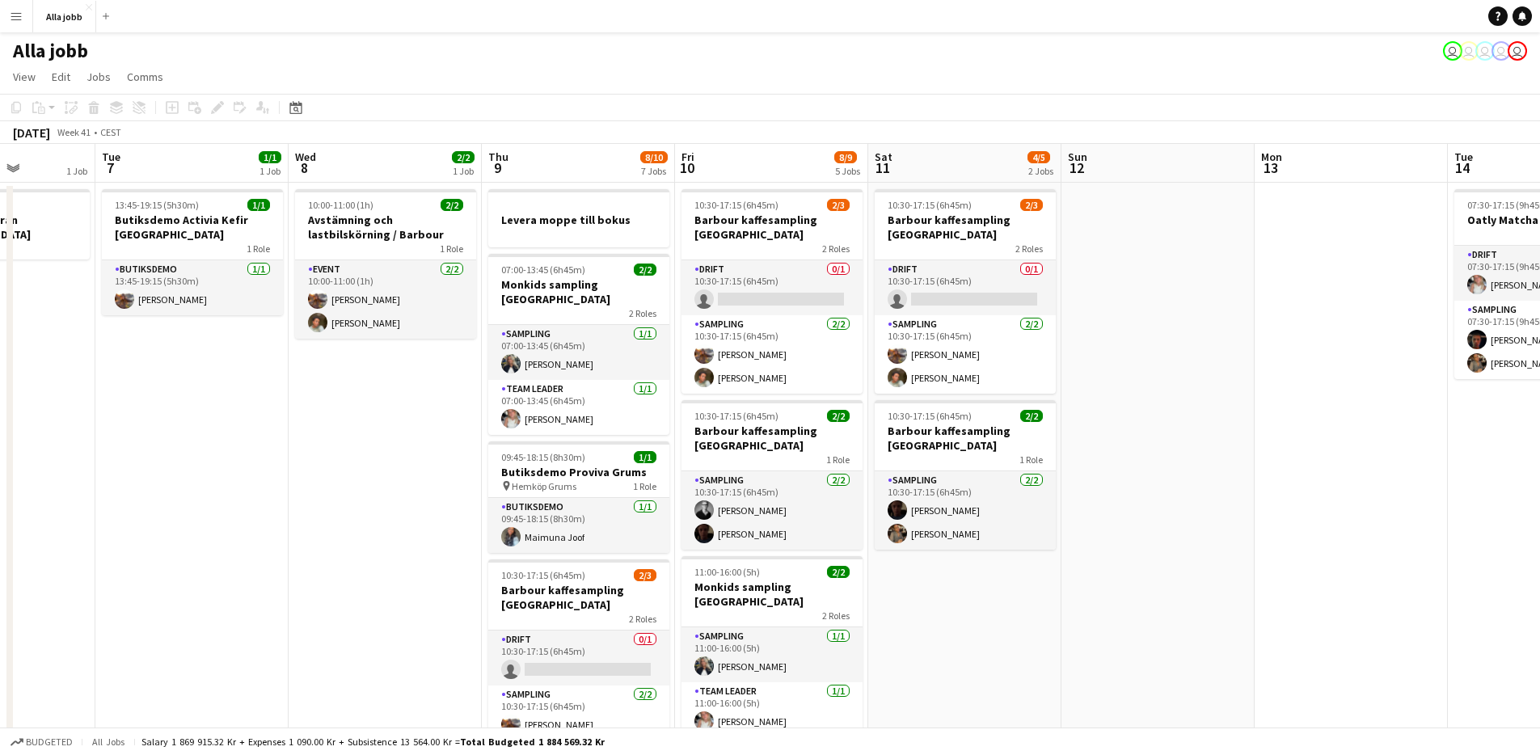
click at [377, 503] on app-date-cell "10:00-11:00 (1h) 2/2 Avstämning och lastbilskörning / Barbour 1 Role Event [DAT…" at bounding box center [385, 717] width 193 height 1069
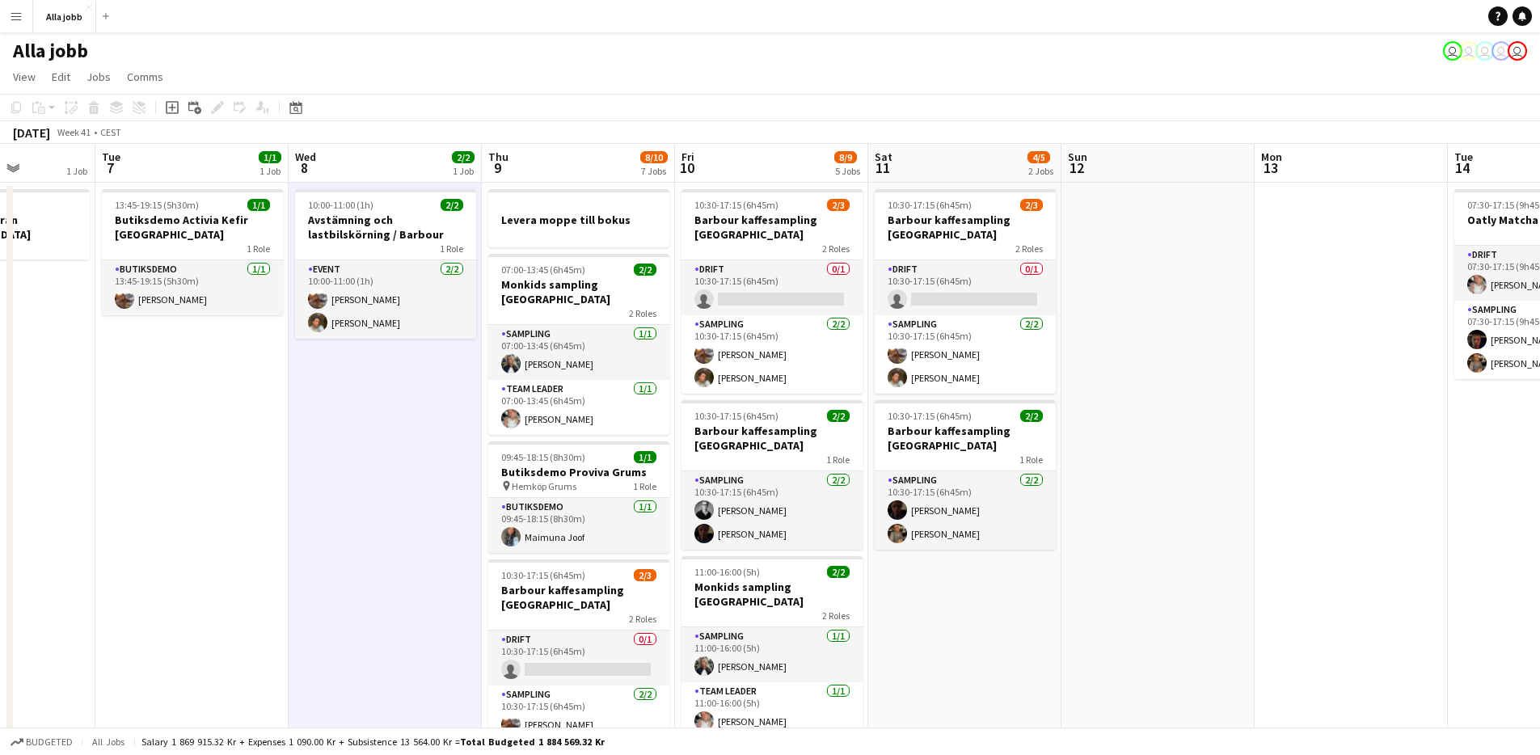
click at [390, 491] on app-date-cell "10:00-11:00 (1h) 2/2 Avstämning och lastbilskörning / Barbour 1 Role Event [DAT…" at bounding box center [385, 717] width 193 height 1069
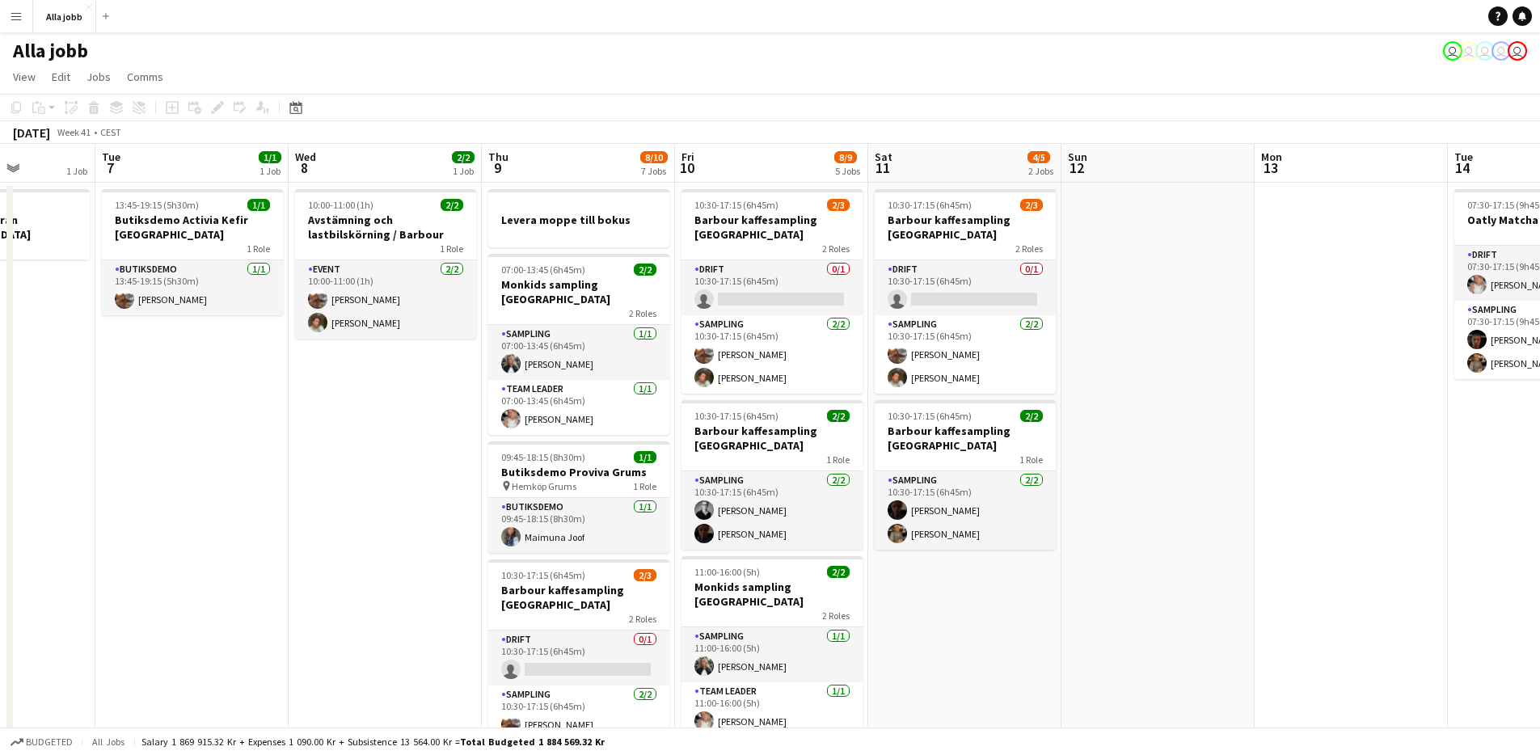
click at [390, 491] on app-date-cell "10:00-11:00 (1h) 2/2 Avstämning och lastbilskörning / Barbour 1 Role Event [DAT…" at bounding box center [385, 717] width 193 height 1069
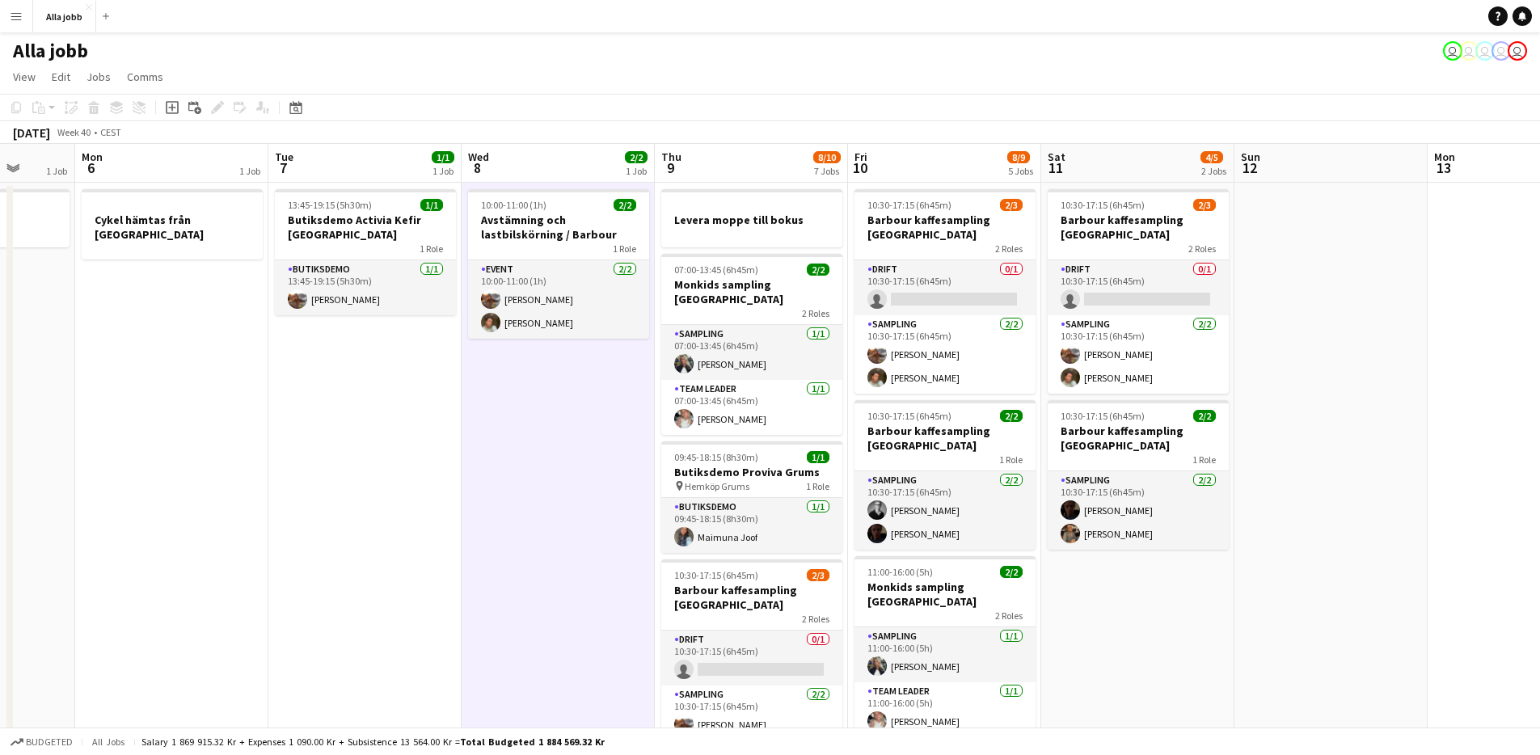
drag, startPoint x: 390, startPoint y: 491, endPoint x: 758, endPoint y: 466, distance: 368.7
click at [758, 466] on app-calendar-viewport "Fri 3 6/6 6 Jobs Sat 4 3/3 3 Jobs Sun 5 1 Job Mon 6 1 Job Tue 7 1/1 1 Job Wed 8…" at bounding box center [770, 698] width 1540 height 1108
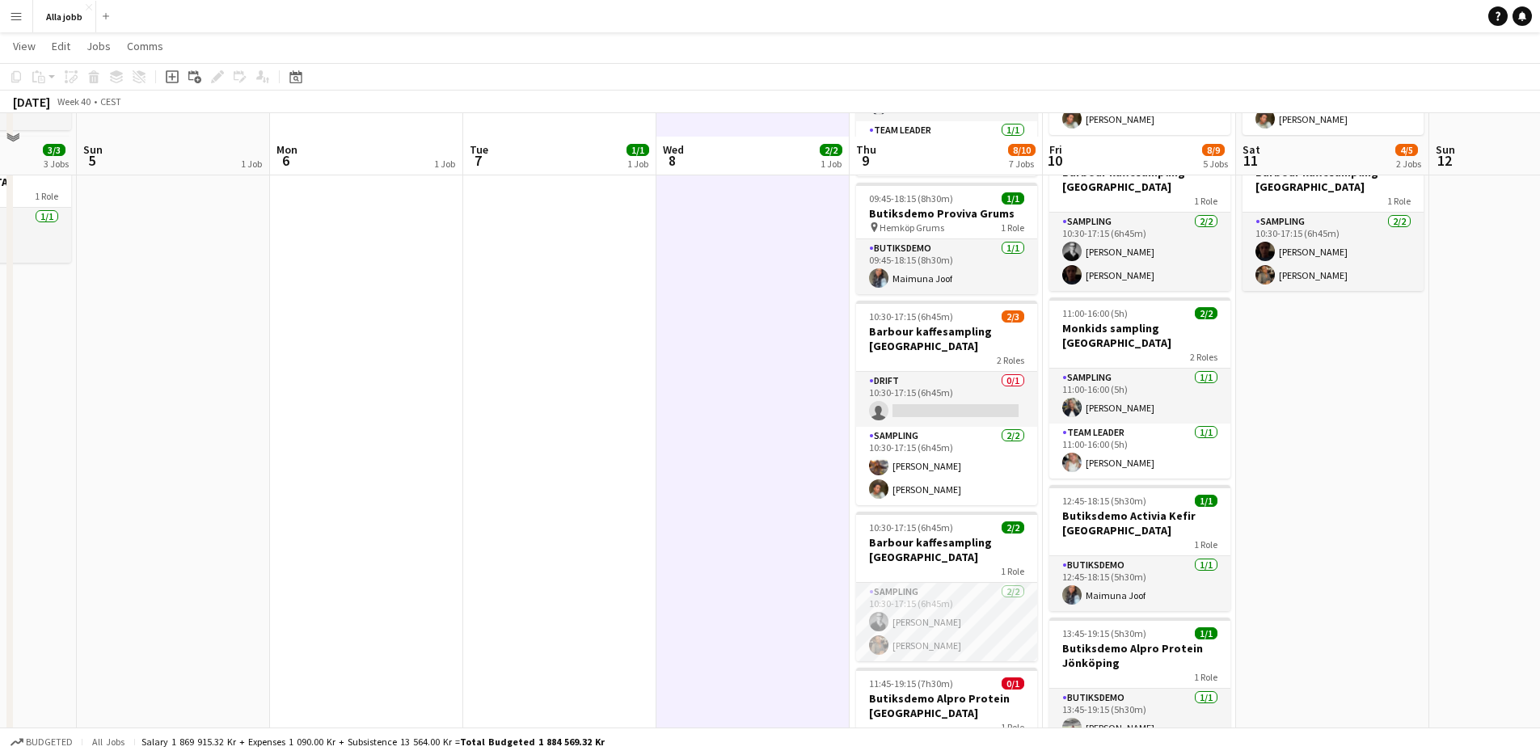
scroll to position [0, 0]
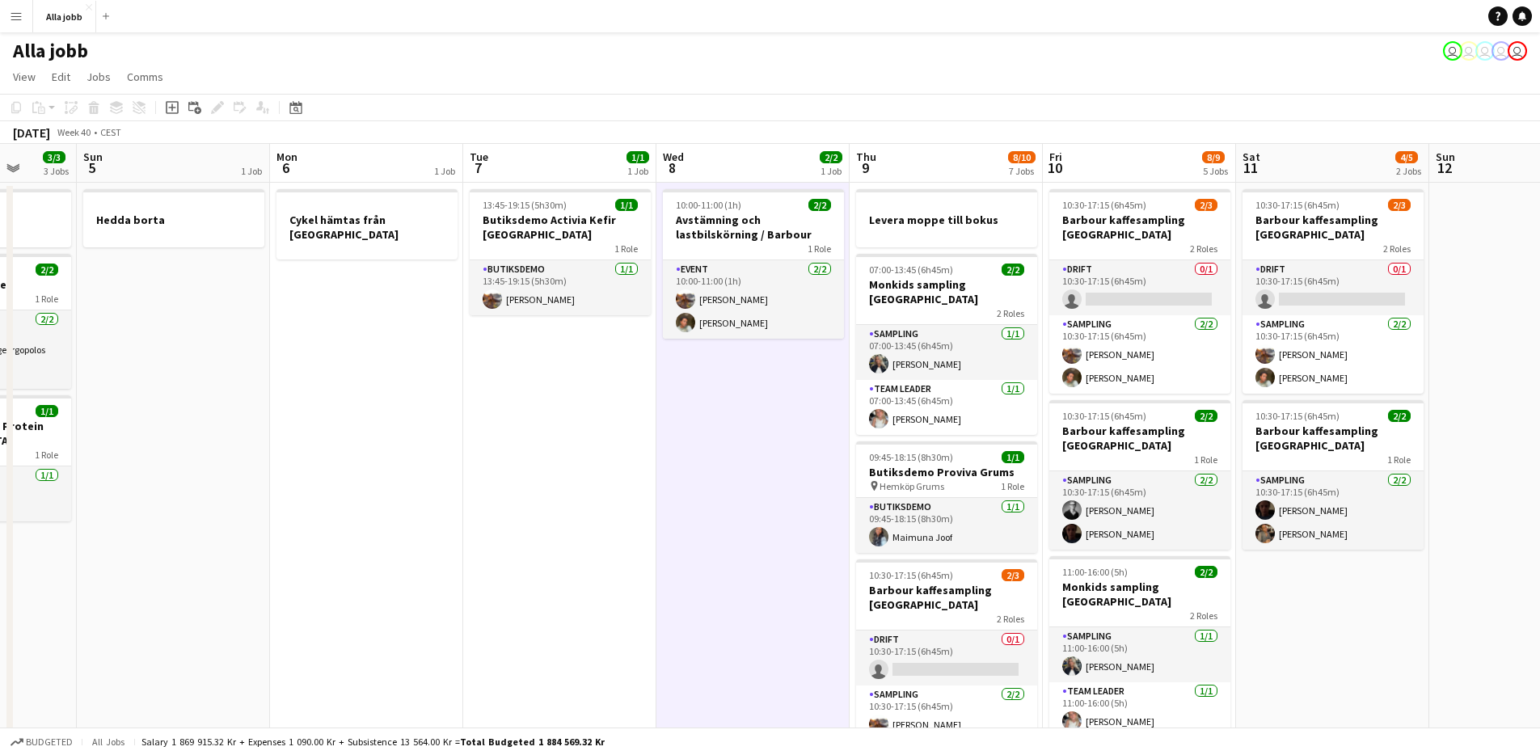
click at [736, 468] on app-date-cell "10:00-11:00 (1h) 2/2 Avstämning och lastbilskörning / Barbour 1 Role Event [DAT…" at bounding box center [752, 717] width 193 height 1069
click at [736, 467] on app-date-cell "10:00-11:00 (1h) 2/2 Avstämning och lastbilskörning / Barbour 1 Role Event [DAT…" at bounding box center [752, 717] width 193 height 1069
click at [740, 467] on app-date-cell "10:00-11:00 (1h) 2/2 Avstämning och lastbilskörning / Barbour 1 Role Event [DAT…" at bounding box center [753, 717] width 193 height 1069
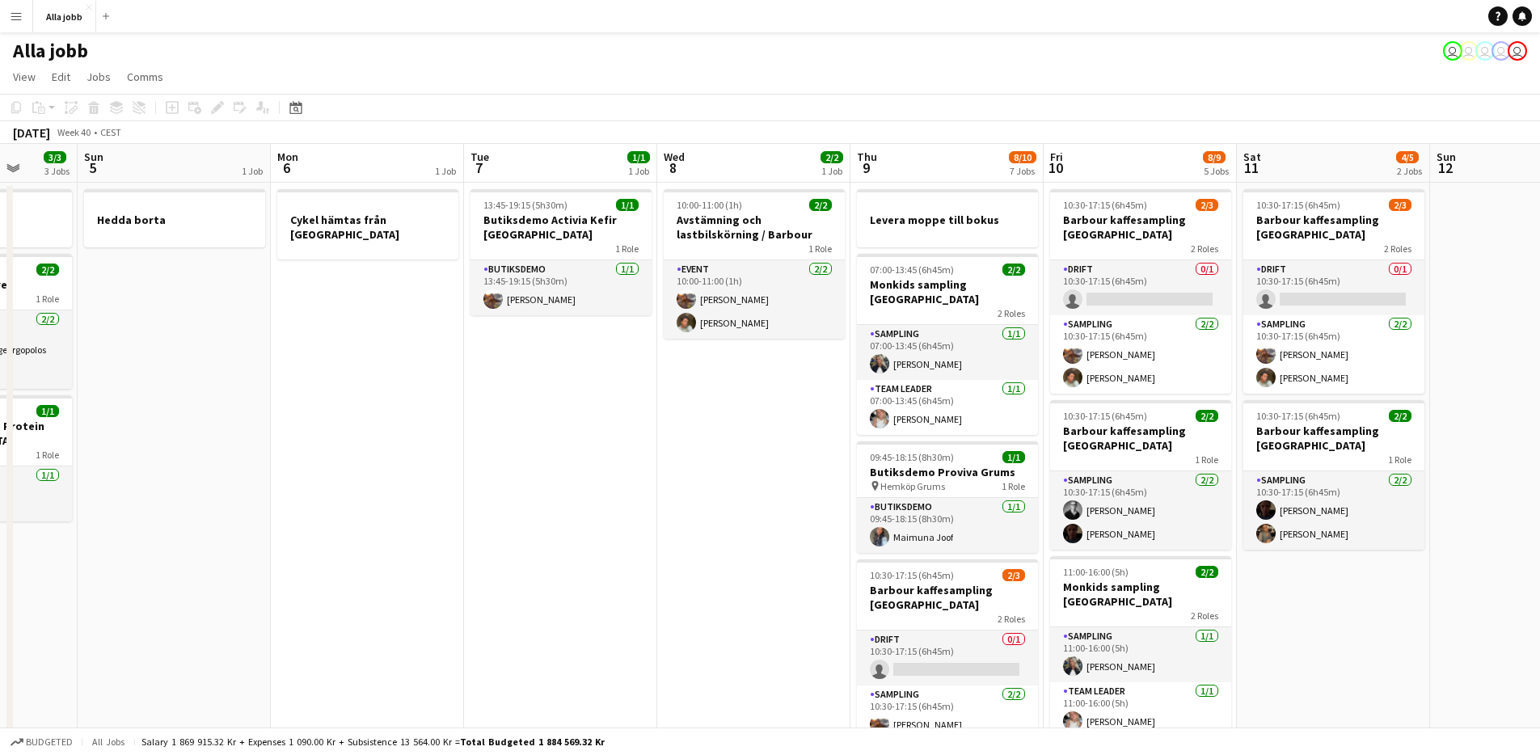
click at [740, 468] on app-date-cell "10:00-11:00 (1h) 2/2 Avstämning och lastbilskörning / Barbour 1 Role Event [DAT…" at bounding box center [753, 717] width 193 height 1069
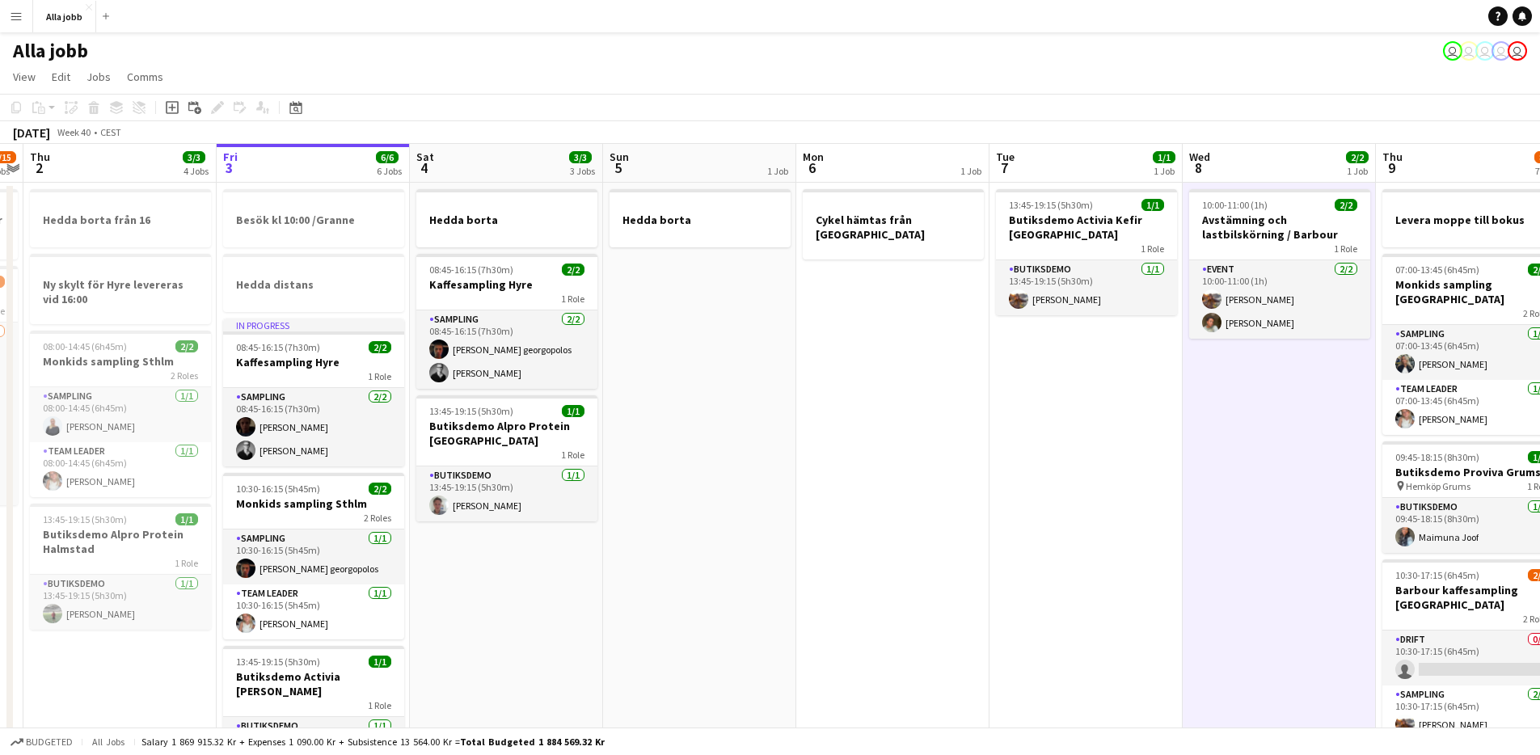
scroll to position [0, 353]
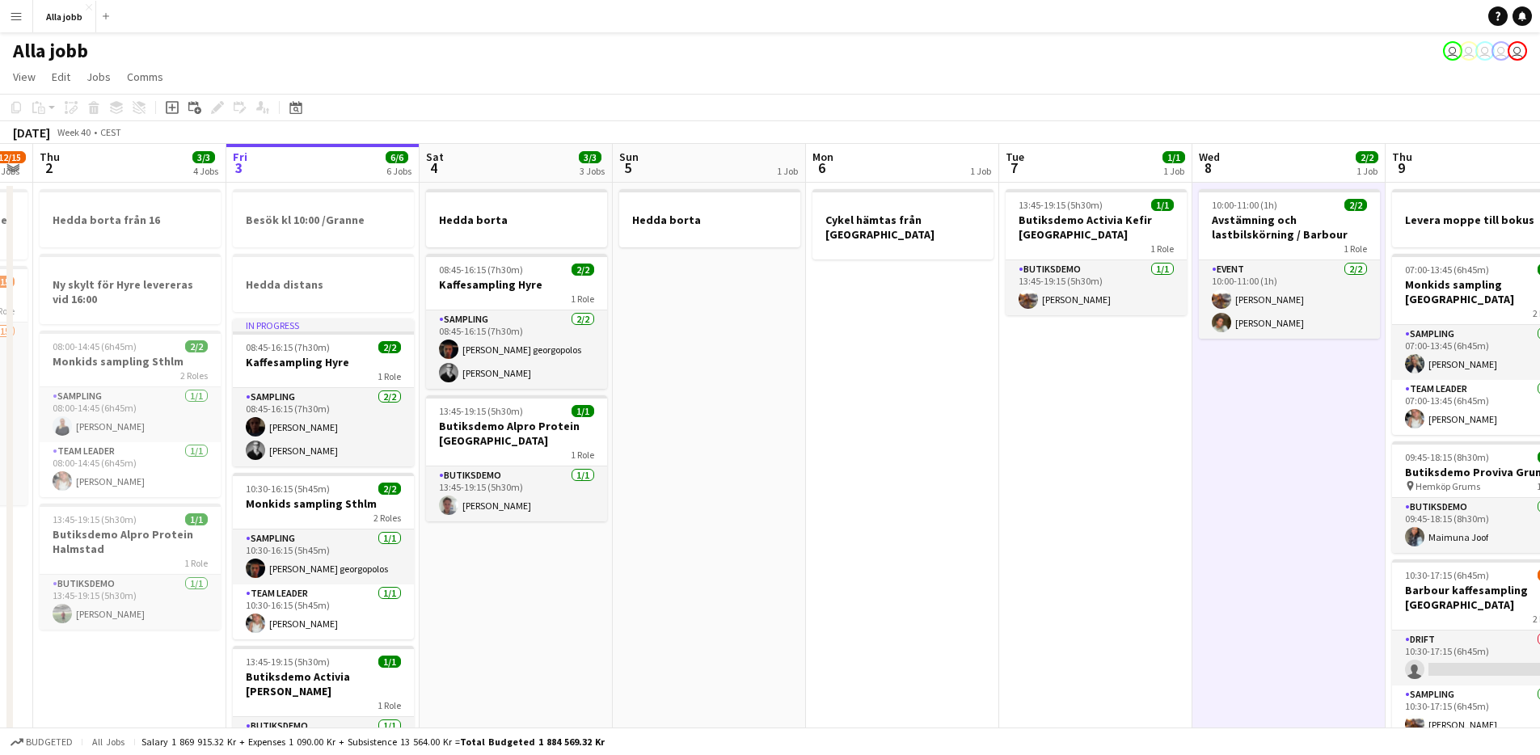
drag, startPoint x: 592, startPoint y: 479, endPoint x: 1127, endPoint y: 516, distance: 536.4
click at [1127, 516] on app-calendar-viewport "Tue 30 1/1 3 Jobs Wed 1 12/15 2 Jobs Thu 2 3/3 4 Jobs Fri 3 6/6 6 Jobs Sat 4 3/…" at bounding box center [770, 698] width 1540 height 1108
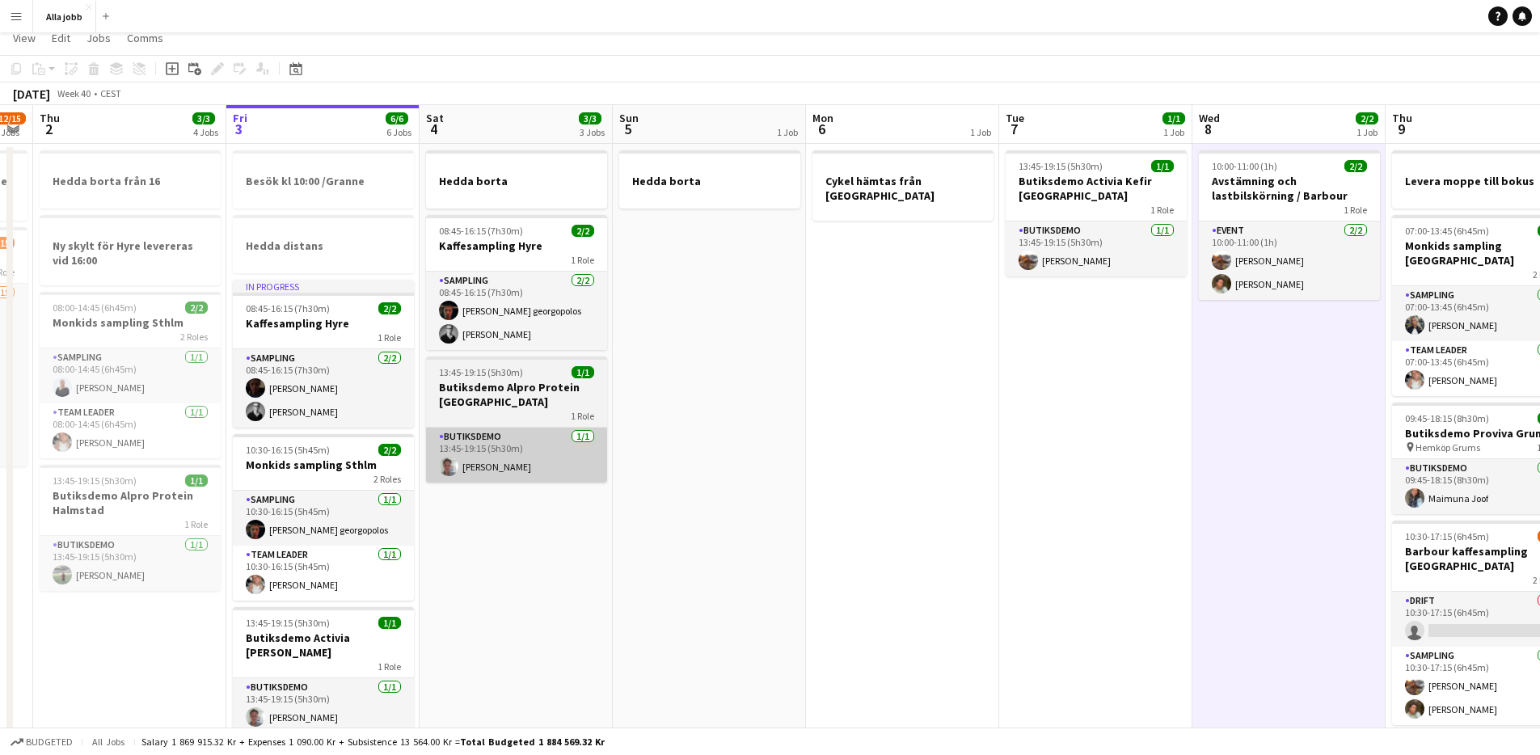
scroll to position [7, 0]
